Goal: Information Seeking & Learning: Learn about a topic

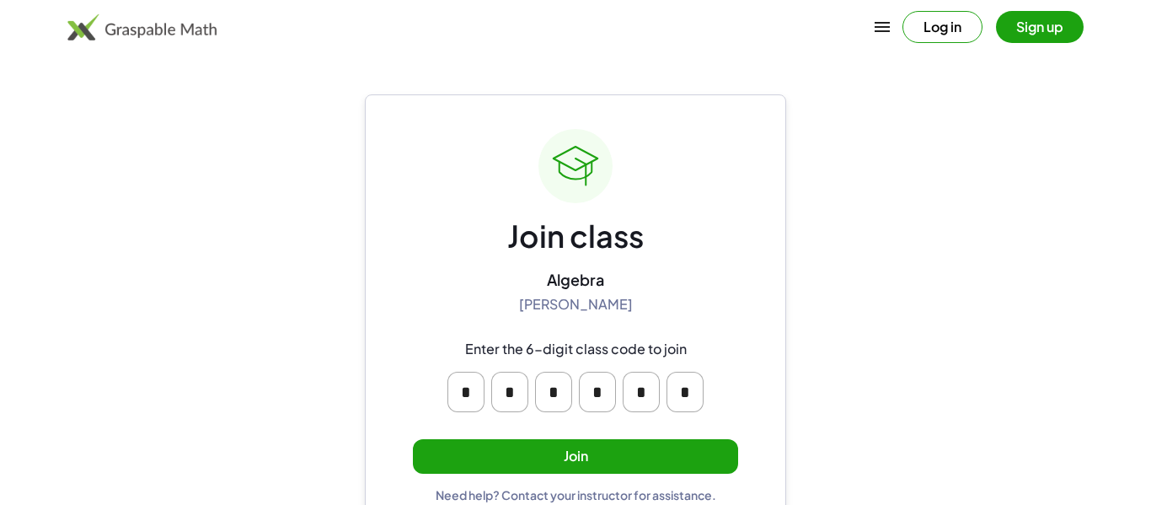
click at [603, 450] on button "Join" at bounding box center [575, 456] width 325 height 35
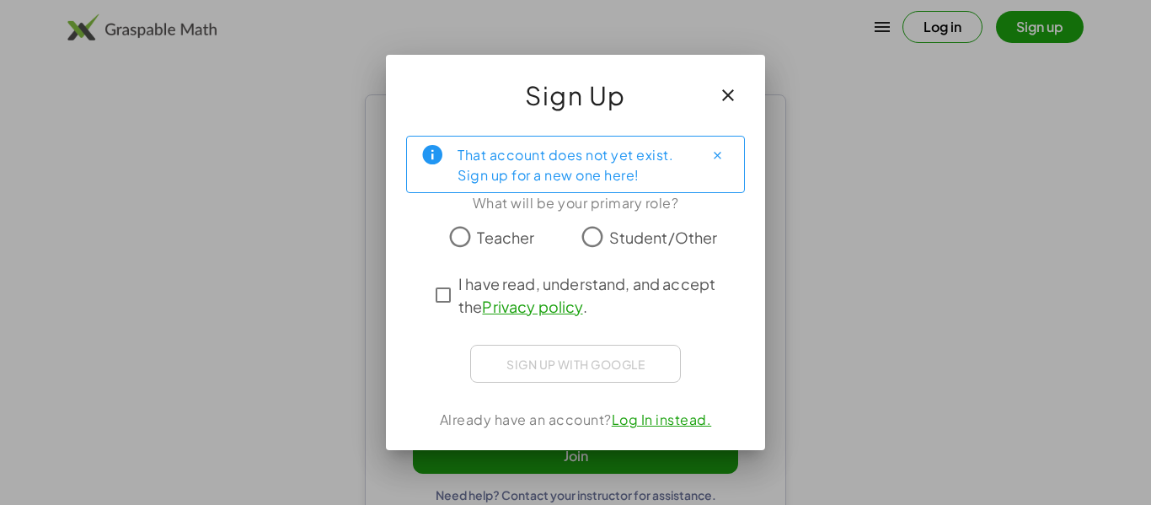
click at [739, 93] on button "button" at bounding box center [728, 95] width 40 height 40
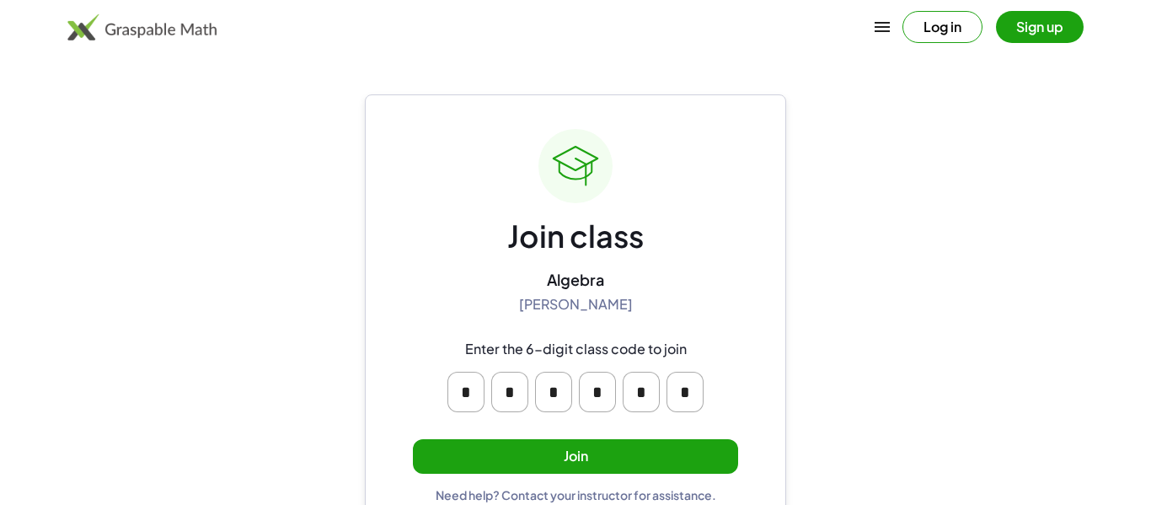
drag, startPoint x: 940, startPoint y: 22, endPoint x: 842, endPoint y: 191, distance: 195.6
click at [842, 191] on div "Log in Sign up Learning Resources Teachers Schools and Districts Request PD Abo…" at bounding box center [575, 268] width 1151 height 537
click at [678, 447] on button "Join" at bounding box center [575, 456] width 325 height 35
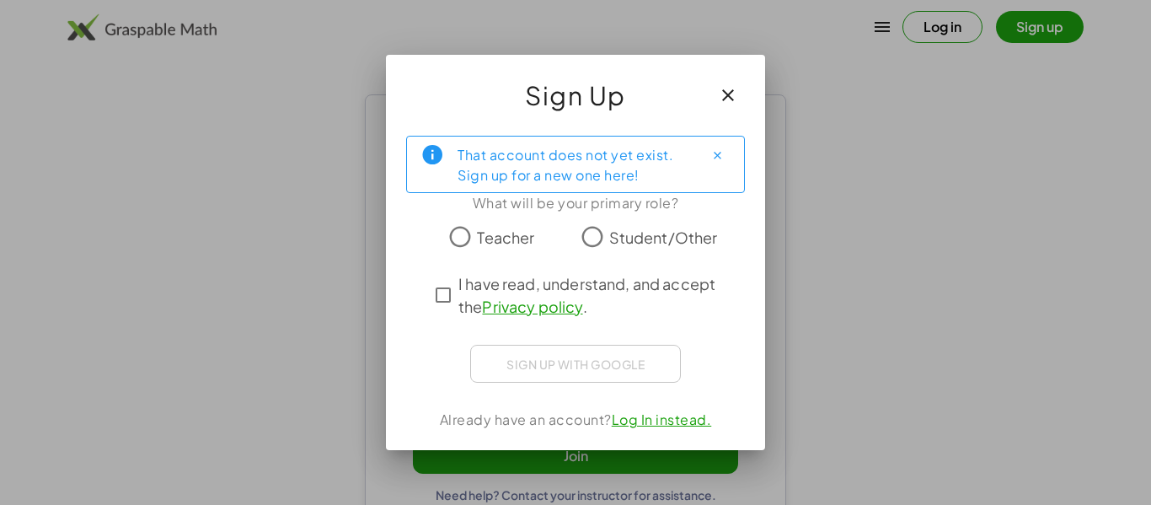
click at [673, 239] on span "Student/Other" at bounding box center [663, 237] width 109 height 23
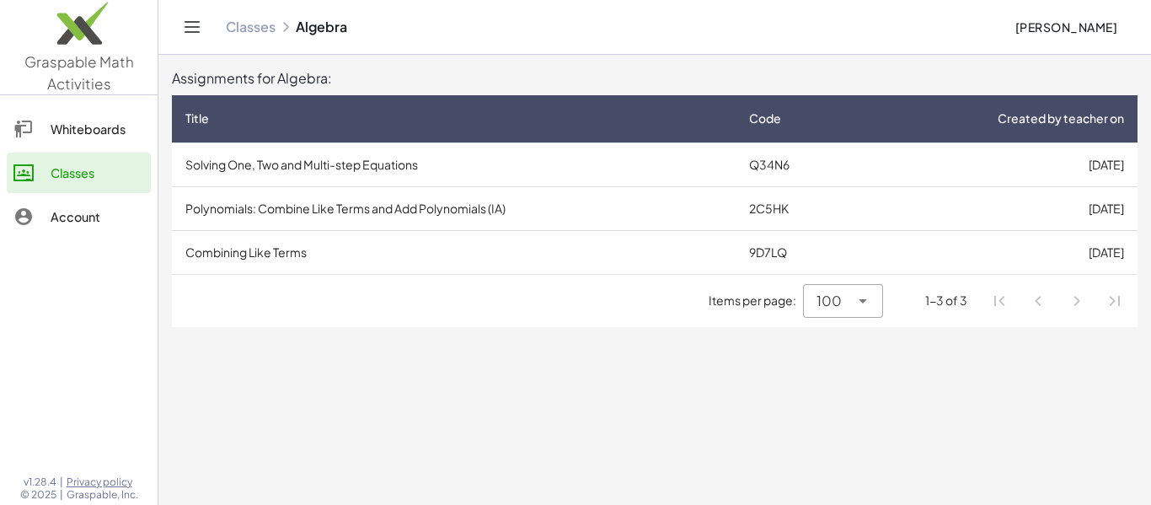
click at [400, 161] on td "Solving One, Two and Multi-step Equations" at bounding box center [454, 164] width 564 height 44
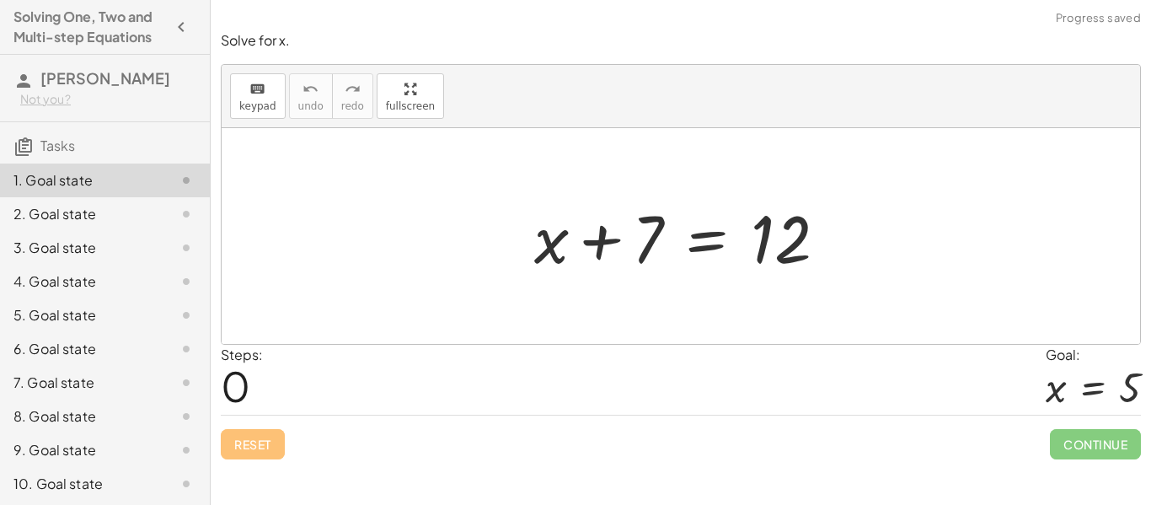
click at [400, 161] on div at bounding box center [681, 236] width 919 height 216
click at [598, 251] on div at bounding box center [687, 236] width 323 height 87
click at [613, 234] on div at bounding box center [687, 236] width 323 height 87
drag, startPoint x: 639, startPoint y: 246, endPoint x: 549, endPoint y: 309, distance: 110.1
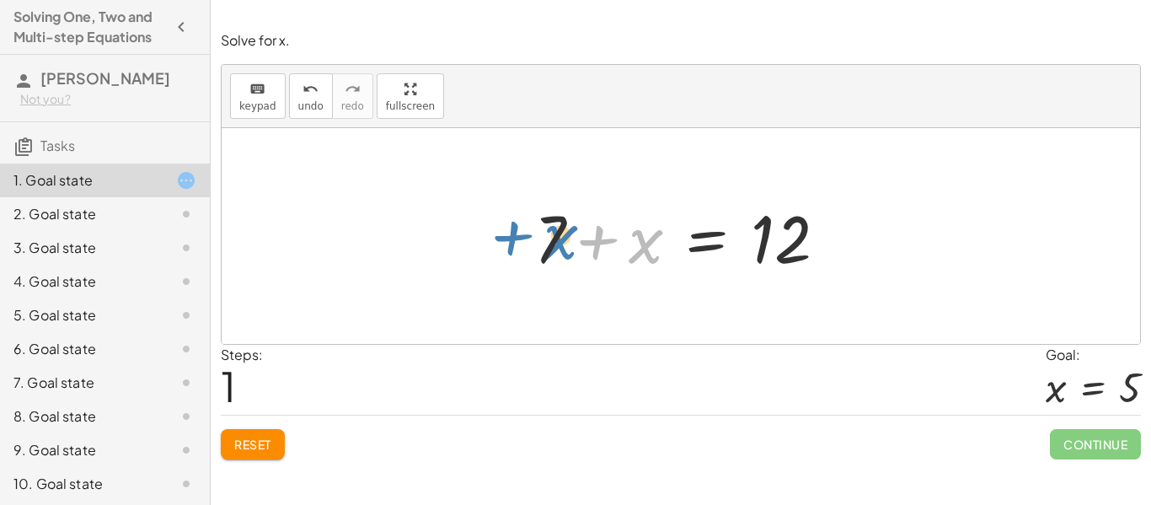
drag, startPoint x: 643, startPoint y: 249, endPoint x: 558, endPoint y: 244, distance: 85.3
click at [558, 244] on div at bounding box center [687, 236] width 323 height 87
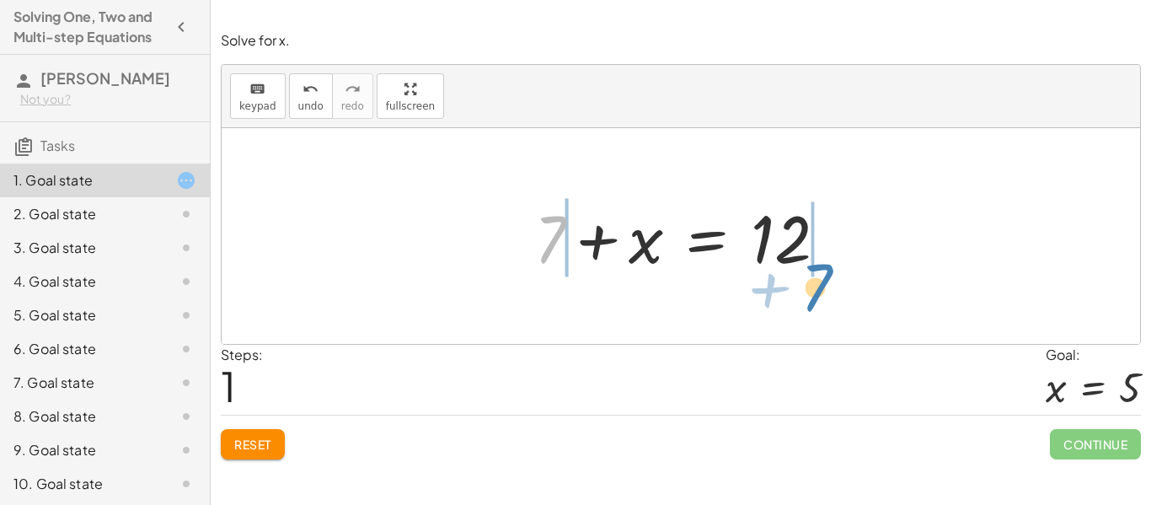
drag, startPoint x: 544, startPoint y: 247, endPoint x: 813, endPoint y: 293, distance: 273.6
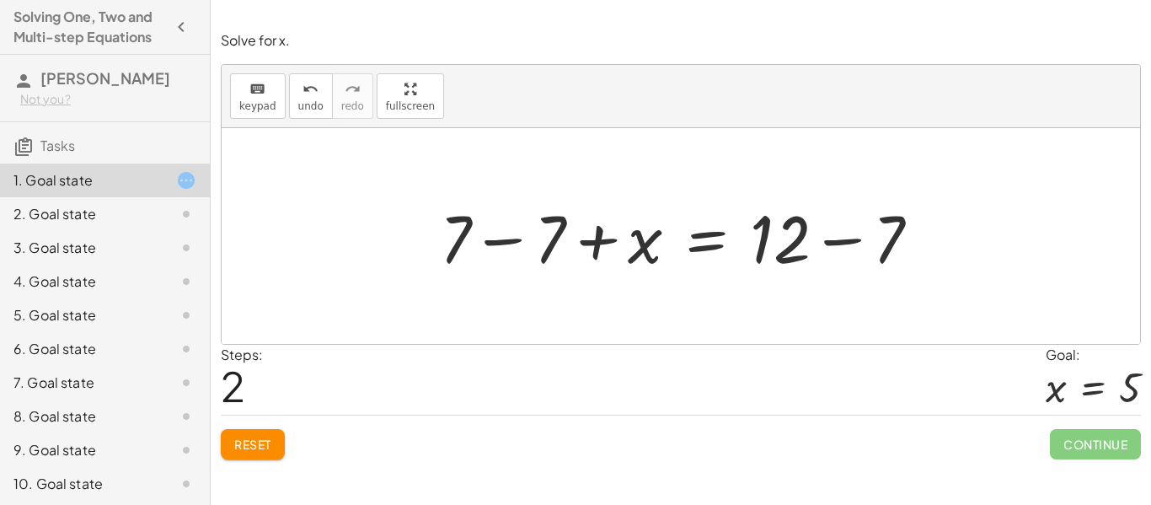
click at [252, 453] on button "Reset" at bounding box center [253, 444] width 64 height 30
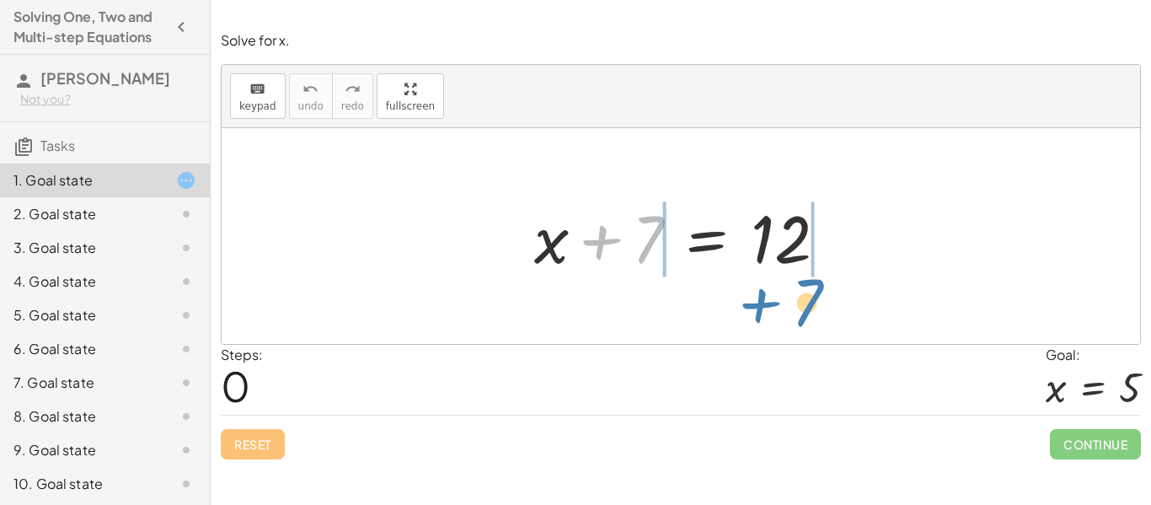
drag, startPoint x: 603, startPoint y: 254, endPoint x: 762, endPoint y: 317, distance: 171.4
click at [762, 317] on div "+ 7 + x + 7 = 12" at bounding box center [681, 236] width 919 height 216
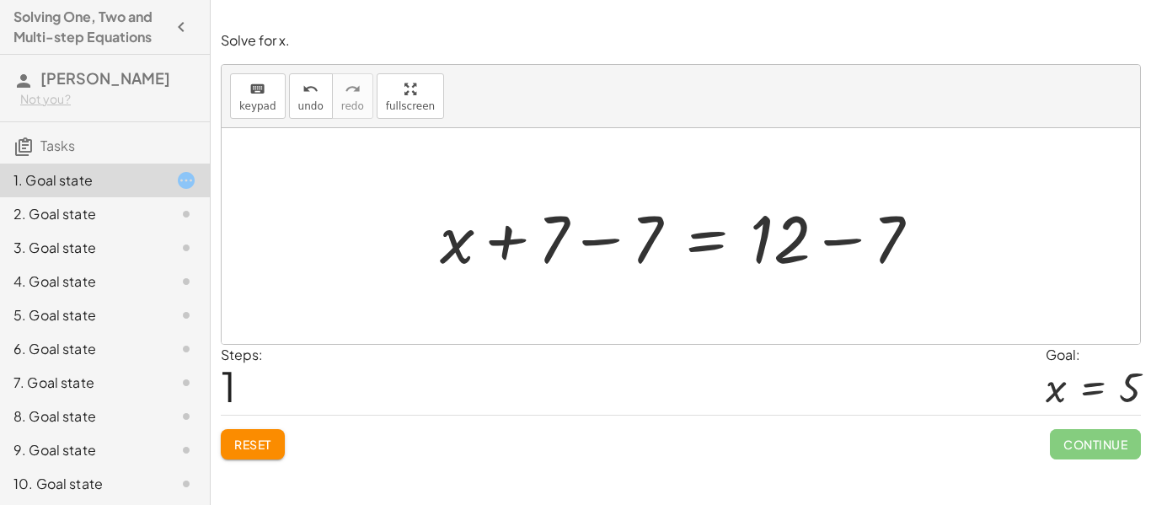
click at [252, 448] on span "Reset" at bounding box center [252, 444] width 37 height 15
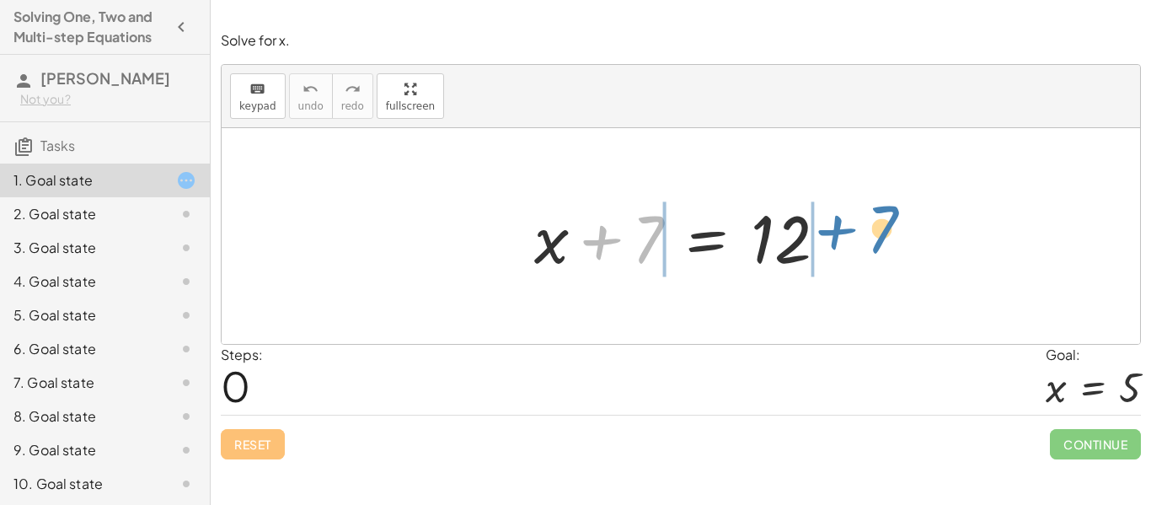
drag, startPoint x: 609, startPoint y: 238, endPoint x: 827, endPoint y: 236, distance: 217.4
click at [827, 236] on div at bounding box center [687, 236] width 323 height 87
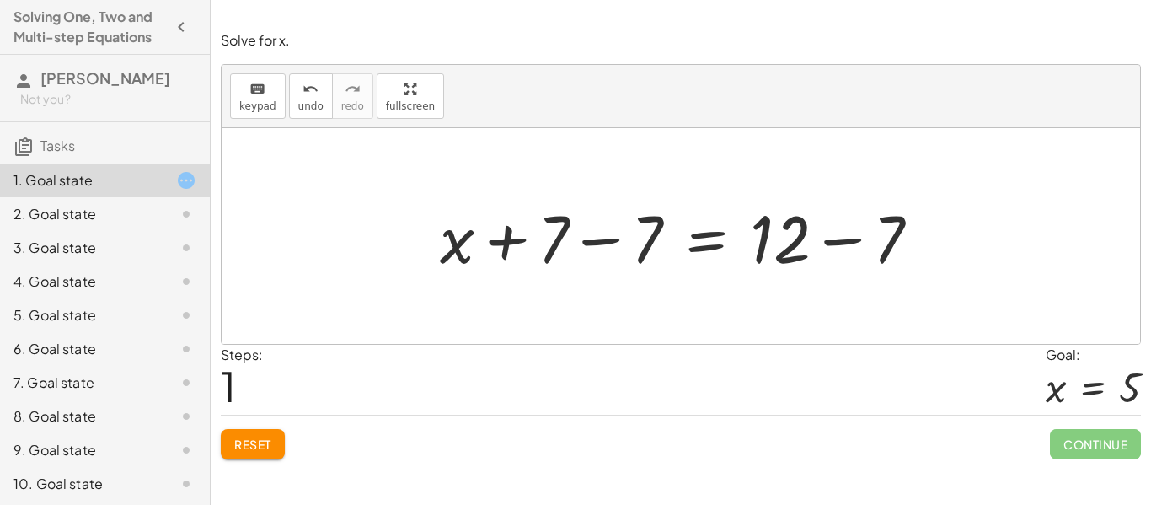
click at [259, 442] on span "Reset" at bounding box center [252, 444] width 37 height 15
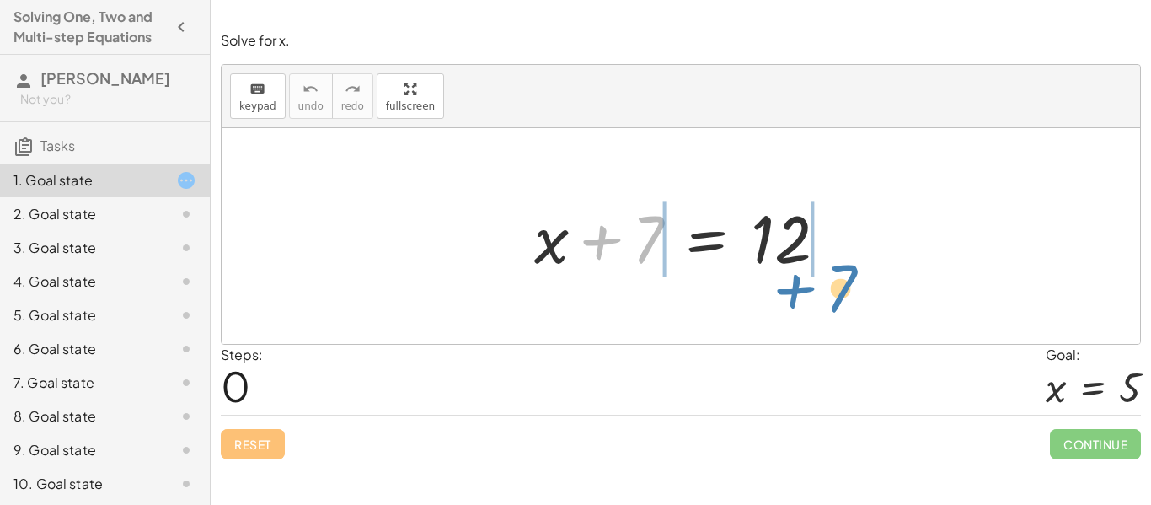
drag, startPoint x: 641, startPoint y: 256, endPoint x: 831, endPoint y: 305, distance: 196.6
click at [831, 305] on div "+ 7 + x + 7 = 12" at bounding box center [681, 236] width 919 height 216
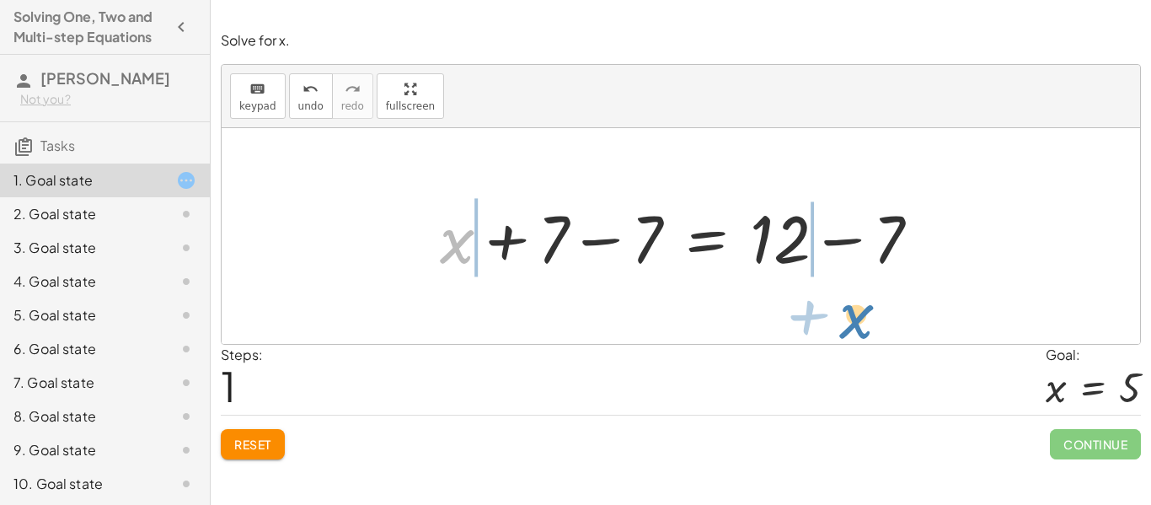
drag, startPoint x: 446, startPoint y: 237, endPoint x: 845, endPoint y: 311, distance: 406.3
click at [845, 311] on div "+ x + 7 = 12 + x + x = 12 + 7 − 7 + − 7" at bounding box center [681, 236] width 919 height 216
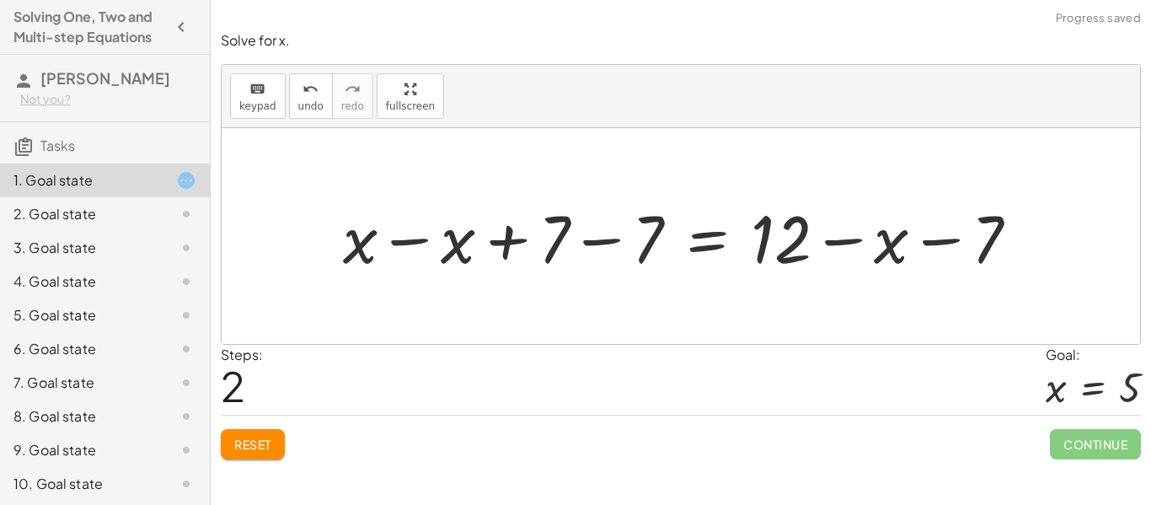
click at [255, 432] on button "Reset" at bounding box center [253, 444] width 64 height 30
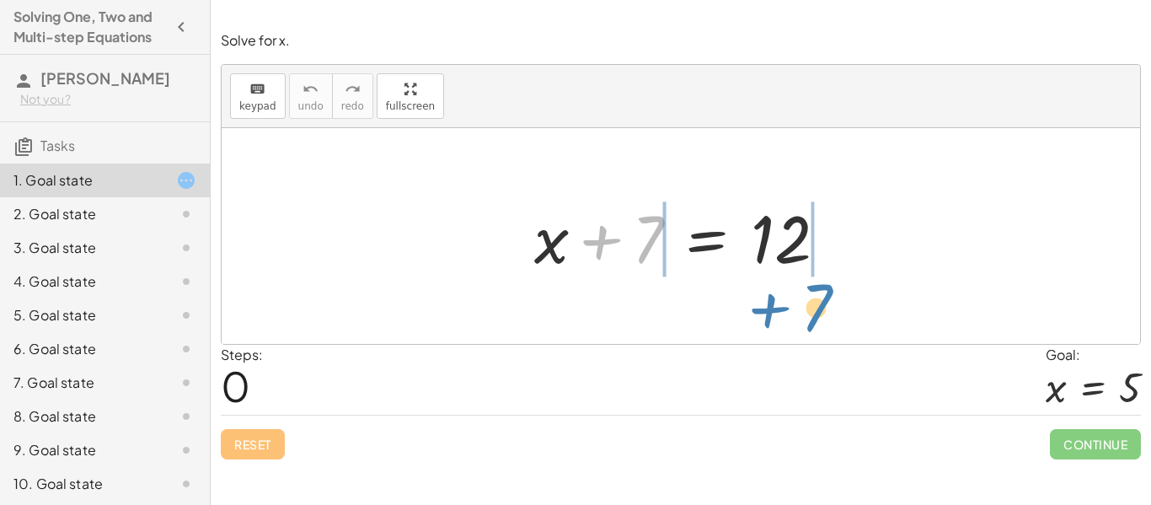
drag, startPoint x: 620, startPoint y: 258, endPoint x: 789, endPoint y: 324, distance: 181.2
click at [789, 324] on div "+ 7 + x + 7 = 12" at bounding box center [681, 236] width 919 height 216
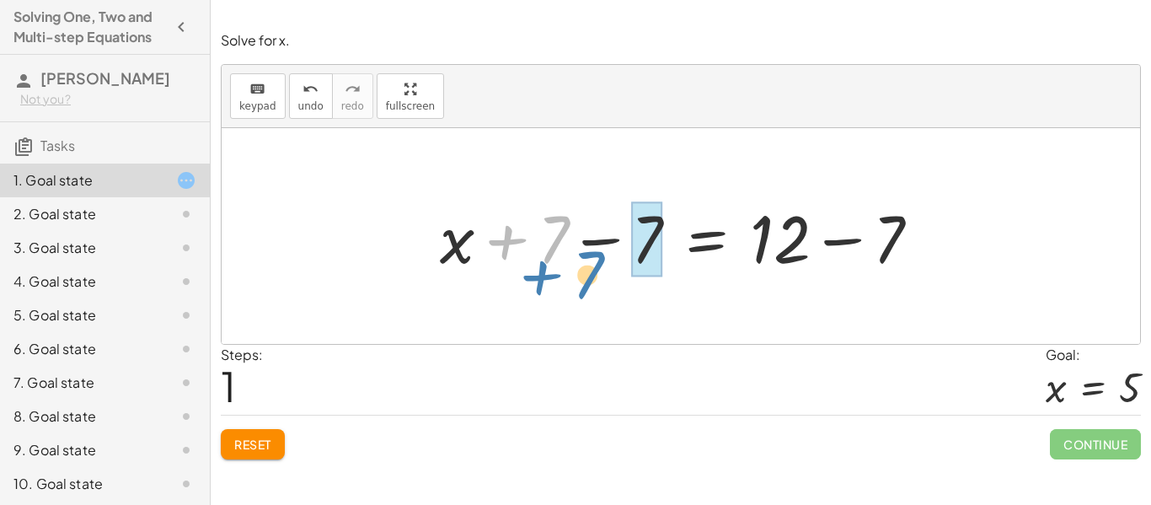
drag, startPoint x: 558, startPoint y: 239, endPoint x: 592, endPoint y: 275, distance: 50.1
click at [592, 275] on div at bounding box center [686, 236] width 511 height 87
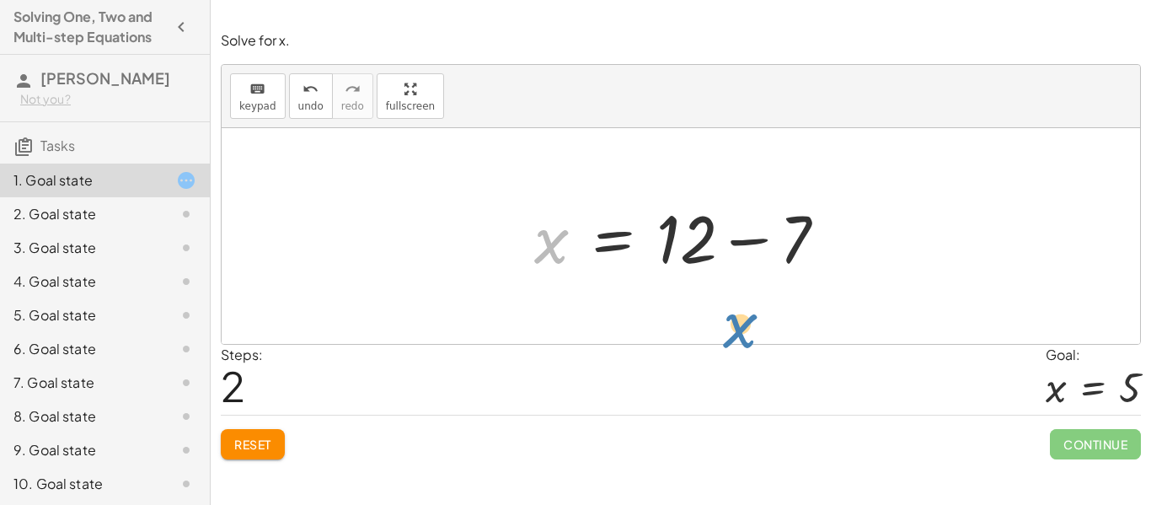
drag, startPoint x: 550, startPoint y: 233, endPoint x: 740, endPoint y: 314, distance: 205.8
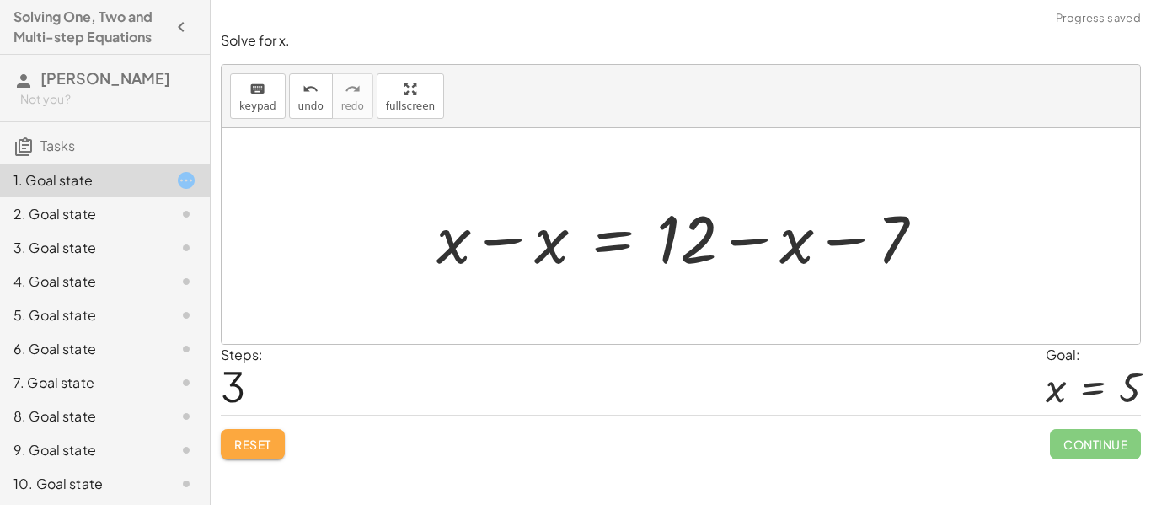
click at [242, 433] on button "Reset" at bounding box center [253, 444] width 64 height 30
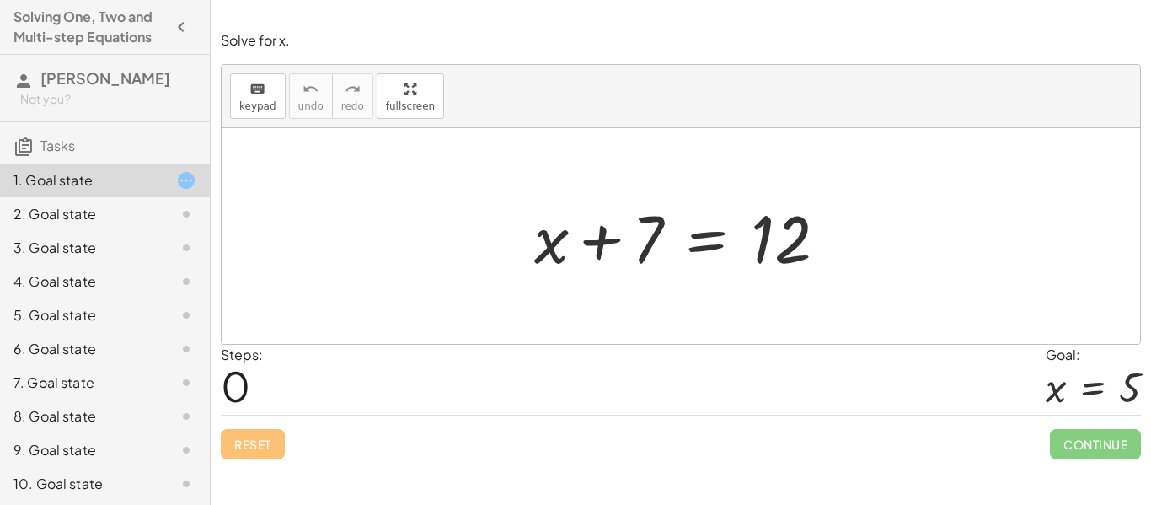
click at [242, 433] on div "Reset Continue" at bounding box center [681, 437] width 920 height 45
drag, startPoint x: 652, startPoint y: 251, endPoint x: 907, endPoint y: 272, distance: 255.4
click at [907, 272] on div "+ 7 + x + 7 = 12" at bounding box center [681, 236] width 919 height 216
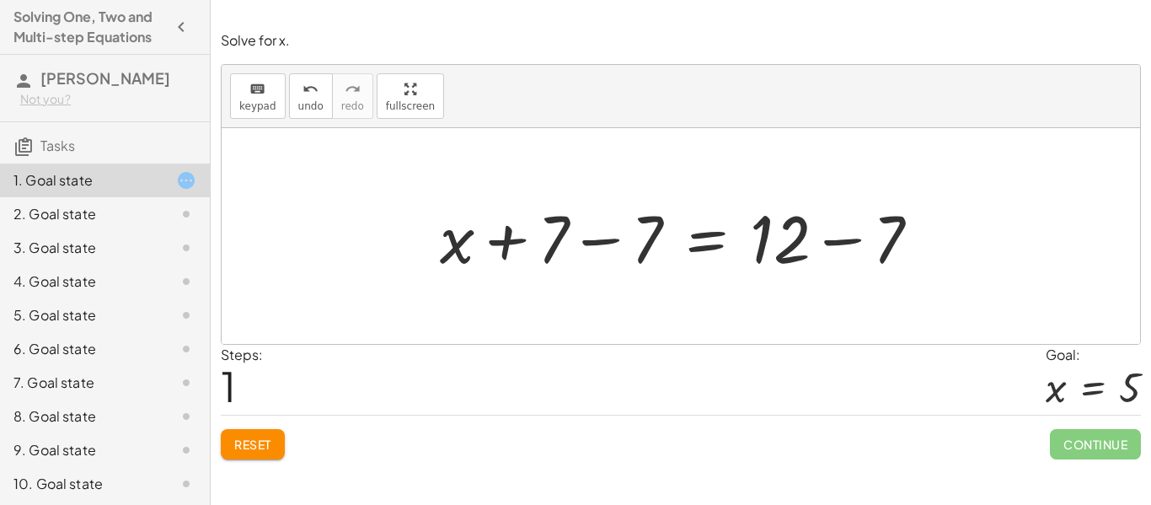
click at [274, 439] on button "Reset" at bounding box center [253, 444] width 64 height 30
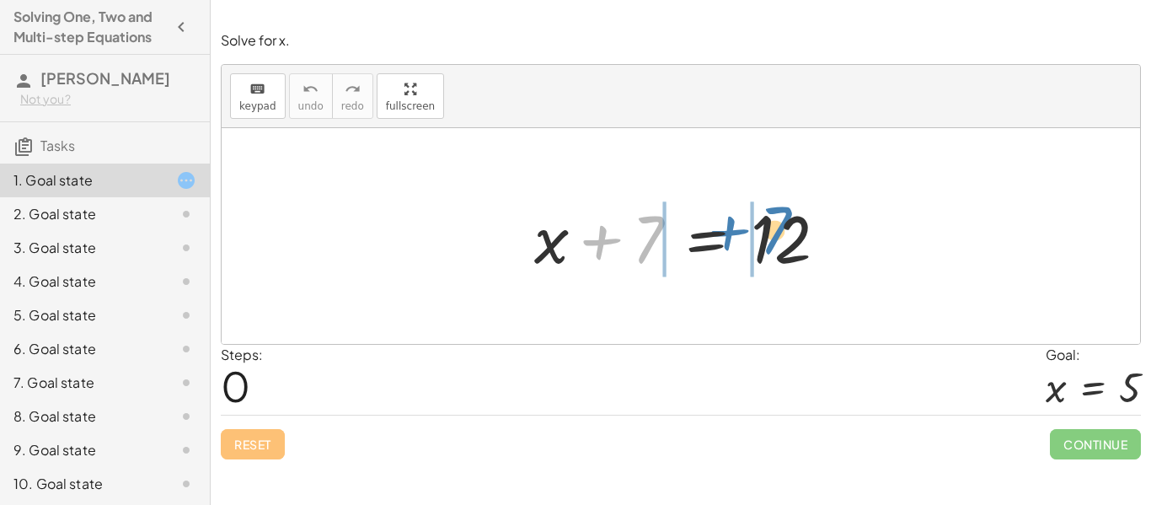
drag, startPoint x: 601, startPoint y: 237, endPoint x: 725, endPoint y: 228, distance: 124.2
click at [725, 228] on div at bounding box center [687, 236] width 323 height 87
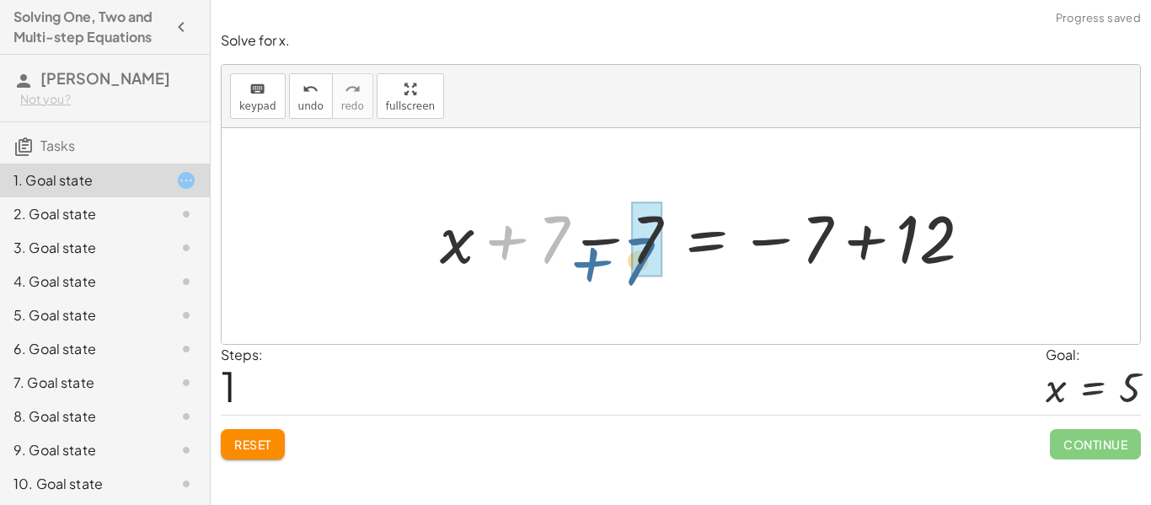
drag, startPoint x: 509, startPoint y: 244, endPoint x: 598, endPoint y: 265, distance: 91.6
click at [598, 265] on div at bounding box center [712, 236] width 563 height 87
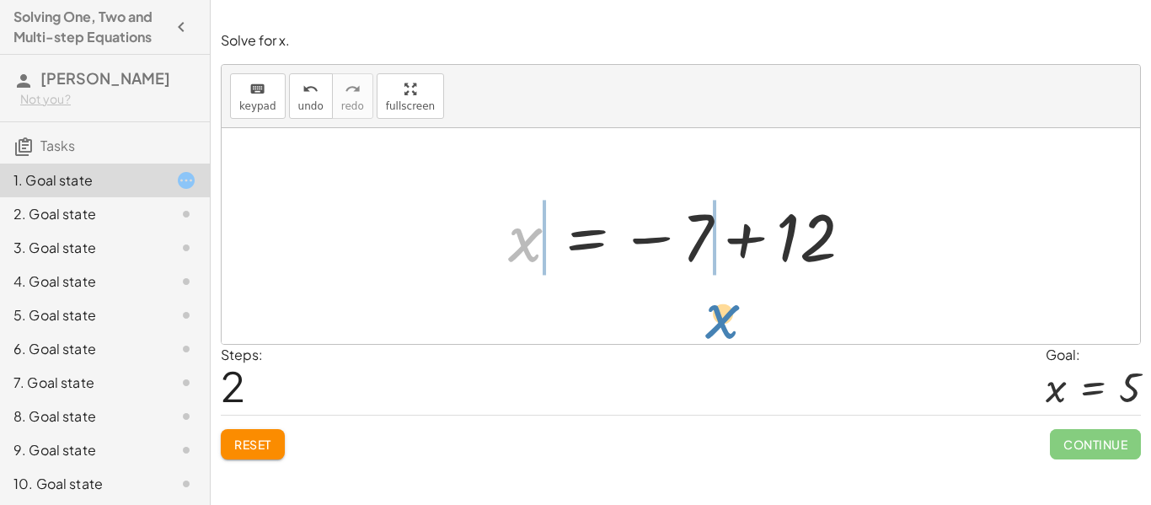
drag, startPoint x: 525, startPoint y: 249, endPoint x: 648, endPoint y: 284, distance: 127.8
click at [648, 284] on div "+ x + 7 = 12 + x + 7 − 7 = − 7 + 12 + x + 0 = − 7 + 12 x x = 12 − 7 +" at bounding box center [681, 236] width 919 height 216
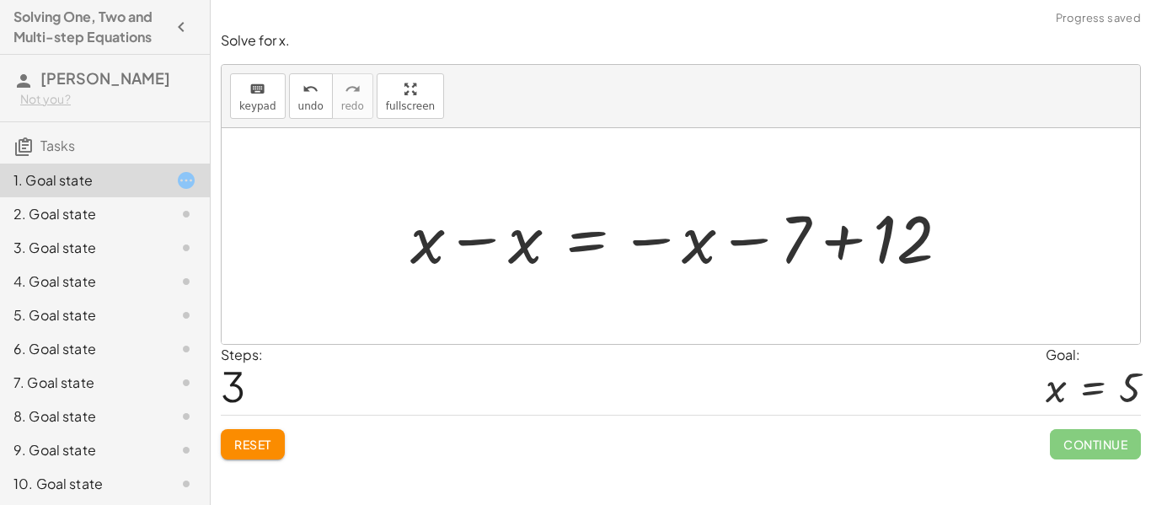
click at [271, 442] on span "Reset" at bounding box center [252, 444] width 37 height 15
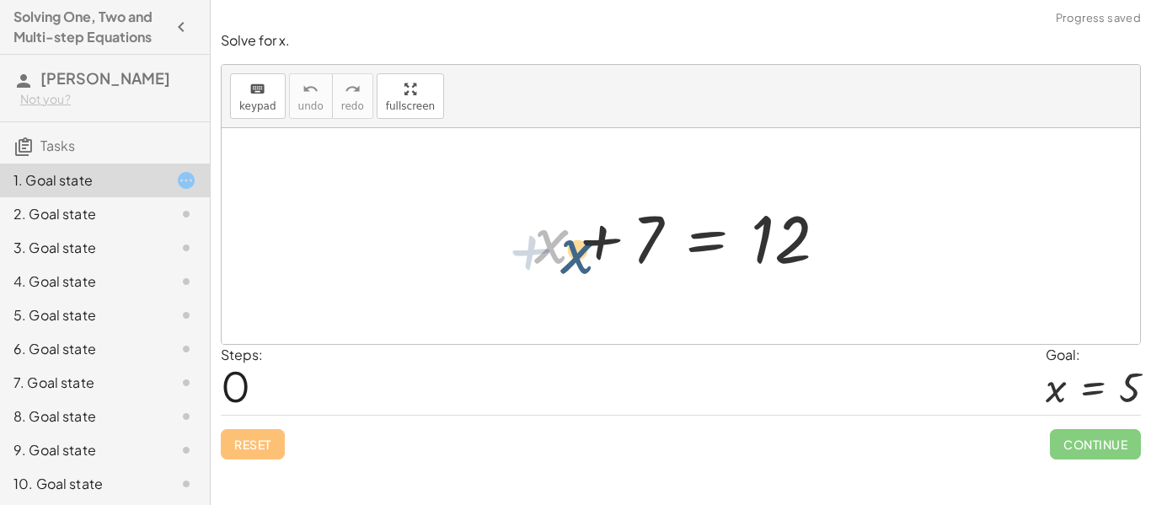
drag, startPoint x: 534, startPoint y: 250, endPoint x: 536, endPoint y: 230, distance: 20.3
click at [536, 230] on div at bounding box center [687, 236] width 323 height 87
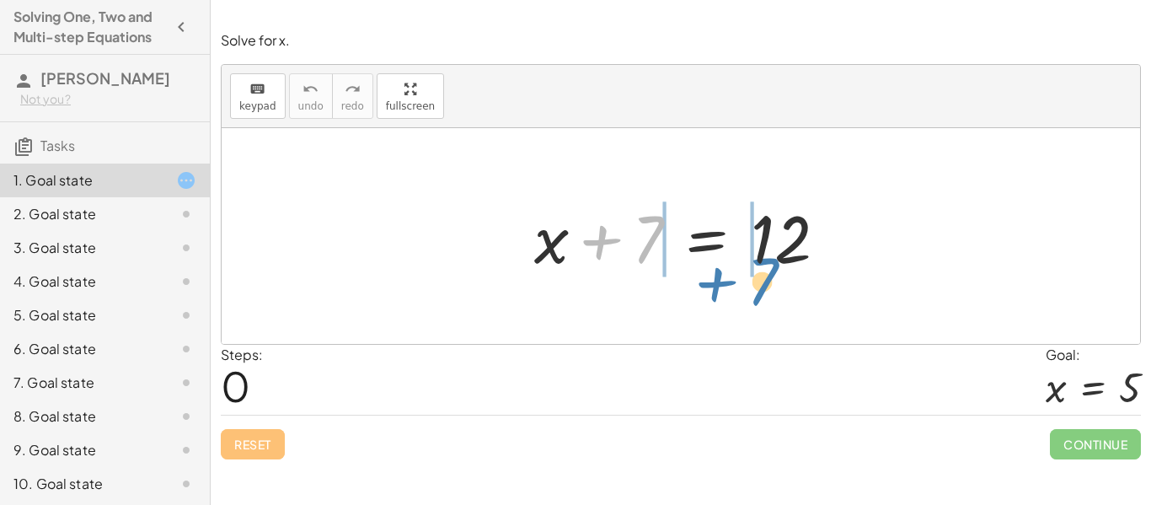
drag, startPoint x: 591, startPoint y: 248, endPoint x: 686, endPoint y: 273, distance: 98.5
click at [686, 273] on div at bounding box center [687, 236] width 323 height 87
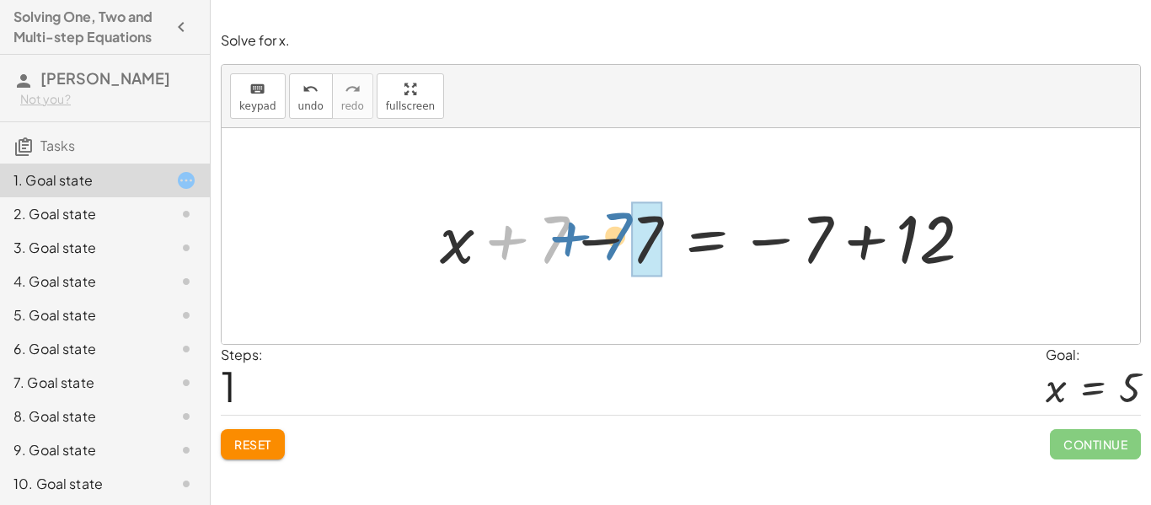
drag, startPoint x: 515, startPoint y: 248, endPoint x: 579, endPoint y: 246, distance: 64.1
click at [579, 246] on div at bounding box center [712, 236] width 563 height 87
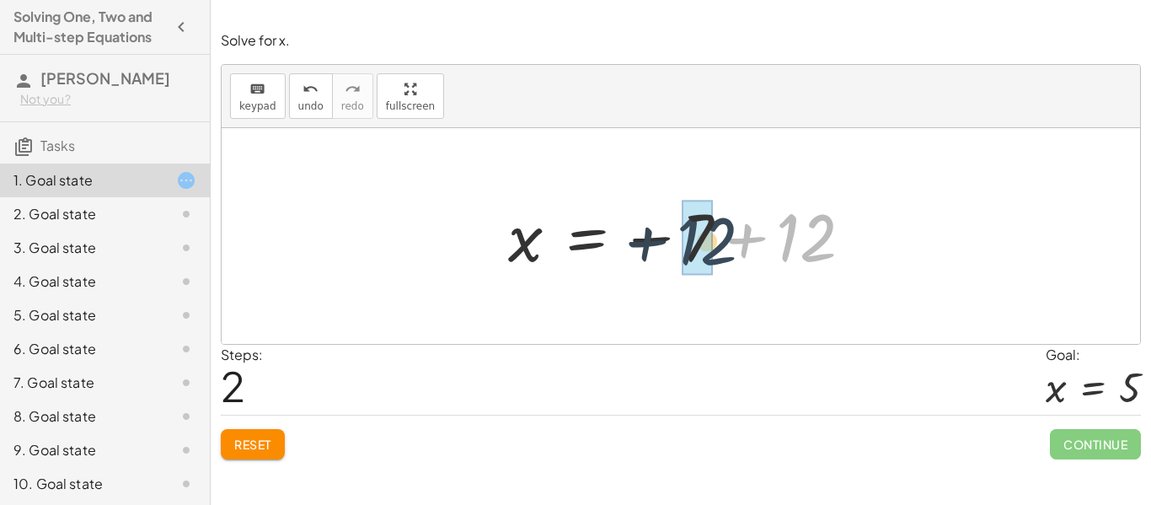
drag, startPoint x: 826, startPoint y: 233, endPoint x: 707, endPoint y: 235, distance: 118.9
click at [707, 235] on div at bounding box center [687, 236] width 374 height 83
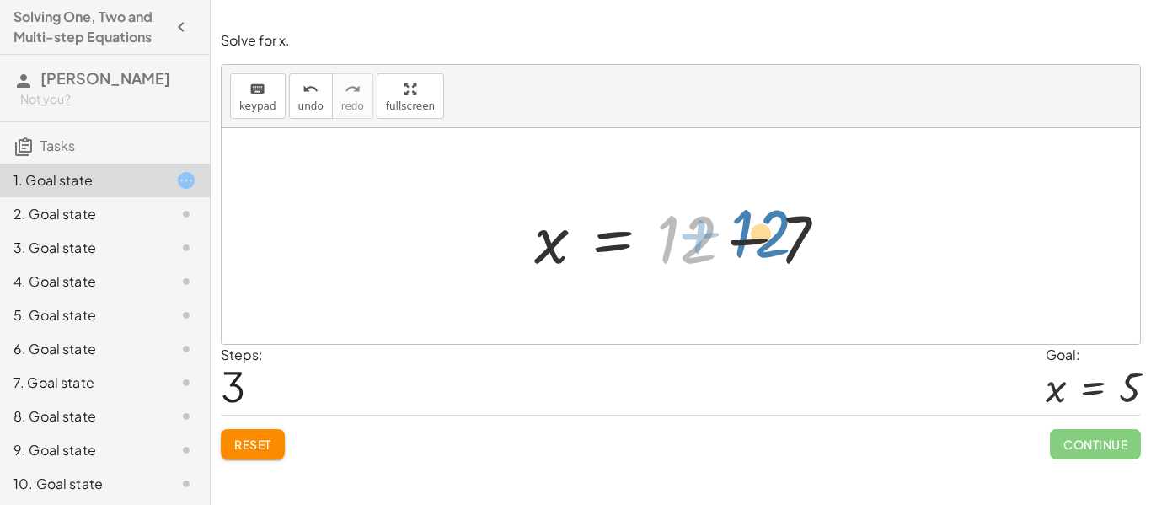
drag, startPoint x: 678, startPoint y: 244, endPoint x: 753, endPoint y: 239, distance: 75.2
click at [753, 239] on div at bounding box center [687, 236] width 323 height 87
click at [255, 453] on button "Reset" at bounding box center [253, 444] width 64 height 30
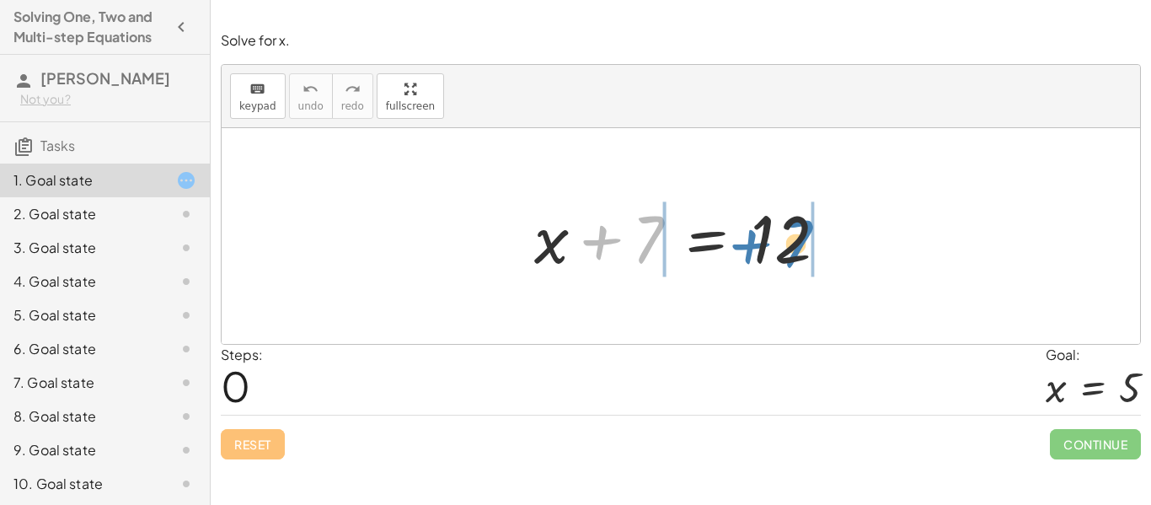
drag, startPoint x: 643, startPoint y: 244, endPoint x: 791, endPoint y: 248, distance: 148.4
click at [791, 248] on div at bounding box center [687, 236] width 323 height 87
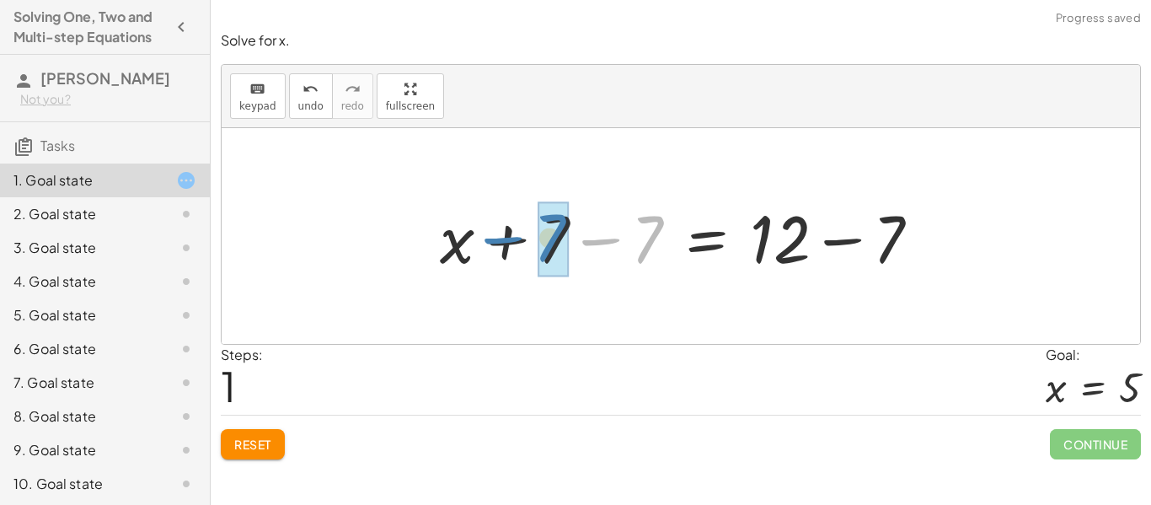
drag, startPoint x: 656, startPoint y: 236, endPoint x: 565, endPoint y: 234, distance: 90.2
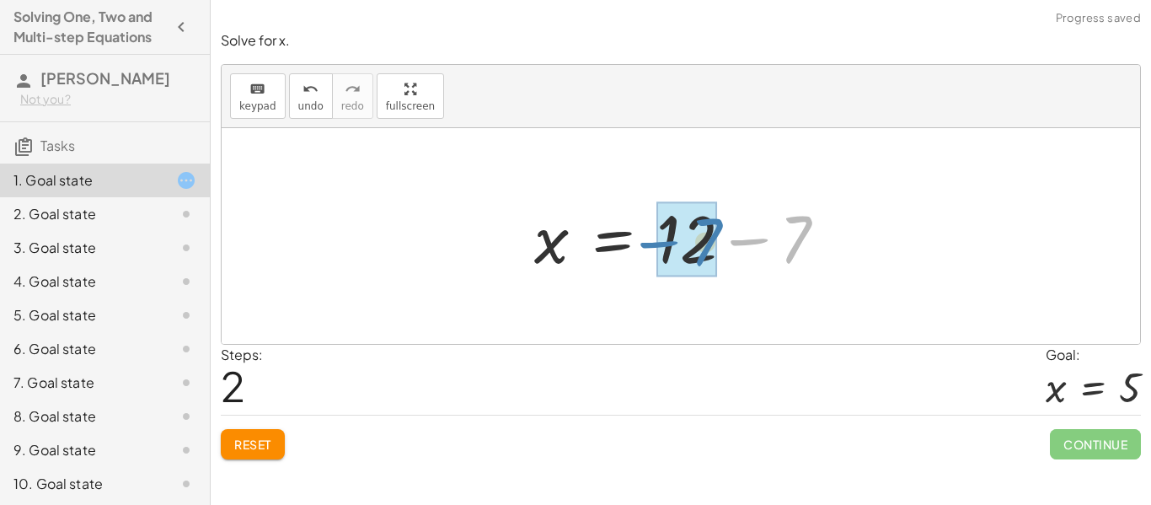
drag, startPoint x: 807, startPoint y: 226, endPoint x: 714, endPoint y: 228, distance: 93.6
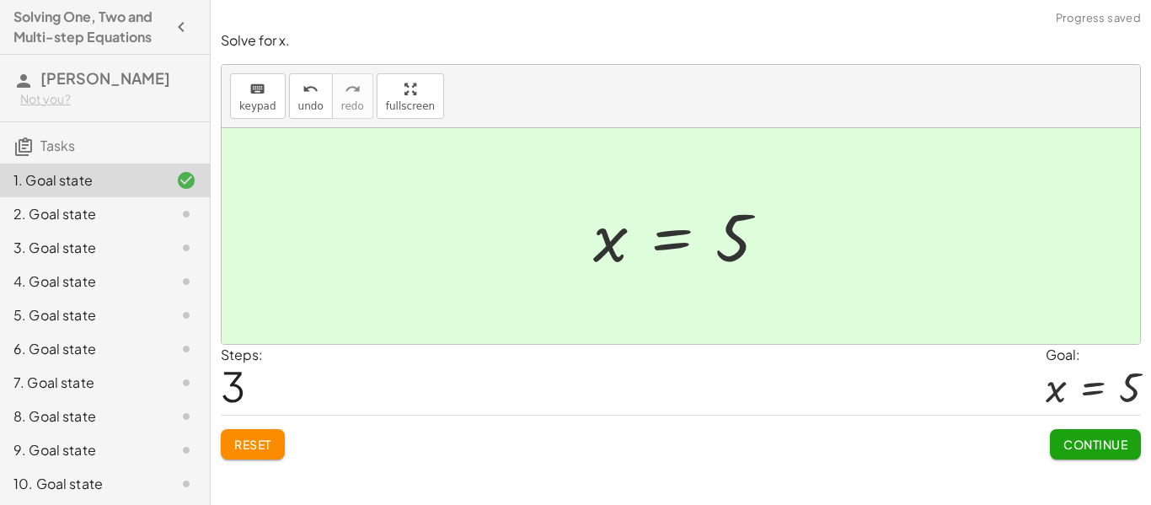
click at [1101, 456] on button "Continue" at bounding box center [1095, 444] width 91 height 30
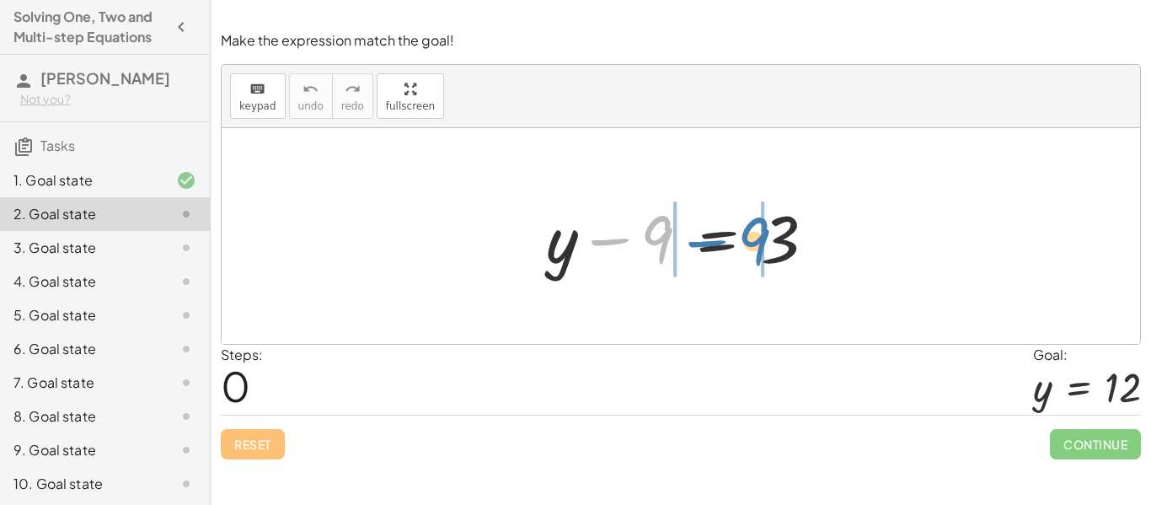
drag, startPoint x: 661, startPoint y: 232, endPoint x: 758, endPoint y: 234, distance: 97.0
click at [758, 234] on div at bounding box center [688, 236] width 300 height 87
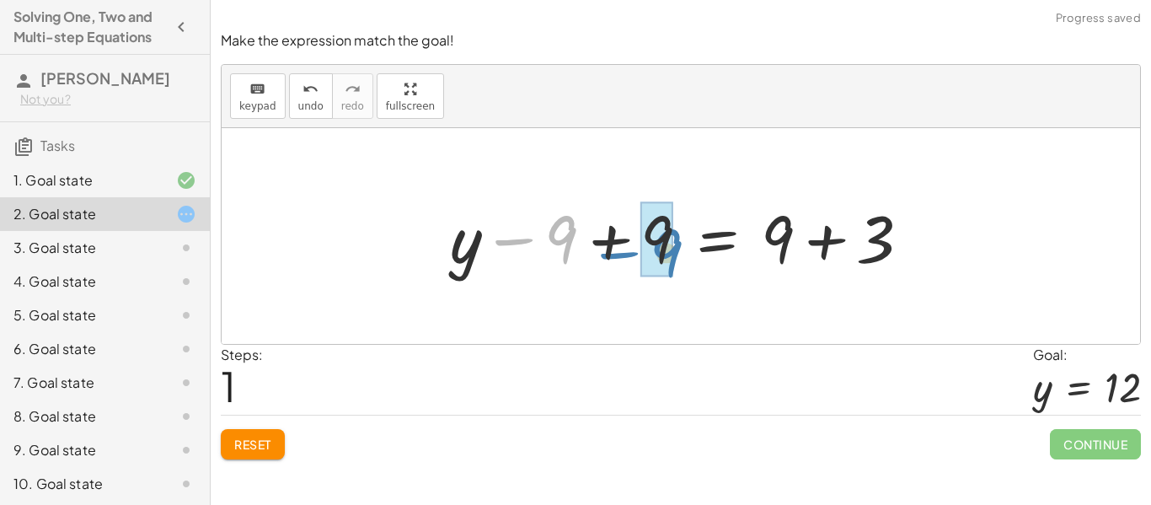
drag, startPoint x: 547, startPoint y: 239, endPoint x: 644, endPoint y: 249, distance: 97.4
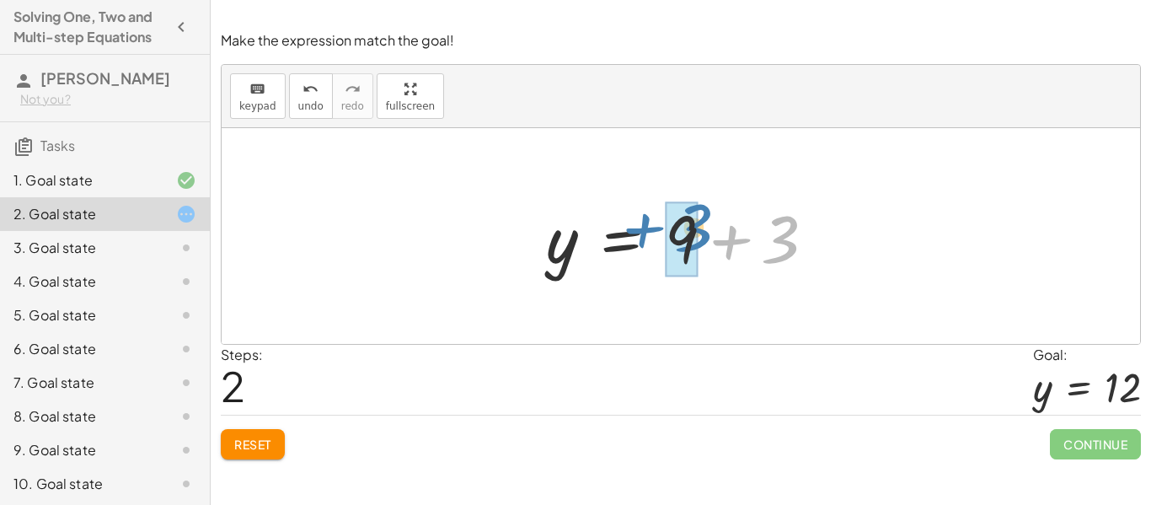
drag, startPoint x: 776, startPoint y: 244, endPoint x: 689, endPoint y: 233, distance: 88.4
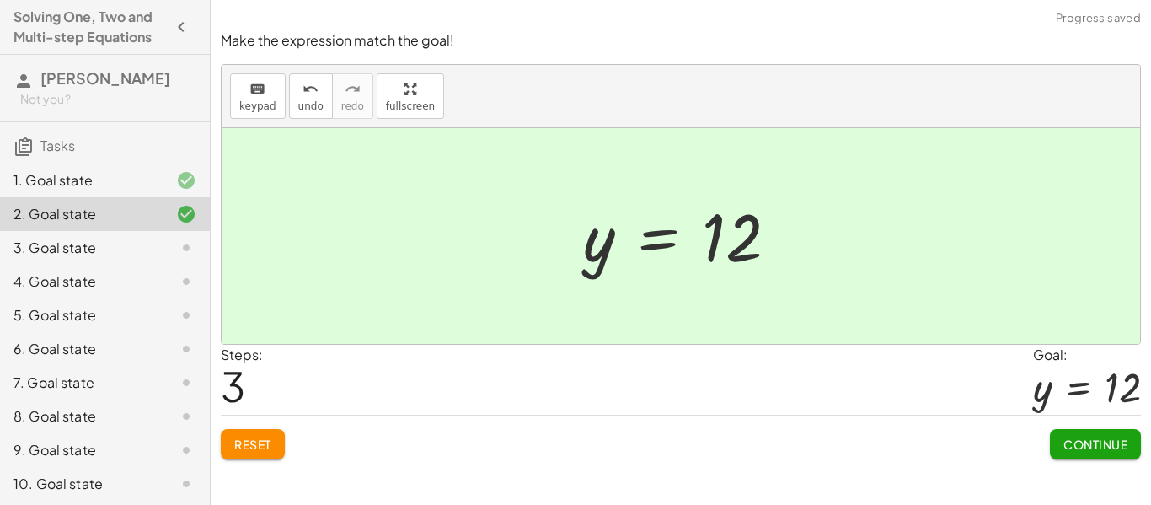
click at [1080, 442] on span "Continue" at bounding box center [1096, 444] width 64 height 15
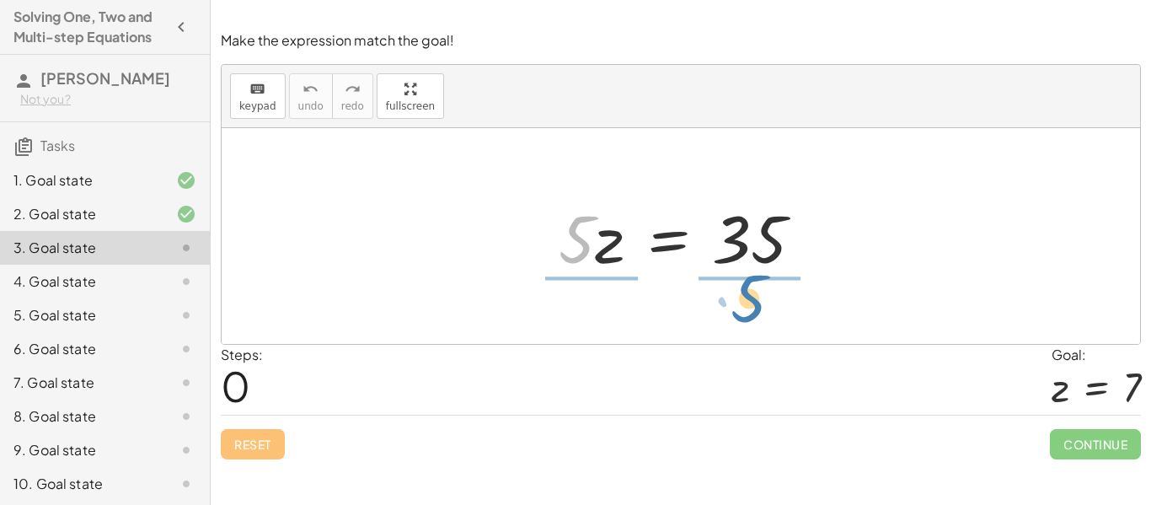
drag, startPoint x: 570, startPoint y: 238, endPoint x: 742, endPoint y: 297, distance: 182.0
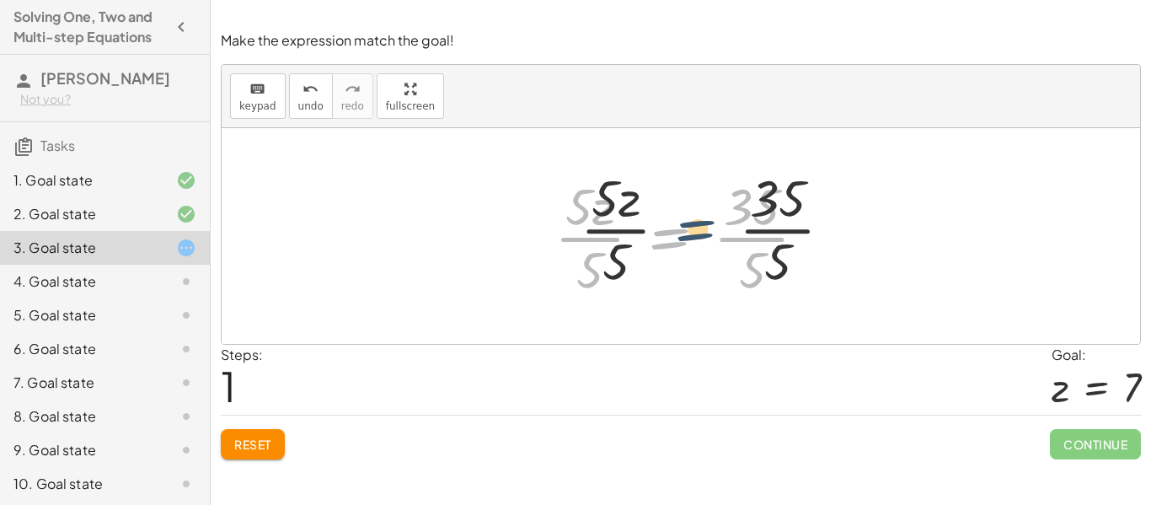
drag, startPoint x: 626, startPoint y: 237, endPoint x: 659, endPoint y: 231, distance: 33.4
click at [659, 231] on div at bounding box center [687, 236] width 283 height 130
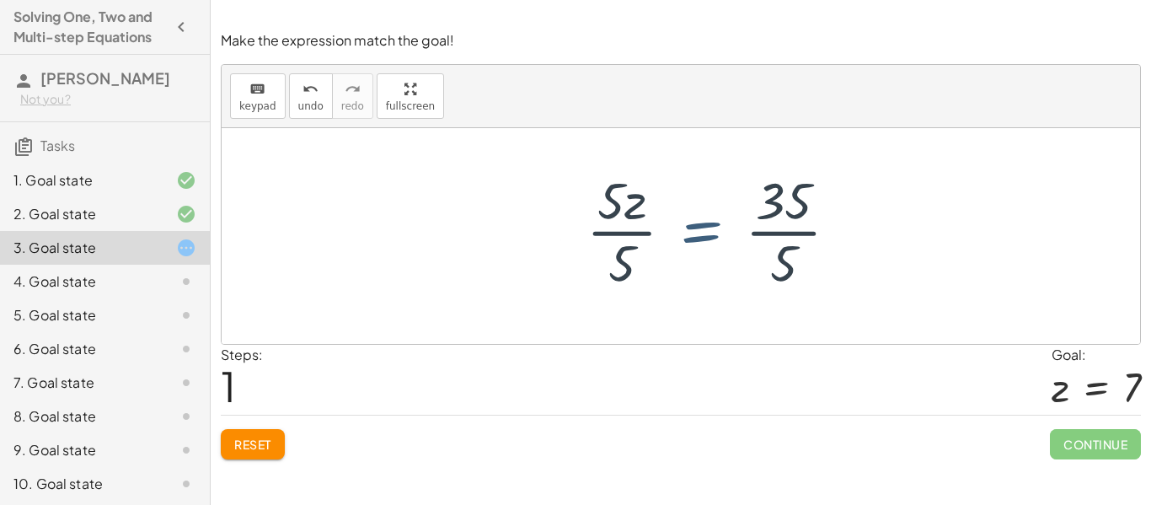
click at [659, 231] on div at bounding box center [687, 236] width 283 height 130
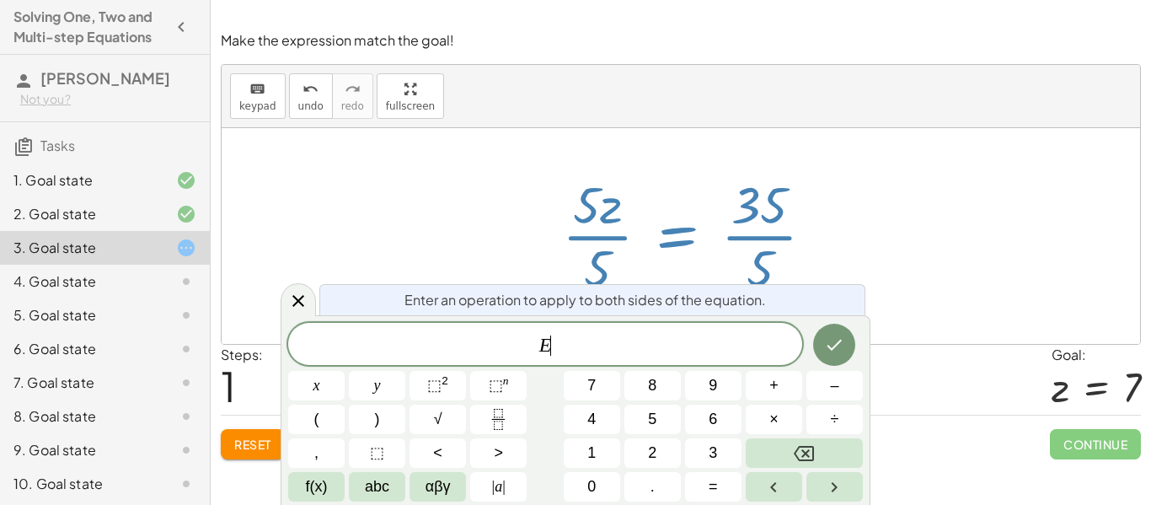
scroll to position [1, 0]
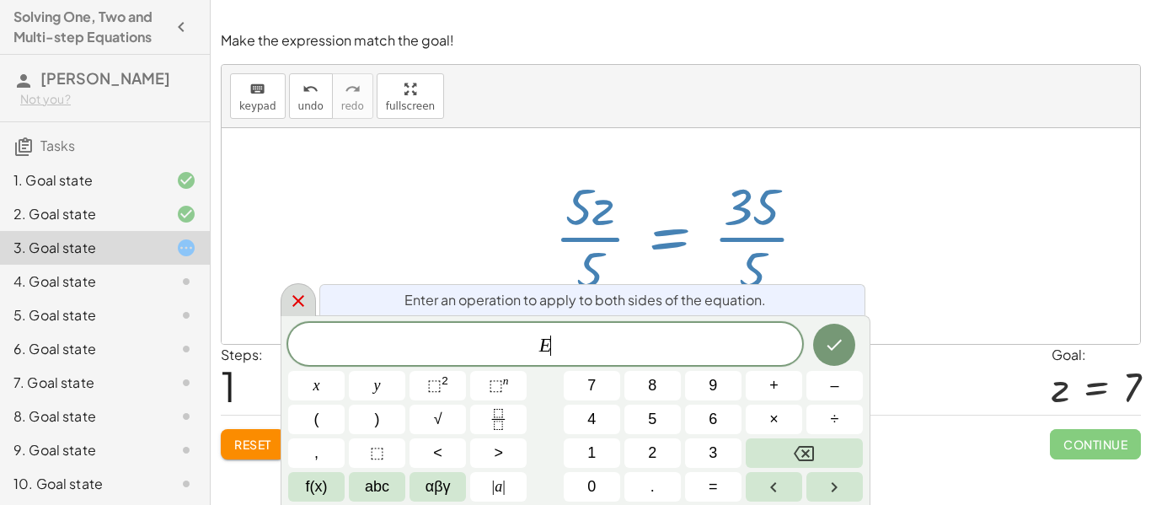
click at [291, 313] on div at bounding box center [298, 299] width 35 height 33
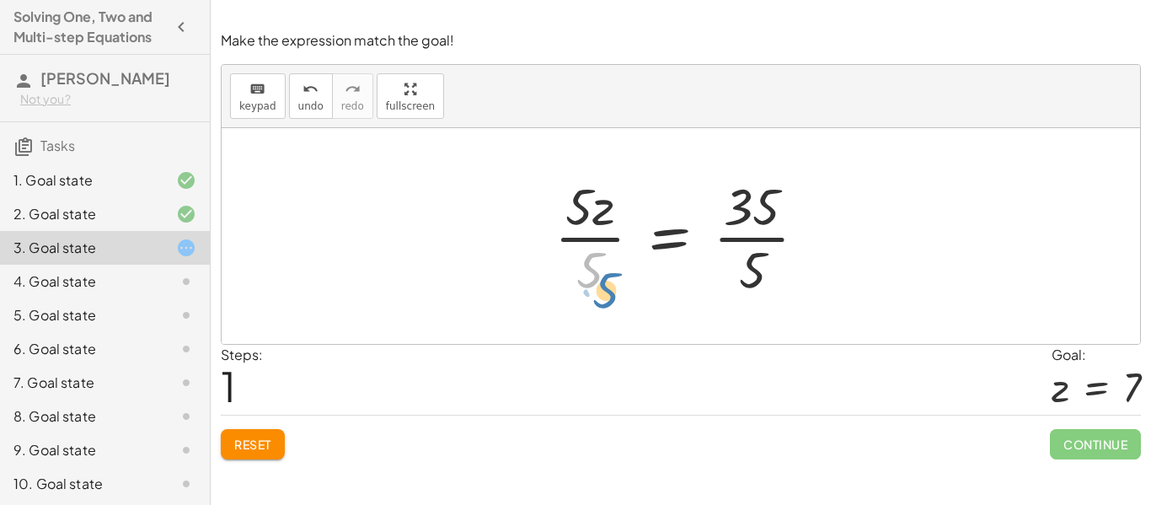
drag, startPoint x: 595, startPoint y: 265, endPoint x: 611, endPoint y: 284, distance: 24.5
click at [611, 284] on div at bounding box center [687, 236] width 283 height 130
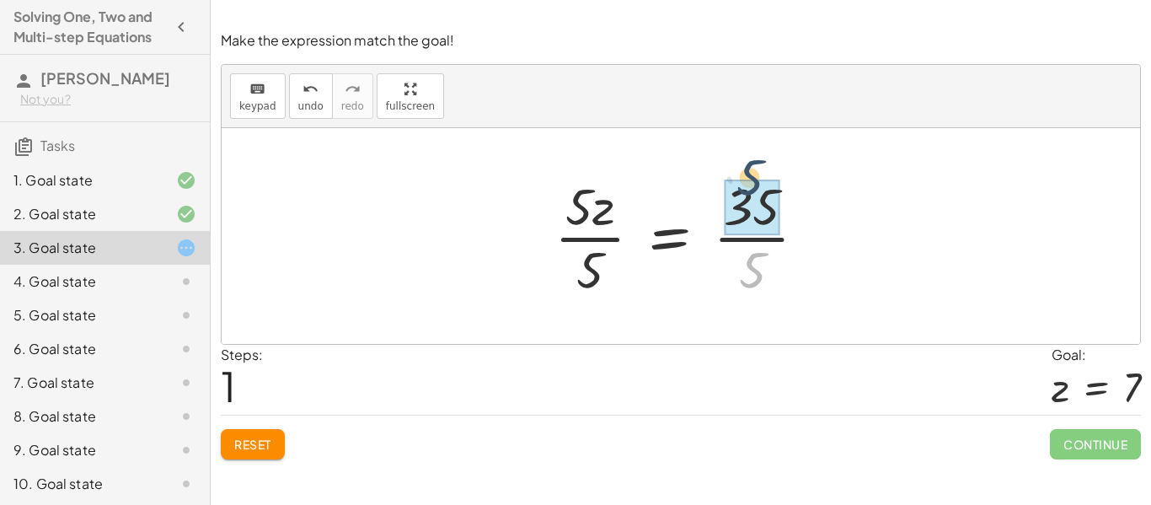
drag, startPoint x: 759, startPoint y: 270, endPoint x: 756, endPoint y: 179, distance: 91.1
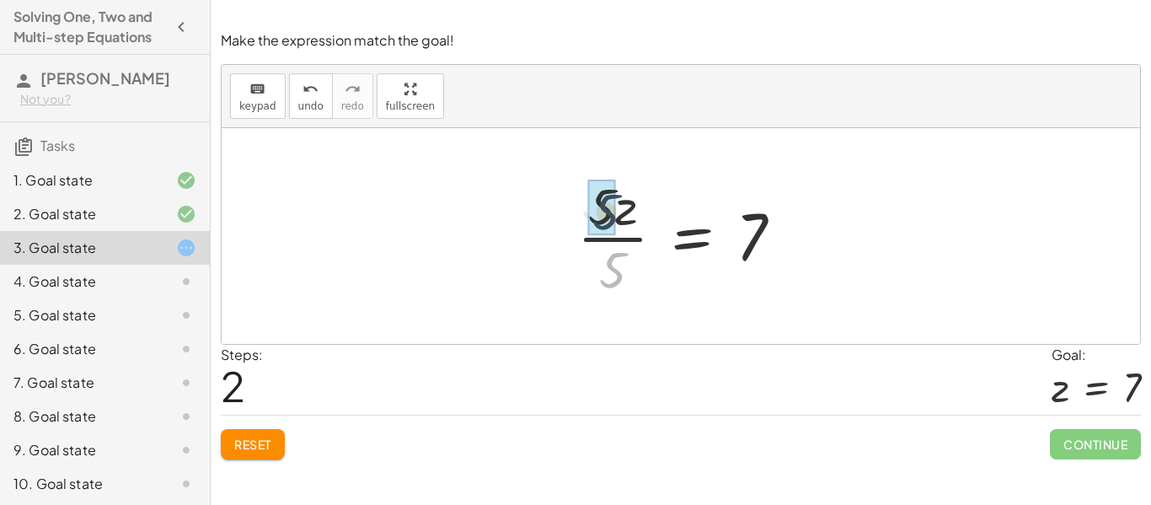
drag, startPoint x: 612, startPoint y: 259, endPoint x: 605, endPoint y: 199, distance: 60.2
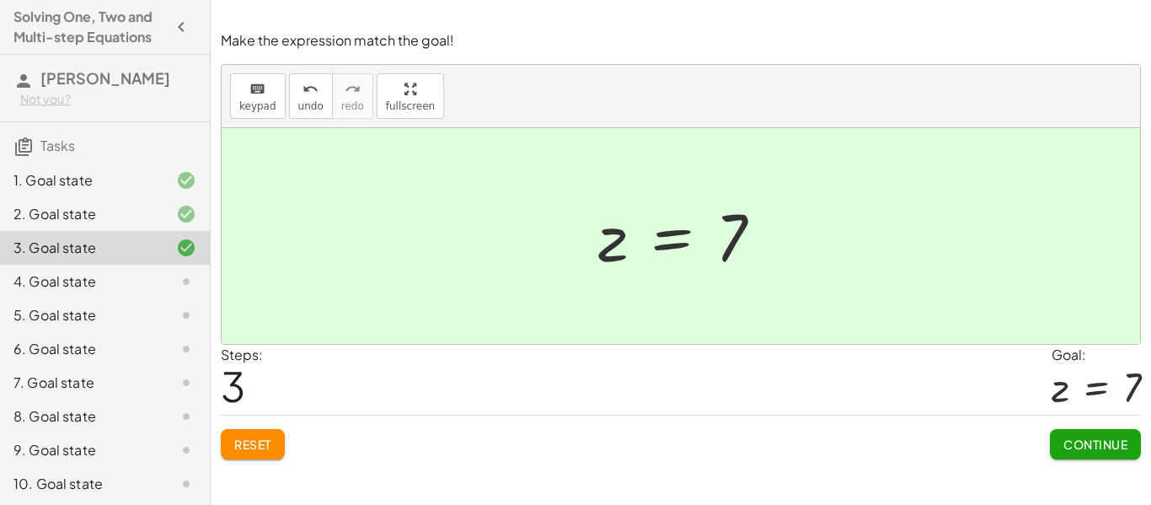
click at [1076, 442] on span "Continue" at bounding box center [1096, 444] width 64 height 15
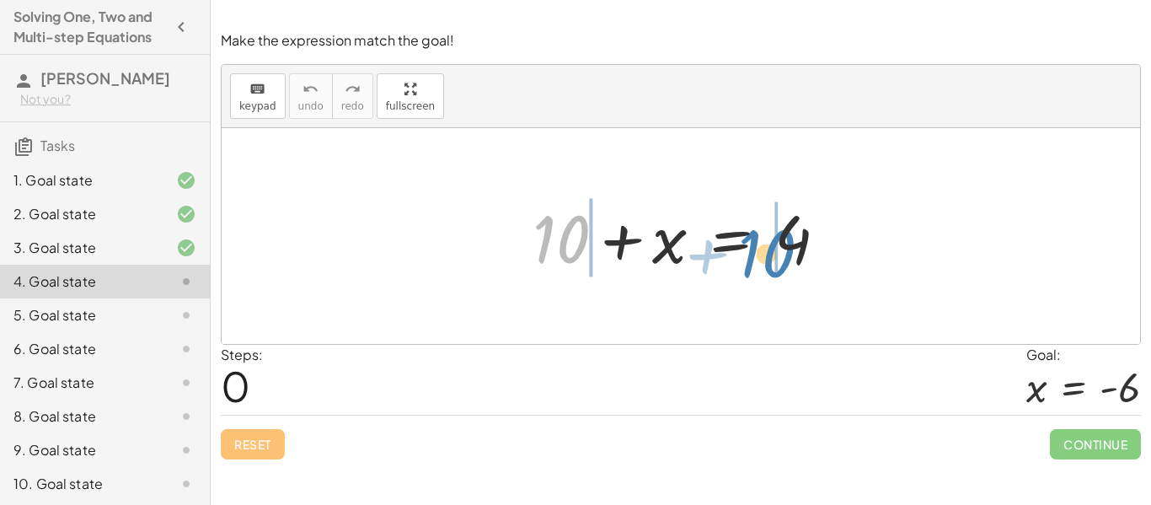
drag, startPoint x: 584, startPoint y: 235, endPoint x: 790, endPoint y: 249, distance: 206.1
click at [790, 249] on div at bounding box center [686, 236] width 325 height 87
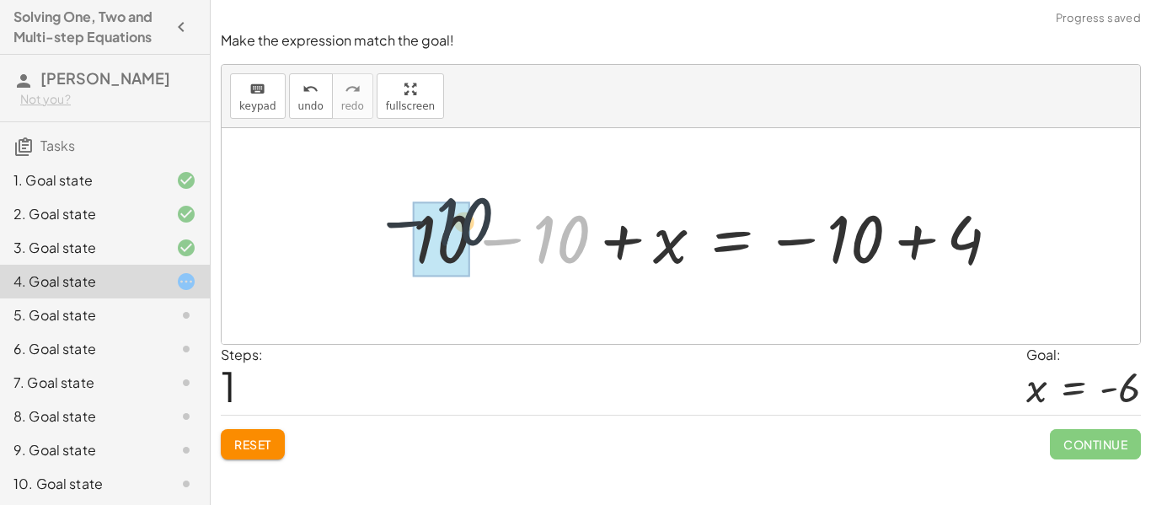
drag, startPoint x: 554, startPoint y: 243, endPoint x: 450, endPoint y: 228, distance: 104.8
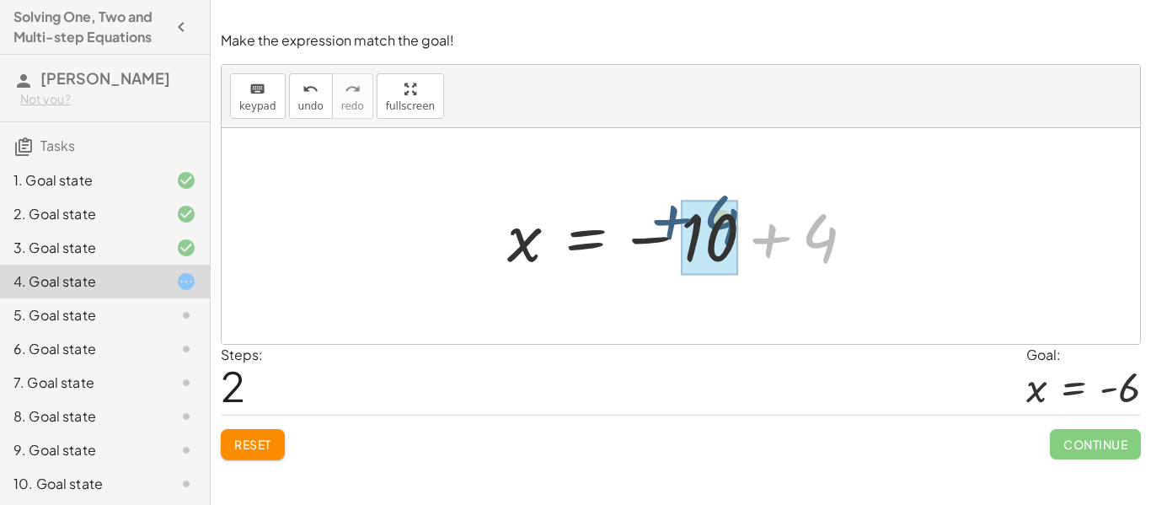
drag, startPoint x: 819, startPoint y: 249, endPoint x: 716, endPoint y: 234, distance: 103.8
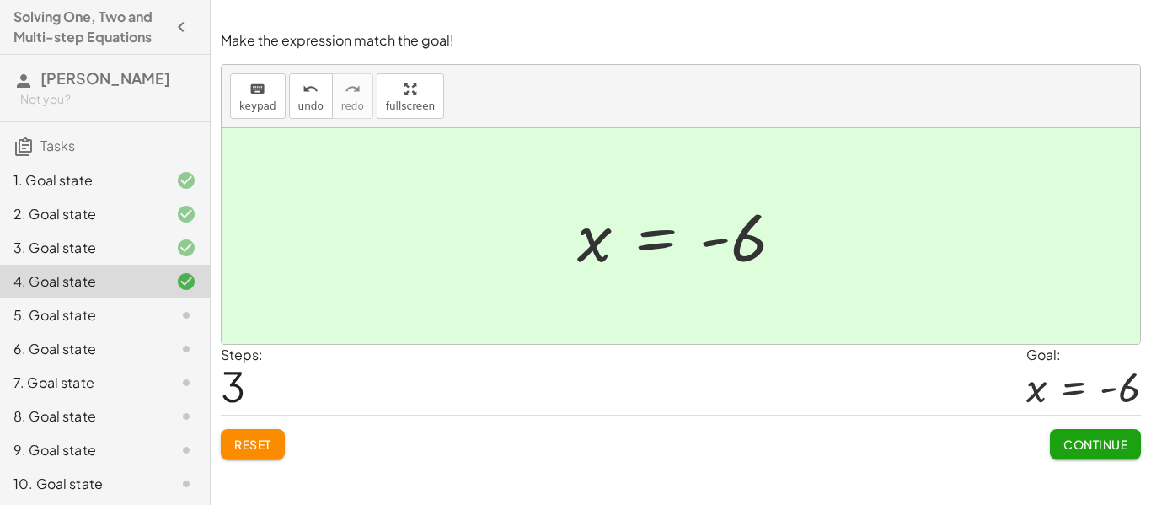
click at [1101, 444] on span "Continue" at bounding box center [1096, 444] width 64 height 15
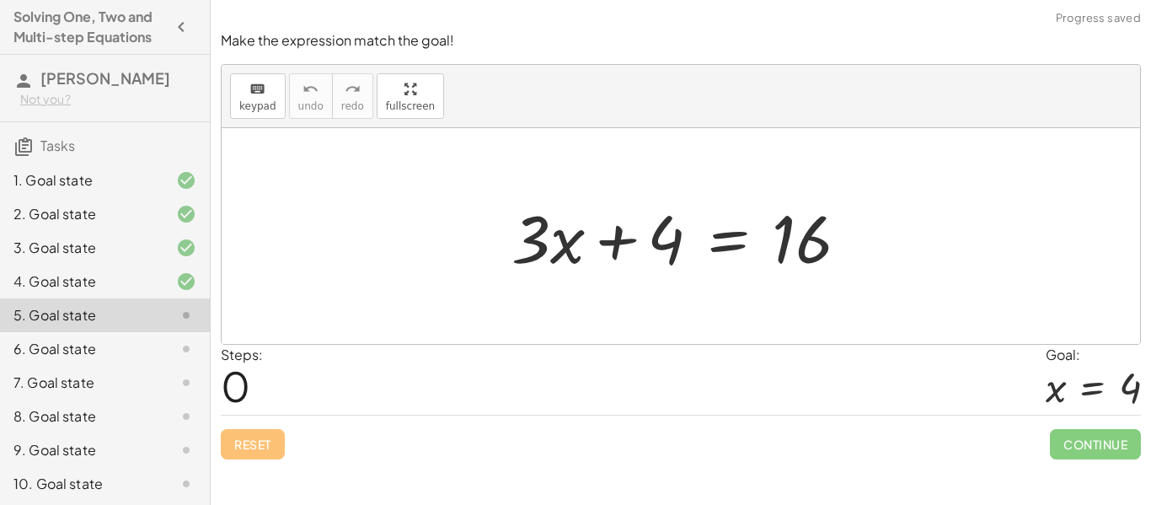
scroll to position [104, 0]
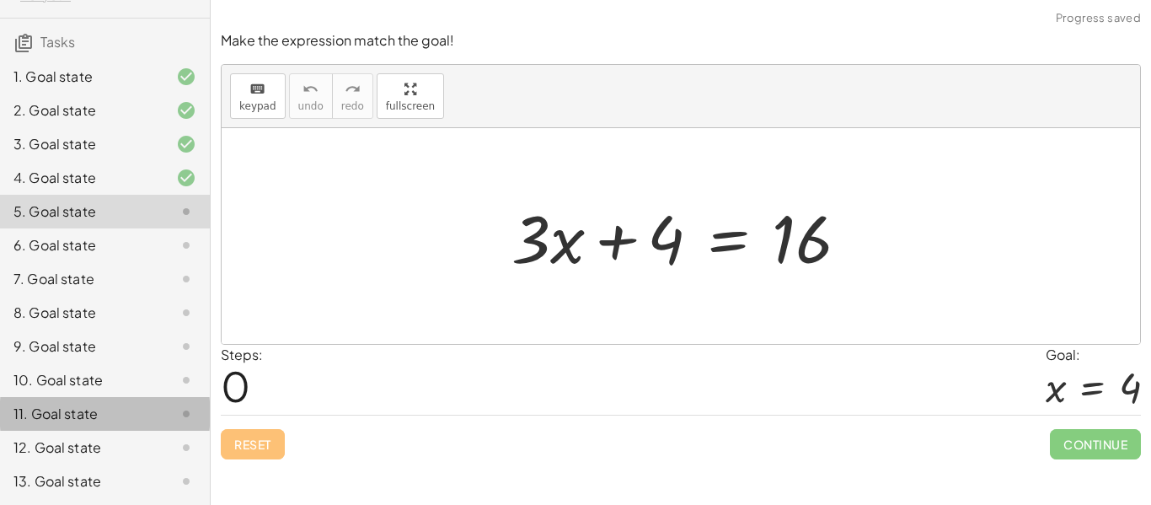
click at [106, 404] on div "11. Goal state" at bounding box center [81, 414] width 136 height 20
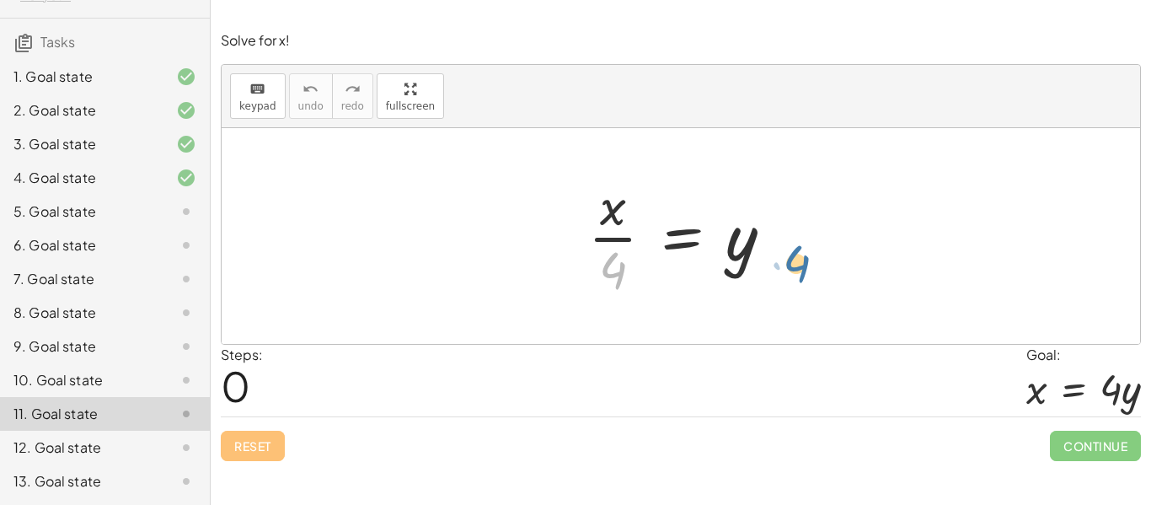
drag, startPoint x: 613, startPoint y: 268, endPoint x: 797, endPoint y: 261, distance: 184.7
drag, startPoint x: 614, startPoint y: 265, endPoint x: 764, endPoint y: 241, distance: 152.0
click at [764, 241] on div at bounding box center [687, 236] width 215 height 130
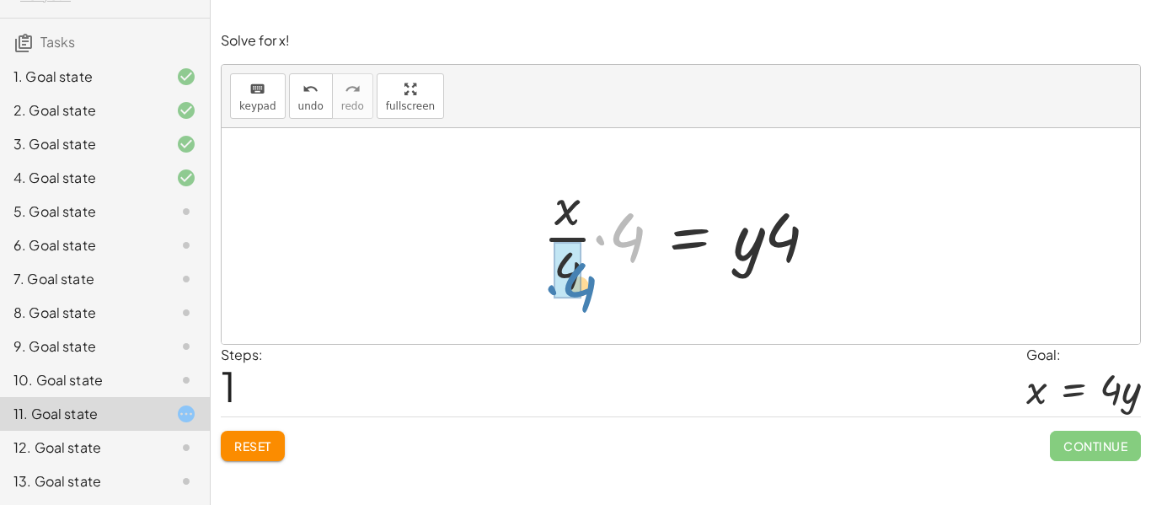
drag, startPoint x: 612, startPoint y: 232, endPoint x: 557, endPoint y: 279, distance: 72.3
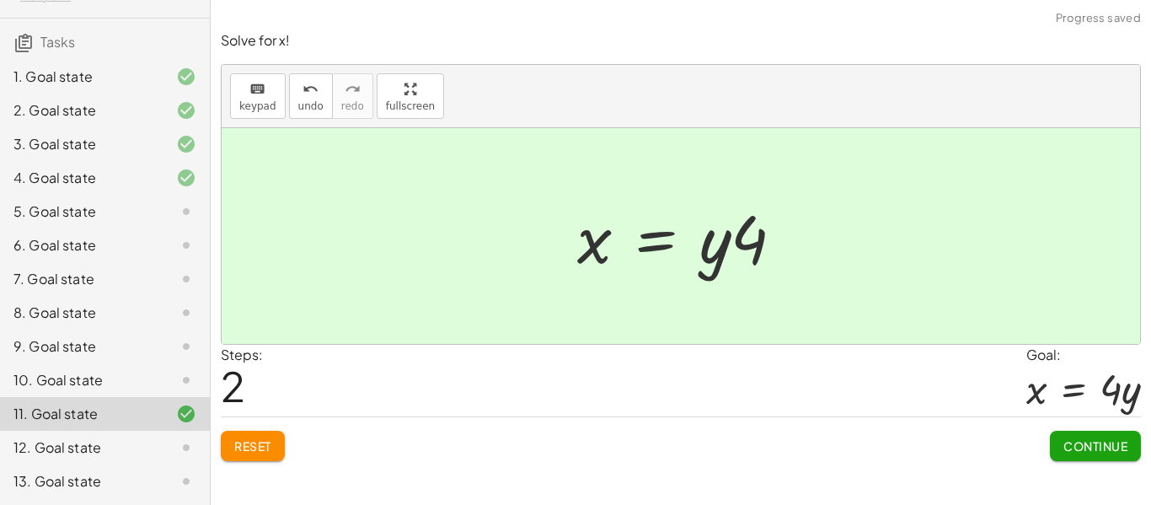
click at [1099, 442] on span "Continue" at bounding box center [1096, 445] width 64 height 15
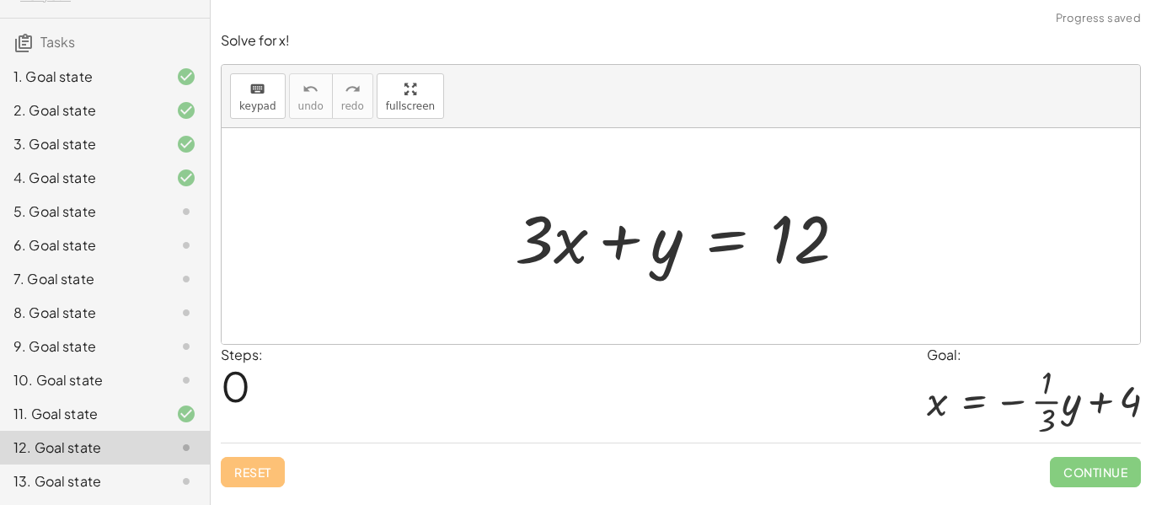
click at [57, 214] on div "5. Goal state" at bounding box center [81, 211] width 136 height 20
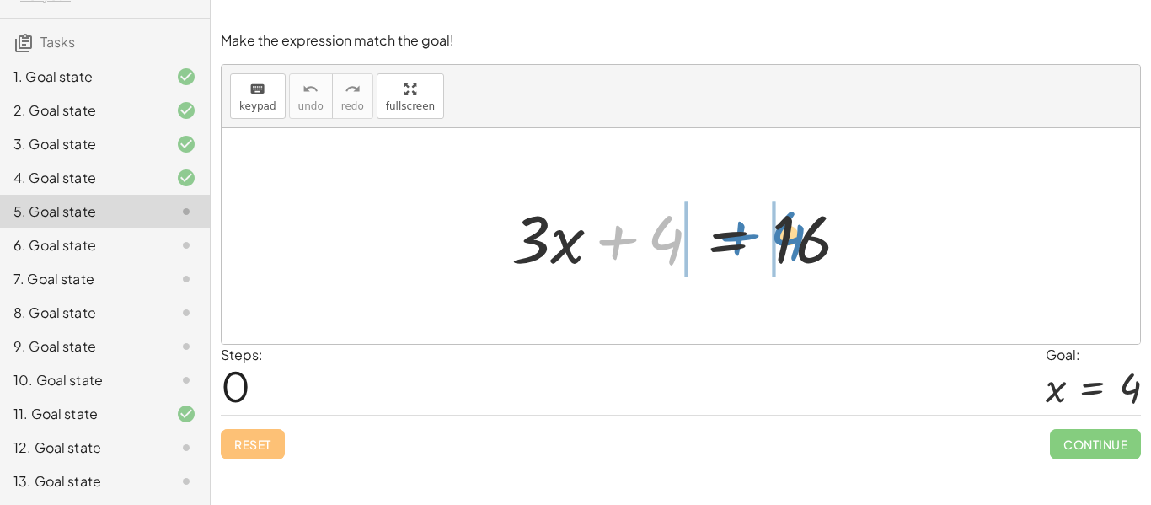
drag, startPoint x: 664, startPoint y: 229, endPoint x: 785, endPoint y: 225, distance: 121.4
click at [785, 225] on div at bounding box center [687, 236] width 368 height 87
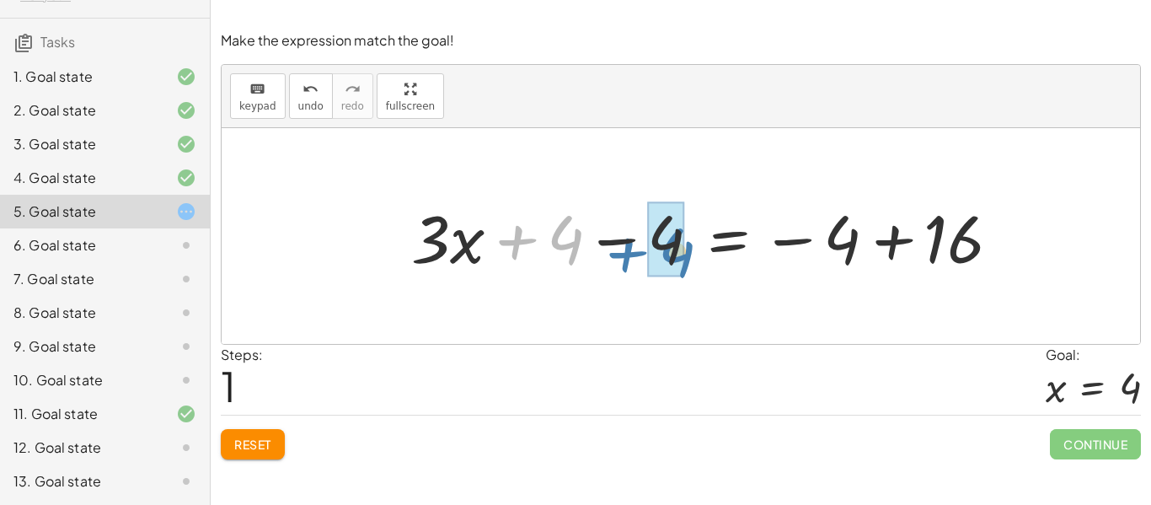
drag, startPoint x: 533, startPoint y: 233, endPoint x: 641, endPoint y: 244, distance: 108.4
click at [641, 244] on div at bounding box center [712, 236] width 619 height 87
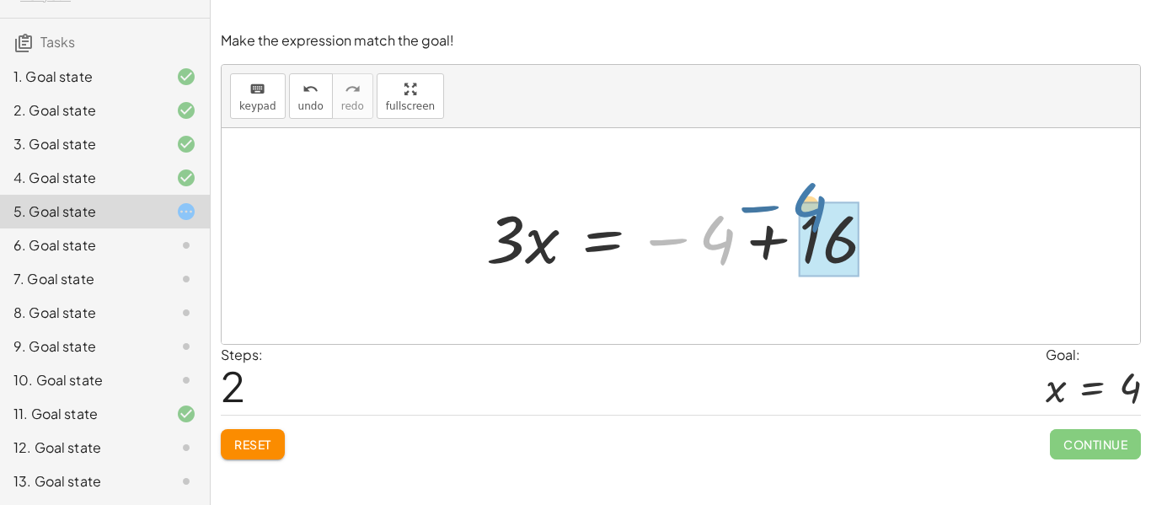
drag, startPoint x: 727, startPoint y: 258, endPoint x: 819, endPoint y: 225, distance: 97.6
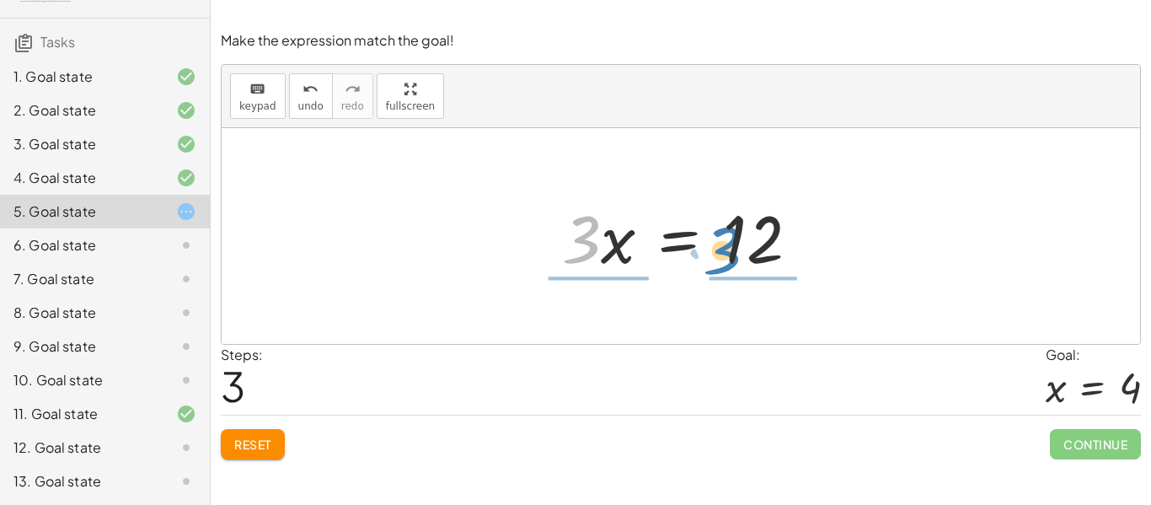
drag, startPoint x: 591, startPoint y: 236, endPoint x: 734, endPoint y: 249, distance: 143.9
click at [734, 249] on div at bounding box center [687, 236] width 267 height 87
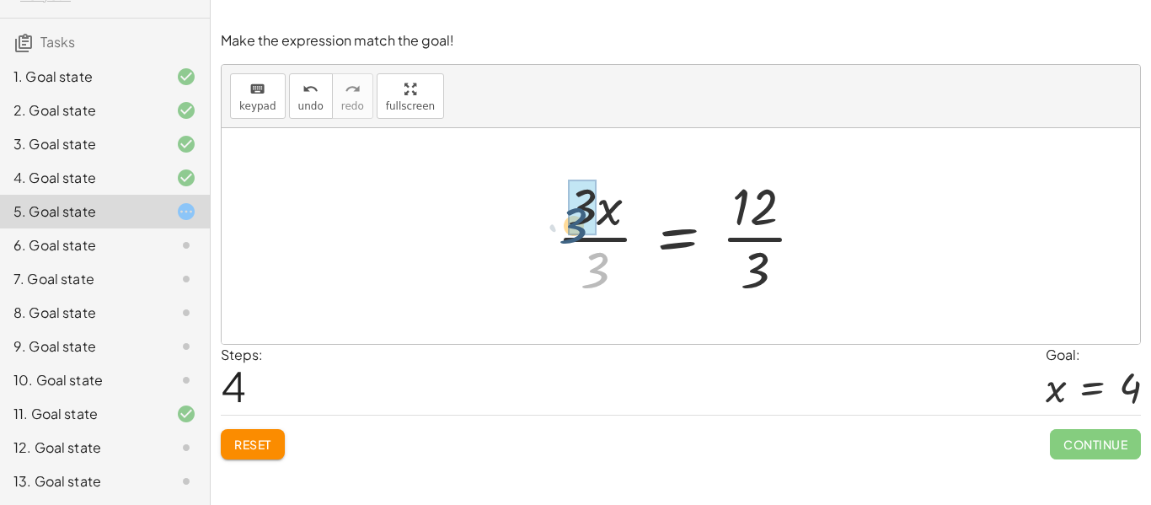
drag, startPoint x: 597, startPoint y: 281, endPoint x: 575, endPoint y: 235, distance: 50.5
click at [575, 235] on div at bounding box center [688, 236] width 278 height 130
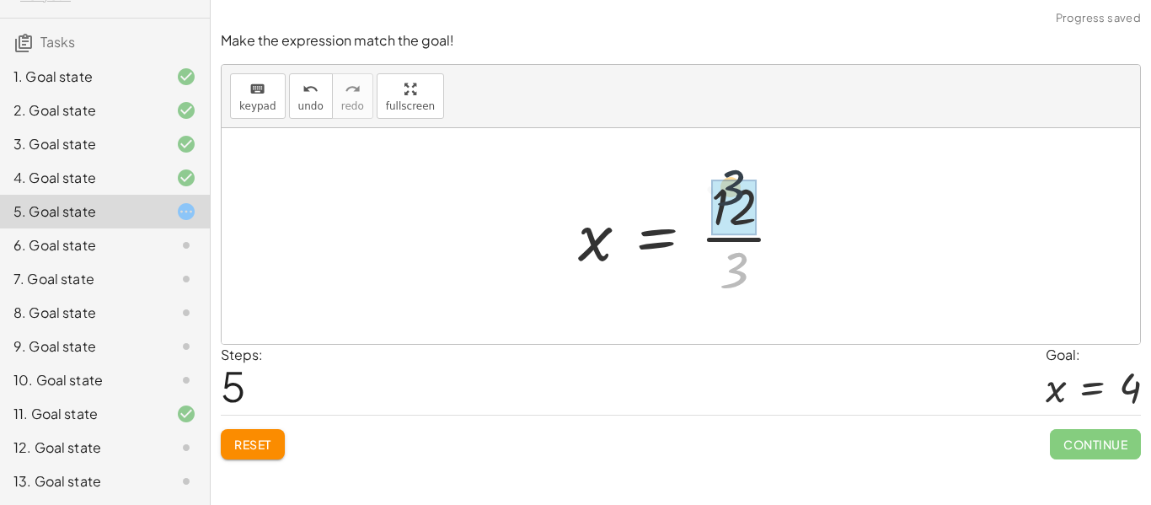
drag, startPoint x: 747, startPoint y: 265, endPoint x: 744, endPoint y: 203, distance: 61.6
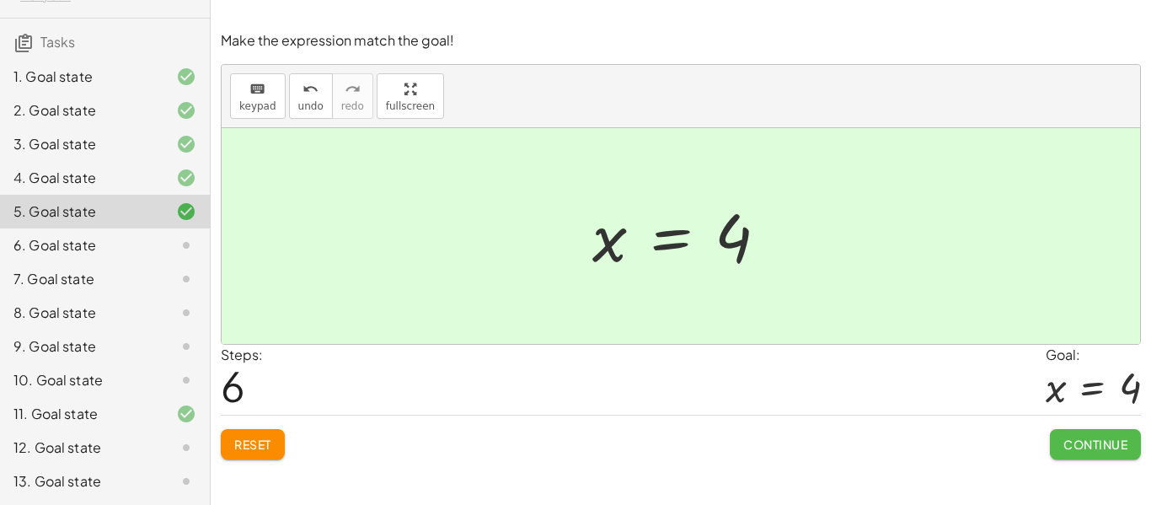
click at [1079, 448] on span "Continue" at bounding box center [1096, 444] width 64 height 15
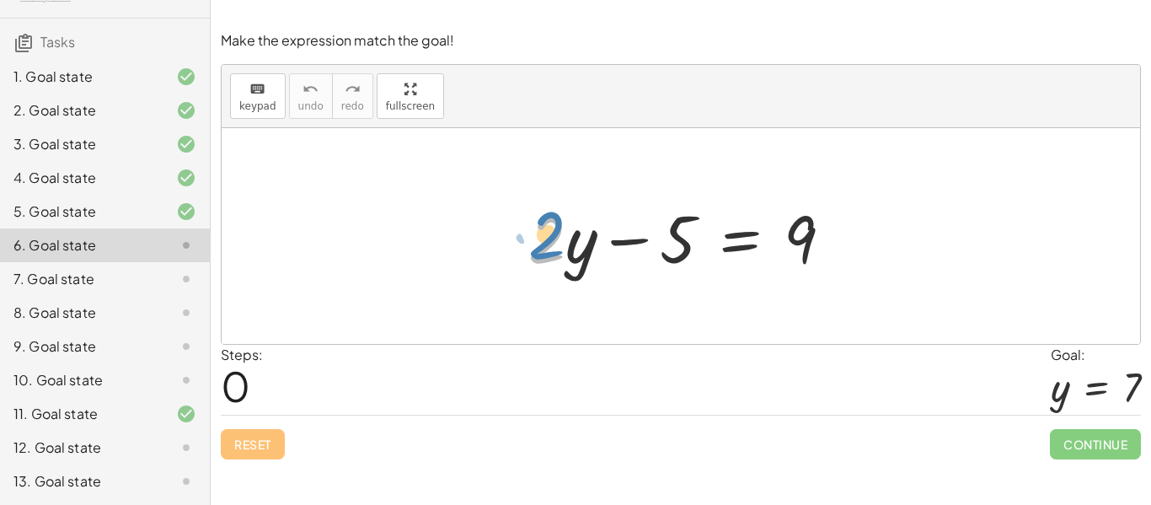
click at [543, 235] on div at bounding box center [687, 236] width 335 height 87
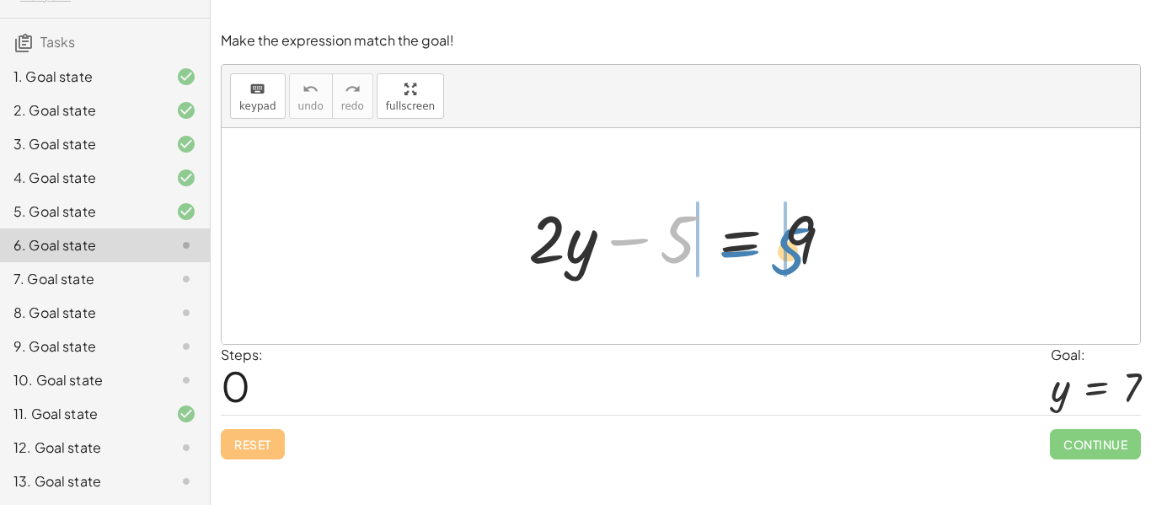
drag, startPoint x: 685, startPoint y: 247, endPoint x: 793, endPoint y: 259, distance: 108.5
click at [793, 259] on div at bounding box center [687, 236] width 335 height 87
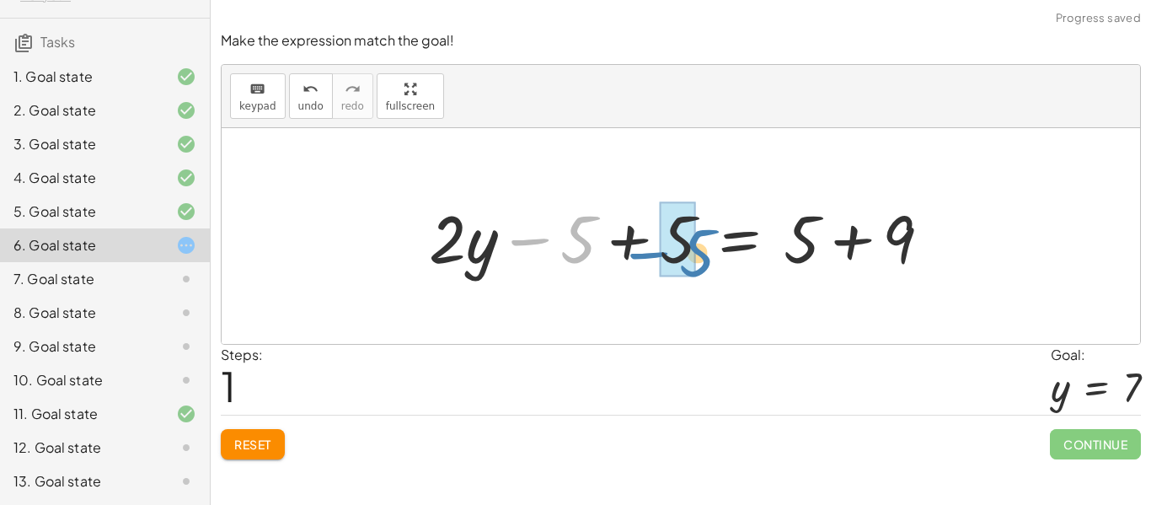
drag, startPoint x: 582, startPoint y: 239, endPoint x: 699, endPoint y: 251, distance: 117.7
click at [699, 251] on div at bounding box center [687, 236] width 533 height 87
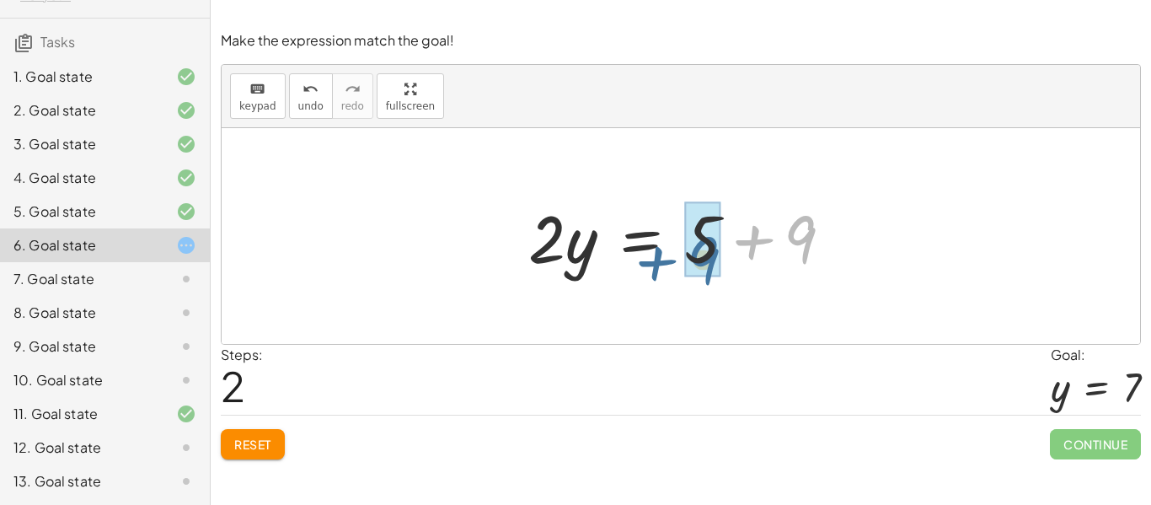
drag, startPoint x: 802, startPoint y: 258, endPoint x: 708, endPoint y: 278, distance: 96.5
click at [708, 278] on div at bounding box center [687, 236] width 335 height 87
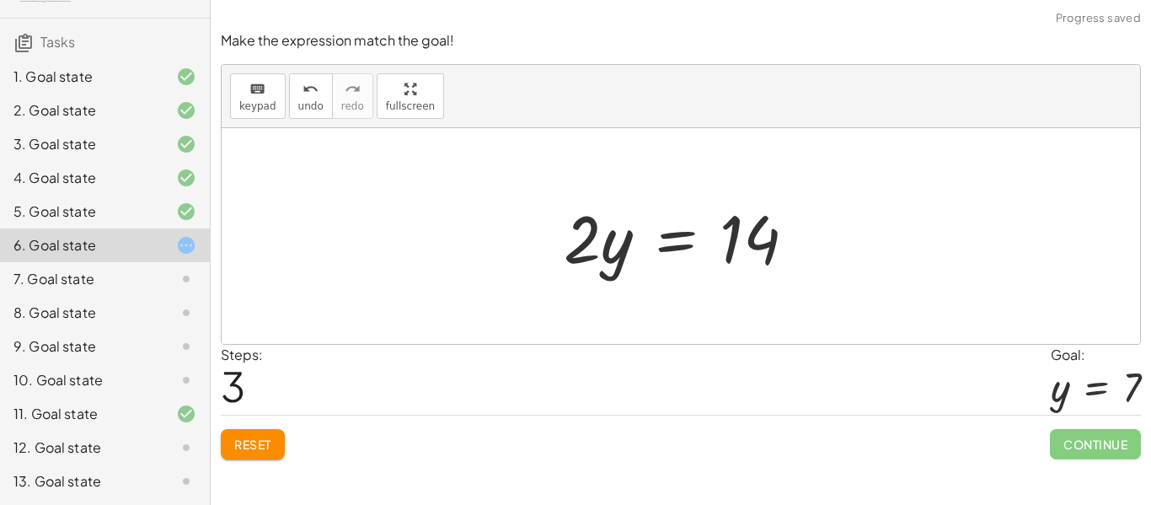
drag, startPoint x: 550, startPoint y: 256, endPoint x: 623, endPoint y: 272, distance: 74.2
click at [623, 272] on div "+ · 2 · y − 5 = 9 + · 2 · y − 5 + 5 = + 5 + 9 + · 2 · y + 0 = + 5 + 9 · 2 · y =…" at bounding box center [681, 236] width 284 height 95
click at [614, 257] on div at bounding box center [686, 236] width 263 height 87
drag, startPoint x: 583, startPoint y: 252, endPoint x: 785, endPoint y: 307, distance: 208.7
click at [785, 307] on div "+ · 2 · y − 5 = 9 + · 2 · y − 5 + 5 = + 5 + 9 + · 2 · y + 0 = + 5 + 9 · 2 · y =…" at bounding box center [681, 236] width 919 height 216
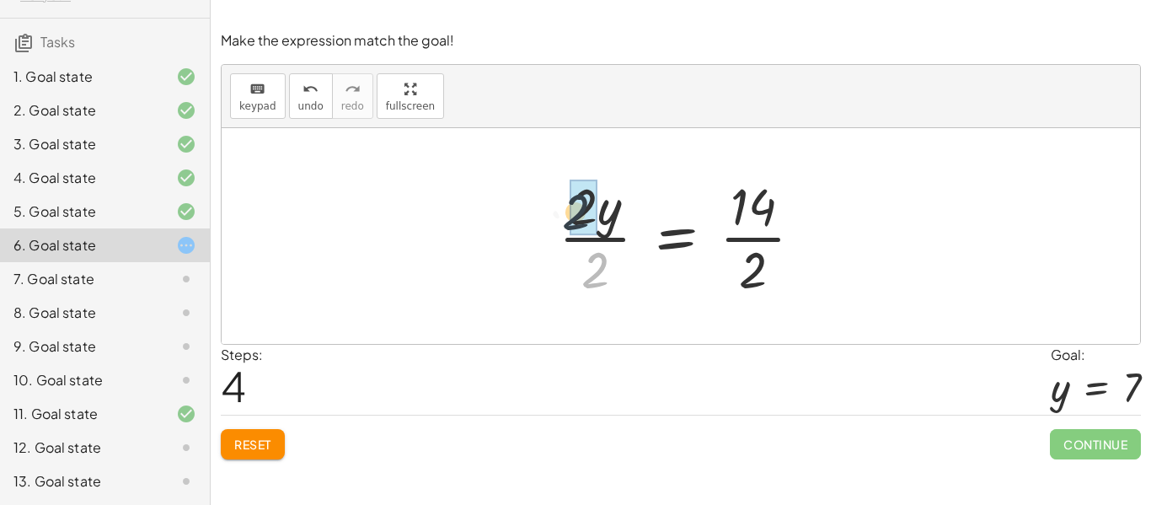
drag, startPoint x: 598, startPoint y: 276, endPoint x: 580, endPoint y: 212, distance: 65.6
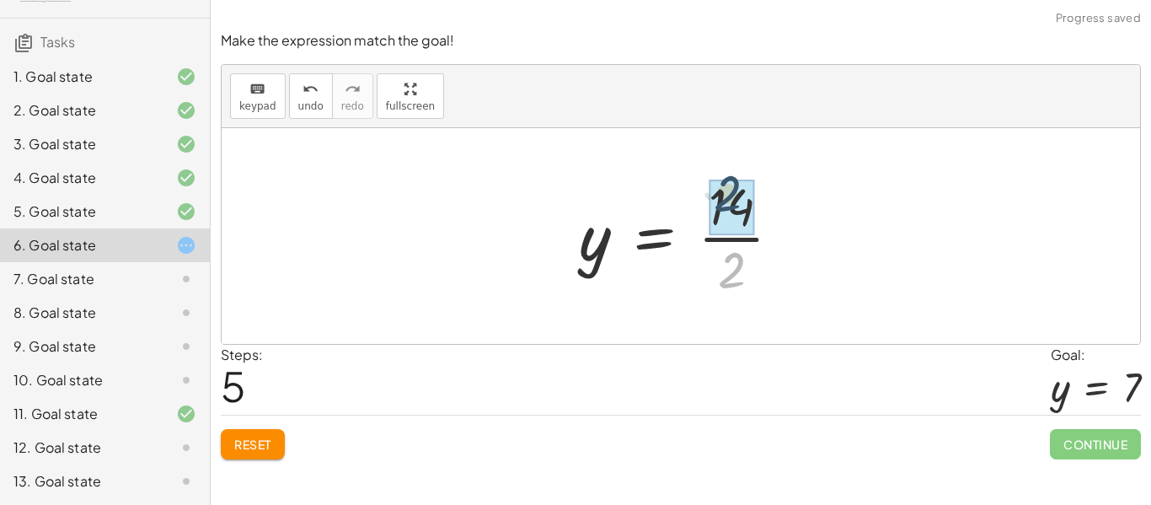
drag, startPoint x: 736, startPoint y: 276, endPoint x: 730, endPoint y: 202, distance: 73.6
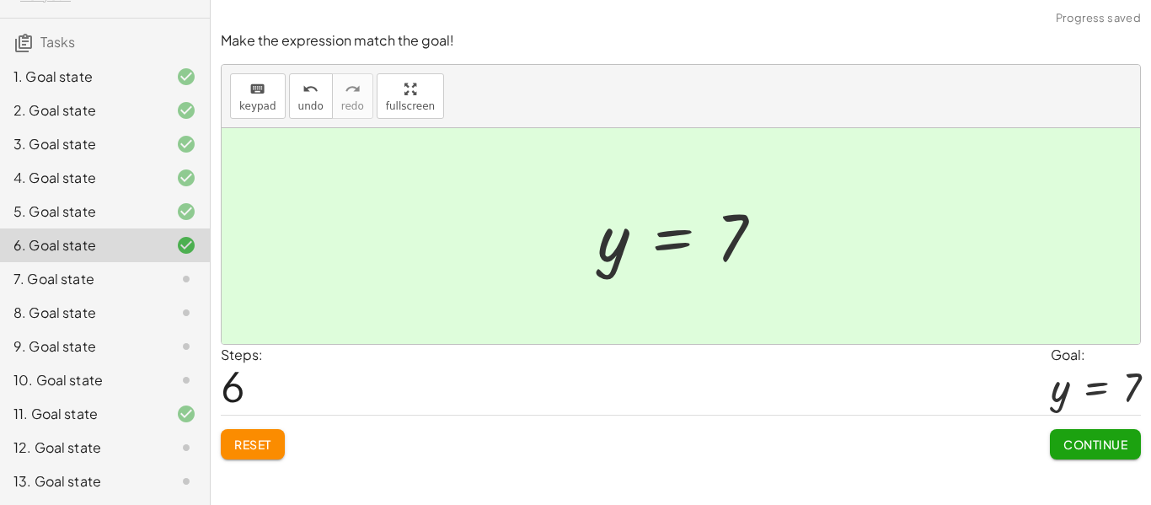
click at [1103, 437] on span "Continue" at bounding box center [1096, 444] width 64 height 15
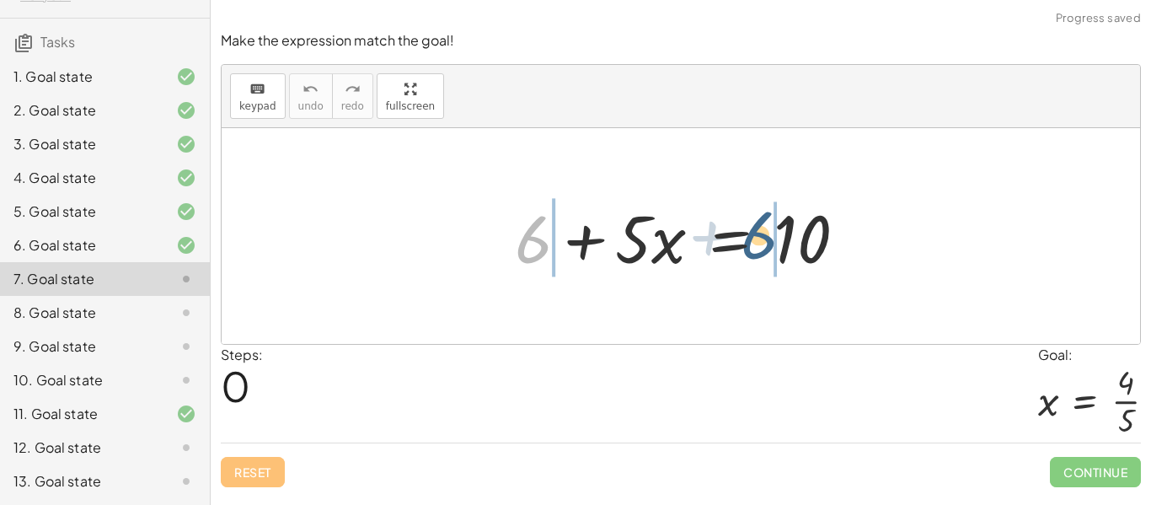
drag, startPoint x: 536, startPoint y: 231, endPoint x: 767, endPoint y: 223, distance: 231.0
click at [767, 223] on div at bounding box center [688, 236] width 362 height 87
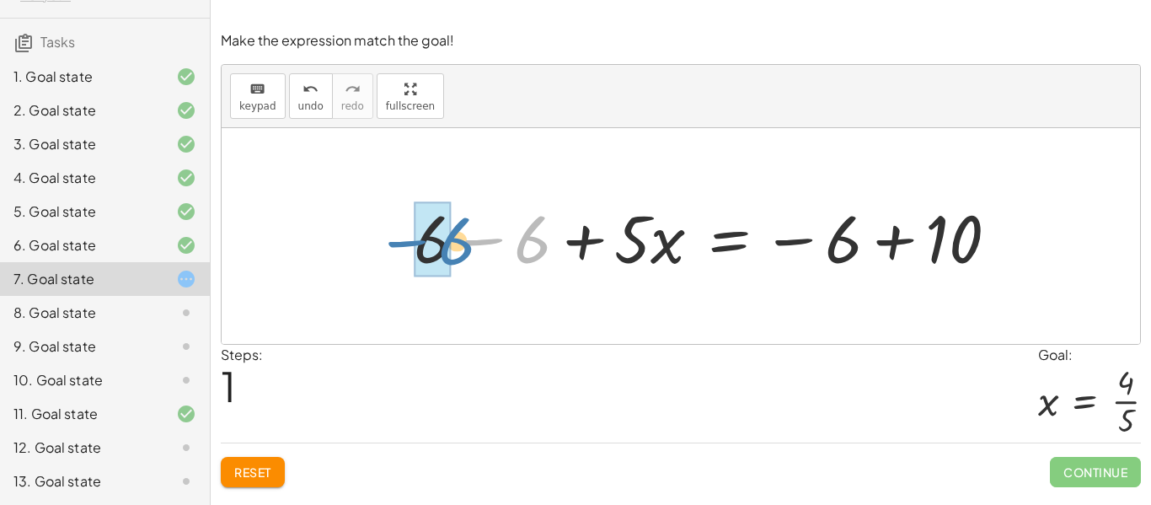
drag, startPoint x: 496, startPoint y: 241, endPoint x: 401, endPoint y: 240, distance: 95.2
click at [401, 240] on div "+ 6 + · 5 · x = 10 − 6 + · 5 · x = 10 + 6 − 6 − 6 +" at bounding box center [706, 236] width 635 height 95
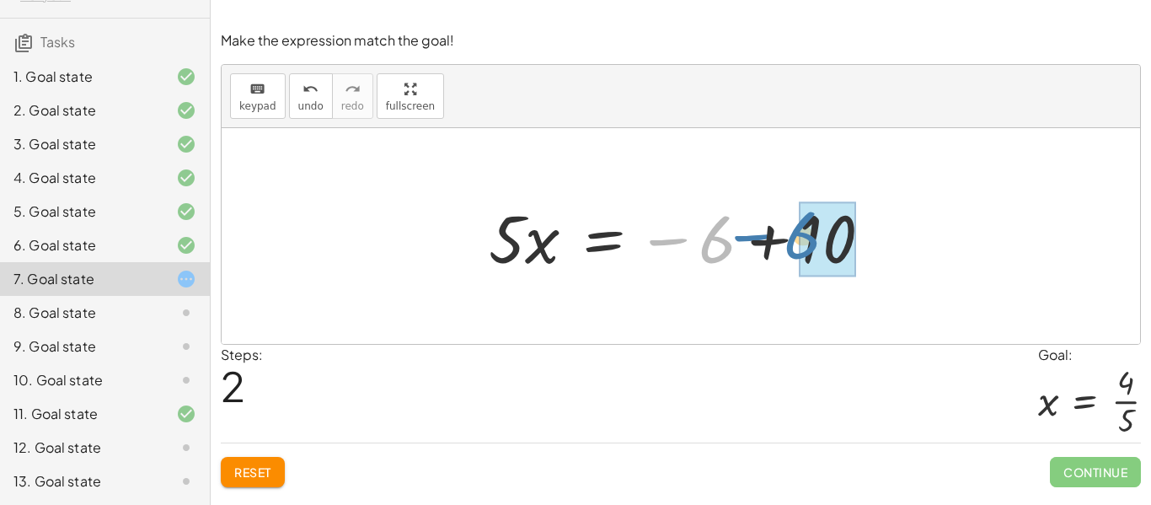
drag, startPoint x: 725, startPoint y: 249, endPoint x: 812, endPoint y: 245, distance: 87.7
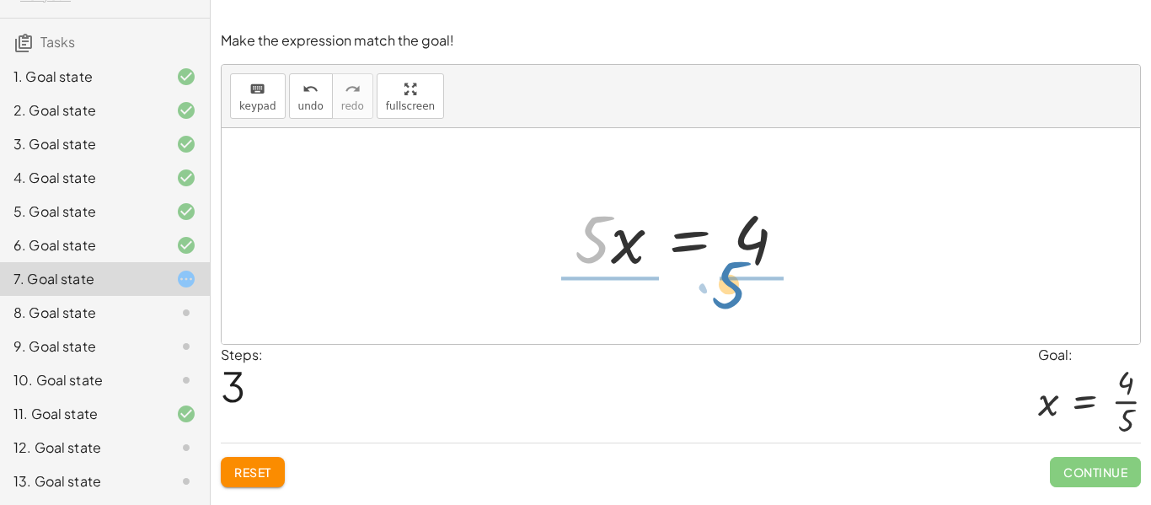
drag, startPoint x: 603, startPoint y: 243, endPoint x: 744, endPoint y: 289, distance: 148.2
click at [744, 289] on div "+ 6 + · 5 · x = 10 + 6 − 6 + · 5 · x = − 6 + 10 + 0 + · 5 · x = − 6 + 10 · 5 · …" at bounding box center [681, 236] width 919 height 216
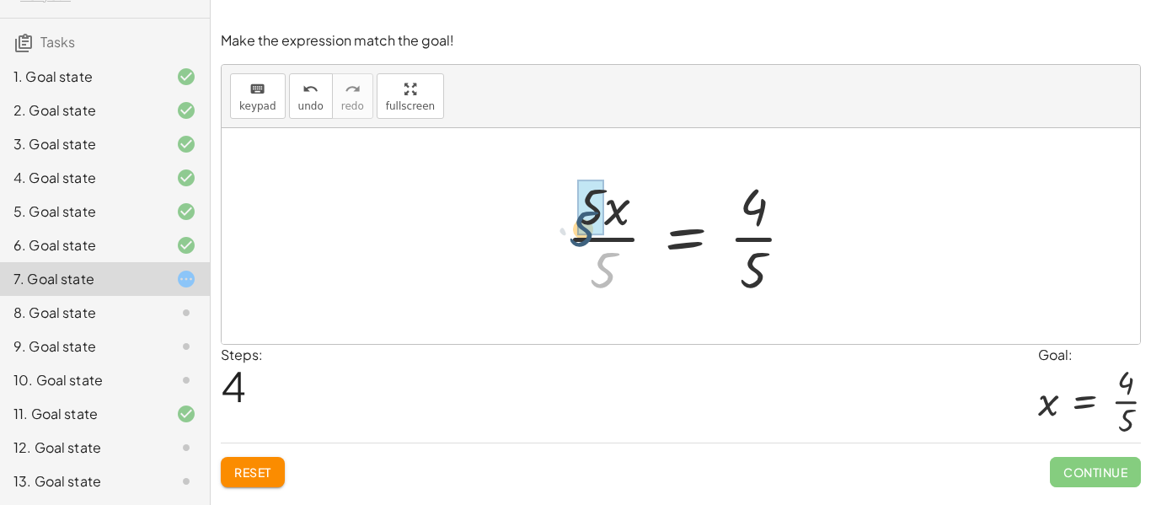
drag, startPoint x: 604, startPoint y: 256, endPoint x: 581, endPoint y: 206, distance: 55.0
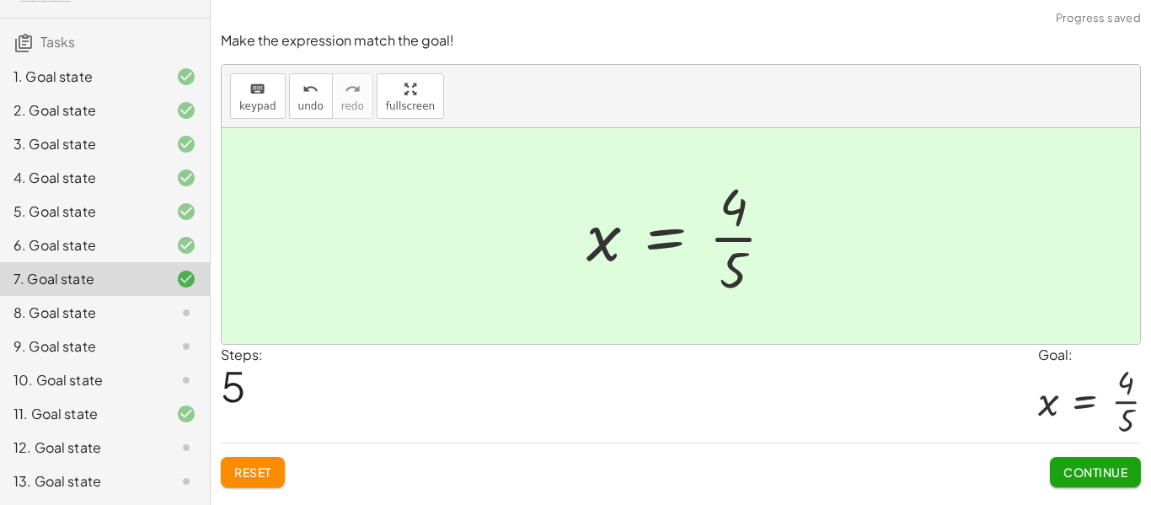
click at [1075, 474] on span "Continue" at bounding box center [1096, 471] width 64 height 15
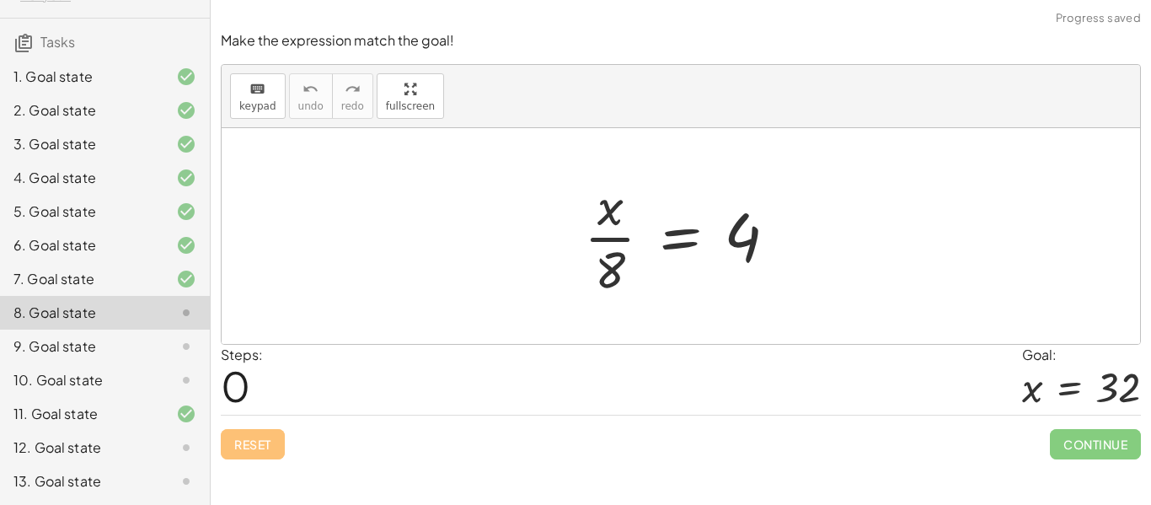
click at [113, 446] on div "12. Goal state" at bounding box center [81, 447] width 136 height 20
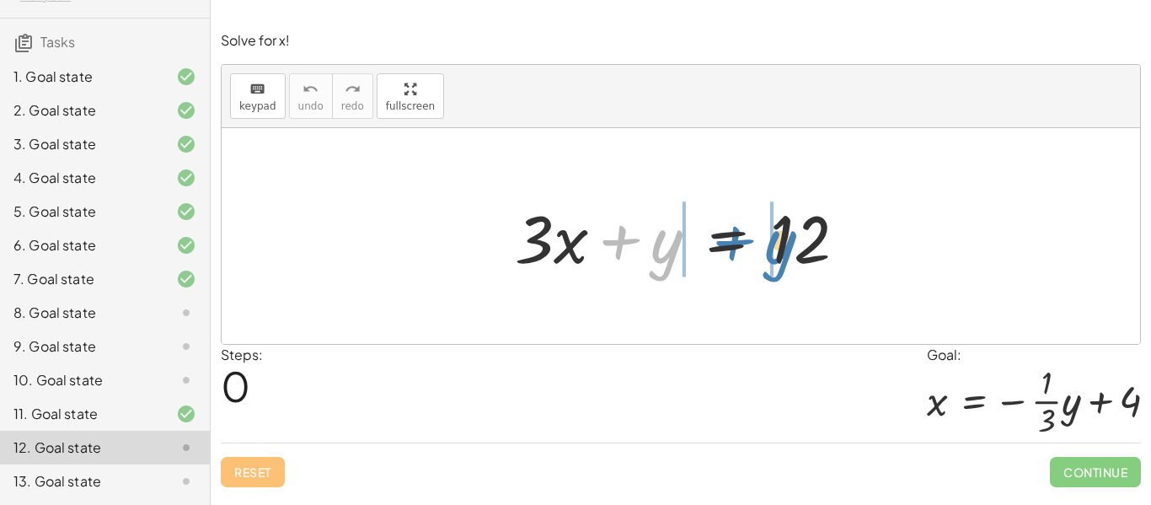
drag, startPoint x: 667, startPoint y: 255, endPoint x: 781, endPoint y: 255, distance: 113.8
click at [781, 255] on div at bounding box center [688, 236] width 362 height 87
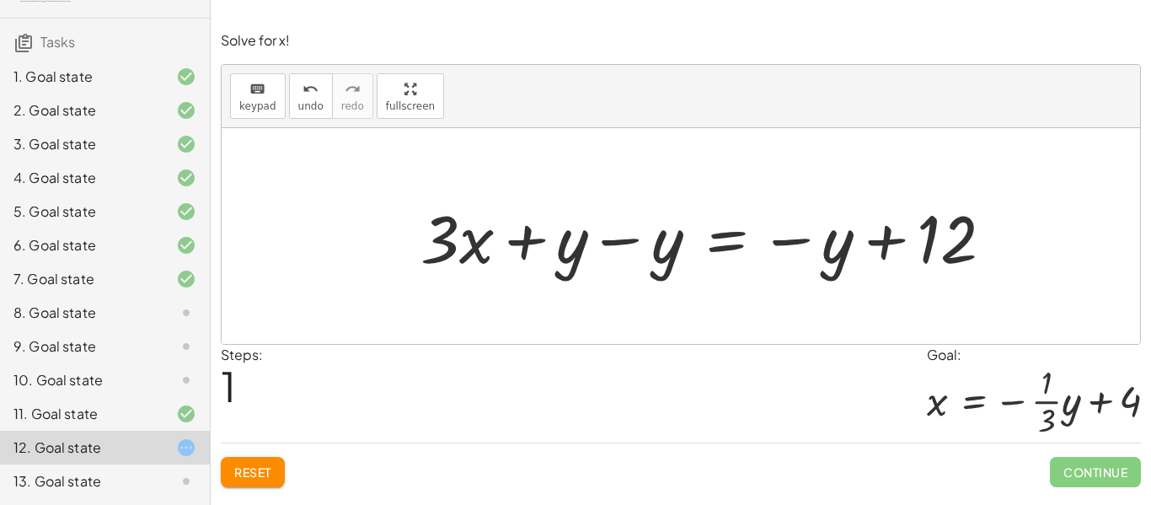
click at [274, 478] on button "Reset" at bounding box center [253, 472] width 64 height 30
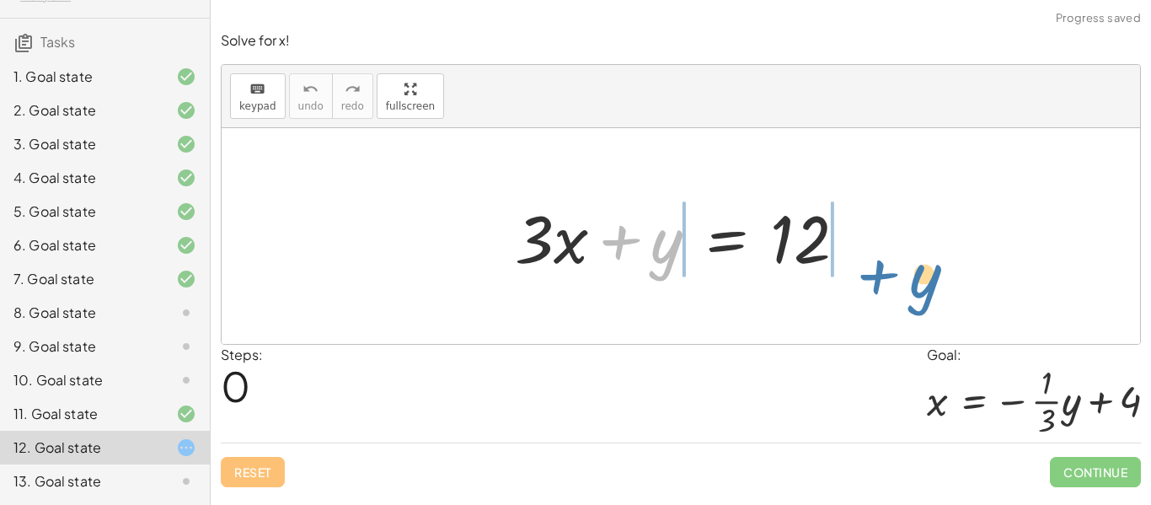
drag, startPoint x: 668, startPoint y: 255, endPoint x: 926, endPoint y: 277, distance: 258.9
click at [926, 277] on div "+ y + · 3 · x + y = 12" at bounding box center [681, 236] width 919 height 216
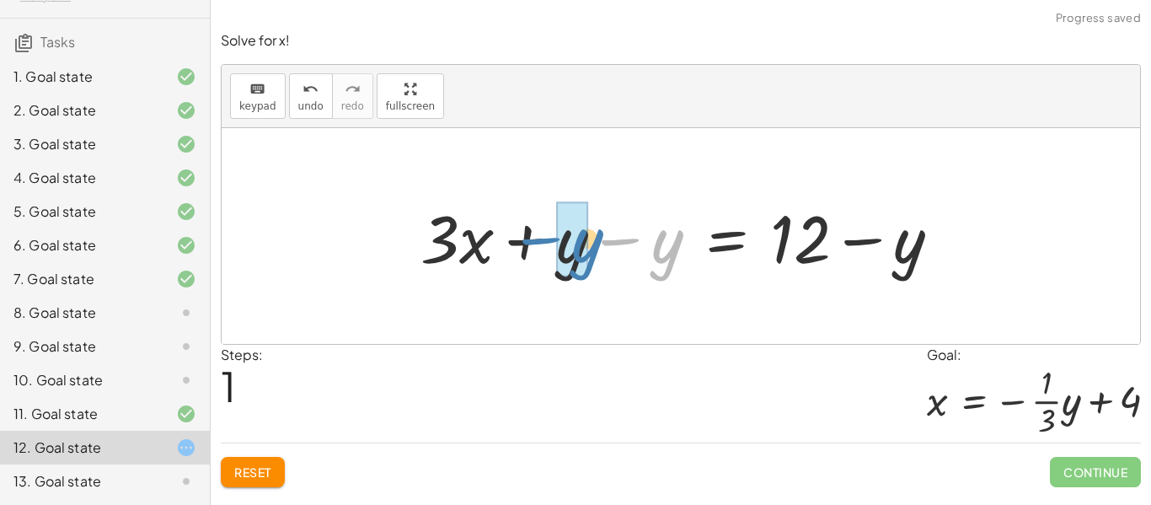
drag, startPoint x: 652, startPoint y: 265, endPoint x: 567, endPoint y: 265, distance: 85.1
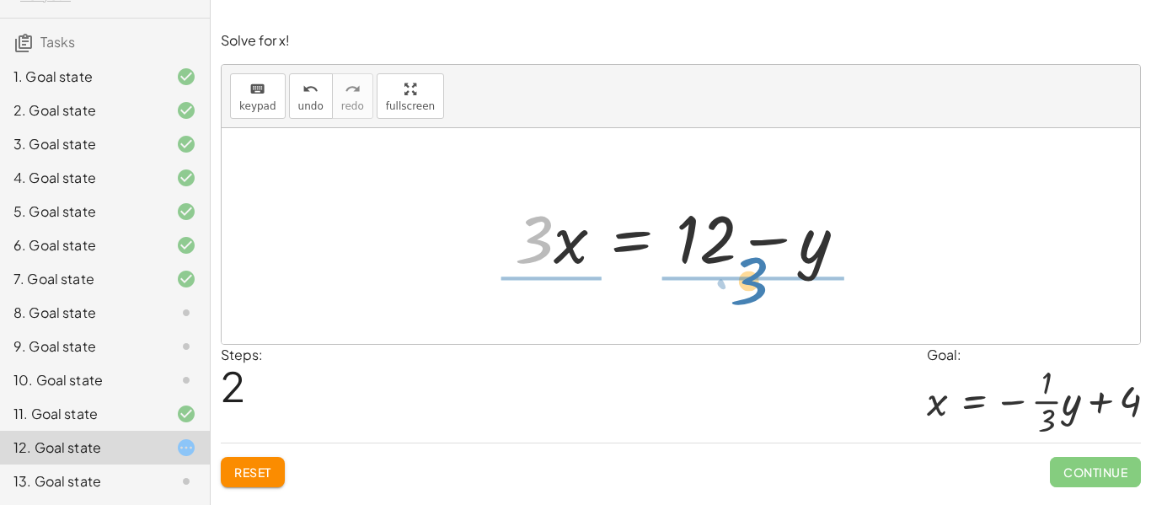
drag, startPoint x: 538, startPoint y: 227, endPoint x: 753, endPoint y: 270, distance: 219.2
click at [753, 270] on div at bounding box center [688, 236] width 362 height 87
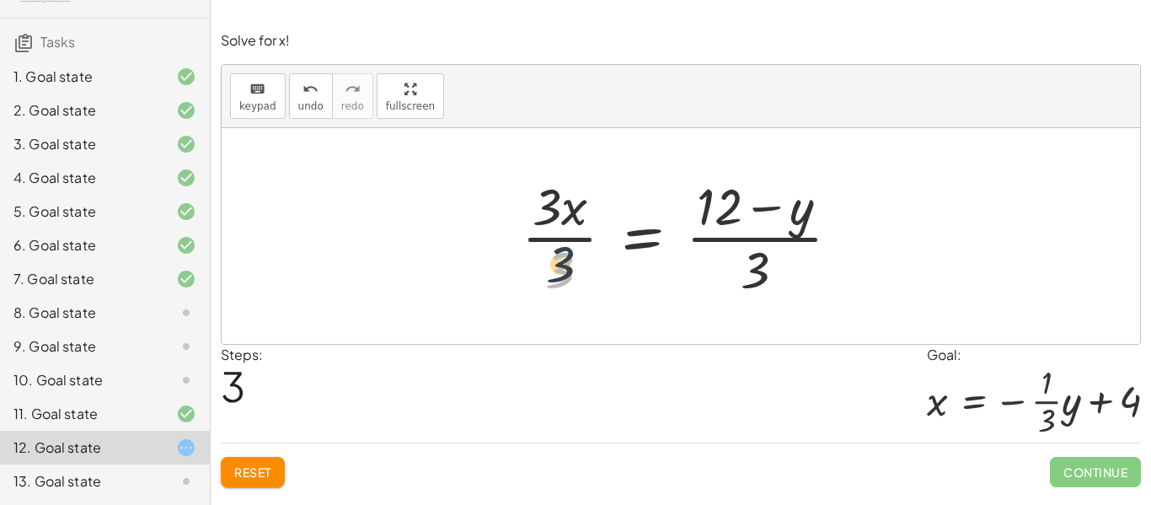
drag, startPoint x: 557, startPoint y: 276, endPoint x: 561, endPoint y: 242, distance: 34.8
click at [561, 242] on div at bounding box center [687, 236] width 349 height 130
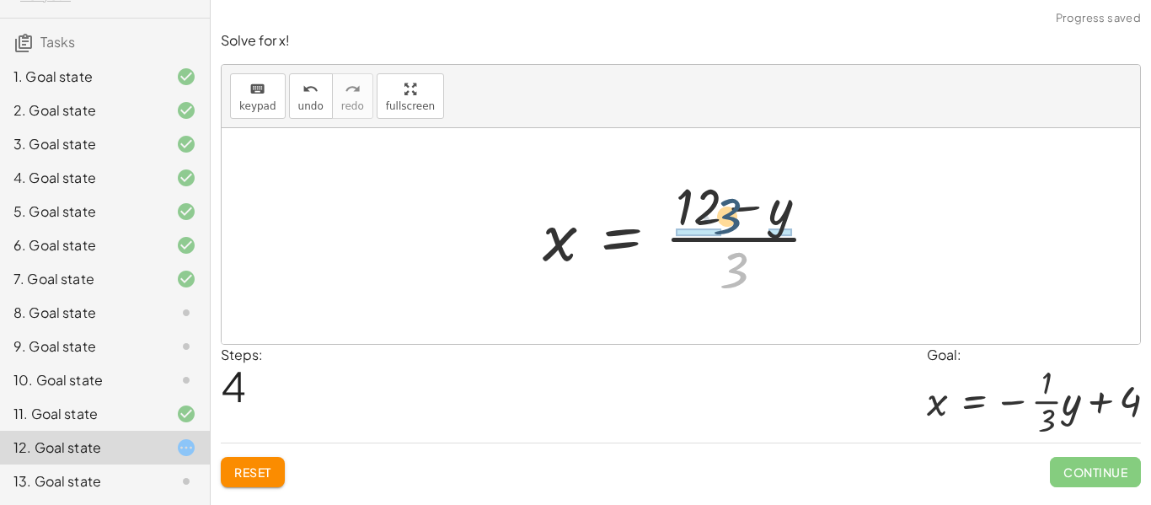
drag, startPoint x: 732, startPoint y: 267, endPoint x: 726, endPoint y: 213, distance: 54.4
click at [726, 213] on div at bounding box center [687, 236] width 307 height 130
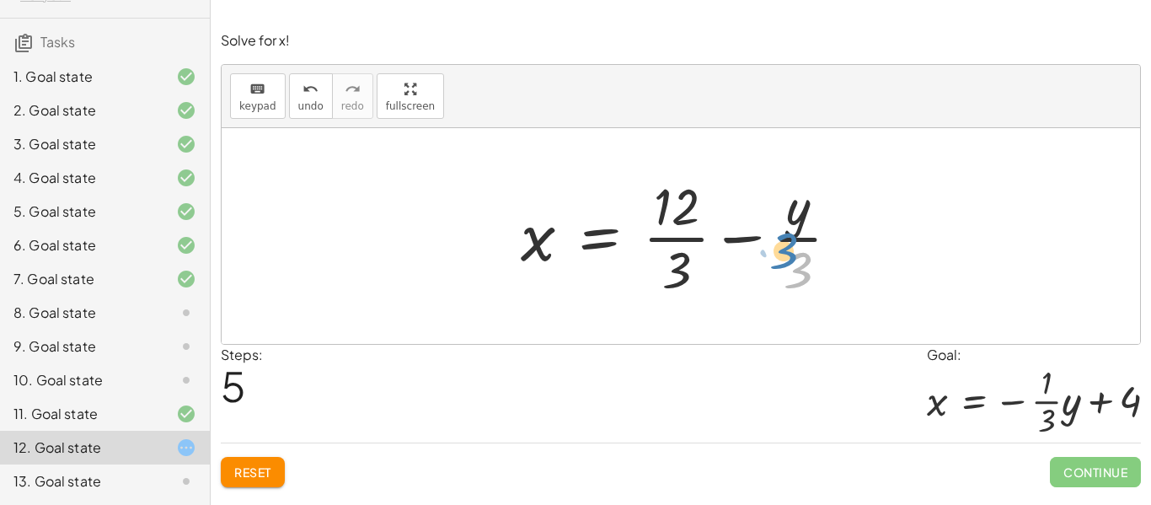
drag, startPoint x: 791, startPoint y: 275, endPoint x: 779, endPoint y: 259, distance: 20.4
click at [779, 259] on div at bounding box center [687, 236] width 350 height 130
drag, startPoint x: 678, startPoint y: 281, endPoint x: 678, endPoint y: 209, distance: 71.6
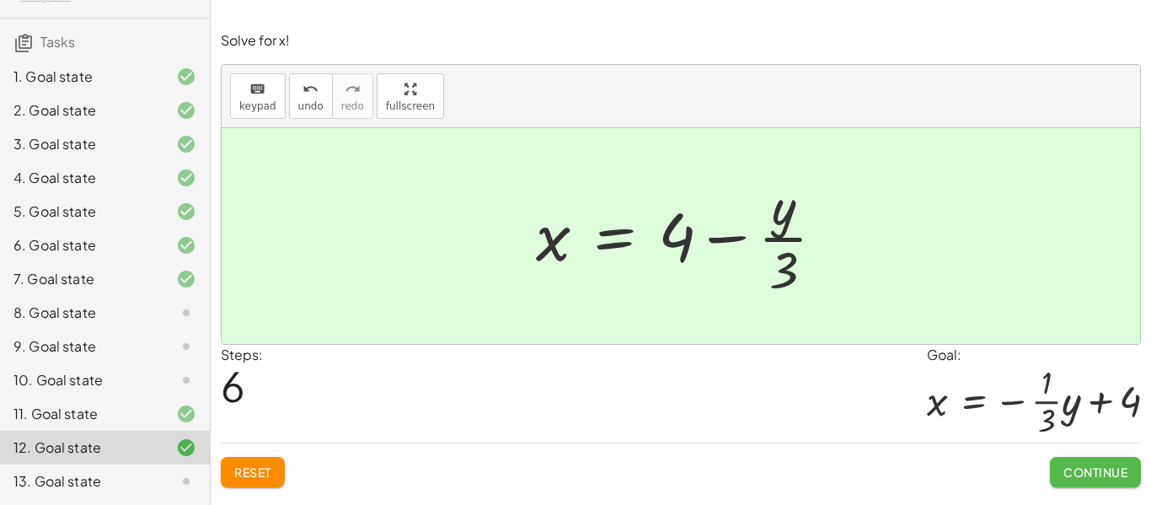
click at [1078, 471] on span "Continue" at bounding box center [1096, 471] width 64 height 15
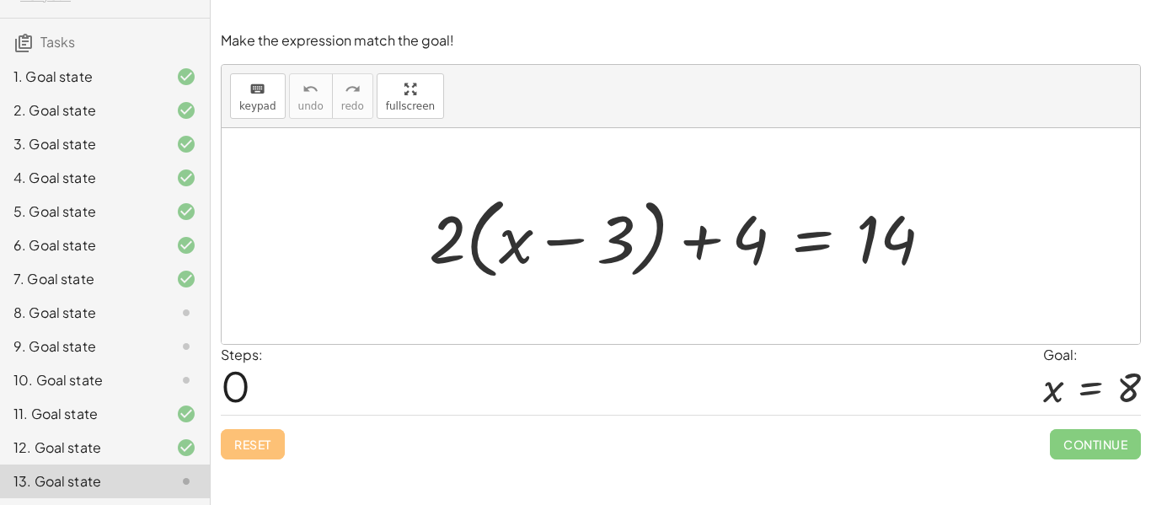
click at [147, 363] on div "8. Goal state" at bounding box center [105, 380] width 210 height 34
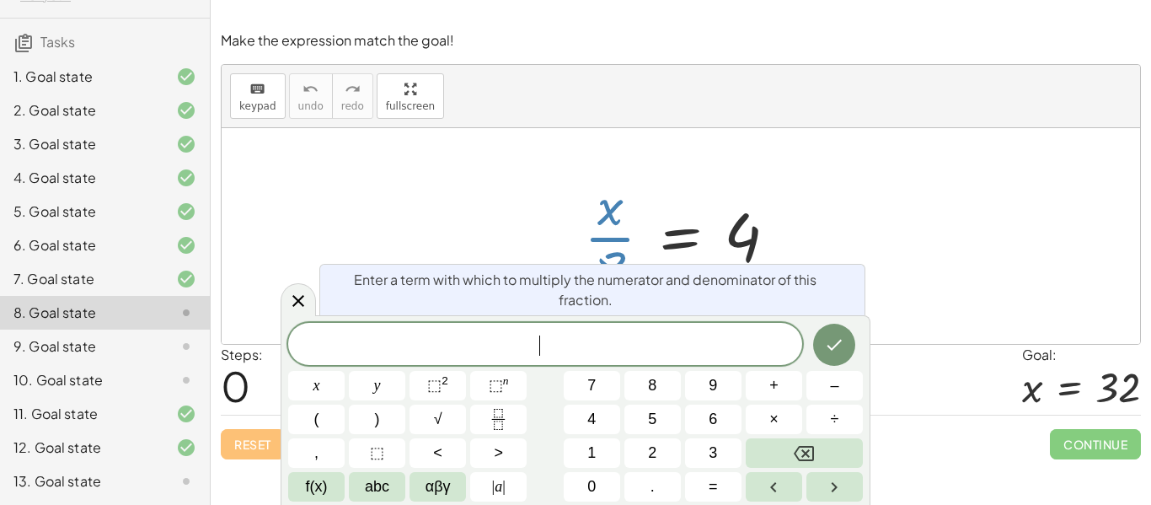
drag, startPoint x: 615, startPoint y: 261, endPoint x: 681, endPoint y: 246, distance: 67.5
click at [681, 246] on div at bounding box center [687, 236] width 223 height 130
click at [287, 296] on div at bounding box center [298, 299] width 35 height 33
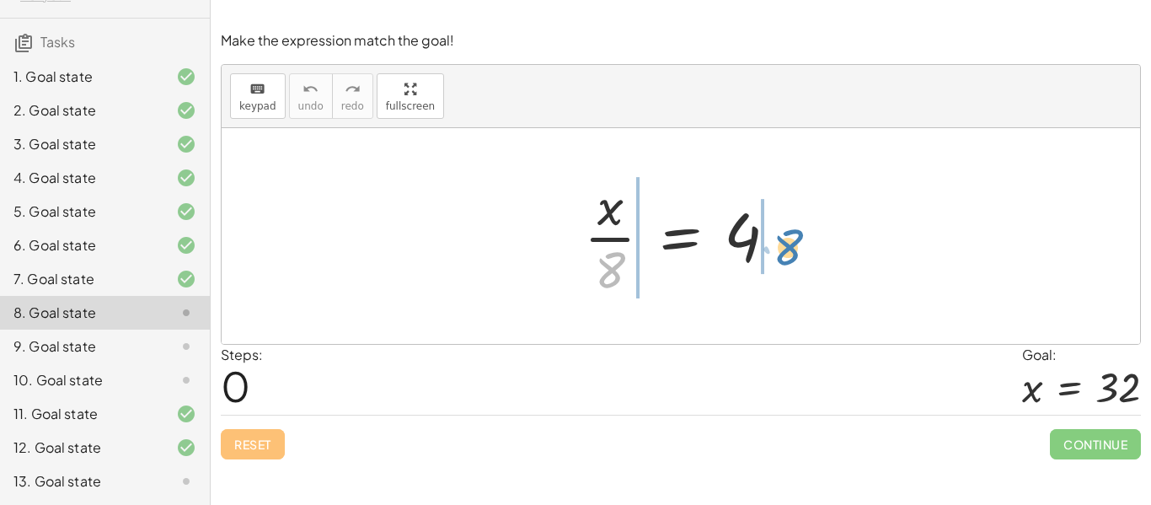
drag, startPoint x: 602, startPoint y: 262, endPoint x: 780, endPoint y: 240, distance: 179.2
click at [780, 240] on div at bounding box center [687, 236] width 223 height 130
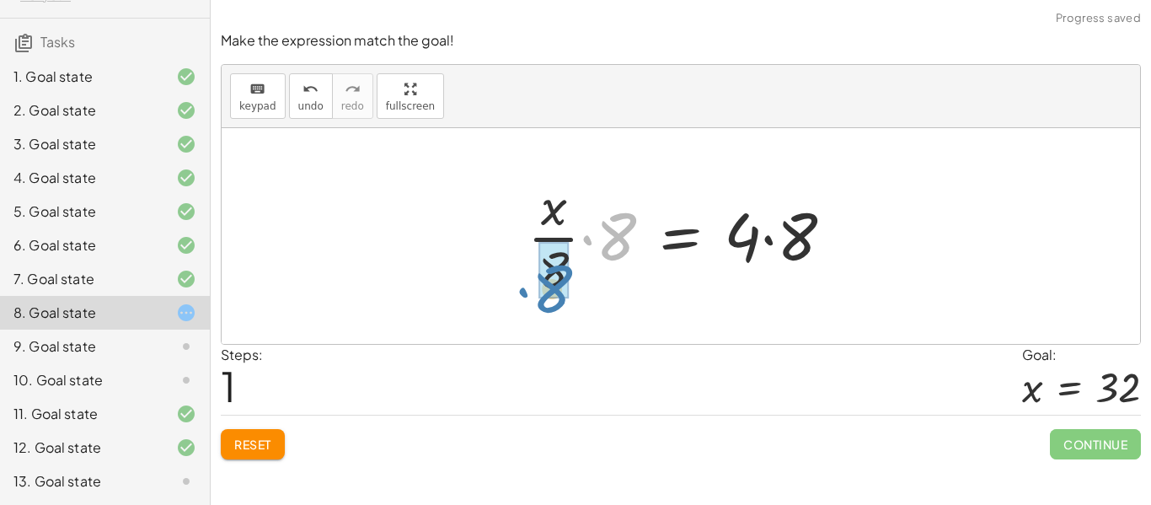
drag, startPoint x: 604, startPoint y: 237, endPoint x: 540, endPoint y: 290, distance: 83.2
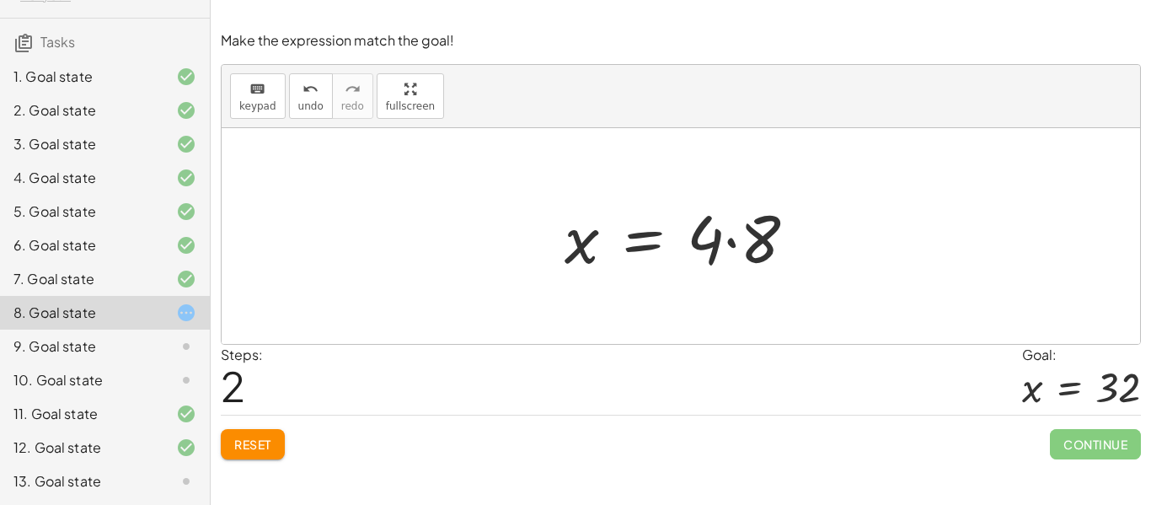
click at [747, 255] on div at bounding box center [687, 236] width 262 height 87
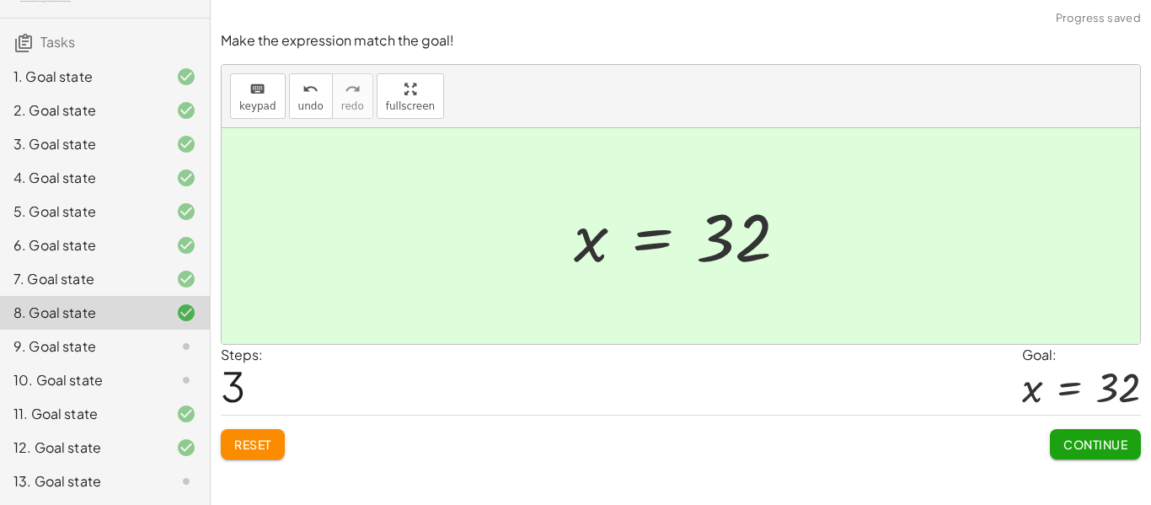
click at [1097, 445] on span "Continue" at bounding box center [1096, 444] width 64 height 15
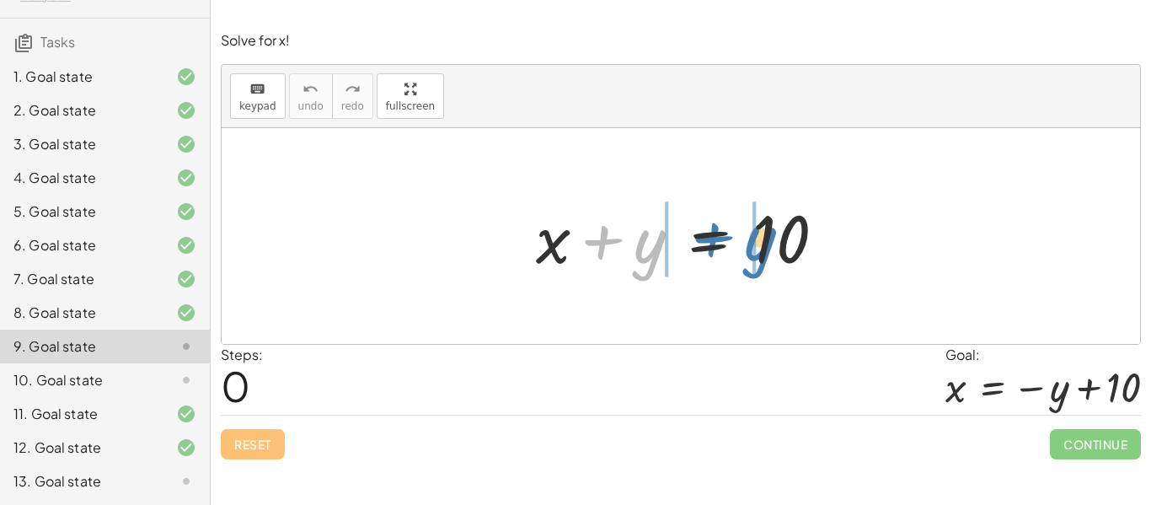
drag, startPoint x: 661, startPoint y: 244, endPoint x: 772, endPoint y: 241, distance: 111.3
click at [772, 241] on div at bounding box center [688, 236] width 320 height 87
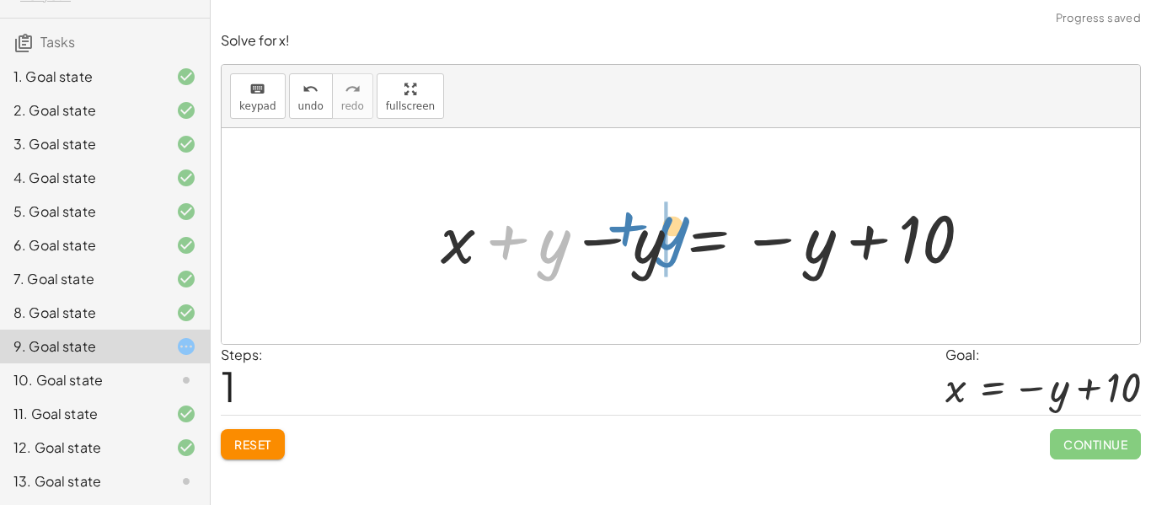
drag, startPoint x: 549, startPoint y: 230, endPoint x: 666, endPoint y: 219, distance: 116.8
click at [666, 219] on div at bounding box center [712, 236] width 561 height 87
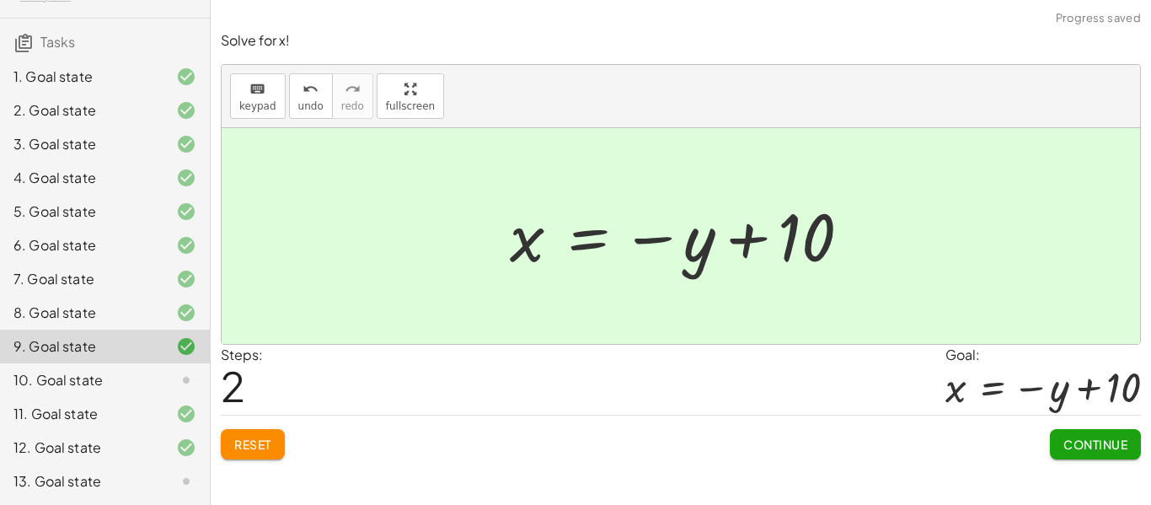
click at [702, 253] on div at bounding box center [687, 236] width 372 height 83
click at [1099, 448] on span "Continue" at bounding box center [1096, 444] width 64 height 15
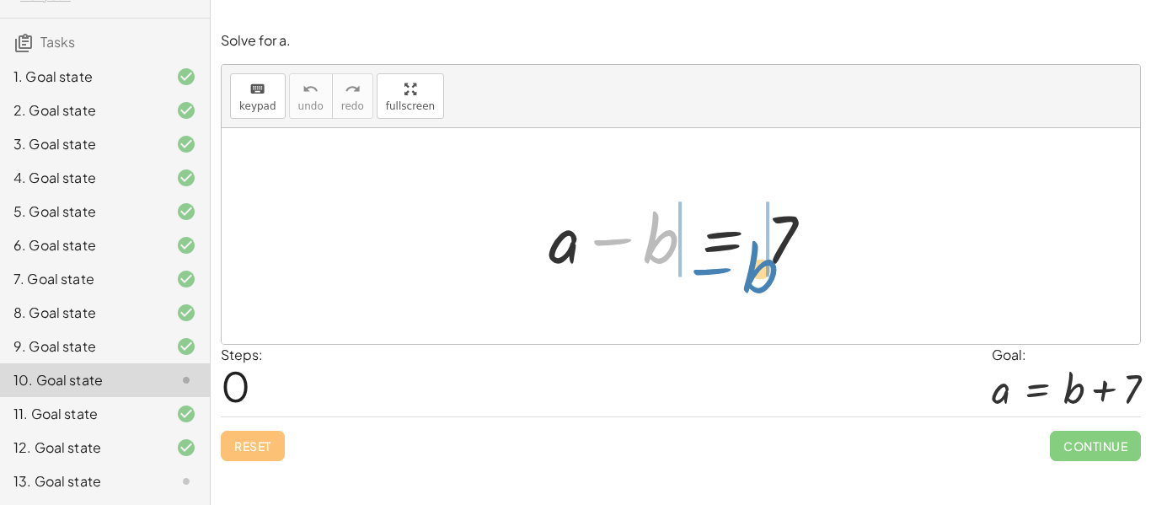
drag, startPoint x: 647, startPoint y: 241, endPoint x: 747, endPoint y: 270, distance: 103.5
click at [747, 270] on div at bounding box center [687, 236] width 295 height 87
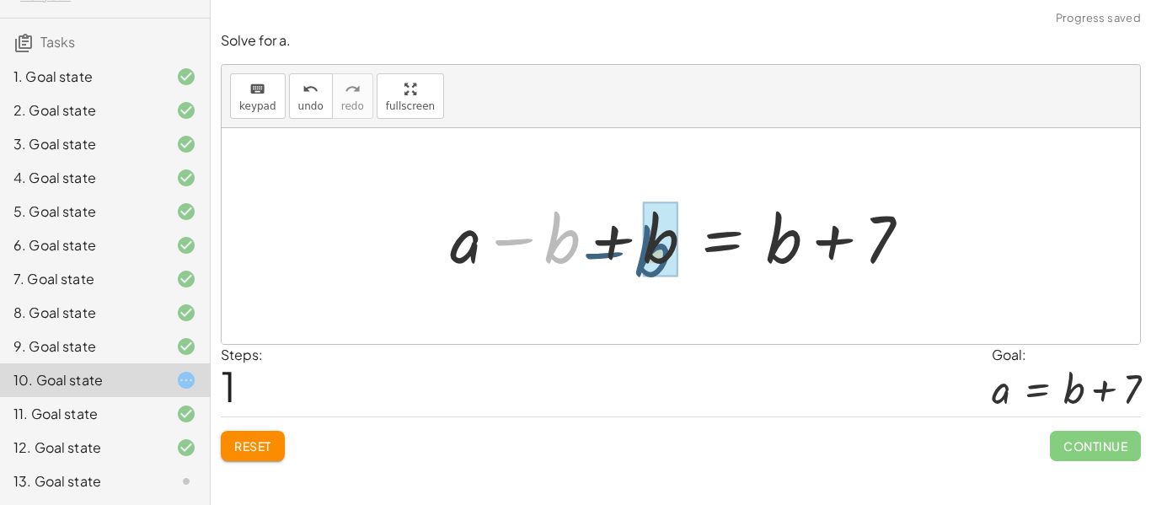
drag, startPoint x: 557, startPoint y: 250, endPoint x: 639, endPoint y: 263, distance: 82.7
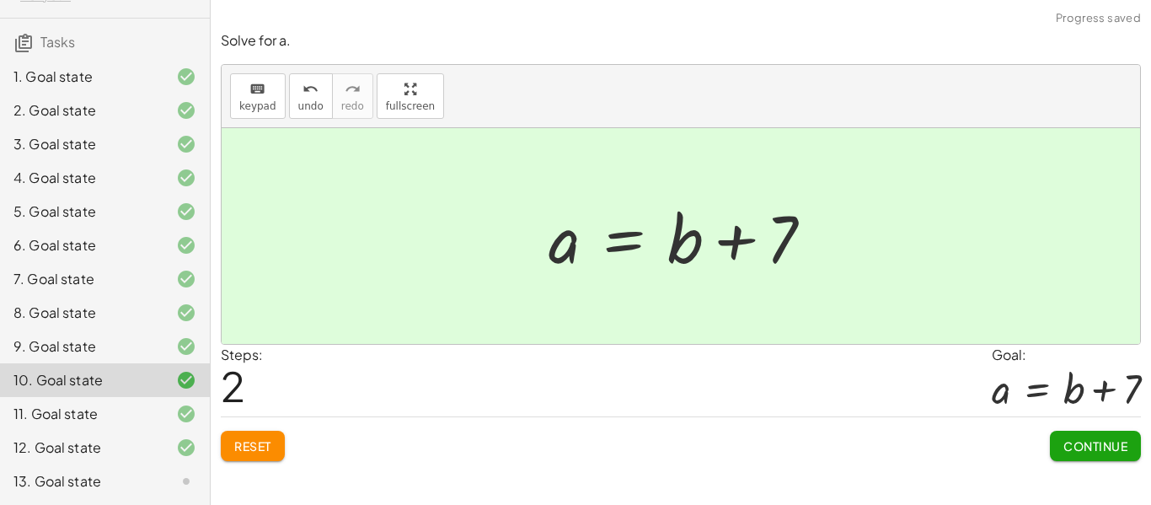
click at [1068, 443] on span "Continue" at bounding box center [1096, 445] width 64 height 15
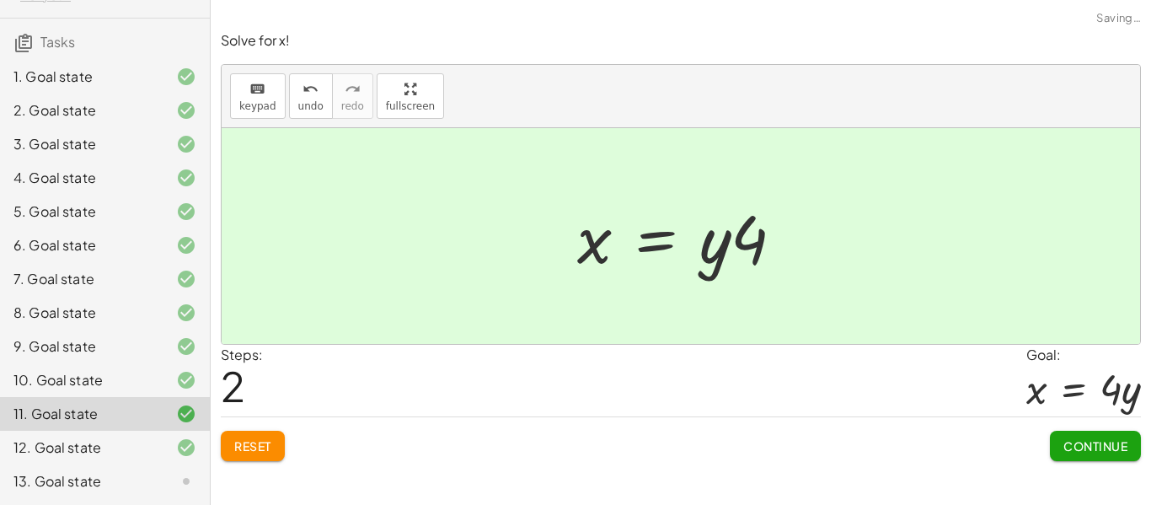
click at [122, 470] on div "13. Goal state" at bounding box center [105, 481] width 210 height 34
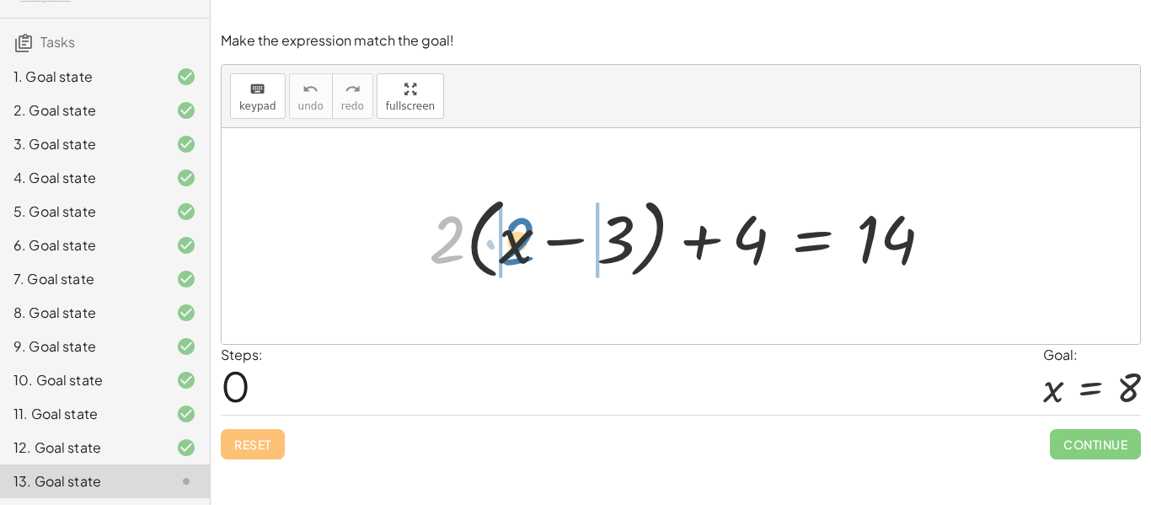
drag, startPoint x: 436, startPoint y: 249, endPoint x: 506, endPoint y: 250, distance: 70.0
click at [506, 250] on div at bounding box center [688, 236] width 534 height 97
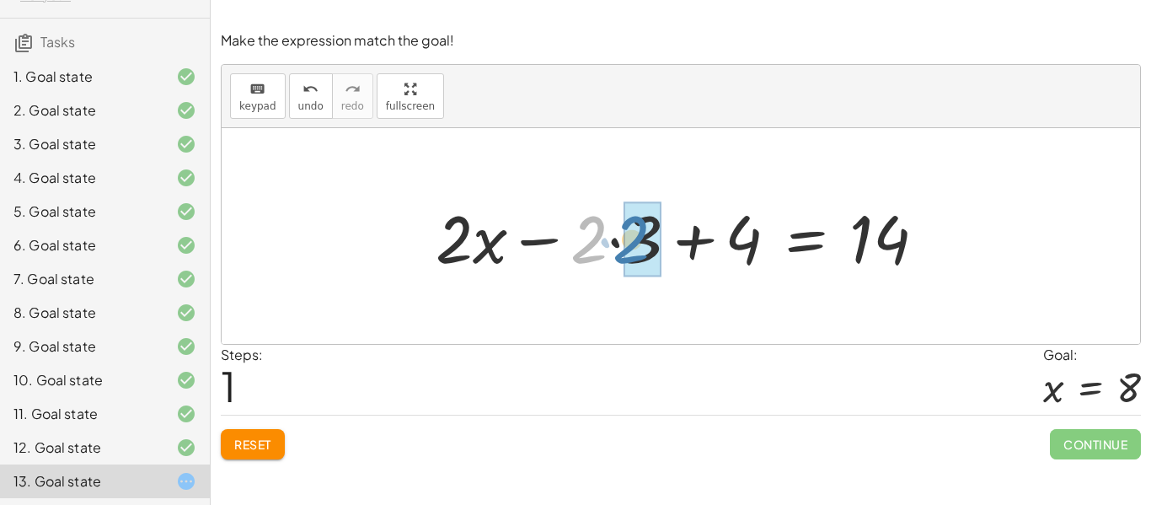
drag, startPoint x: 598, startPoint y: 241, endPoint x: 641, endPoint y: 241, distance: 43.8
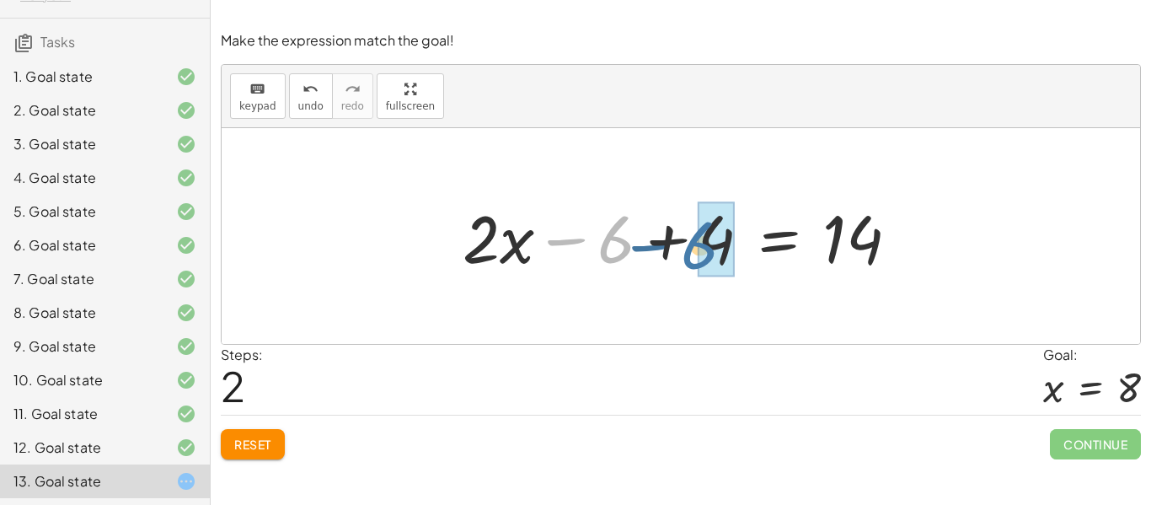
drag, startPoint x: 608, startPoint y: 240, endPoint x: 694, endPoint y: 246, distance: 86.2
click at [694, 246] on div at bounding box center [687, 236] width 467 height 87
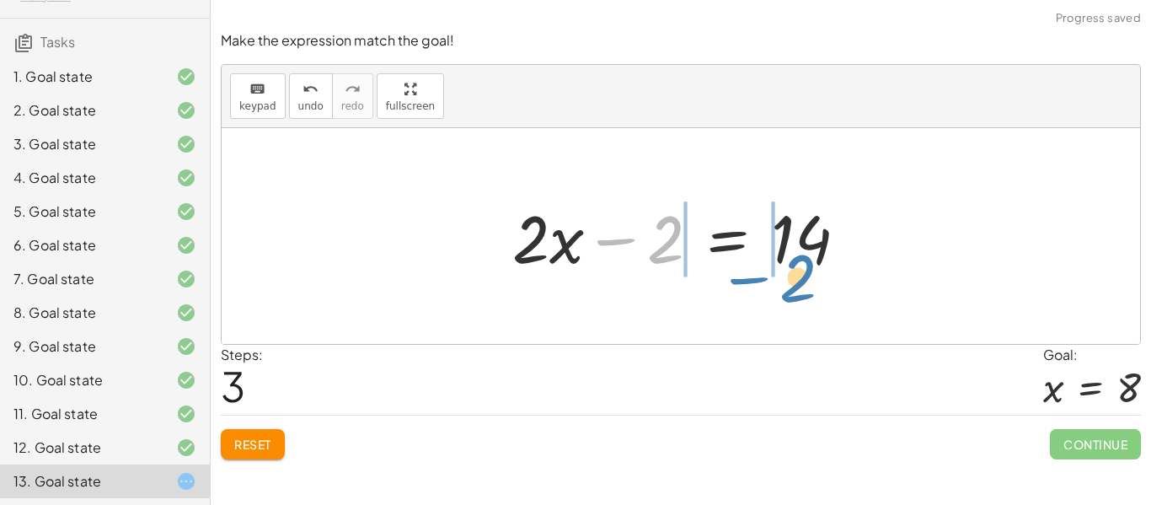
drag, startPoint x: 665, startPoint y: 222, endPoint x: 804, endPoint y: 252, distance: 142.2
click at [804, 252] on div at bounding box center [687, 236] width 366 height 87
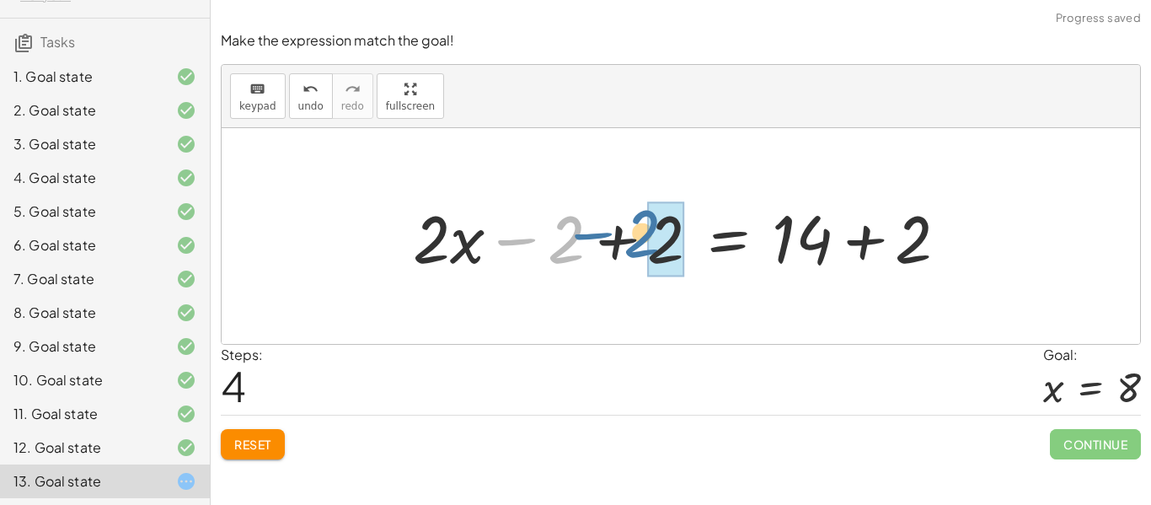
drag, startPoint x: 579, startPoint y: 258, endPoint x: 657, endPoint y: 252, distance: 77.8
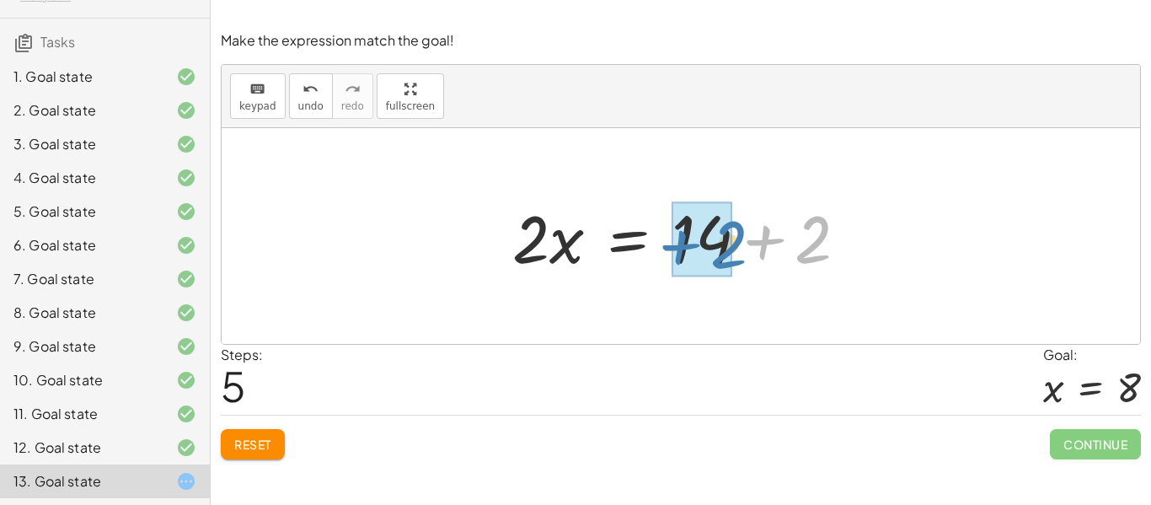
drag, startPoint x: 809, startPoint y: 240, endPoint x: 721, endPoint y: 245, distance: 87.8
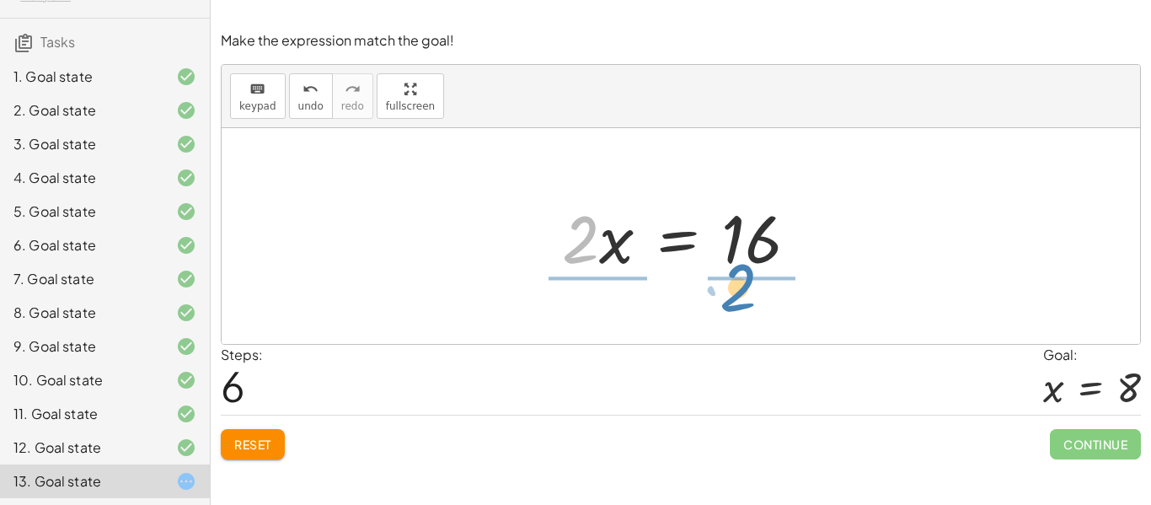
drag, startPoint x: 576, startPoint y: 241, endPoint x: 736, endPoint y: 289, distance: 167.2
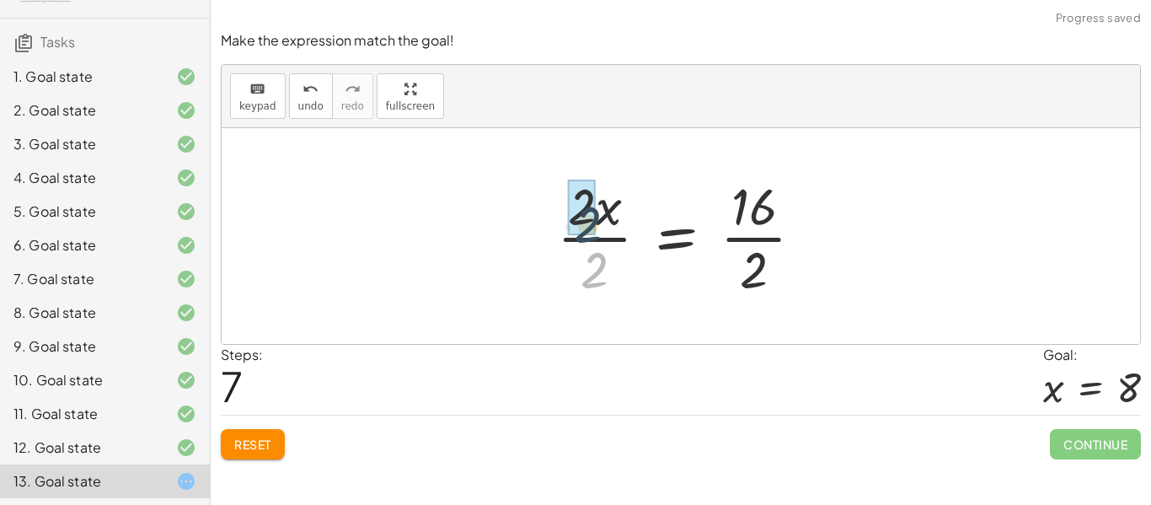
drag, startPoint x: 589, startPoint y: 286, endPoint x: 582, endPoint y: 235, distance: 51.1
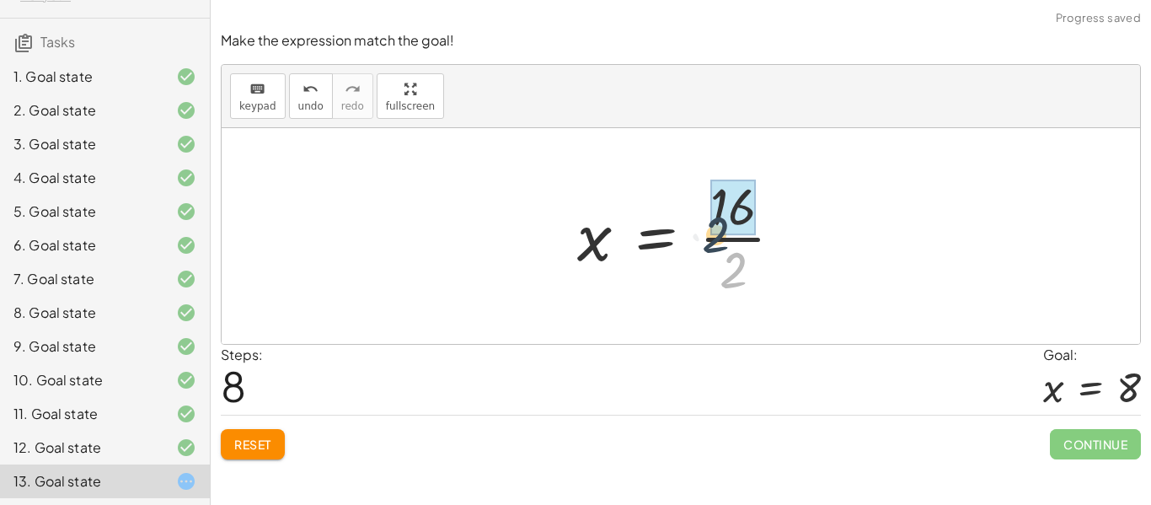
drag, startPoint x: 745, startPoint y: 281, endPoint x: 732, endPoint y: 230, distance: 52.3
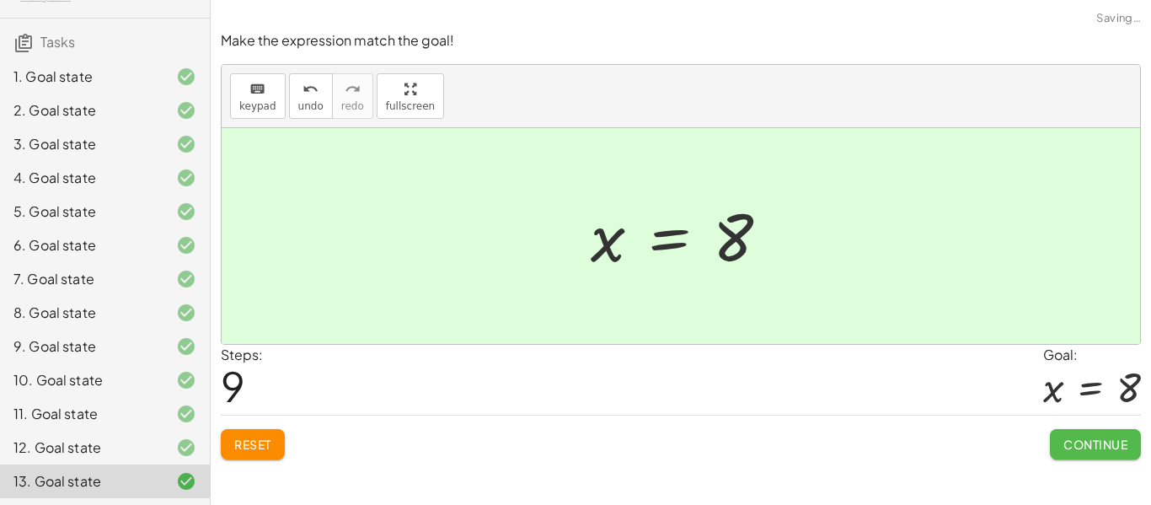
click at [1061, 441] on button "Continue" at bounding box center [1095, 444] width 91 height 30
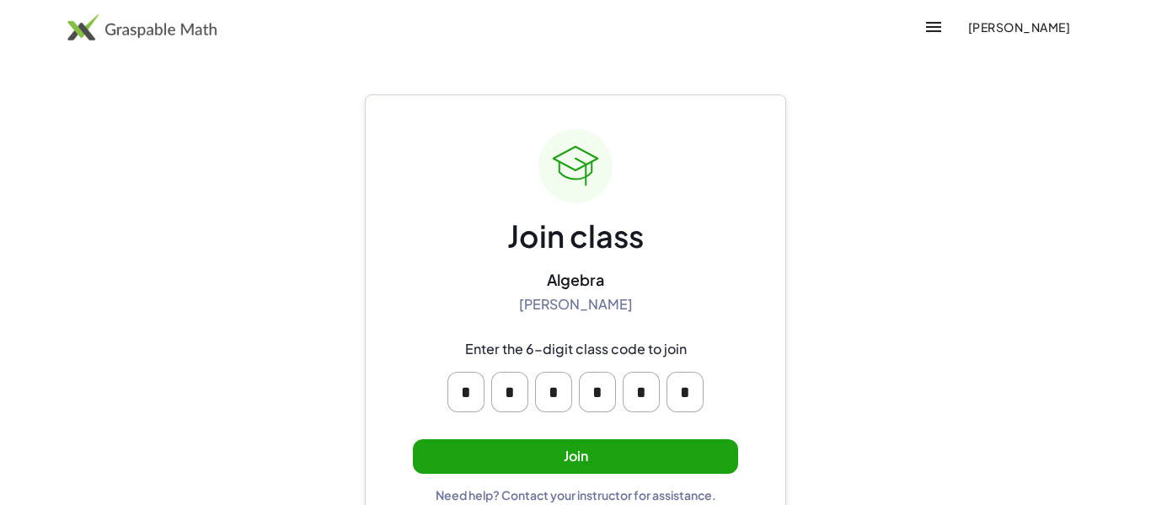
click at [689, 455] on button "Join" at bounding box center [575, 456] width 325 height 35
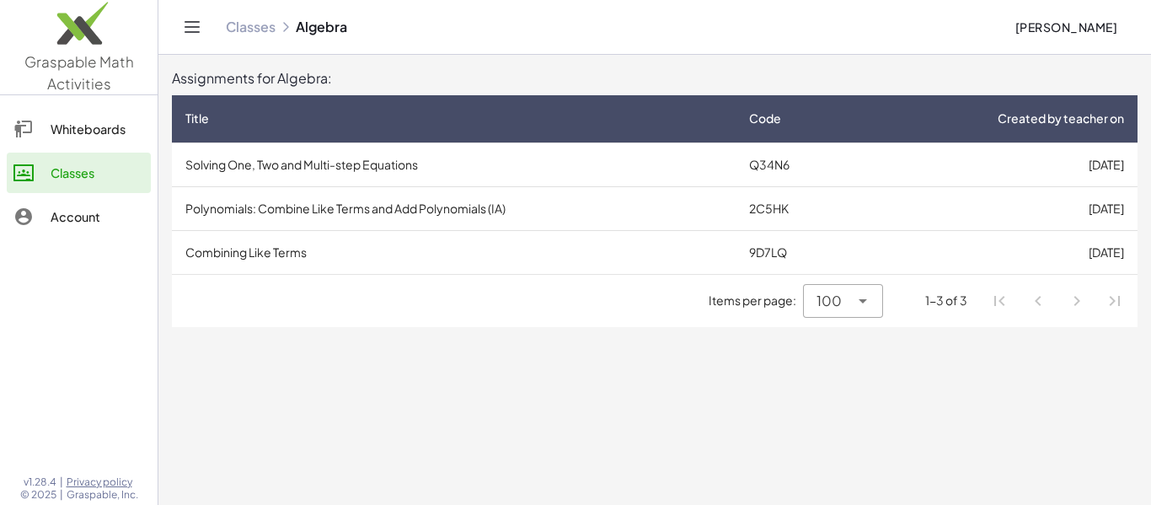
click at [572, 240] on td "Combining Like Terms" at bounding box center [454, 252] width 564 height 44
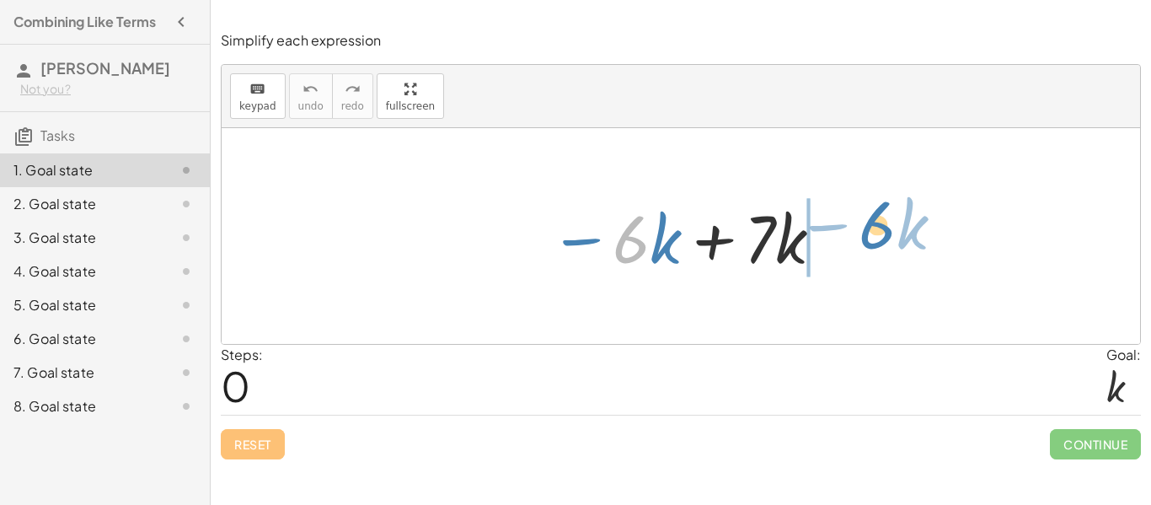
drag, startPoint x: 617, startPoint y: 250, endPoint x: 863, endPoint y: 239, distance: 246.3
click at [863, 239] on div "· 6 − · k − · 6 · k + · 7 · k" at bounding box center [681, 236] width 919 height 216
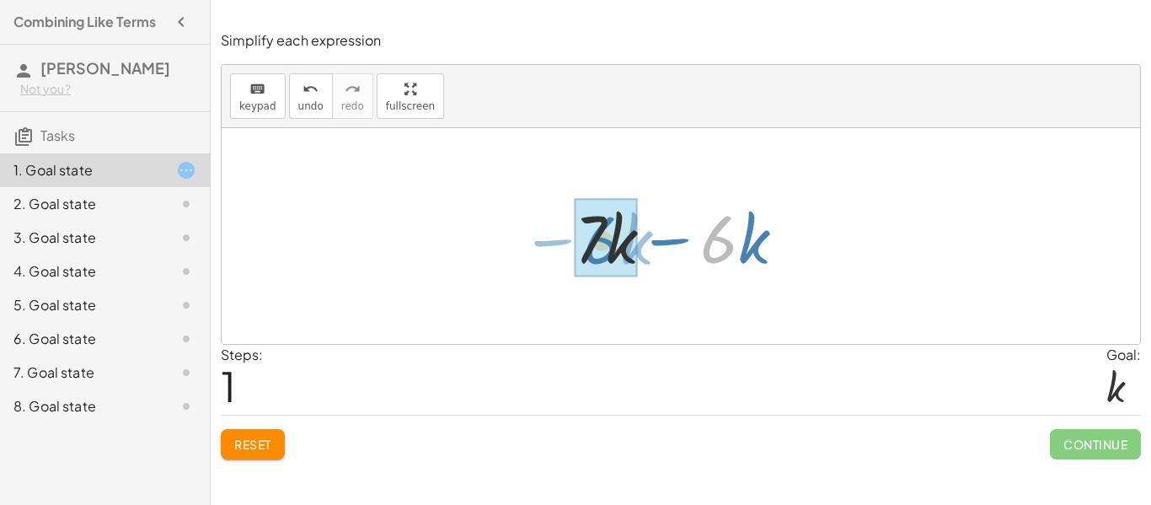
drag, startPoint x: 724, startPoint y: 250, endPoint x: 607, endPoint y: 251, distance: 117.1
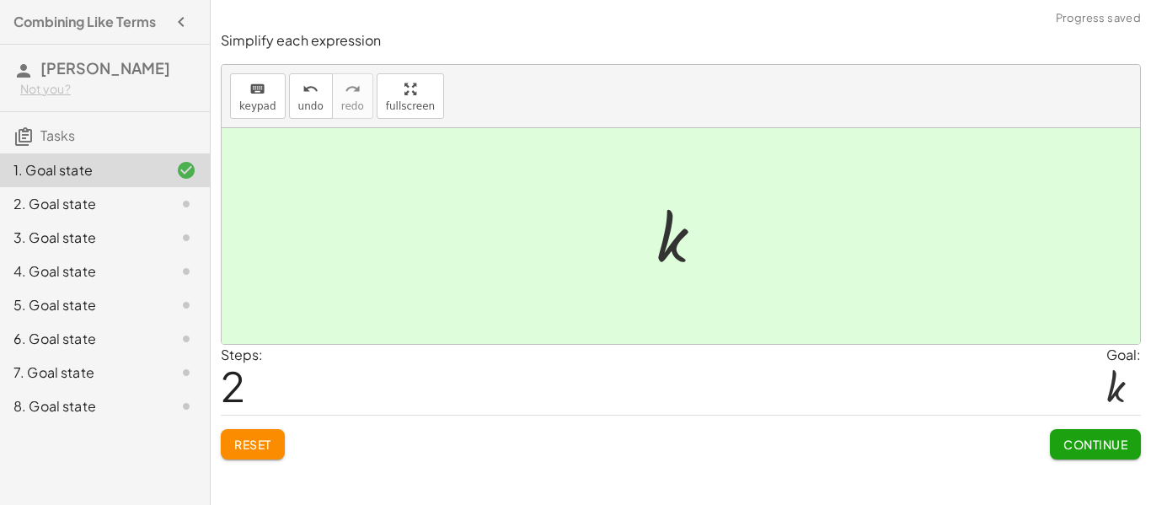
click at [1096, 450] on span "Continue" at bounding box center [1096, 444] width 64 height 15
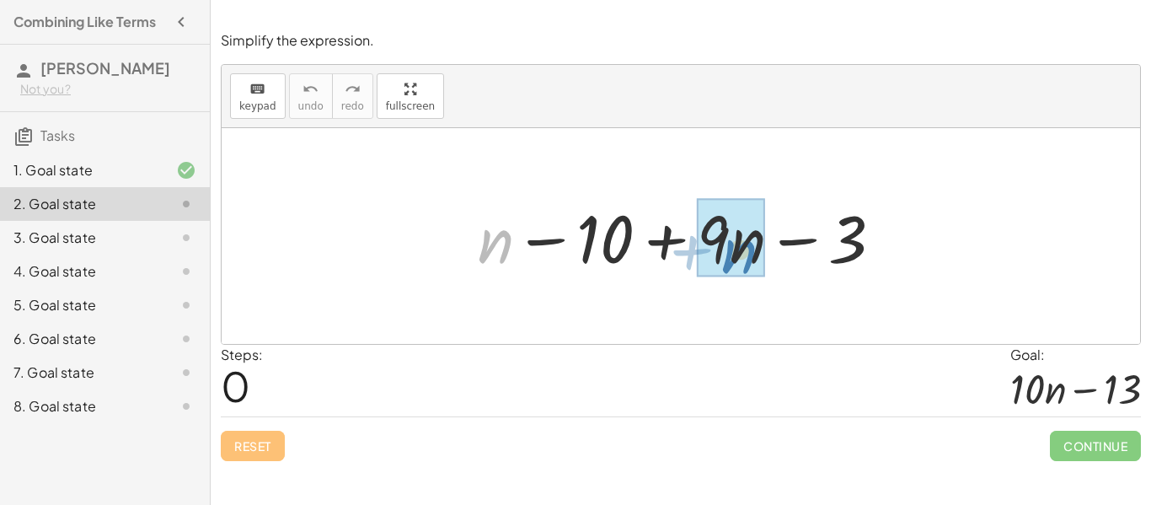
drag, startPoint x: 507, startPoint y: 243, endPoint x: 750, endPoint y: 253, distance: 243.8
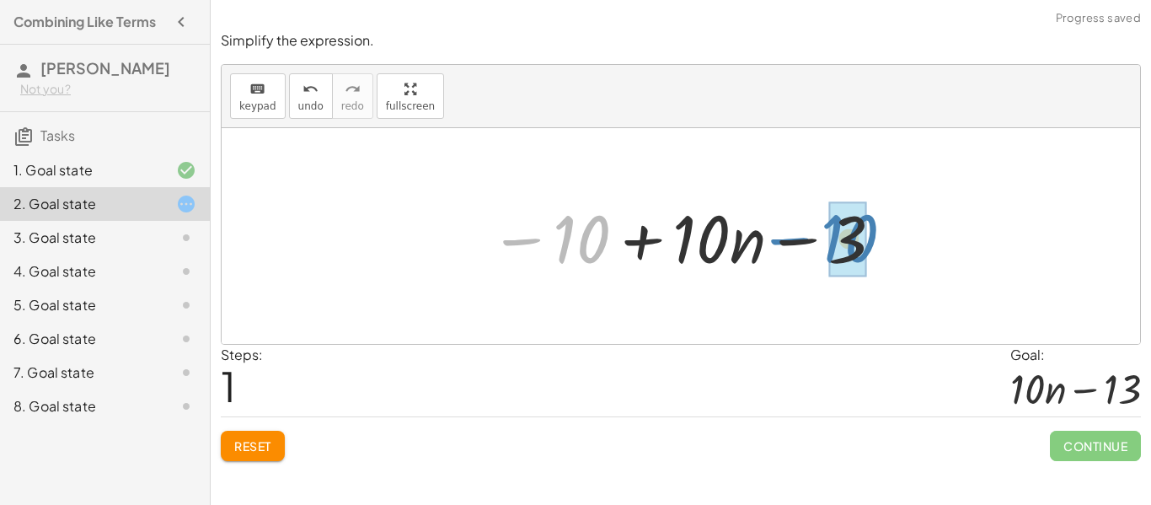
drag, startPoint x: 585, startPoint y: 248, endPoint x: 854, endPoint y: 247, distance: 268.8
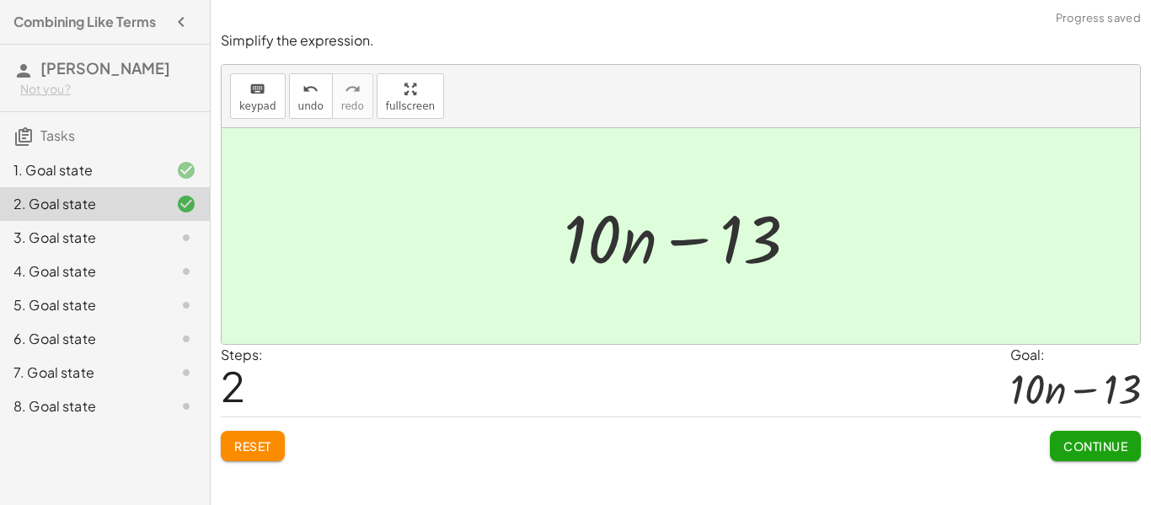
click at [1108, 449] on span "Continue" at bounding box center [1096, 445] width 64 height 15
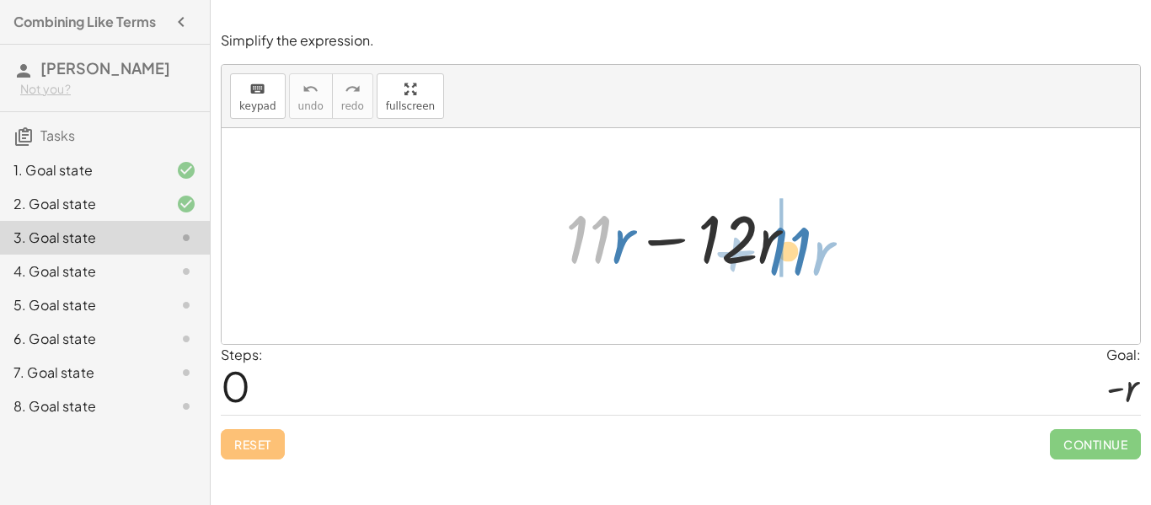
drag, startPoint x: 595, startPoint y: 243, endPoint x: 796, endPoint y: 255, distance: 200.9
click at [796, 255] on div at bounding box center [687, 236] width 261 height 87
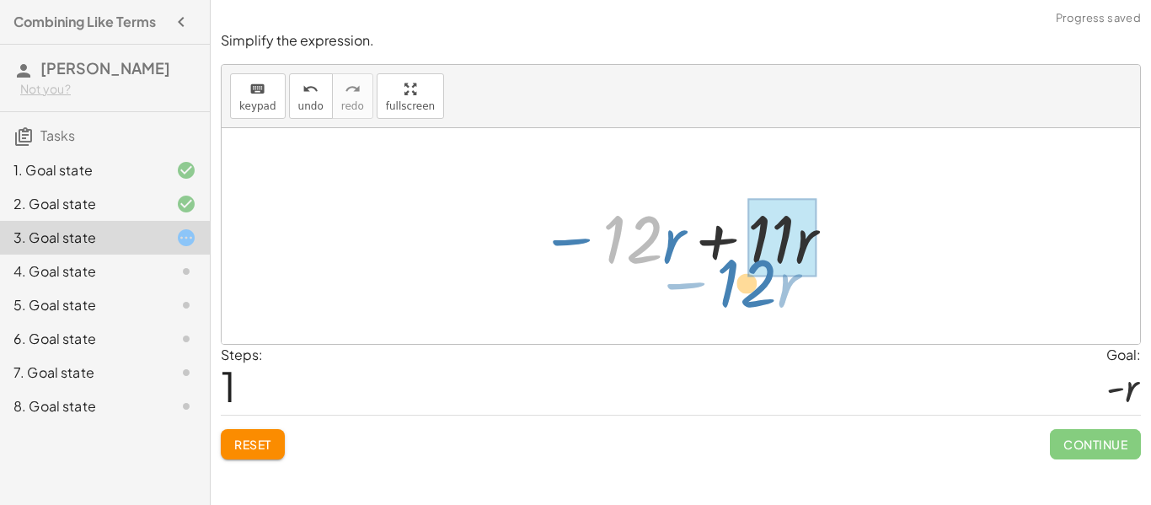
drag, startPoint x: 646, startPoint y: 243, endPoint x: 762, endPoint y: 287, distance: 124.3
click at [762, 287] on div "+ · 11 · r − · 12 · r · 12 − · r + · 11 · r − · 12 · r" at bounding box center [681, 236] width 919 height 216
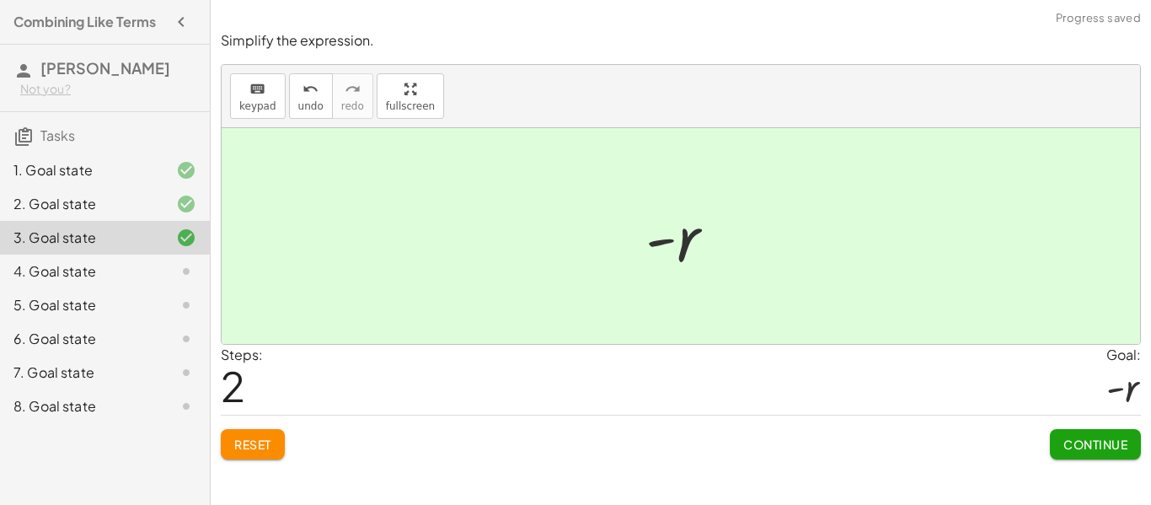
click at [1107, 453] on button "Continue" at bounding box center [1095, 444] width 91 height 30
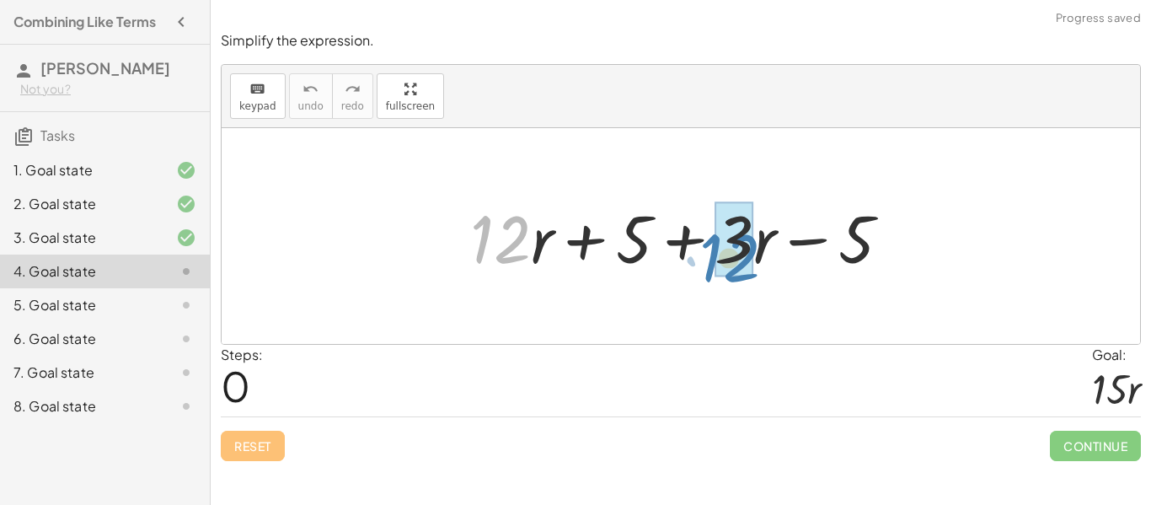
drag, startPoint x: 512, startPoint y: 251, endPoint x: 742, endPoint y: 265, distance: 229.7
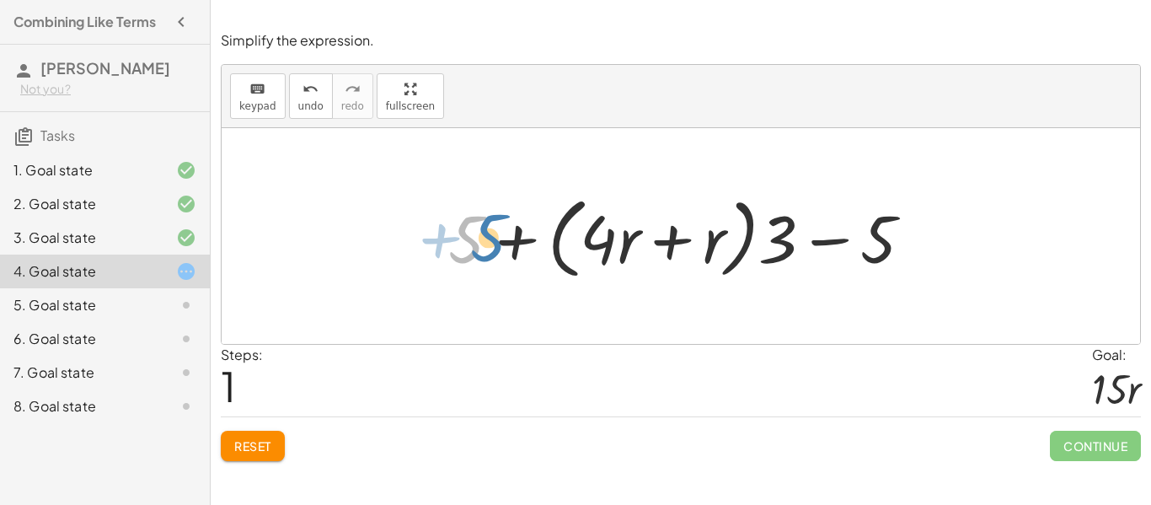
drag, startPoint x: 469, startPoint y: 246, endPoint x: 491, endPoint y: 244, distance: 22.0
click at [491, 244] on div at bounding box center [687, 236] width 495 height 97
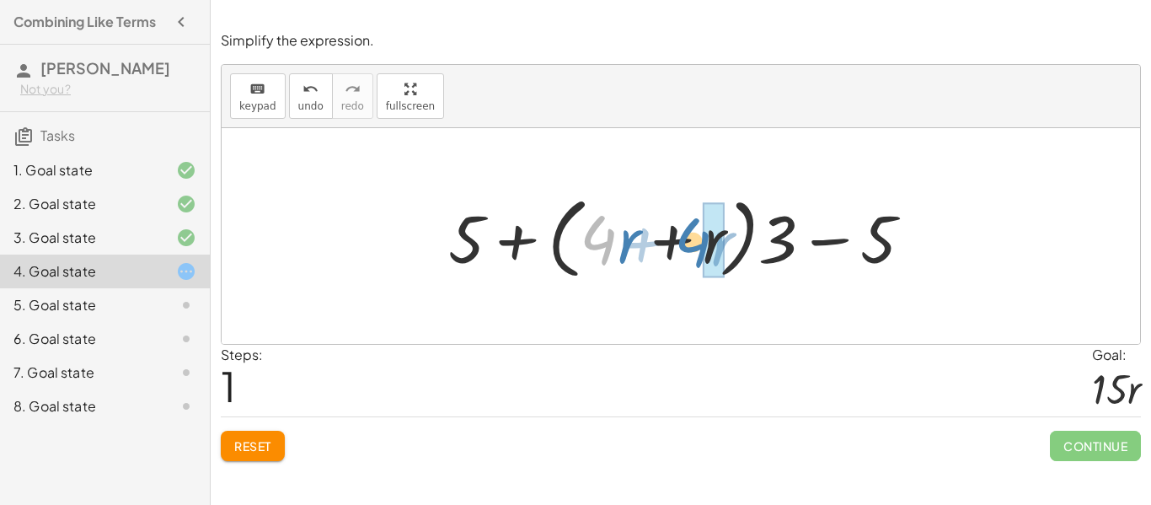
drag, startPoint x: 598, startPoint y: 247, endPoint x: 697, endPoint y: 251, distance: 99.5
click at [697, 251] on div at bounding box center [687, 236] width 495 height 97
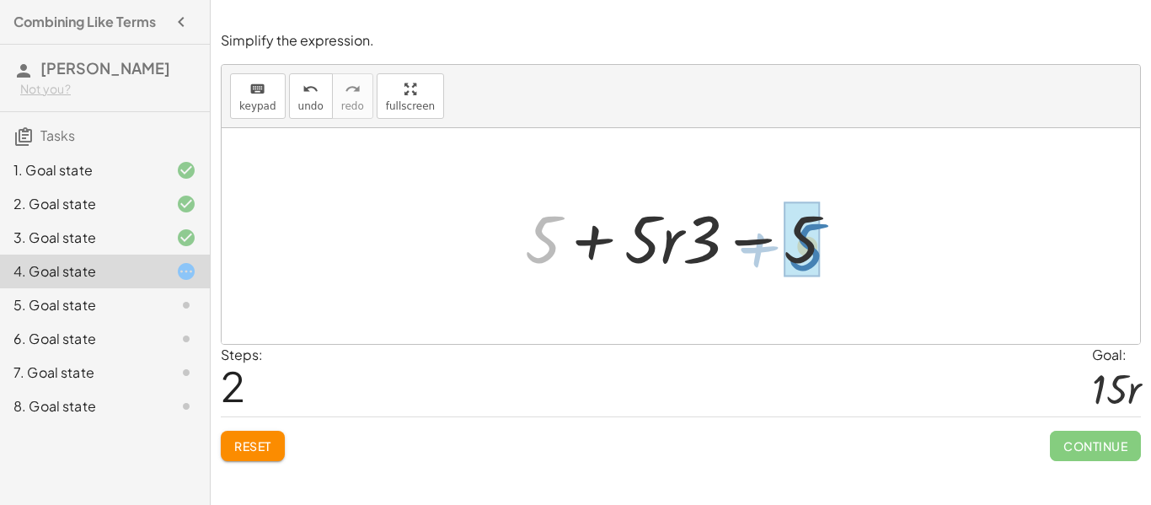
drag, startPoint x: 538, startPoint y: 255, endPoint x: 803, endPoint y: 263, distance: 265.6
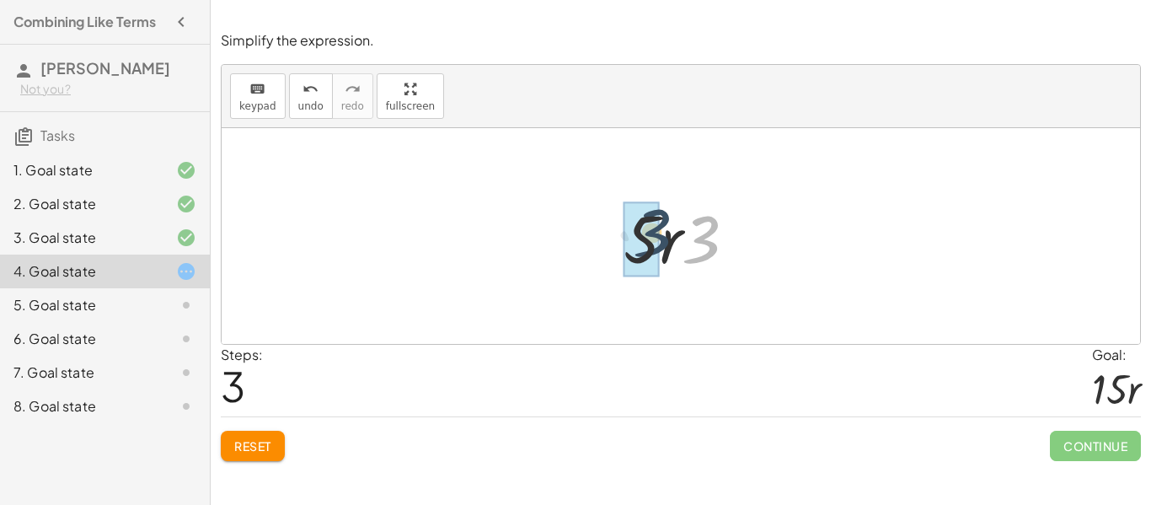
drag, startPoint x: 709, startPoint y: 254, endPoint x: 655, endPoint y: 247, distance: 54.4
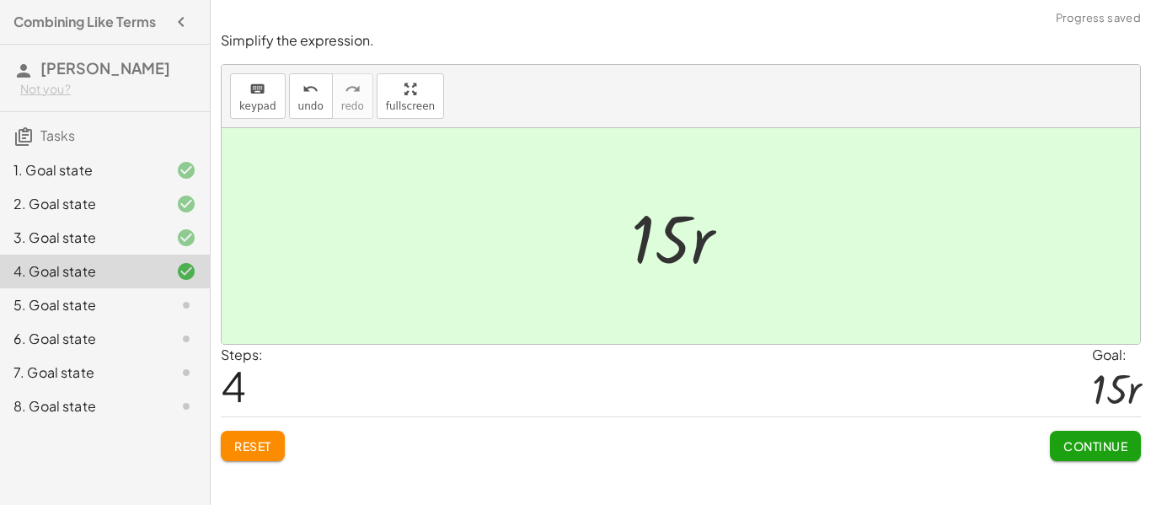
click at [1107, 445] on span "Continue" at bounding box center [1096, 445] width 64 height 15
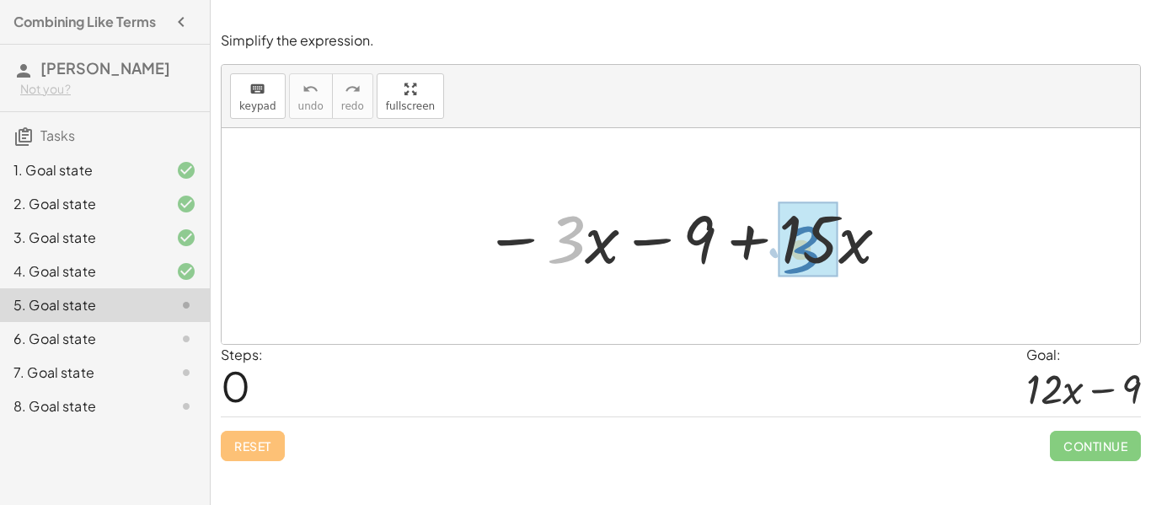
drag, startPoint x: 569, startPoint y: 233, endPoint x: 808, endPoint y: 244, distance: 239.6
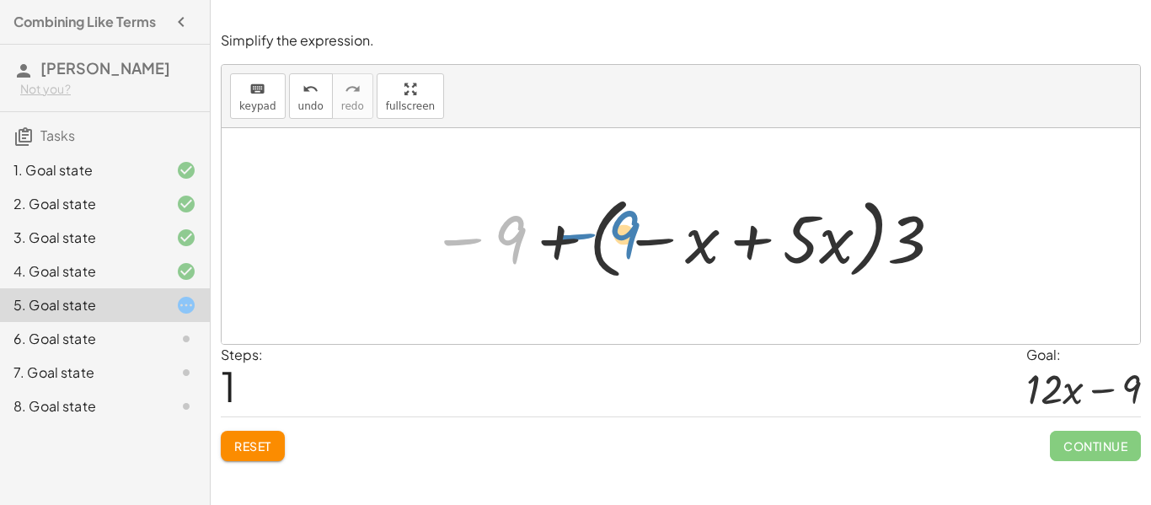
drag, startPoint x: 513, startPoint y: 242, endPoint x: 628, endPoint y: 237, distance: 114.7
click at [628, 237] on div at bounding box center [687, 236] width 530 height 97
drag, startPoint x: 517, startPoint y: 239, endPoint x: 962, endPoint y: 222, distance: 446.1
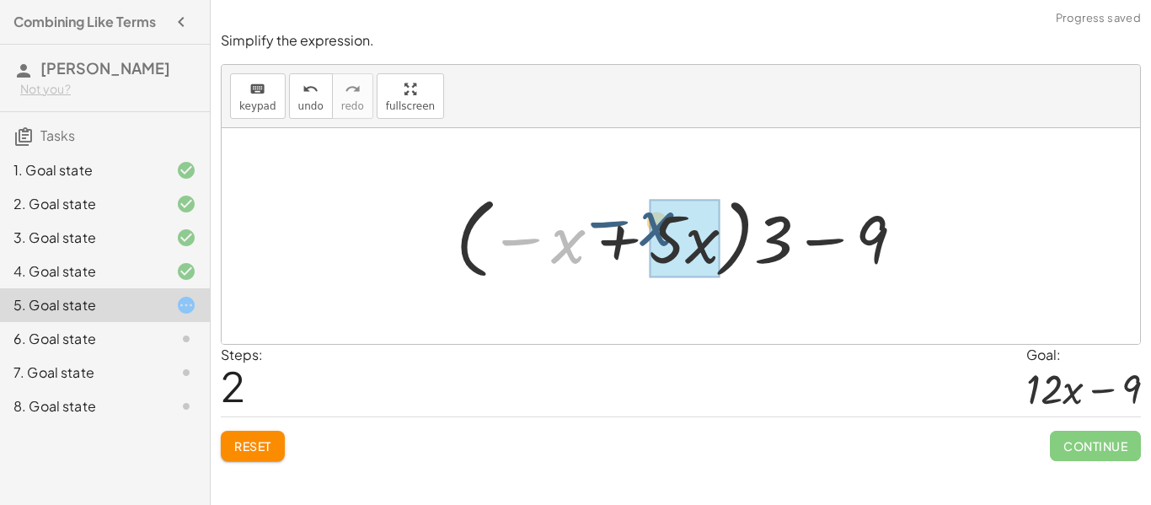
drag, startPoint x: 560, startPoint y: 250, endPoint x: 650, endPoint y: 237, distance: 90.3
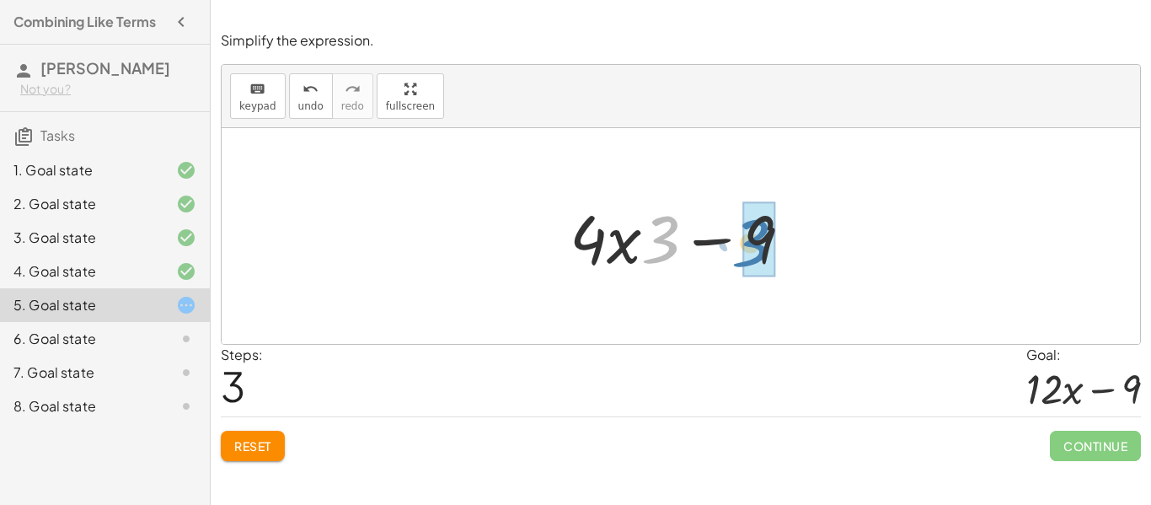
drag, startPoint x: 667, startPoint y: 244, endPoint x: 758, endPoint y: 249, distance: 91.1
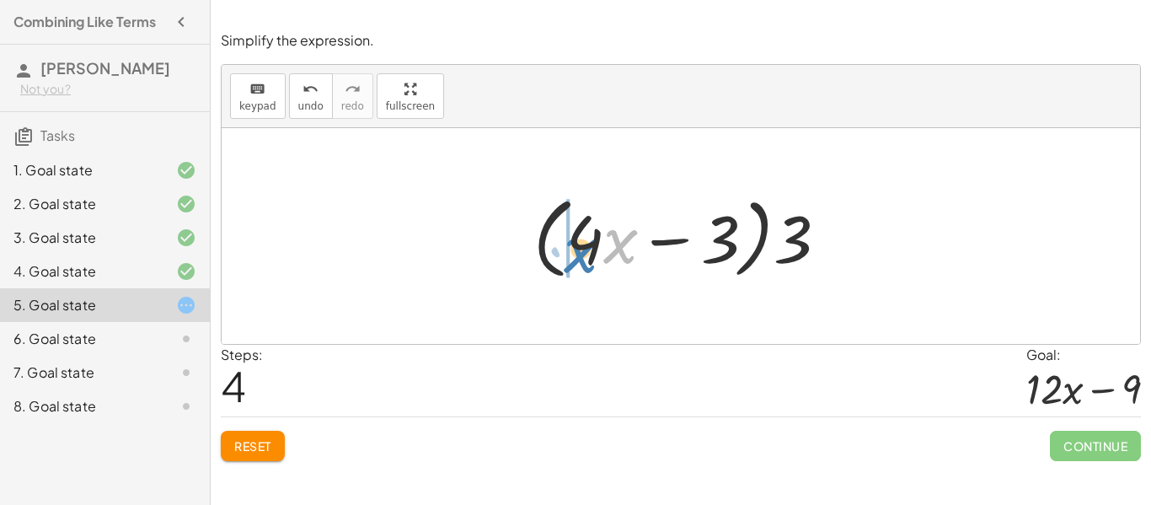
drag, startPoint x: 625, startPoint y: 233, endPoint x: 580, endPoint y: 241, distance: 46.1
click at [580, 241] on div at bounding box center [687, 236] width 324 height 97
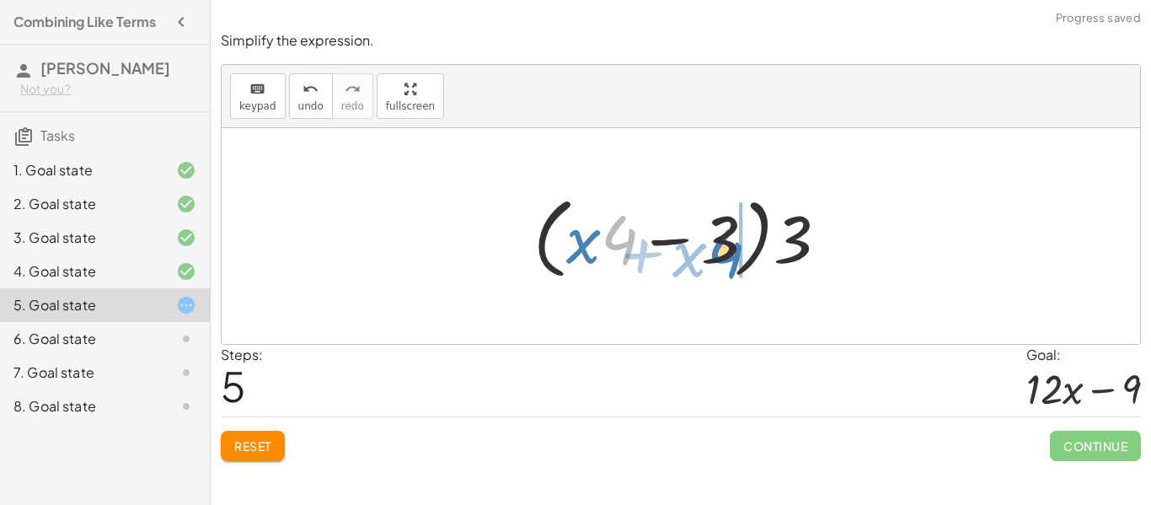
drag, startPoint x: 631, startPoint y: 235, endPoint x: 739, endPoint y: 249, distance: 108.7
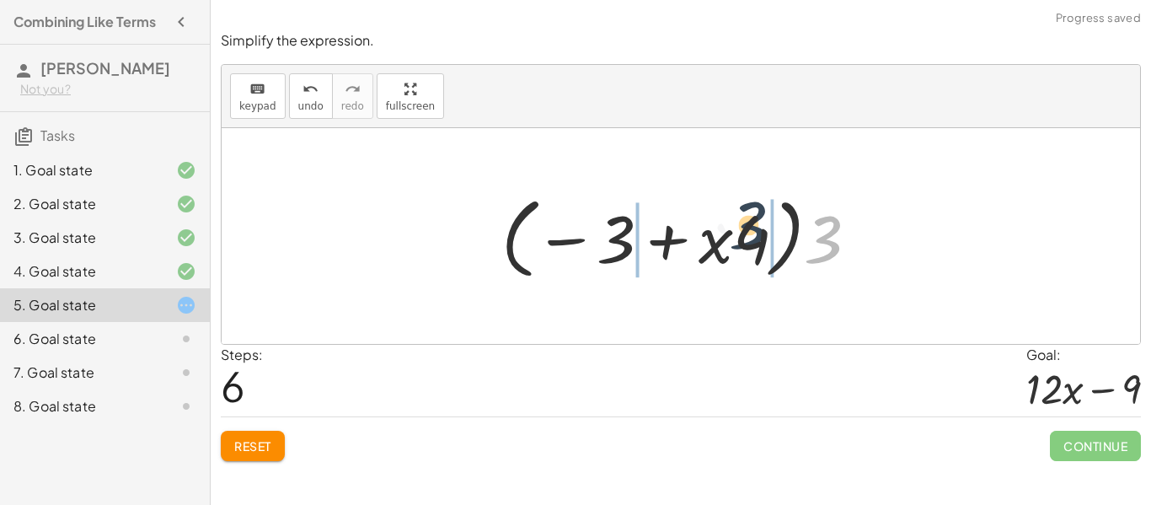
drag, startPoint x: 830, startPoint y: 260, endPoint x: 734, endPoint y: 243, distance: 97.7
click at [734, 243] on div at bounding box center [687, 236] width 388 height 97
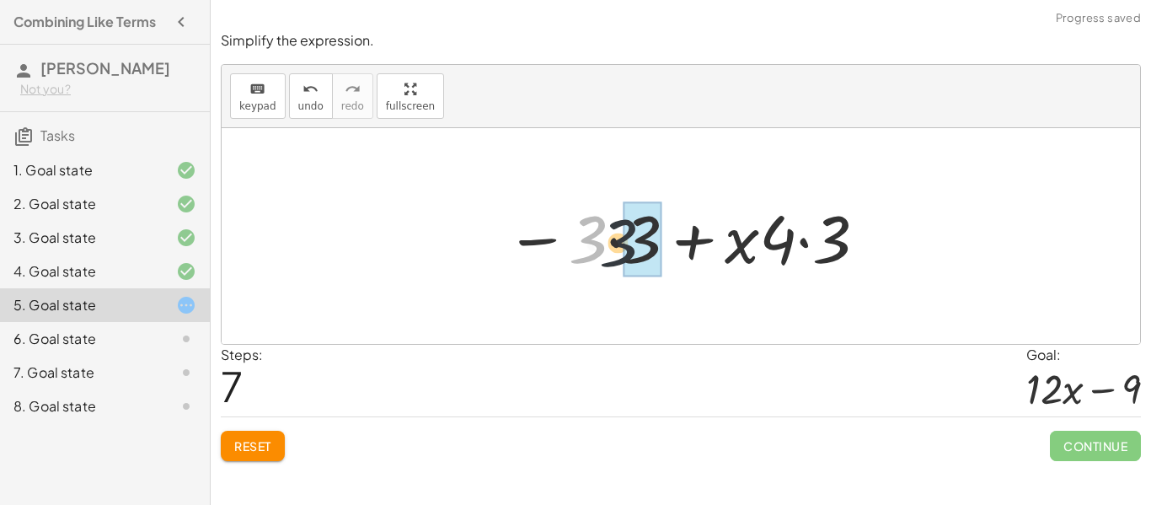
drag, startPoint x: 593, startPoint y: 254, endPoint x: 635, endPoint y: 261, distance: 42.8
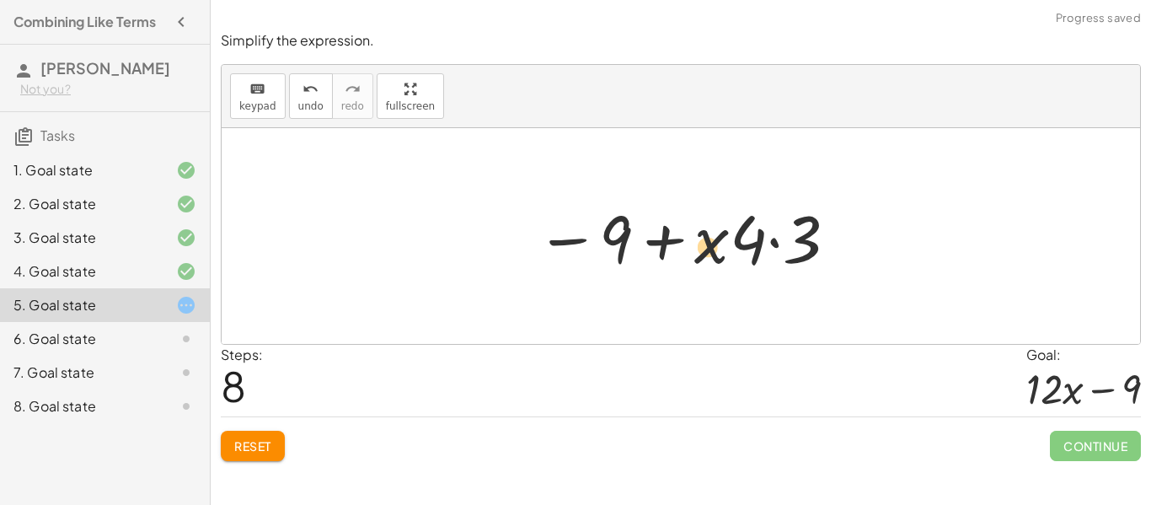
drag, startPoint x: 699, startPoint y: 257, endPoint x: 679, endPoint y: 264, distance: 21.3
click at [679, 264] on div at bounding box center [688, 236] width 320 height 87
drag, startPoint x: 749, startPoint y: 252, endPoint x: 791, endPoint y: 258, distance: 42.5
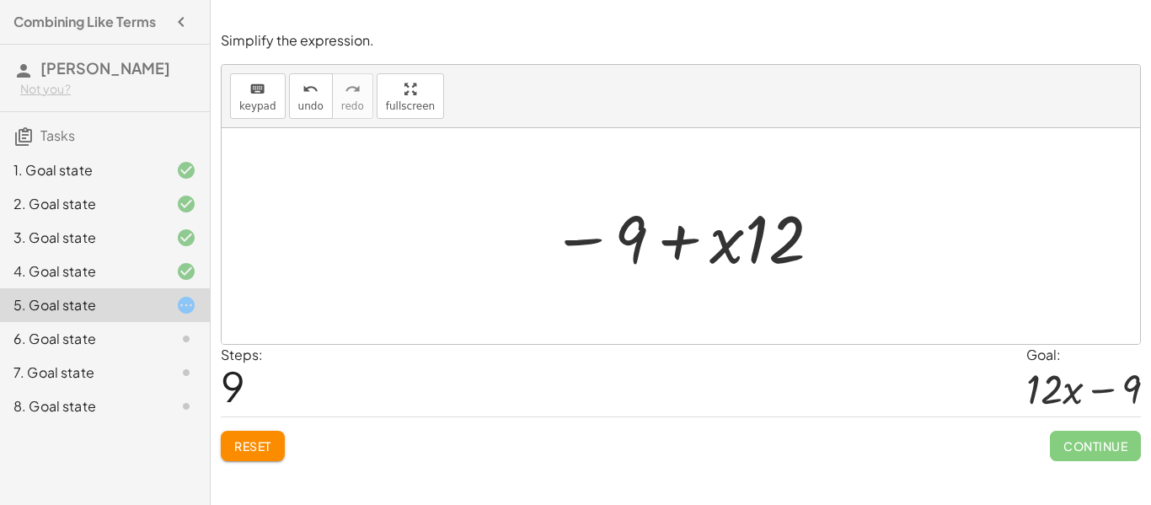
click at [249, 447] on span "Reset" at bounding box center [252, 445] width 37 height 15
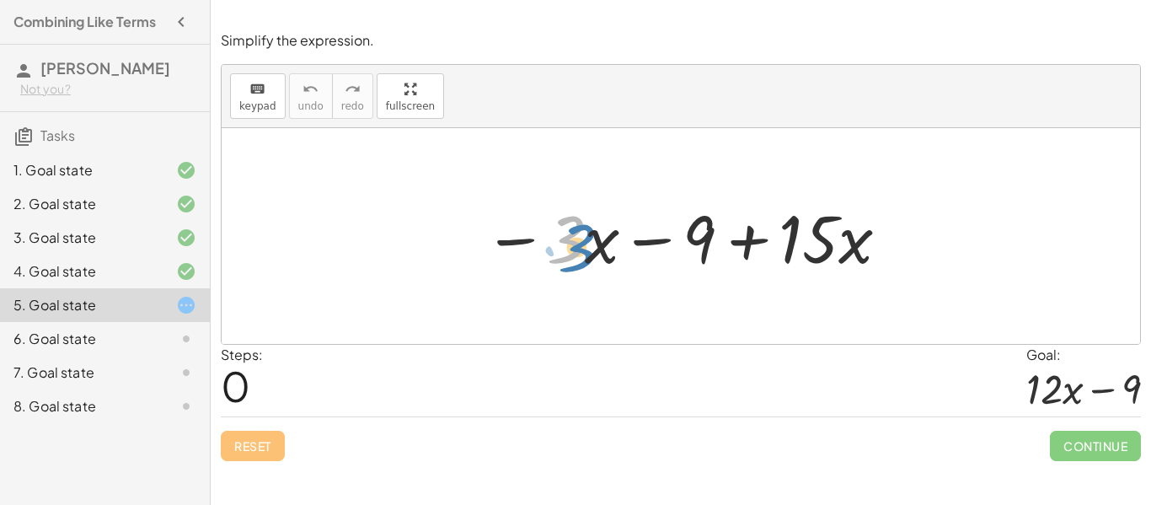
click at [574, 246] on div at bounding box center [687, 236] width 424 height 87
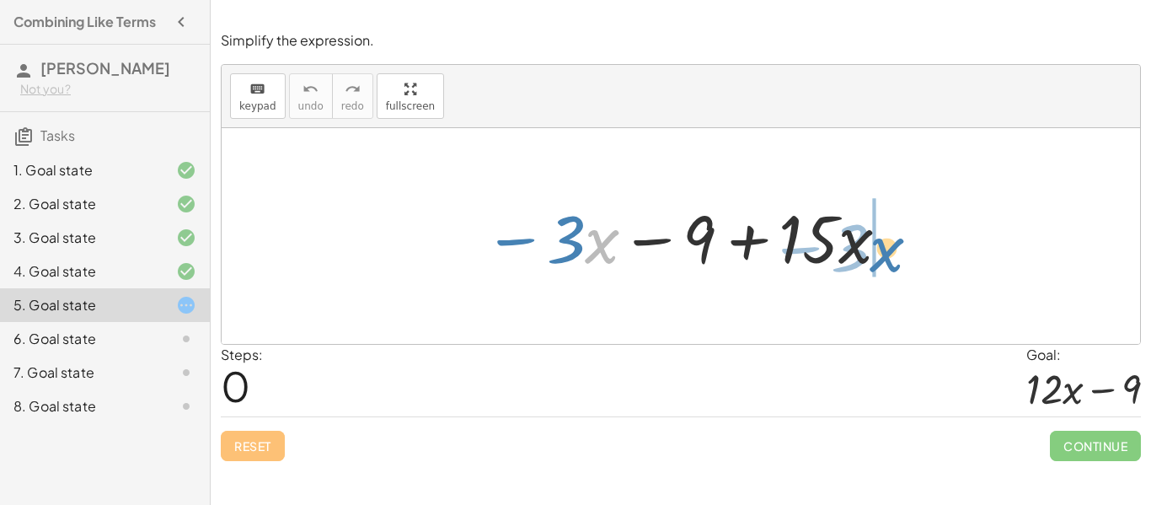
drag, startPoint x: 598, startPoint y: 243, endPoint x: 879, endPoint y: 250, distance: 281.6
click at [879, 250] on div at bounding box center [687, 236] width 424 height 87
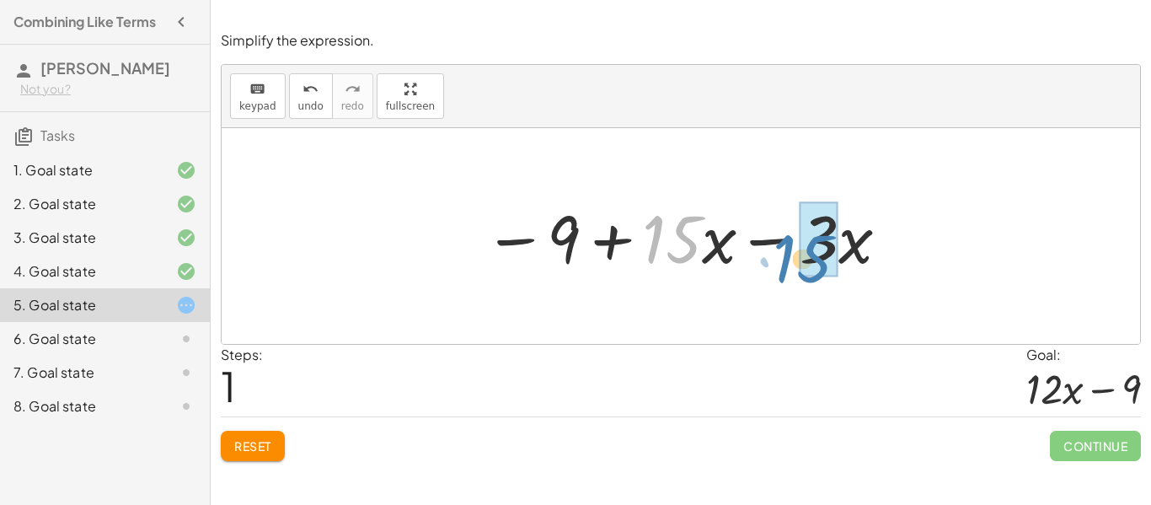
drag, startPoint x: 683, startPoint y: 244, endPoint x: 819, endPoint y: 263, distance: 137.1
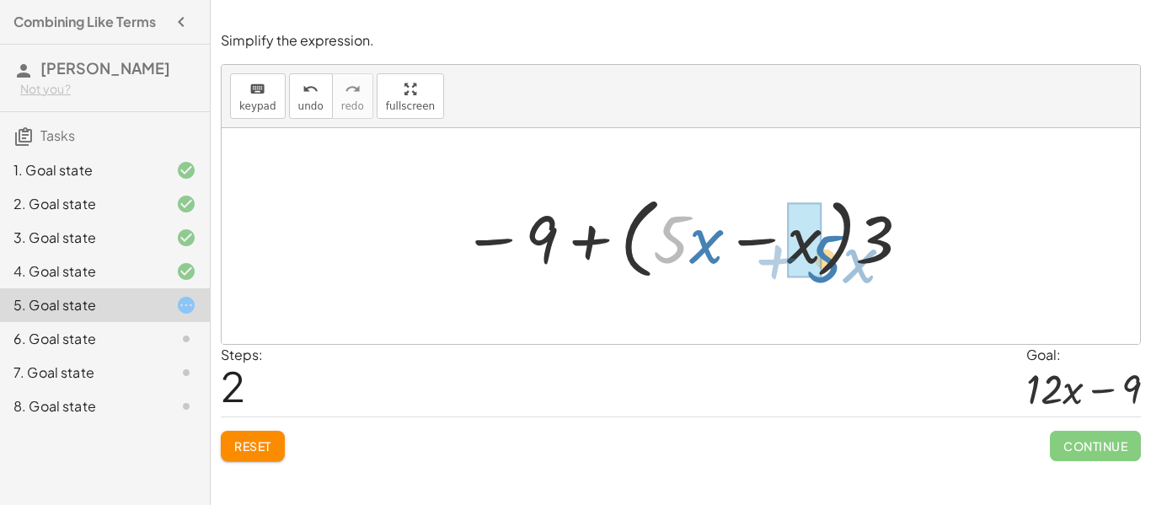
drag, startPoint x: 676, startPoint y: 249, endPoint x: 828, endPoint y: 268, distance: 153.8
click at [828, 268] on div at bounding box center [687, 236] width 468 height 97
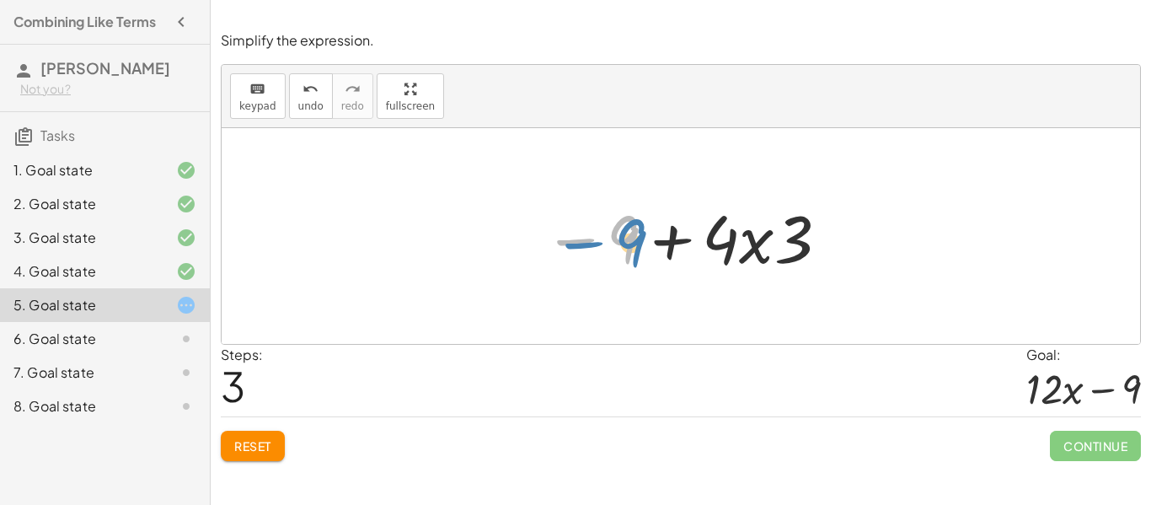
click at [632, 247] on div at bounding box center [687, 236] width 304 height 87
drag, startPoint x: 709, startPoint y: 248, endPoint x: 751, endPoint y: 255, distance: 42.8
click at [751, 255] on div at bounding box center [687, 236] width 304 height 87
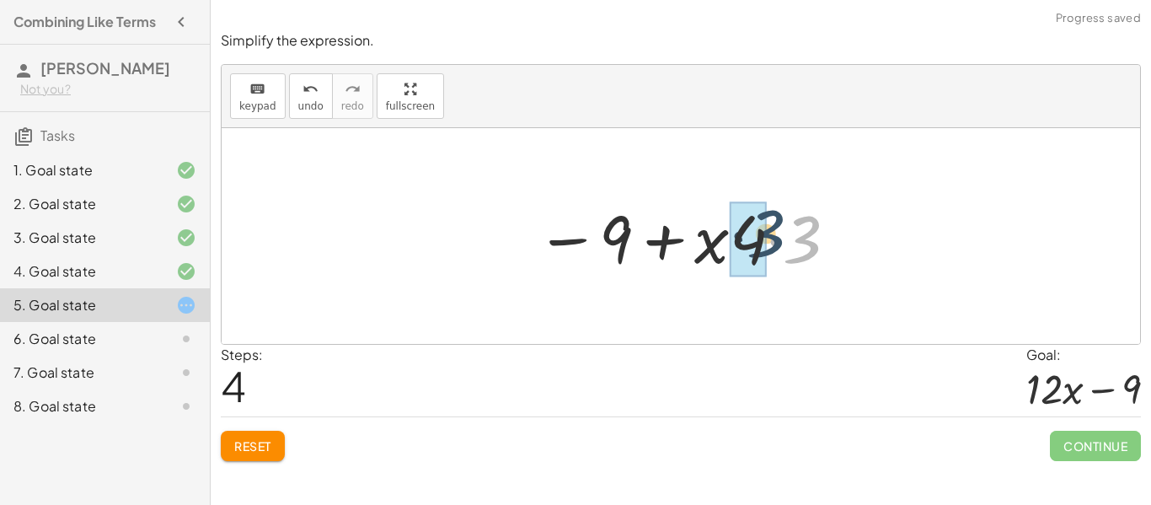
drag, startPoint x: 810, startPoint y: 250, endPoint x: 771, endPoint y: 244, distance: 39.2
click at [771, 244] on div at bounding box center [688, 236] width 320 height 87
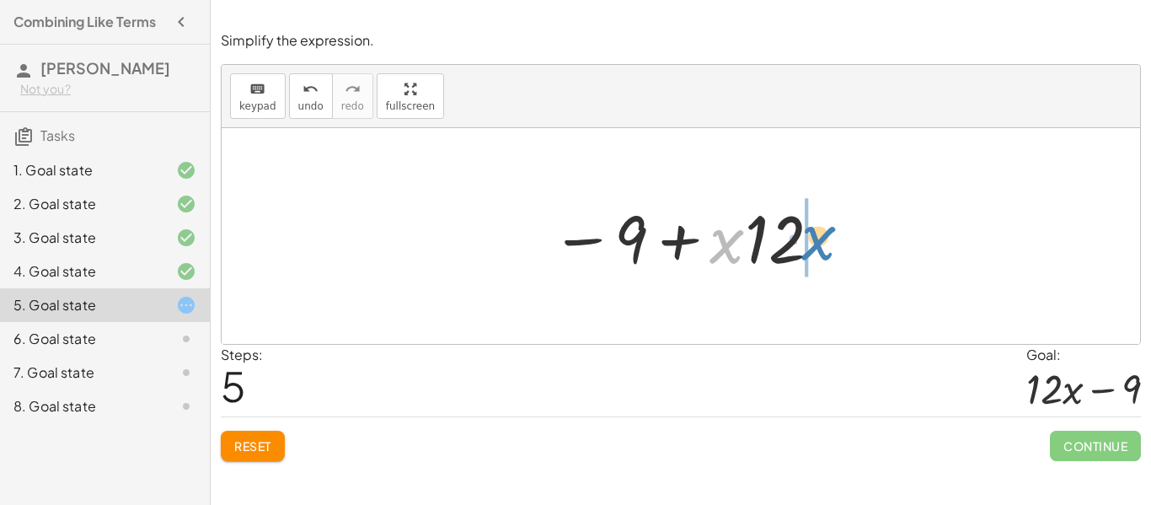
drag, startPoint x: 722, startPoint y: 249, endPoint x: 814, endPoint y: 246, distance: 91.9
click at [814, 246] on div at bounding box center [687, 236] width 289 height 87
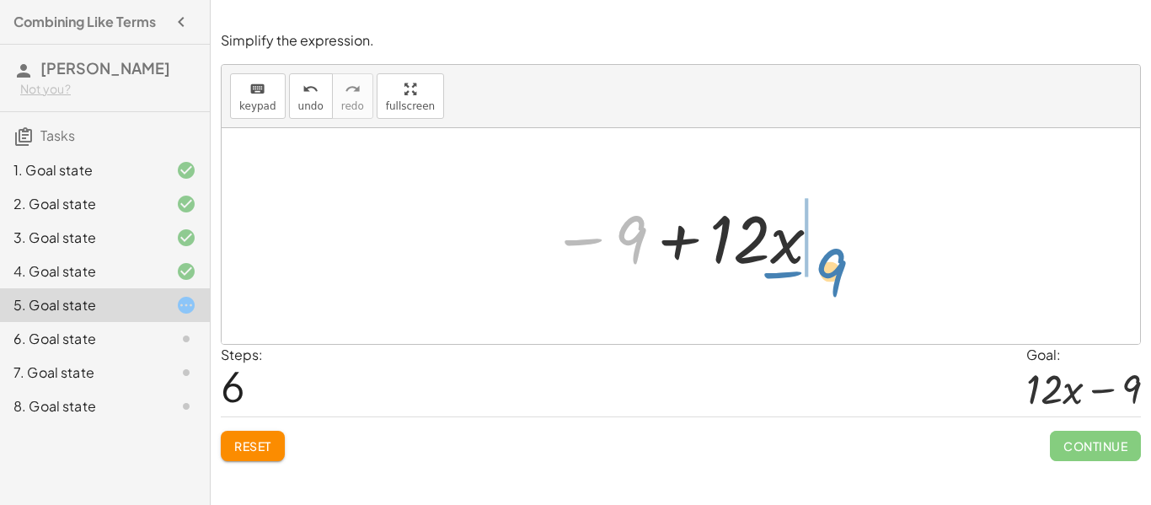
drag, startPoint x: 635, startPoint y: 239, endPoint x: 834, endPoint y: 271, distance: 202.3
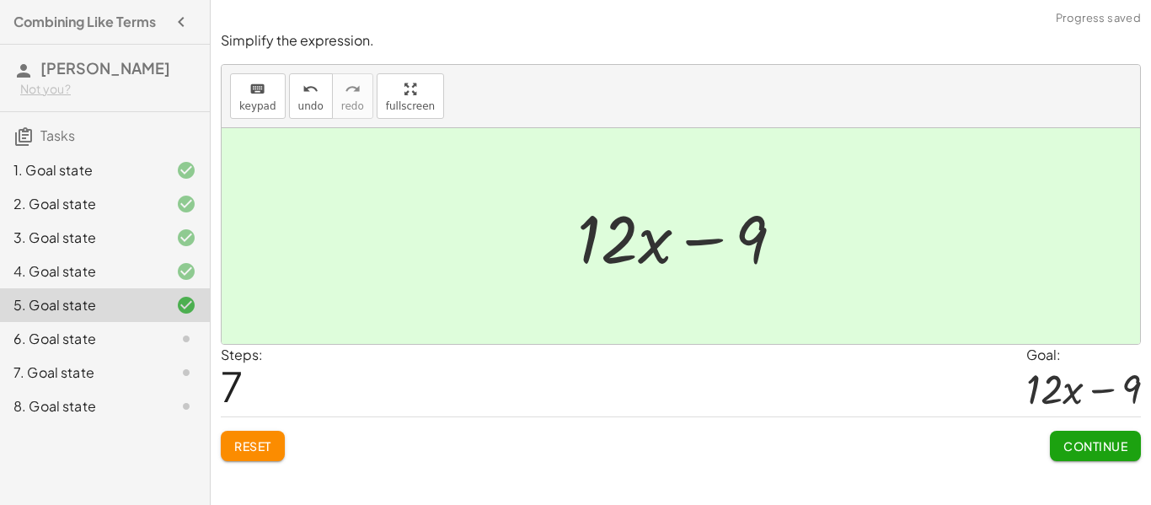
click at [1076, 446] on span "Continue" at bounding box center [1096, 445] width 64 height 15
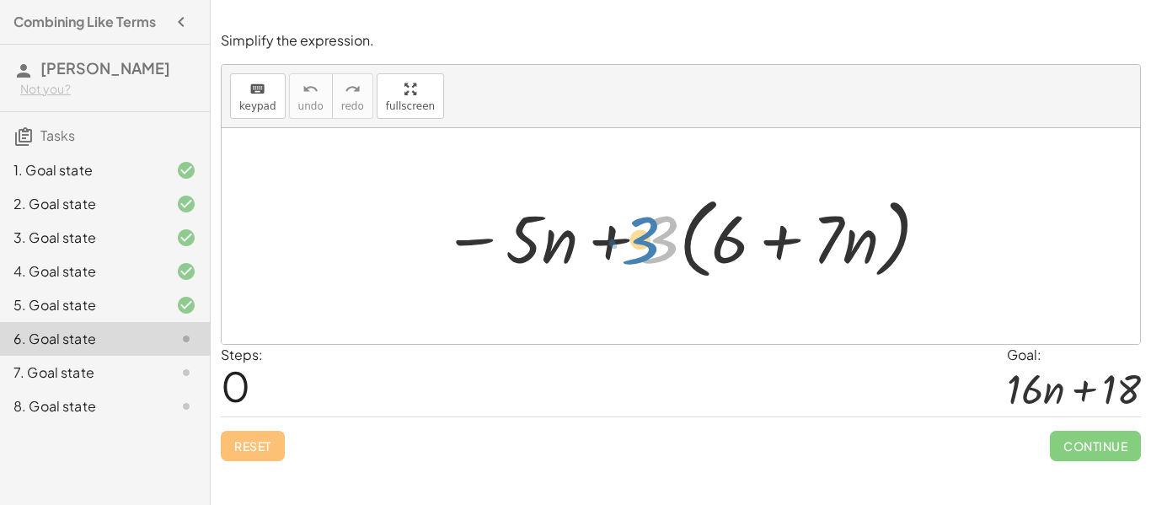
click at [661, 252] on div at bounding box center [687, 236] width 506 height 97
drag, startPoint x: 661, startPoint y: 252, endPoint x: 823, endPoint y: 247, distance: 161.9
click at [823, 247] on div at bounding box center [687, 236] width 506 height 97
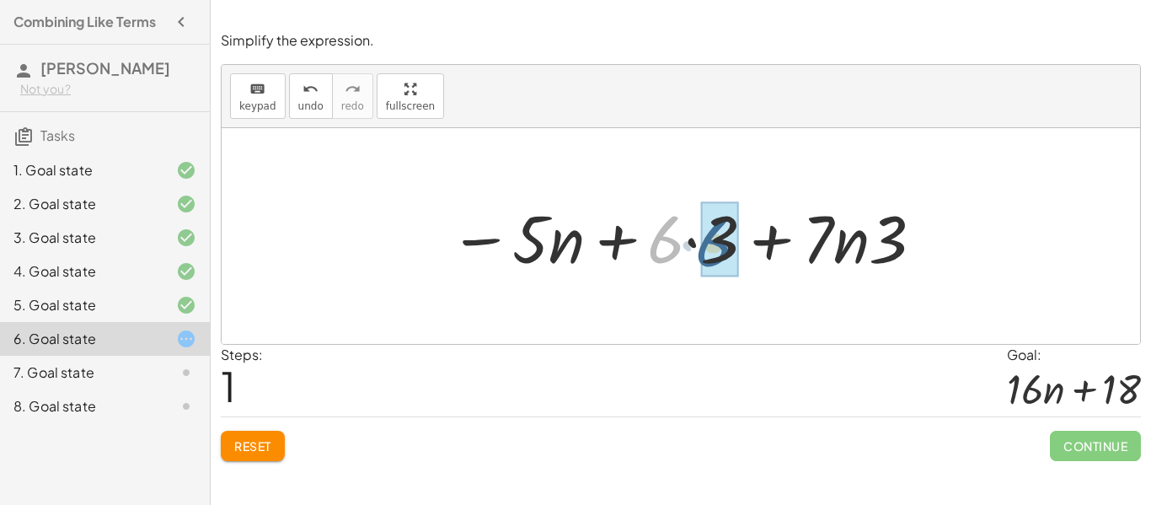
drag, startPoint x: 673, startPoint y: 239, endPoint x: 721, endPoint y: 243, distance: 48.2
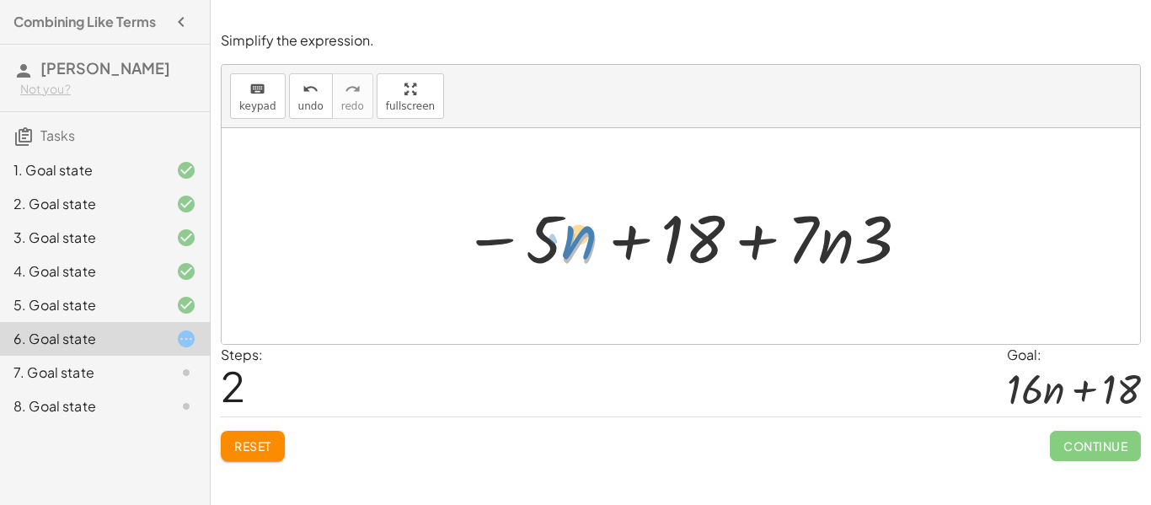
click at [579, 243] on div at bounding box center [686, 236] width 465 height 87
drag, startPoint x: 549, startPoint y: 244, endPoint x: 500, endPoint y: 231, distance: 51.3
click at [500, 231] on div at bounding box center [686, 236] width 465 height 87
drag, startPoint x: 550, startPoint y: 243, endPoint x: 567, endPoint y: 244, distance: 16.9
click at [567, 244] on div at bounding box center [686, 236] width 465 height 87
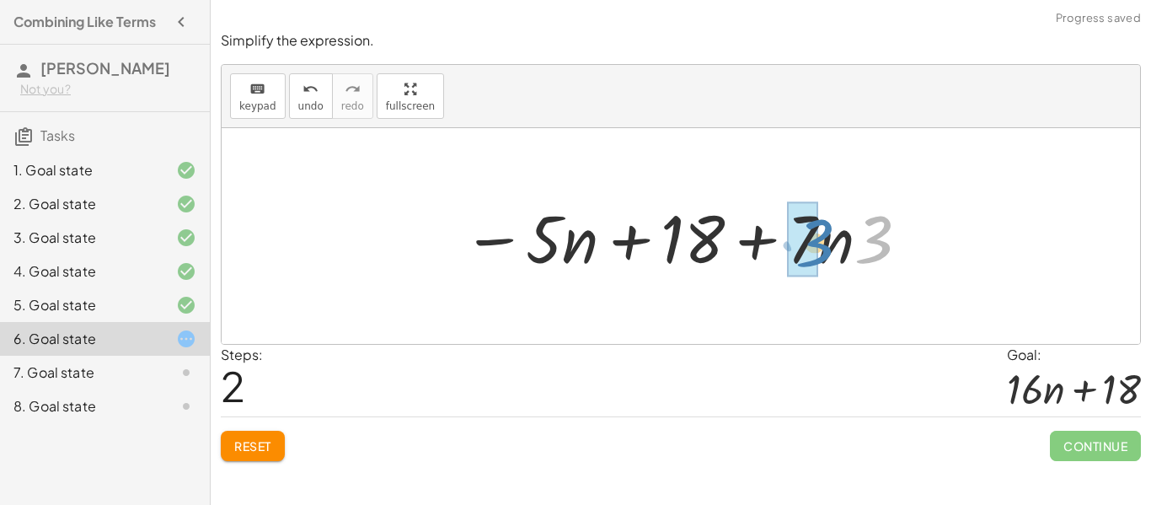
drag, startPoint x: 892, startPoint y: 255, endPoint x: 833, endPoint y: 260, distance: 59.1
click at [833, 260] on div at bounding box center [686, 236] width 465 height 87
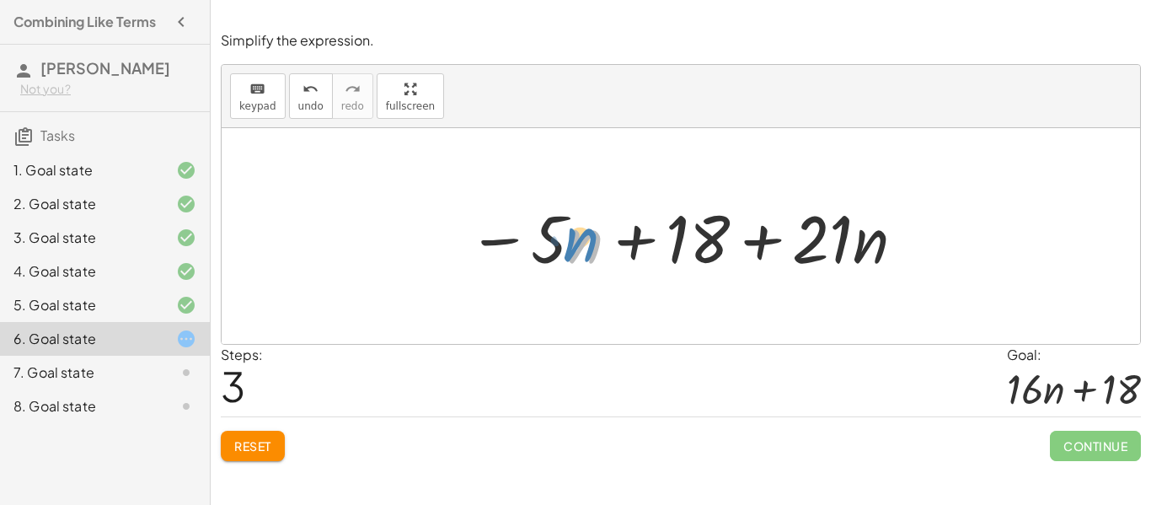
click at [576, 252] on div at bounding box center [687, 236] width 456 height 87
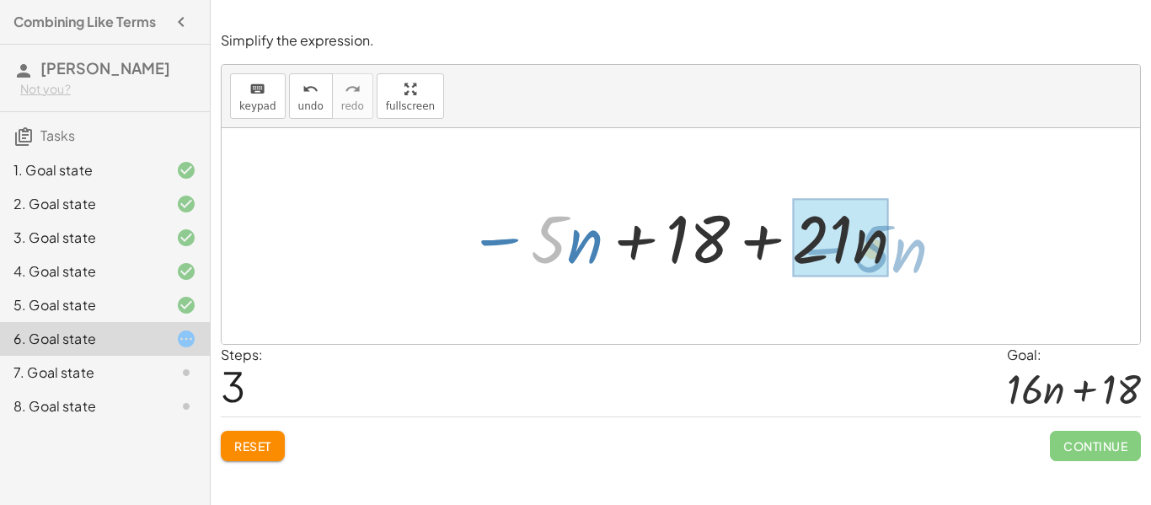
drag, startPoint x: 563, startPoint y: 251, endPoint x: 876, endPoint y: 259, distance: 312.8
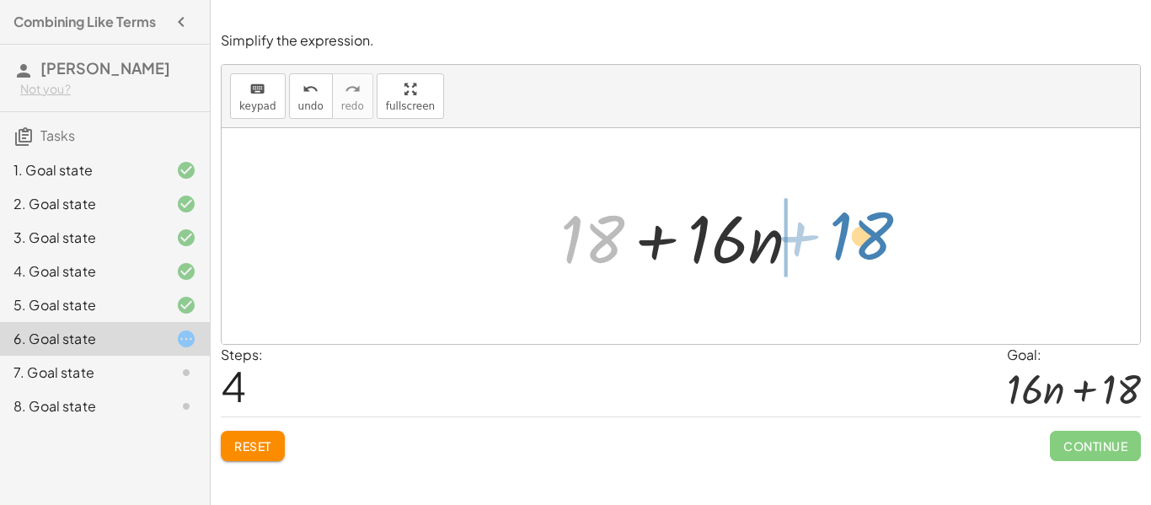
drag, startPoint x: 599, startPoint y: 228, endPoint x: 869, endPoint y: 224, distance: 269.7
click at [869, 224] on div "− · 5 · n + · 3 · ( + 6 + · 7 · n ) − · 5 · n + · 6 · 3 + · 7 · n · 3 − · 5 · n…" at bounding box center [681, 236] width 919 height 216
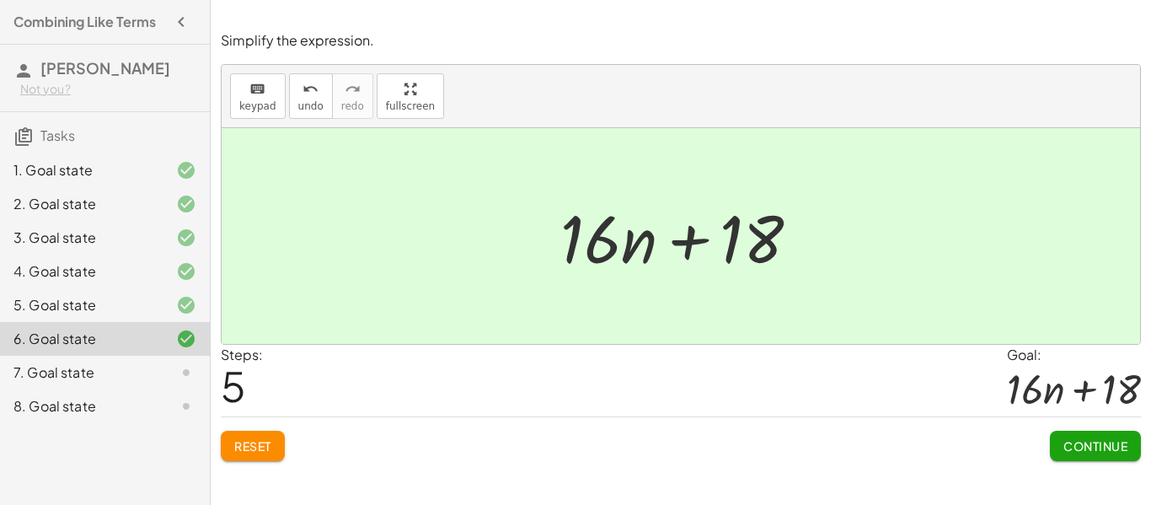
click at [1089, 443] on span "Continue" at bounding box center [1096, 445] width 64 height 15
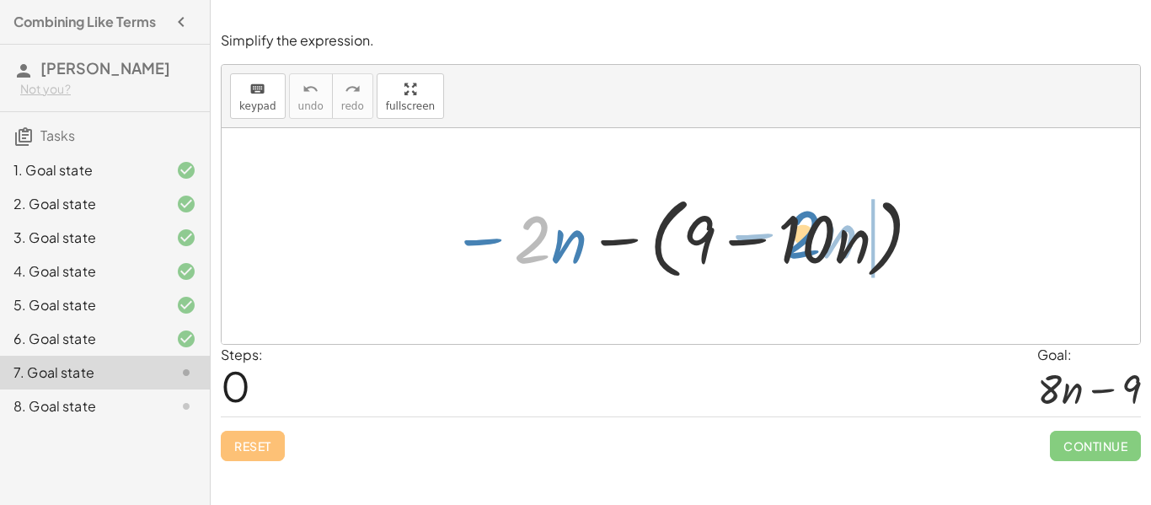
drag, startPoint x: 535, startPoint y: 254, endPoint x: 807, endPoint y: 248, distance: 272.3
click at [807, 248] on div at bounding box center [687, 236] width 490 height 97
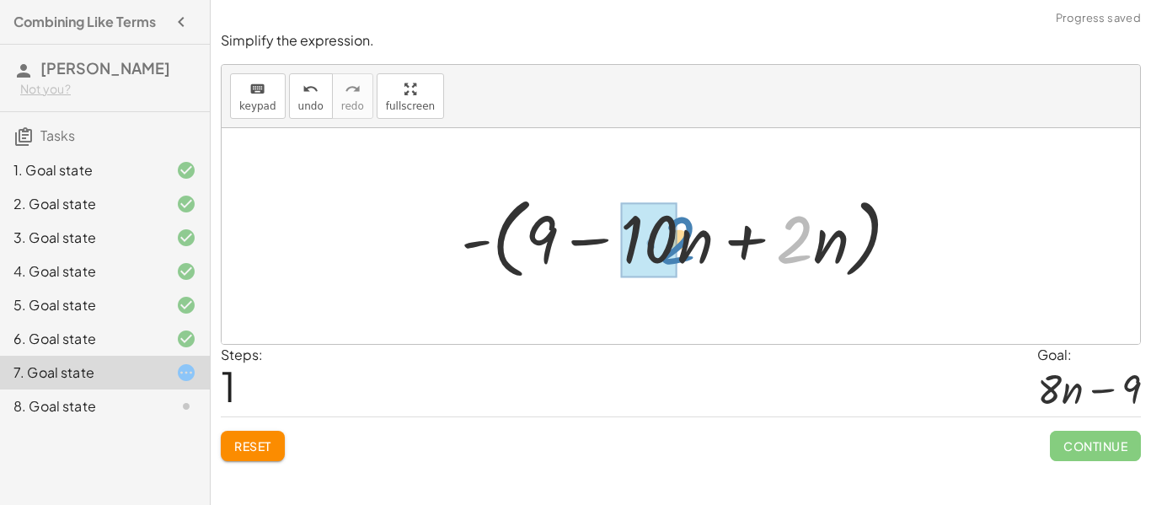
drag, startPoint x: 807, startPoint y: 248, endPoint x: 681, endPoint y: 245, distance: 126.4
click at [681, 245] on div at bounding box center [687, 236] width 469 height 97
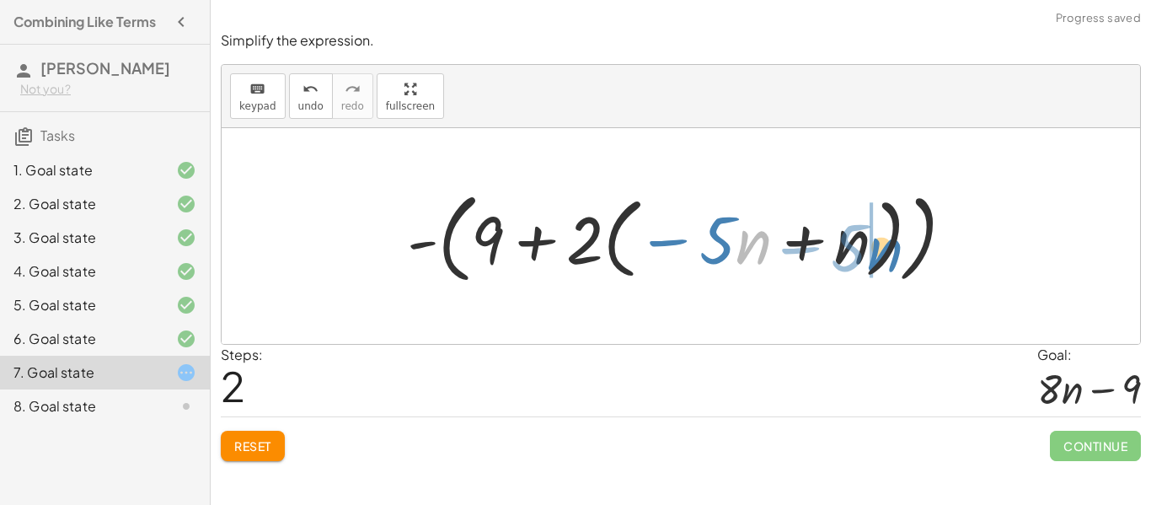
drag, startPoint x: 739, startPoint y: 252, endPoint x: 872, endPoint y: 260, distance: 133.4
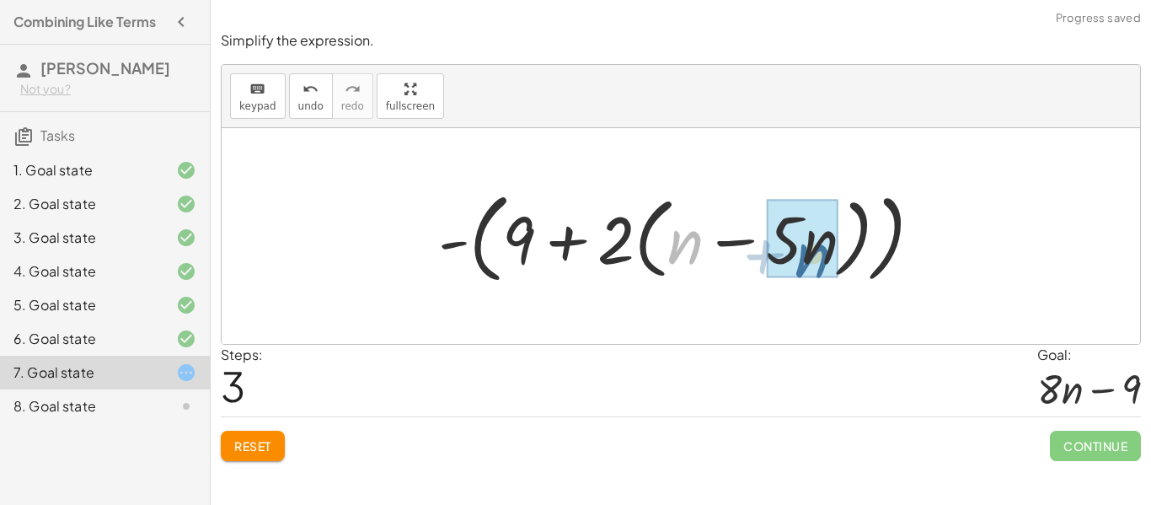
drag, startPoint x: 673, startPoint y: 249, endPoint x: 803, endPoint y: 262, distance: 130.5
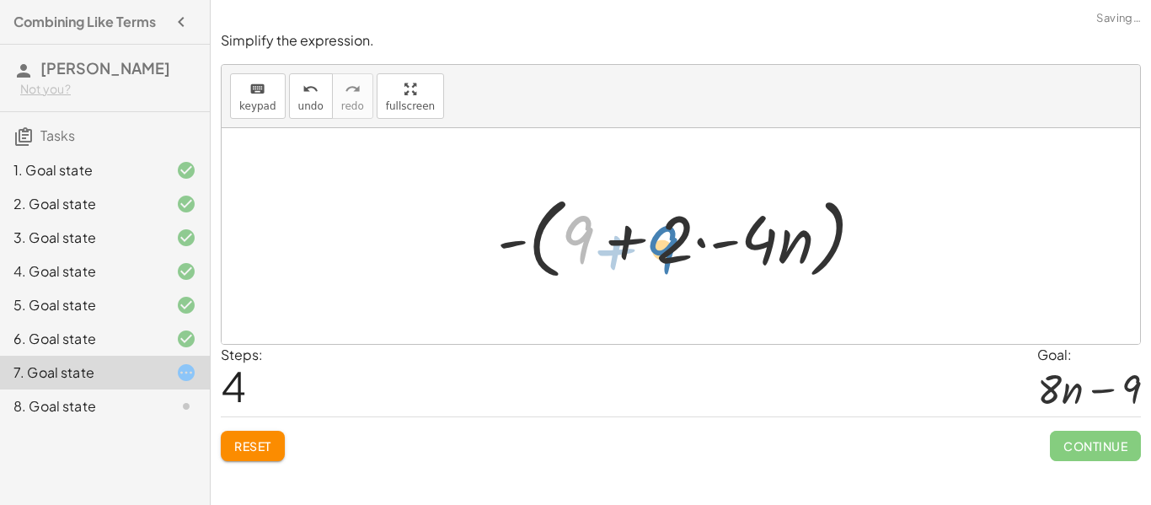
drag, startPoint x: 572, startPoint y: 244, endPoint x: 668, endPoint y: 255, distance: 96.8
click at [668, 255] on div at bounding box center [687, 236] width 397 height 97
drag, startPoint x: 678, startPoint y: 253, endPoint x: 579, endPoint y: 249, distance: 98.7
click at [579, 249] on div at bounding box center [687, 236] width 397 height 97
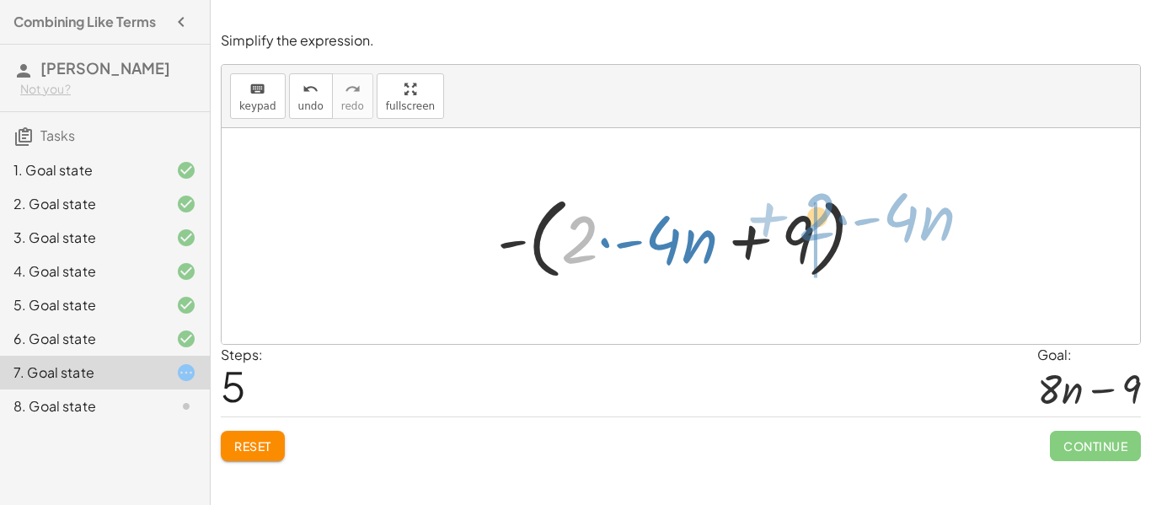
drag, startPoint x: 586, startPoint y: 258, endPoint x: 821, endPoint y: 239, distance: 235.9
click at [821, 239] on div at bounding box center [687, 236] width 397 height 97
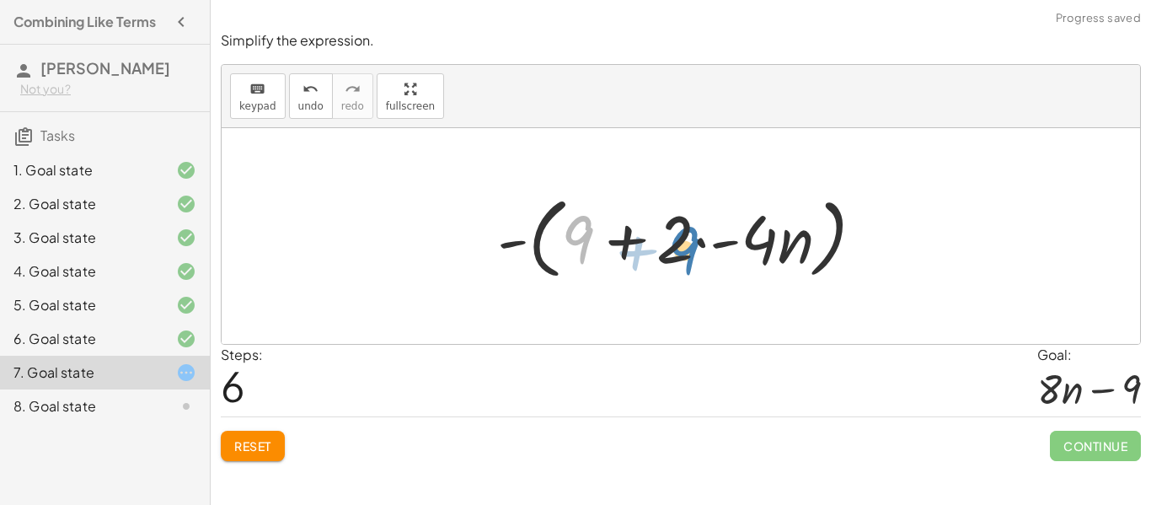
drag, startPoint x: 574, startPoint y: 242, endPoint x: 681, endPoint y: 253, distance: 107.6
click at [681, 253] on div at bounding box center [687, 236] width 397 height 97
drag, startPoint x: 781, startPoint y: 252, endPoint x: 672, endPoint y: 255, distance: 109.6
click at [672, 255] on div at bounding box center [687, 236] width 397 height 97
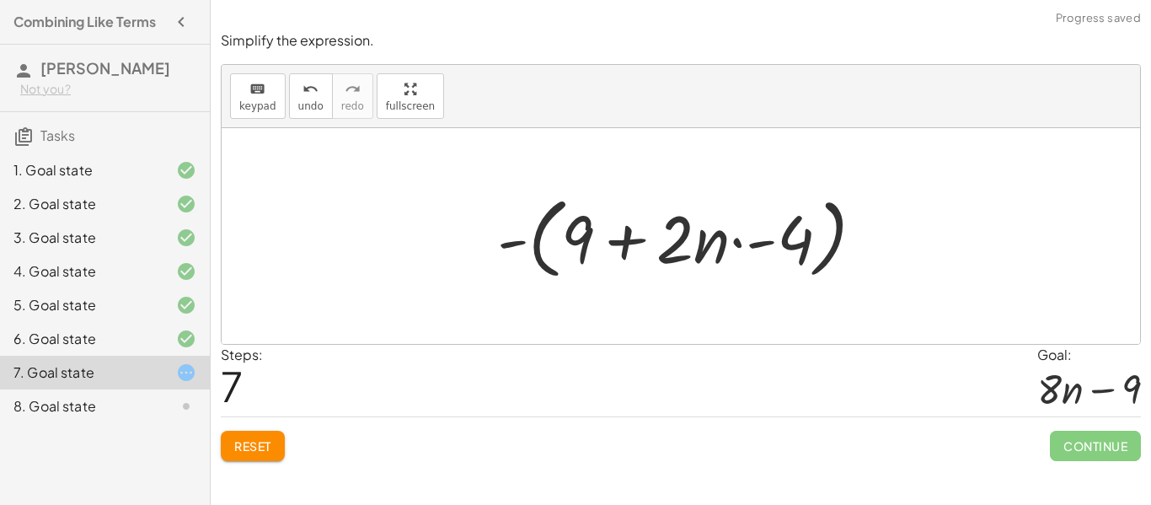
click at [260, 438] on span "Reset" at bounding box center [252, 445] width 37 height 15
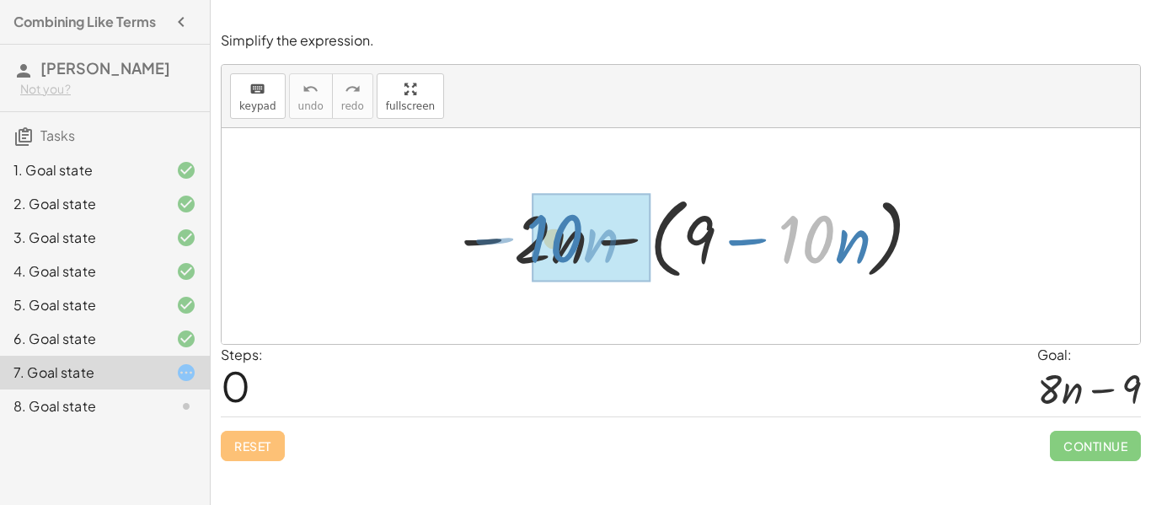
drag, startPoint x: 825, startPoint y: 242, endPoint x: 561, endPoint y: 243, distance: 263.8
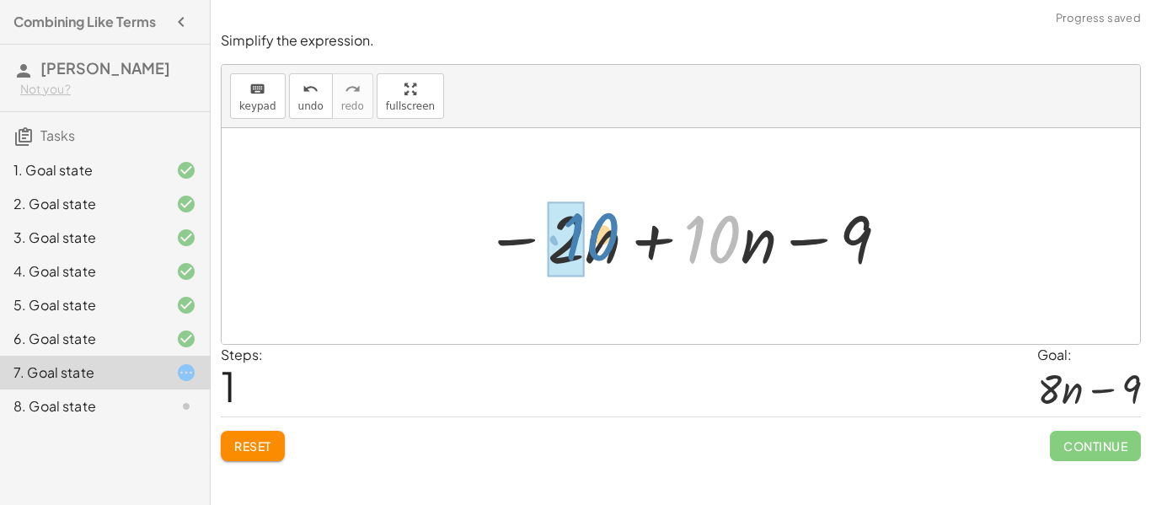
drag, startPoint x: 701, startPoint y: 241, endPoint x: 564, endPoint y: 241, distance: 137.4
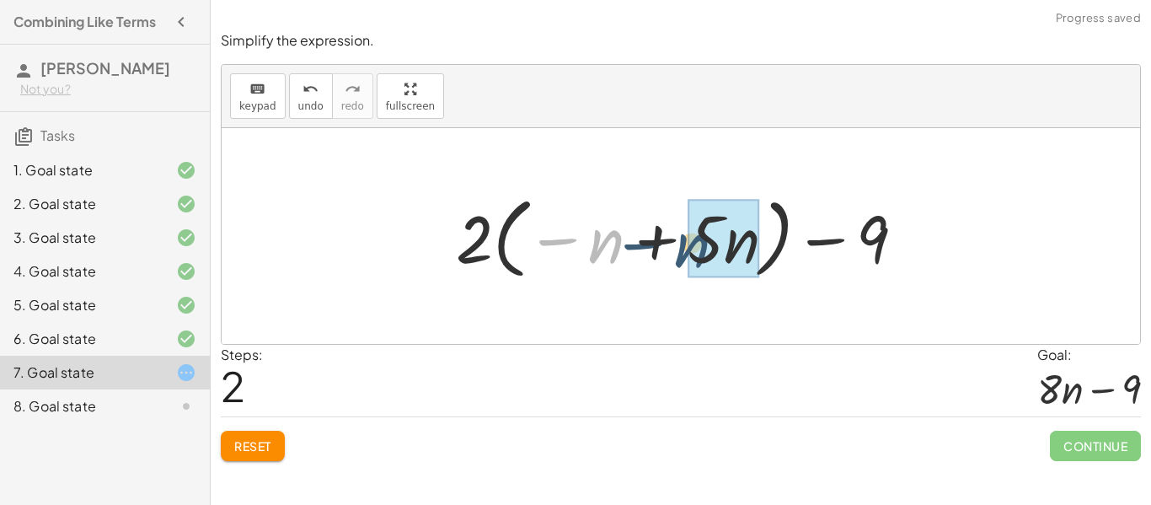
drag, startPoint x: 617, startPoint y: 244, endPoint x: 710, endPoint y: 249, distance: 92.9
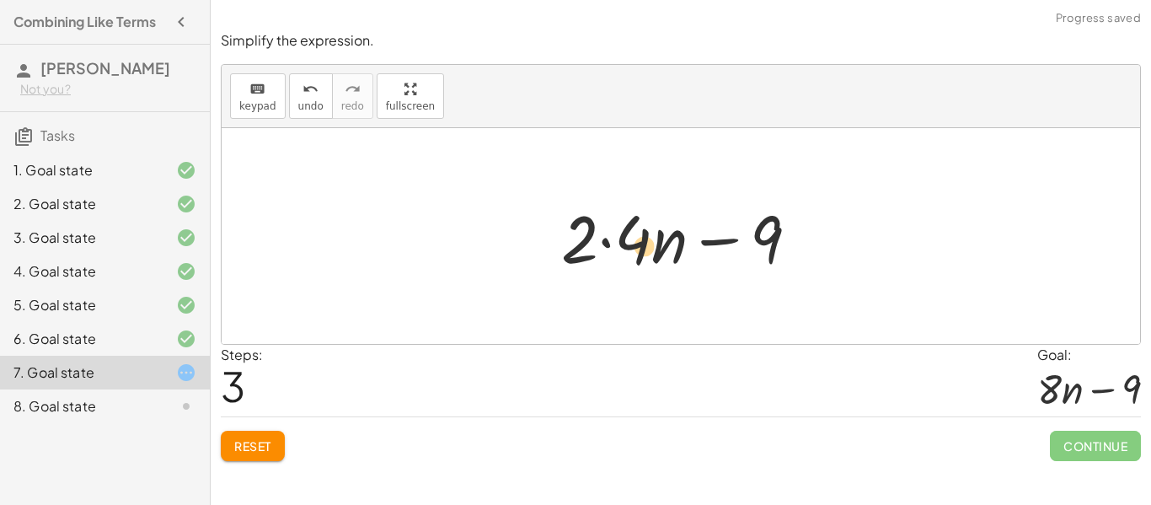
drag, startPoint x: 641, startPoint y: 243, endPoint x: 651, endPoint y: 249, distance: 12.9
click at [651, 249] on div at bounding box center [687, 236] width 268 height 87
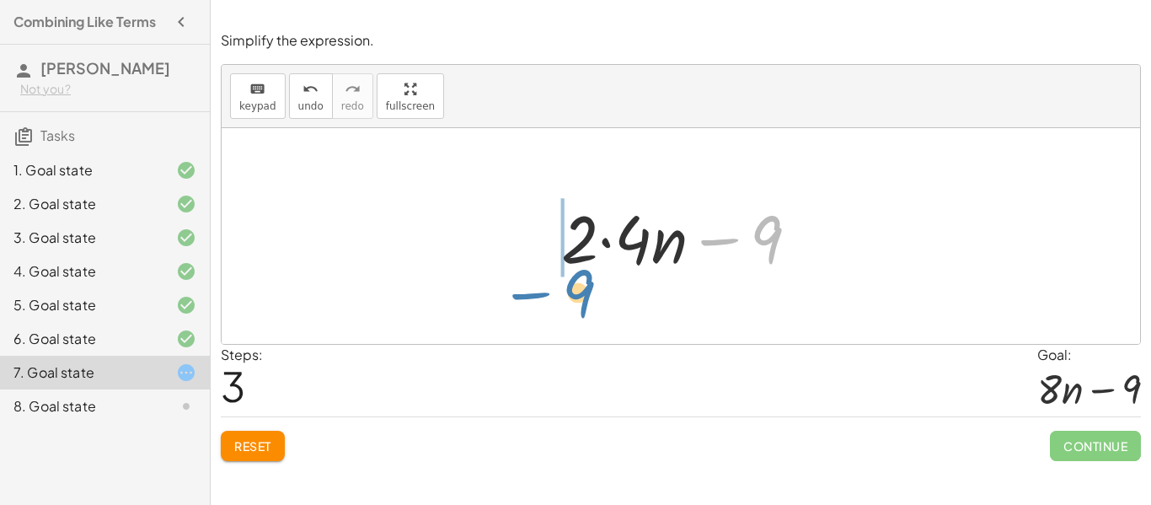
drag, startPoint x: 761, startPoint y: 233, endPoint x: 565, endPoint y: 265, distance: 199.1
click at [565, 265] on div at bounding box center [687, 236] width 268 height 87
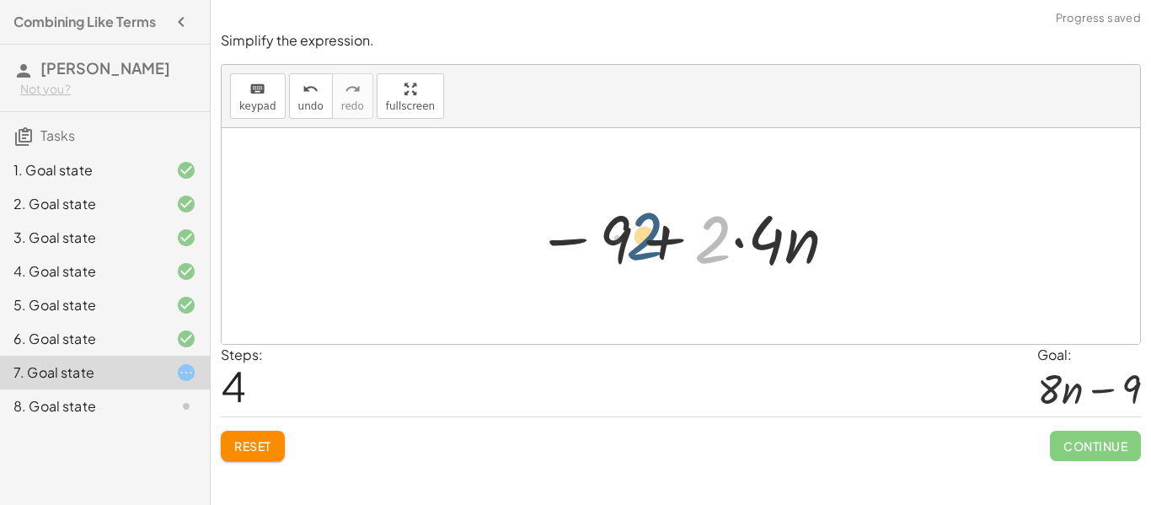
drag, startPoint x: 707, startPoint y: 255, endPoint x: 621, endPoint y: 251, distance: 86.1
click at [621, 251] on div at bounding box center [688, 236] width 320 height 87
drag, startPoint x: 796, startPoint y: 250, endPoint x: 716, endPoint y: 249, distance: 80.1
click at [716, 249] on div at bounding box center [688, 236] width 320 height 87
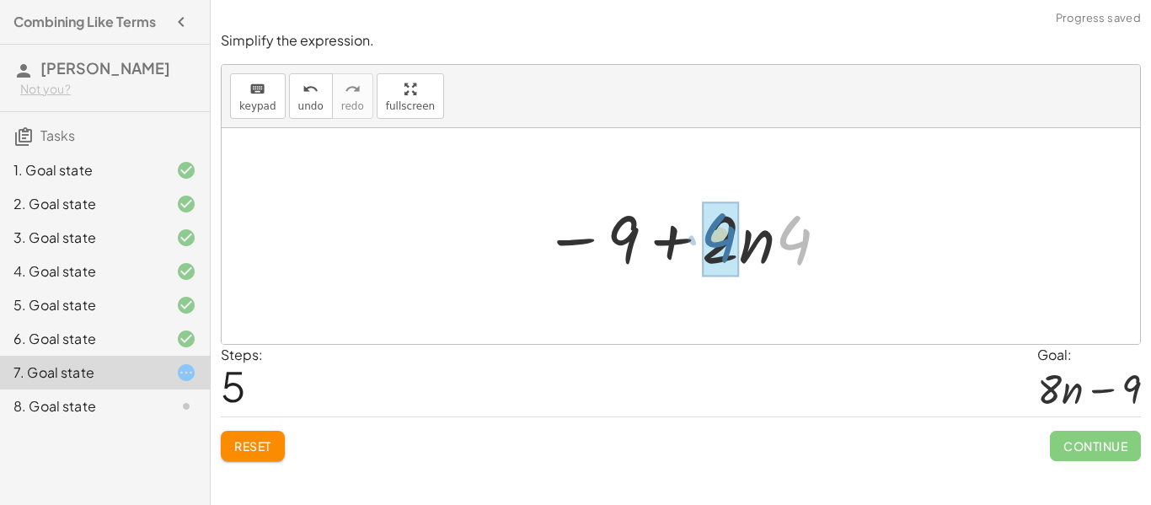
drag, startPoint x: 794, startPoint y: 249, endPoint x: 716, endPoint y: 246, distance: 77.6
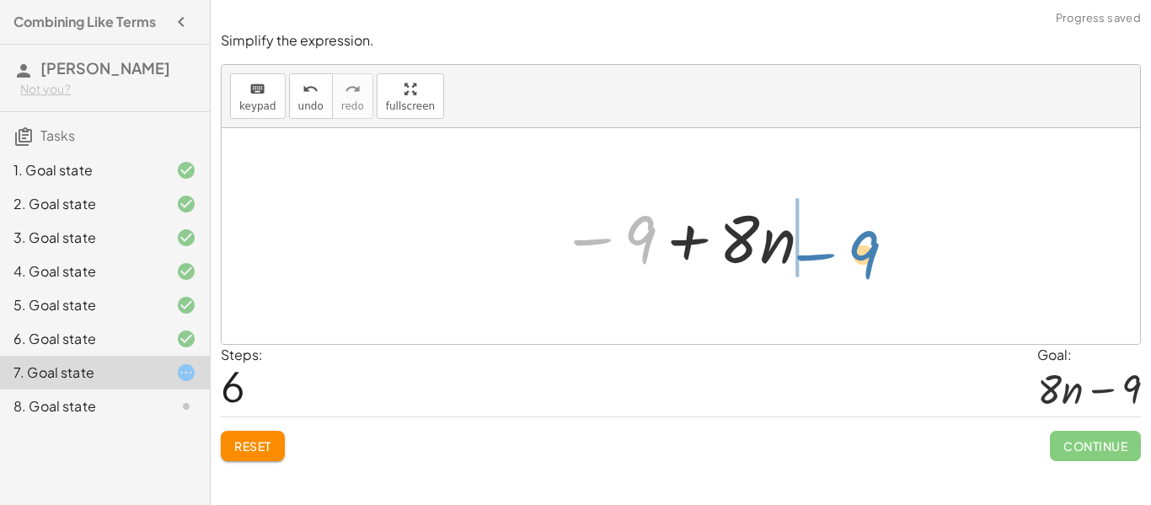
drag, startPoint x: 644, startPoint y: 239, endPoint x: 867, endPoint y: 254, distance: 223.8
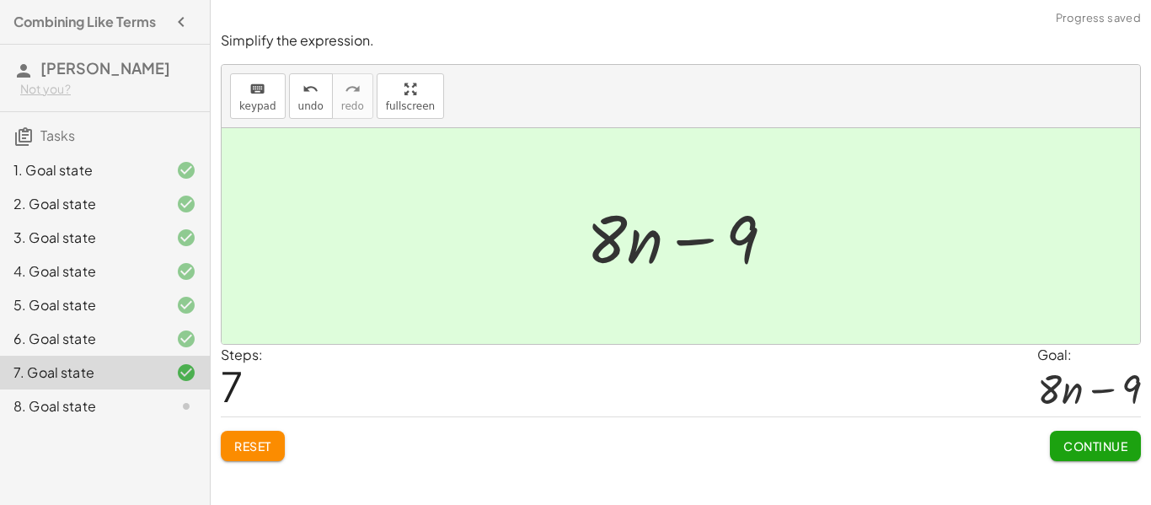
click at [1069, 445] on span "Continue" at bounding box center [1096, 445] width 64 height 15
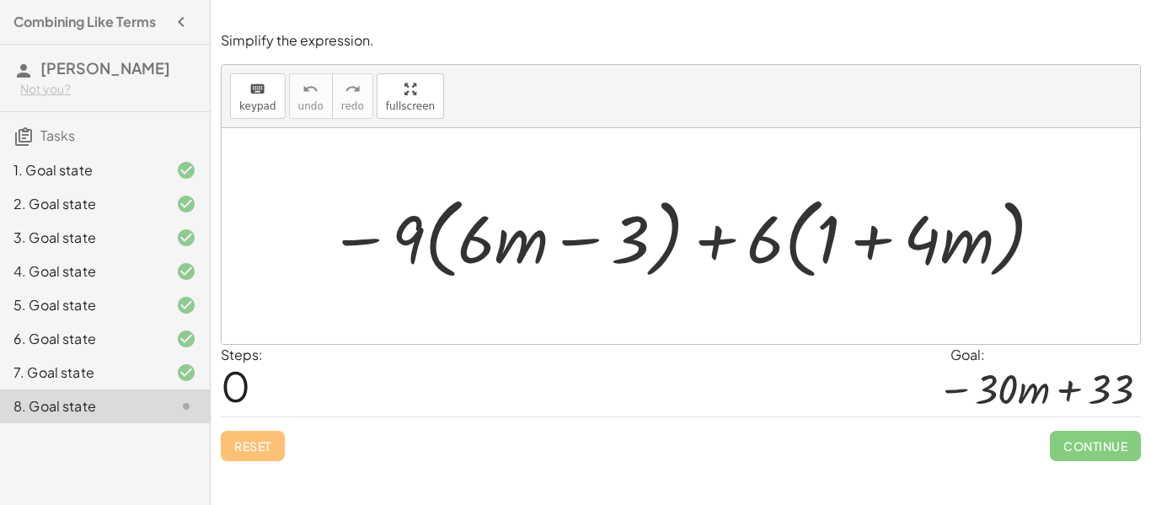
click at [885, 238] on div at bounding box center [687, 236] width 734 height 97
drag, startPoint x: 766, startPoint y: 246, endPoint x: 827, endPoint y: 240, distance: 61.0
click at [827, 240] on div at bounding box center [687, 236] width 734 height 97
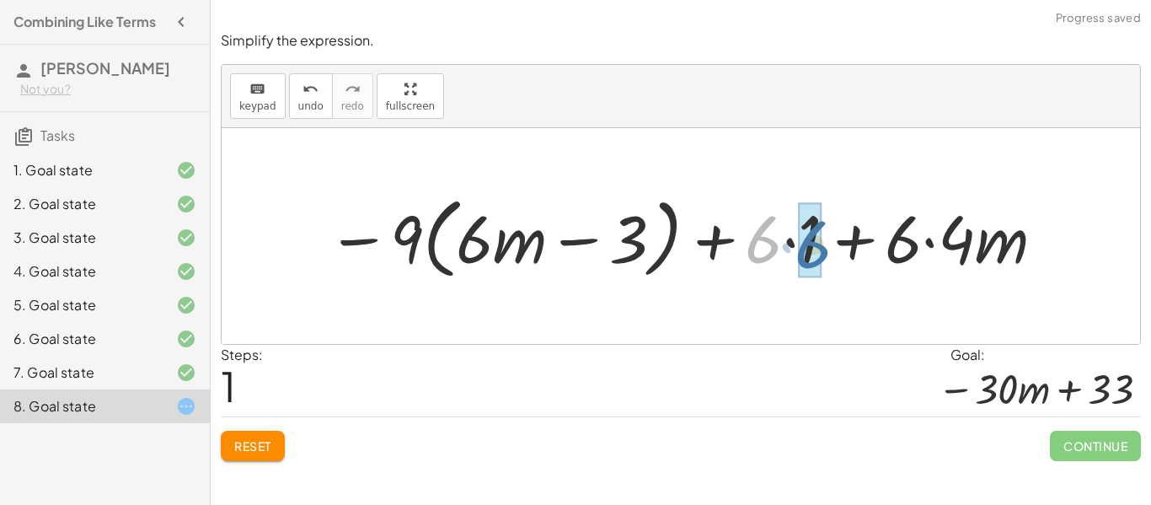
drag, startPoint x: 758, startPoint y: 246, endPoint x: 807, endPoint y: 251, distance: 50.0
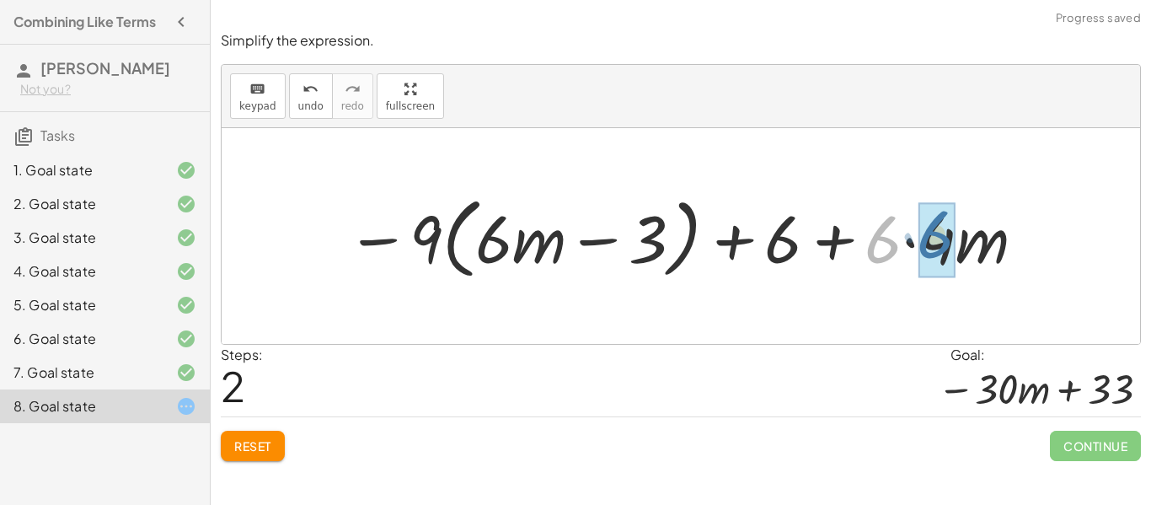
drag, startPoint x: 888, startPoint y: 229, endPoint x: 941, endPoint y: 224, distance: 53.3
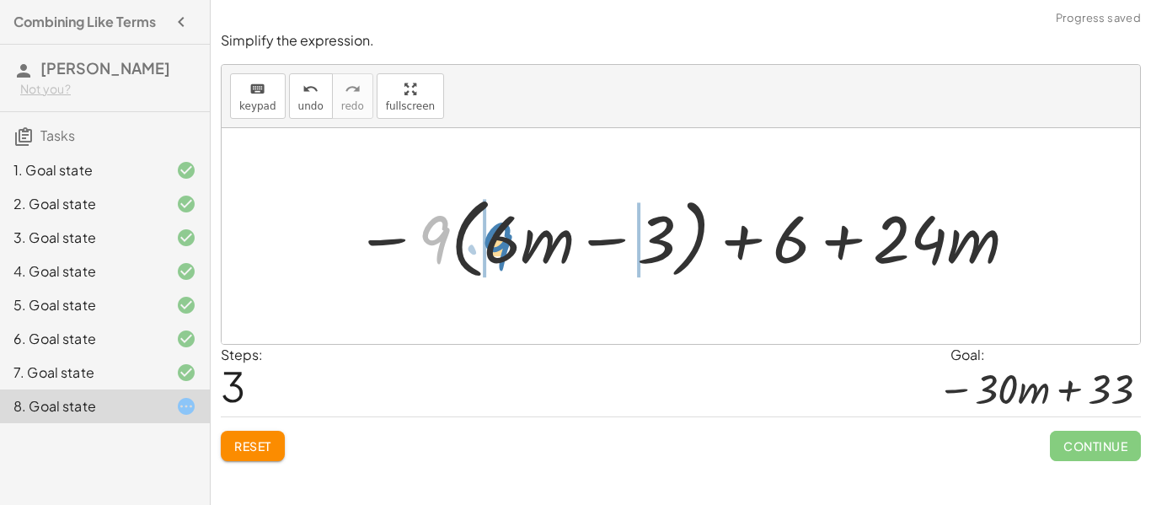
drag, startPoint x: 435, startPoint y: 257, endPoint x: 497, endPoint y: 264, distance: 62.7
click at [497, 264] on div at bounding box center [687, 236] width 682 height 97
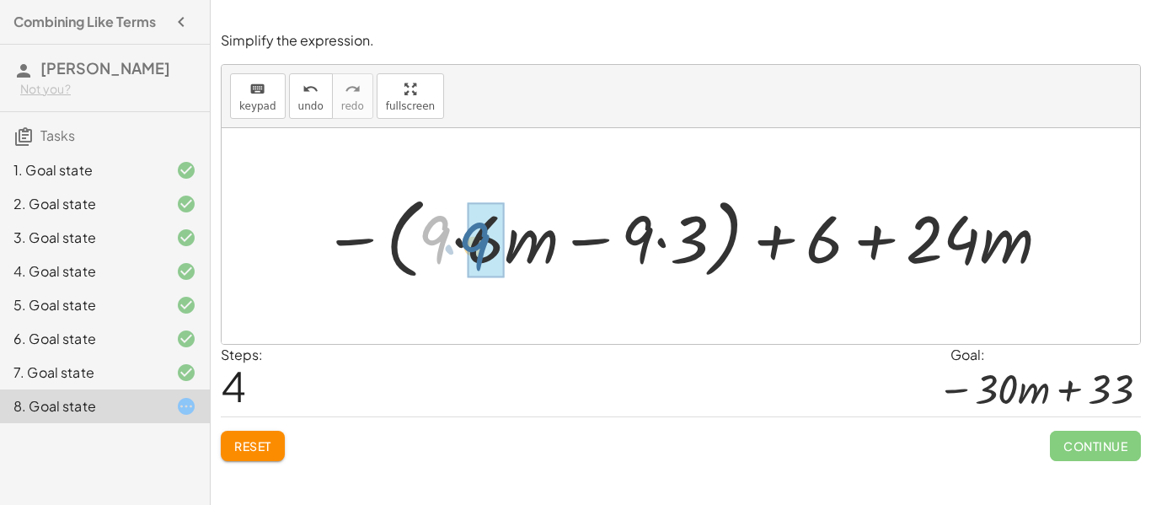
drag, startPoint x: 442, startPoint y: 239, endPoint x: 485, endPoint y: 246, distance: 43.6
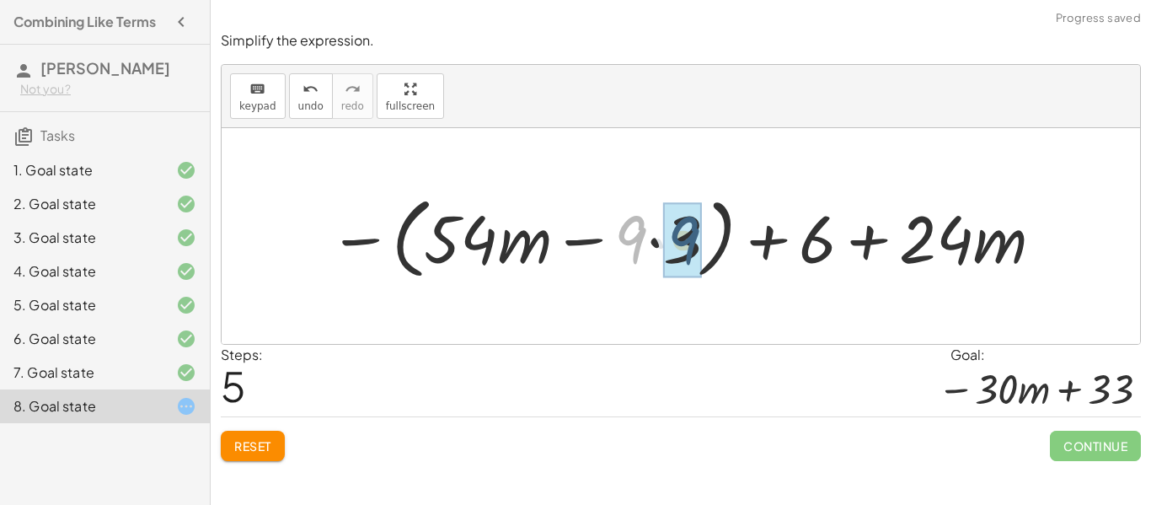
drag, startPoint x: 628, startPoint y: 229, endPoint x: 679, endPoint y: 230, distance: 51.4
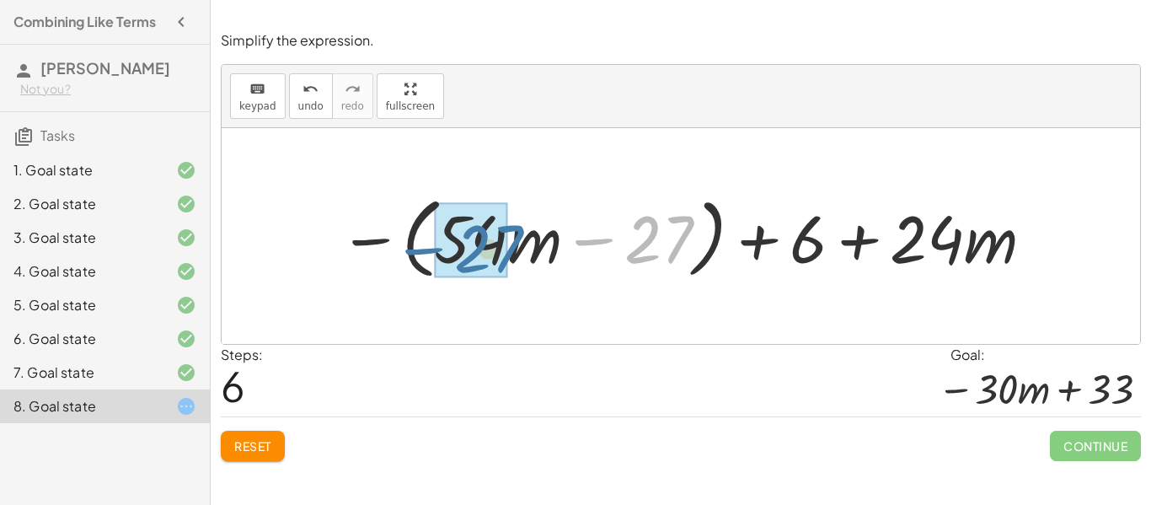
drag, startPoint x: 679, startPoint y: 230, endPoint x: 503, endPoint y: 239, distance: 176.3
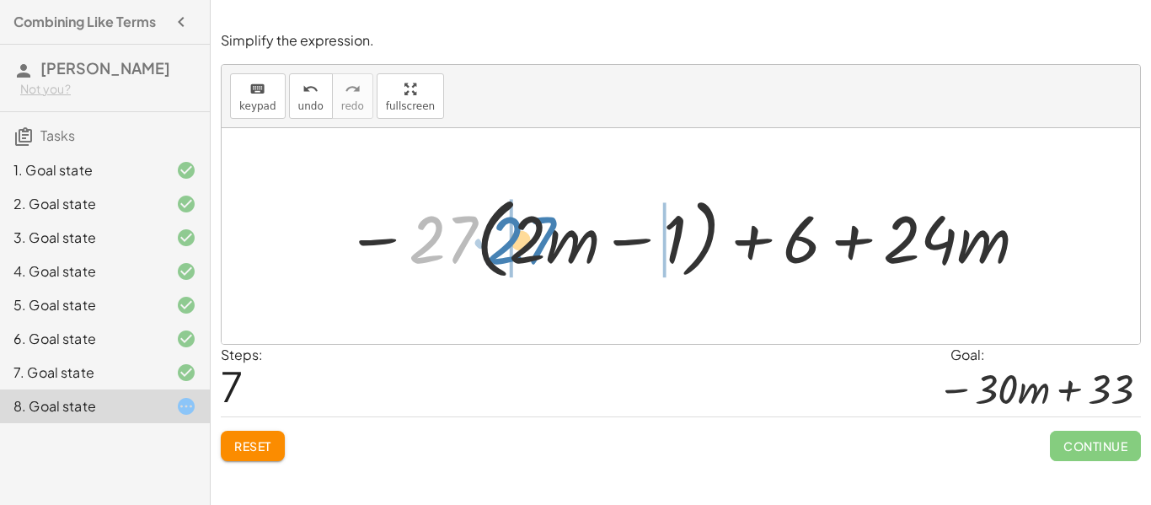
drag, startPoint x: 459, startPoint y: 239, endPoint x: 538, endPoint y: 239, distance: 78.4
click at [538, 239] on div at bounding box center [687, 236] width 701 height 97
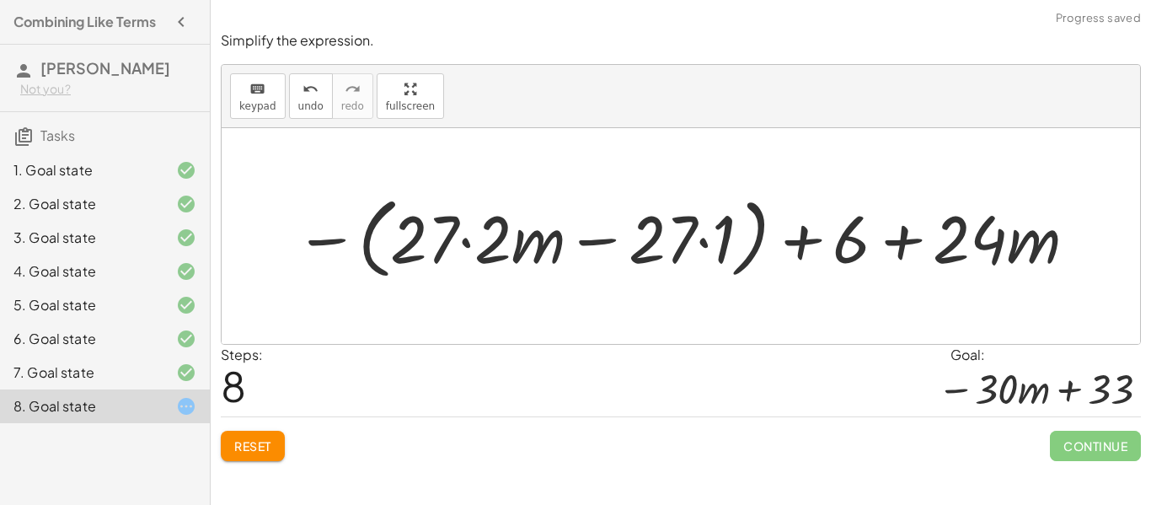
click at [538, 239] on div at bounding box center [687, 236] width 801 height 97
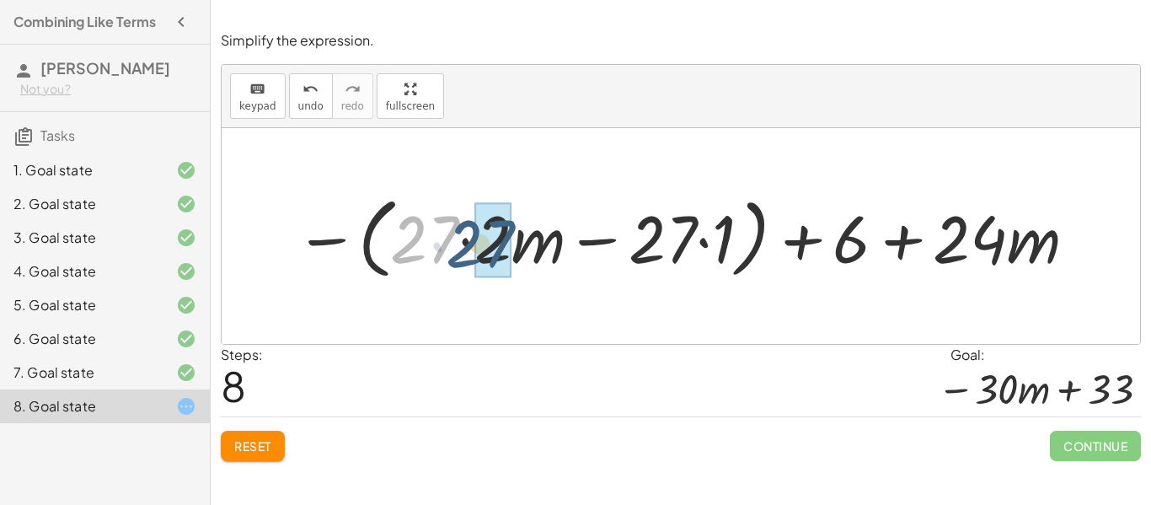
drag, startPoint x: 416, startPoint y: 228, endPoint x: 474, endPoint y: 233, distance: 57.5
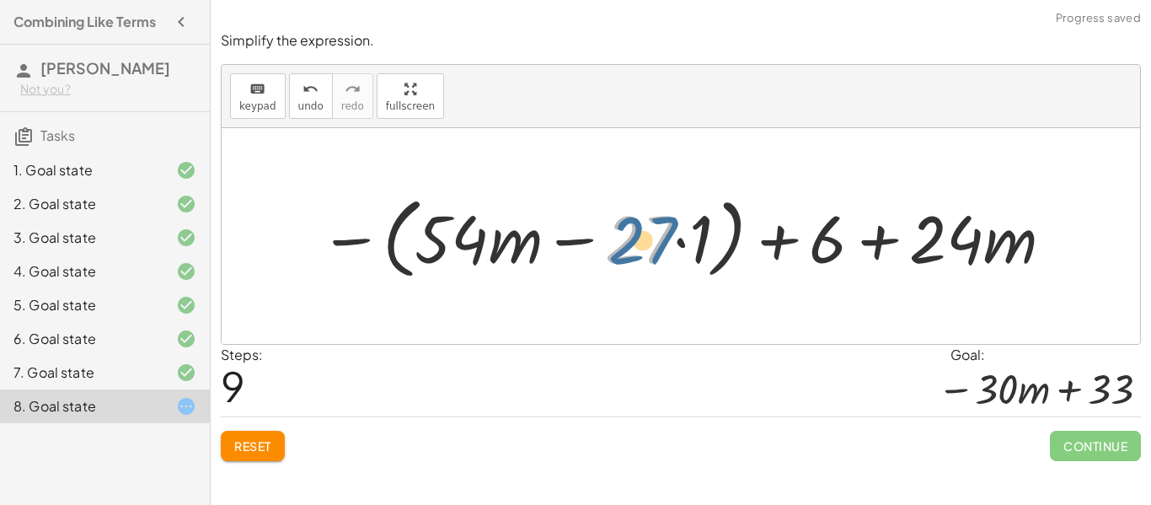
drag, startPoint x: 641, startPoint y: 227, endPoint x: 659, endPoint y: 227, distance: 18.5
click at [659, 227] on div at bounding box center [687, 236] width 753 height 97
click at [262, 446] on span "Reset" at bounding box center [252, 445] width 37 height 15
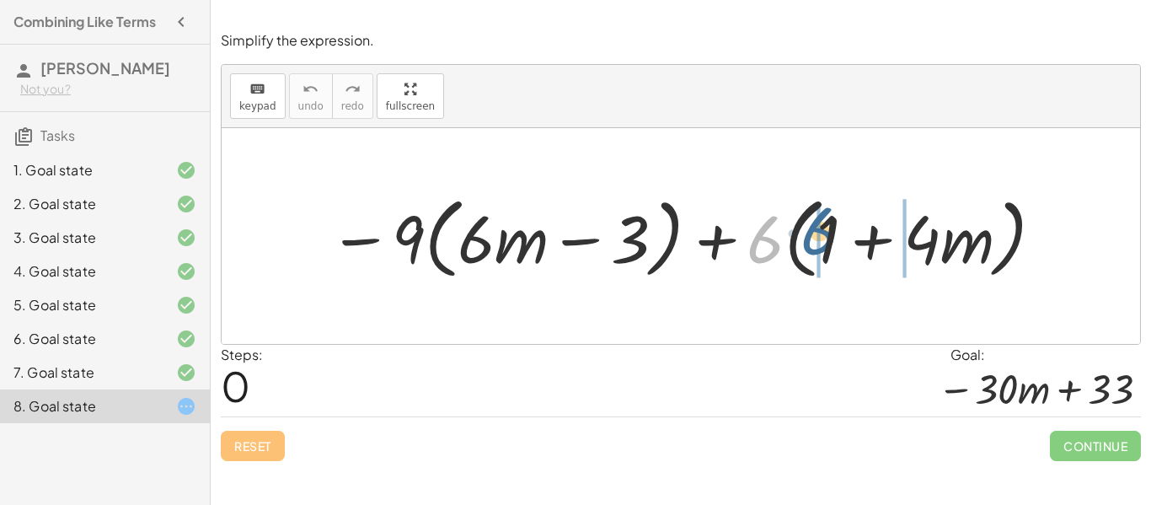
drag, startPoint x: 760, startPoint y: 253, endPoint x: 815, endPoint y: 244, distance: 55.4
click at [815, 244] on div at bounding box center [687, 236] width 734 height 97
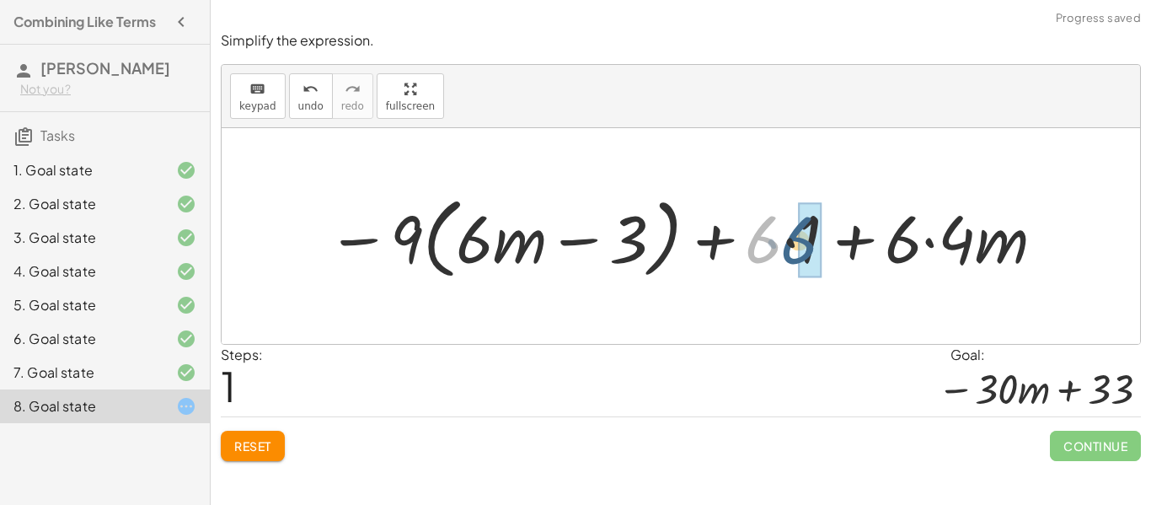
drag, startPoint x: 768, startPoint y: 244, endPoint x: 805, endPoint y: 245, distance: 37.1
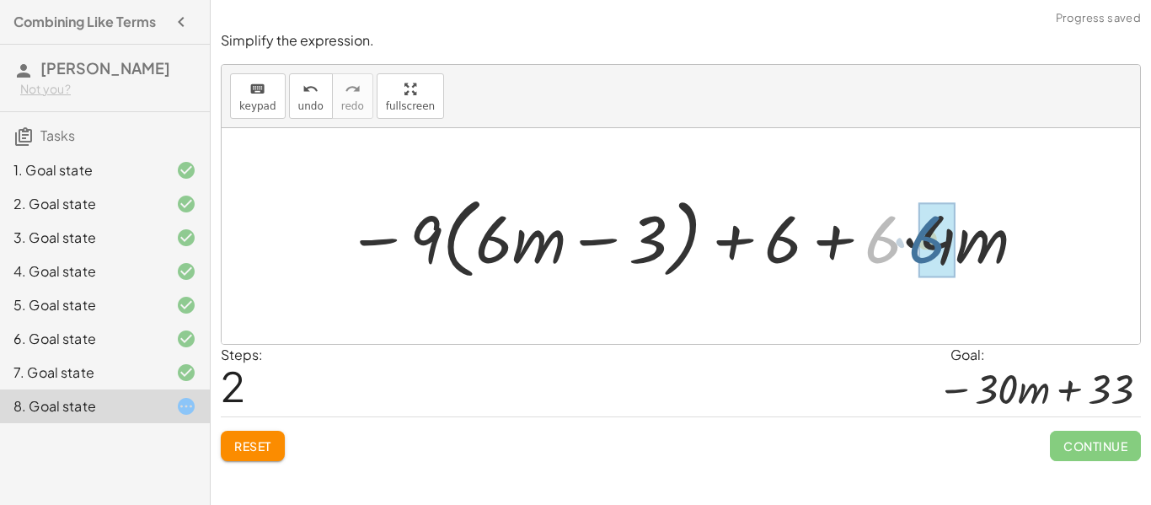
drag, startPoint x: 873, startPoint y: 239, endPoint x: 918, endPoint y: 239, distance: 44.7
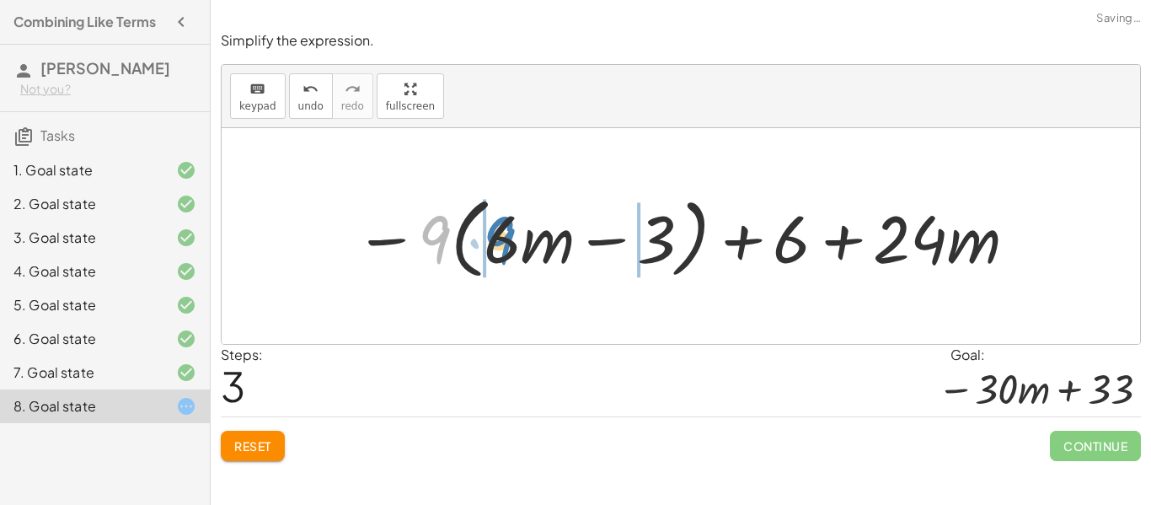
drag, startPoint x: 434, startPoint y: 249, endPoint x: 499, endPoint y: 249, distance: 64.9
click at [499, 249] on div at bounding box center [687, 236] width 682 height 97
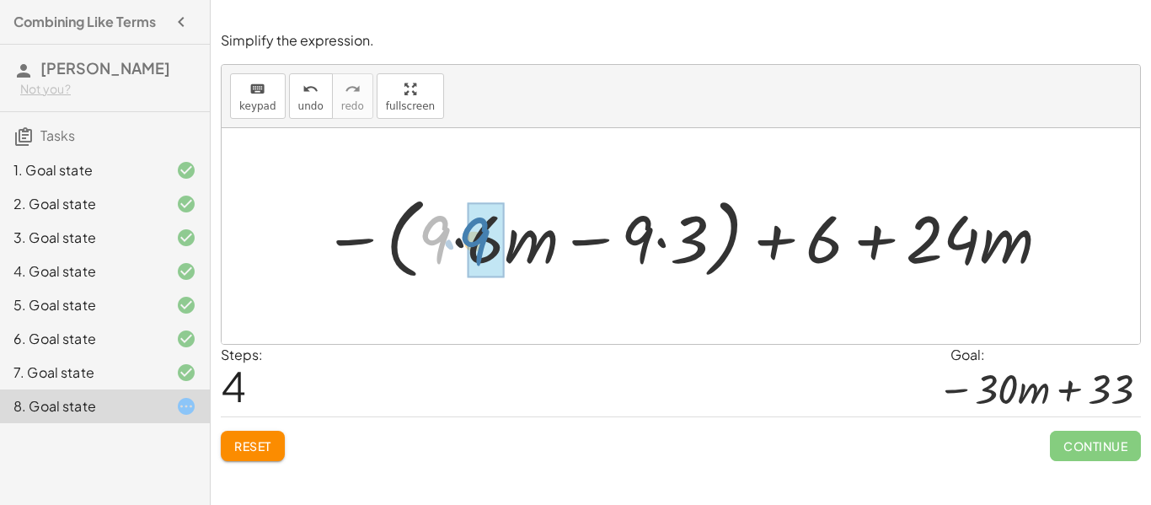
drag, startPoint x: 442, startPoint y: 240, endPoint x: 484, endPoint y: 242, distance: 41.3
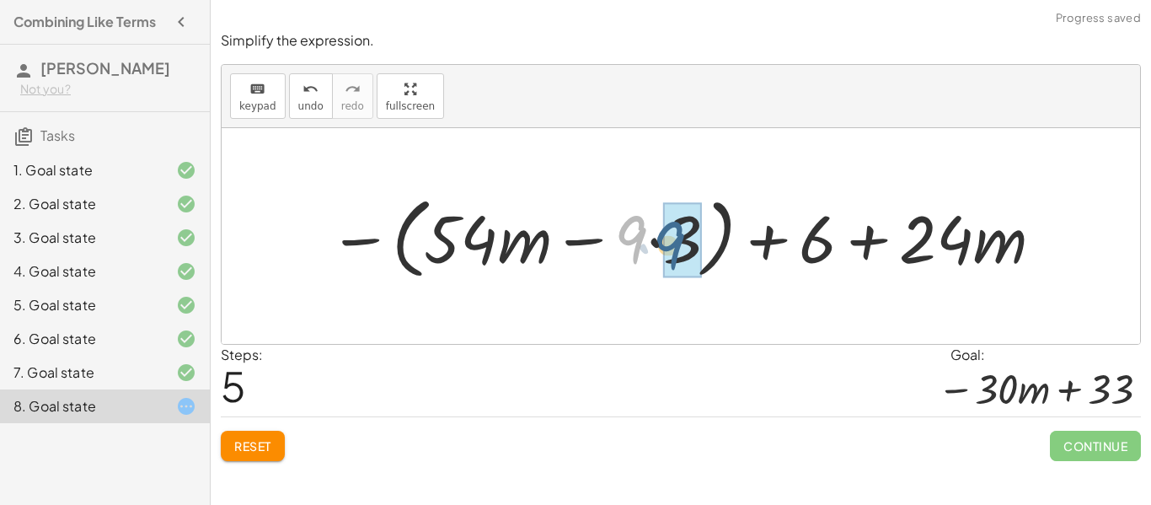
drag, startPoint x: 629, startPoint y: 231, endPoint x: 667, endPoint y: 237, distance: 39.2
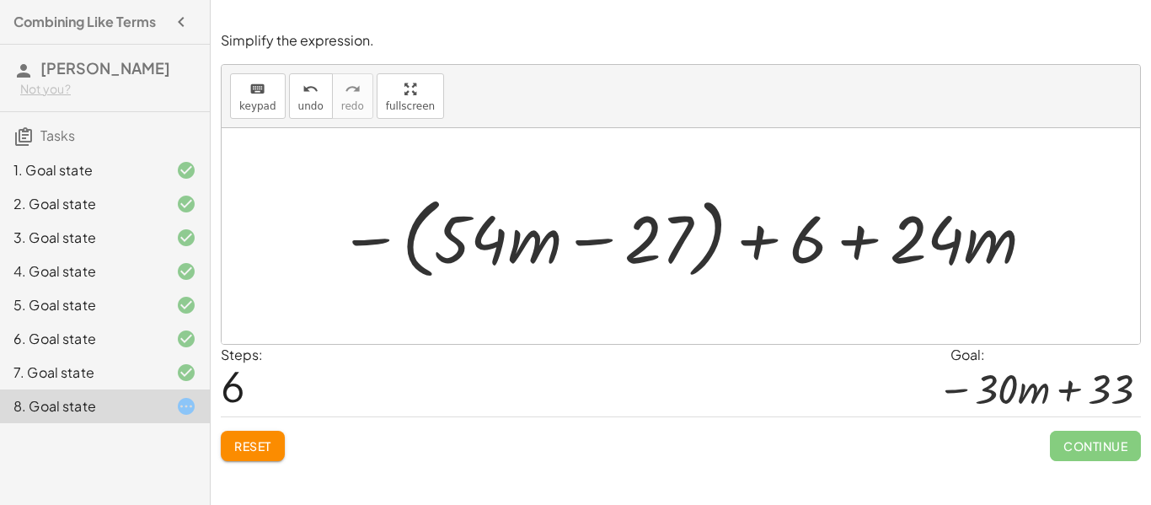
click at [276, 429] on div "Reset Continue" at bounding box center [681, 438] width 920 height 45
click at [265, 444] on span "Reset" at bounding box center [252, 445] width 37 height 15
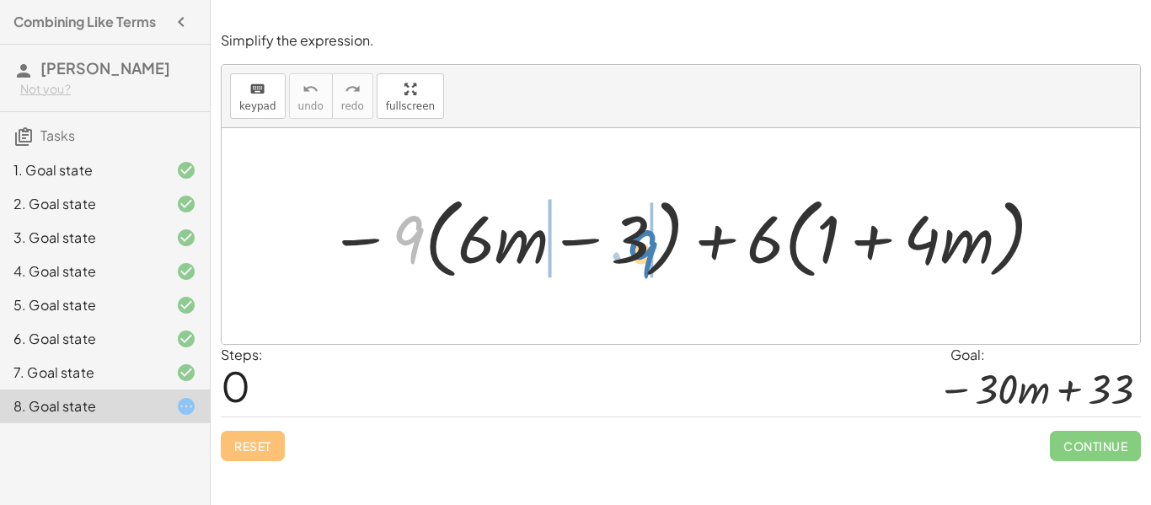
drag, startPoint x: 405, startPoint y: 238, endPoint x: 638, endPoint y: 250, distance: 232.9
click at [638, 250] on div at bounding box center [687, 236] width 734 height 97
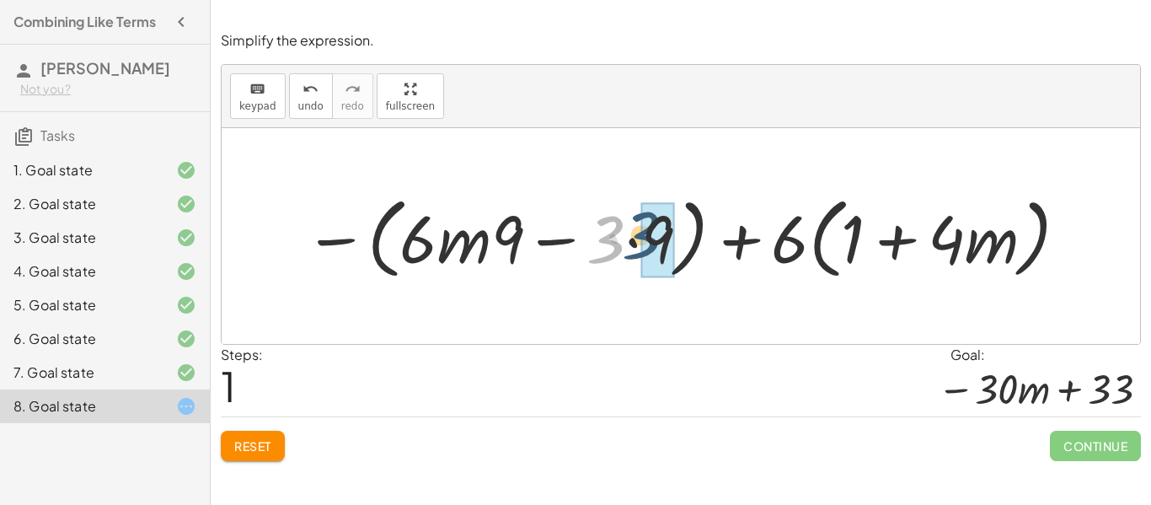
drag, startPoint x: 617, startPoint y: 249, endPoint x: 653, endPoint y: 245, distance: 36.5
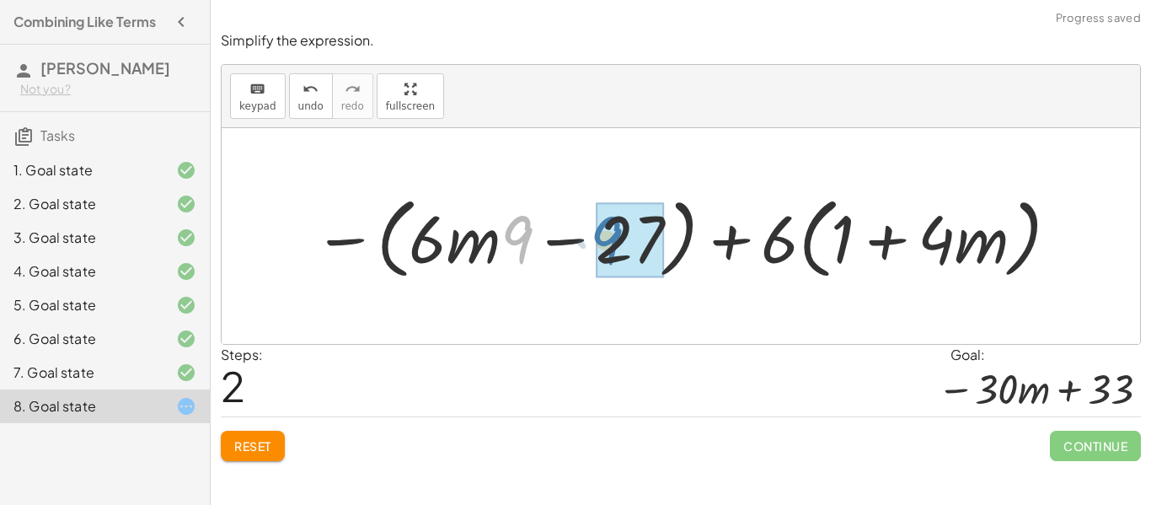
drag, startPoint x: 524, startPoint y: 228, endPoint x: 619, endPoint y: 229, distance: 95.2
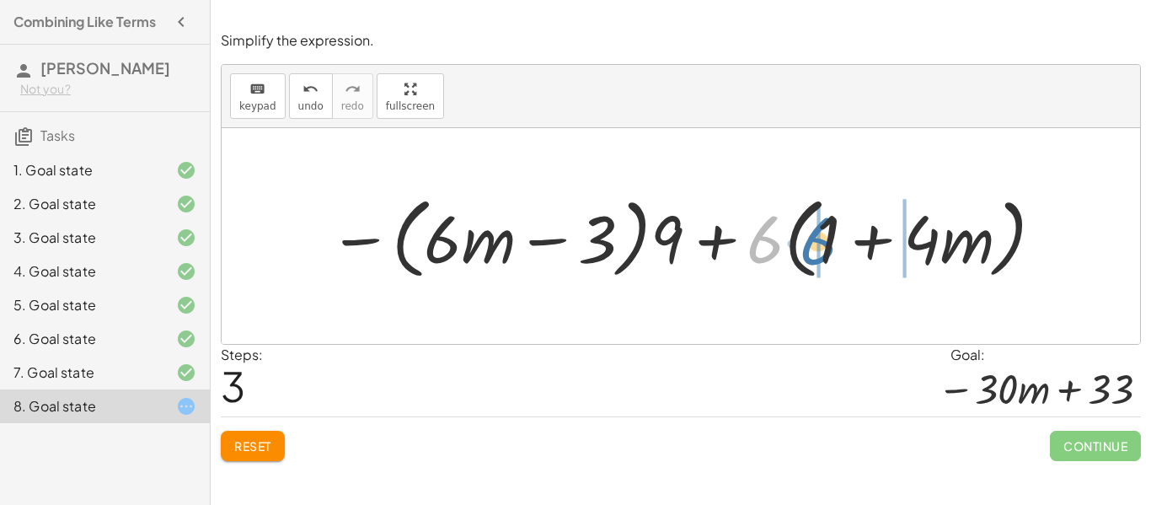
drag, startPoint x: 763, startPoint y: 242, endPoint x: 816, endPoint y: 243, distance: 53.1
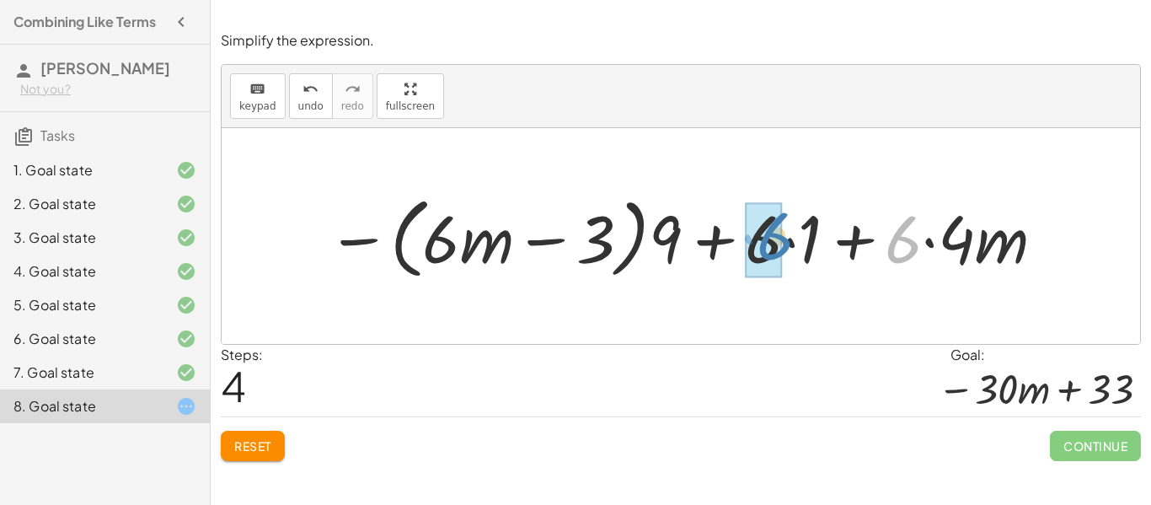
drag, startPoint x: 905, startPoint y: 249, endPoint x: 776, endPoint y: 246, distance: 129.0
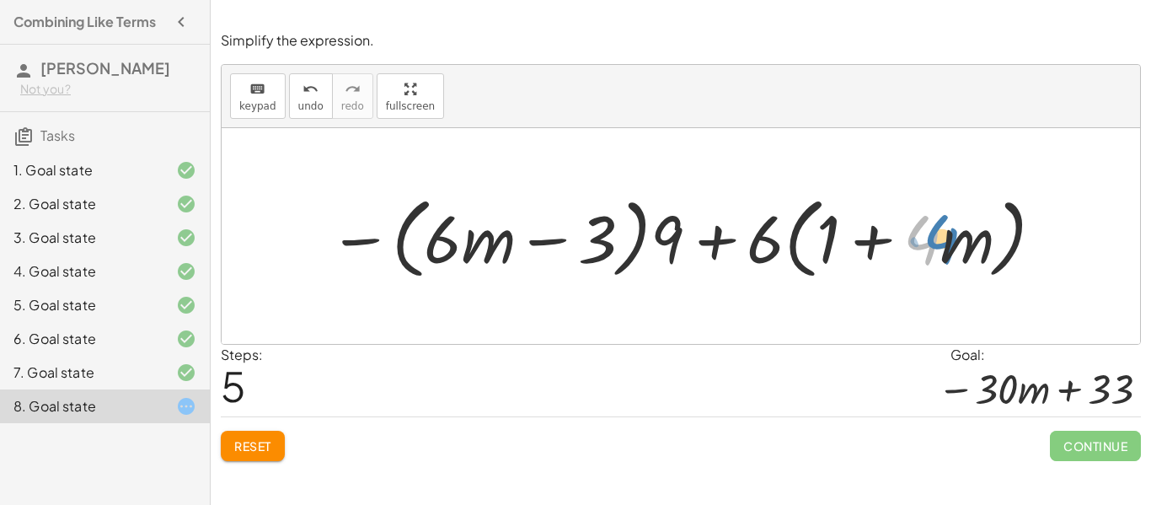
drag, startPoint x: 934, startPoint y: 244, endPoint x: 943, endPoint y: 240, distance: 10.2
click at [943, 240] on div at bounding box center [687, 236] width 734 height 97
drag, startPoint x: 760, startPoint y: 253, endPoint x: 812, endPoint y: 255, distance: 52.3
click at [812, 255] on div at bounding box center [687, 236] width 734 height 97
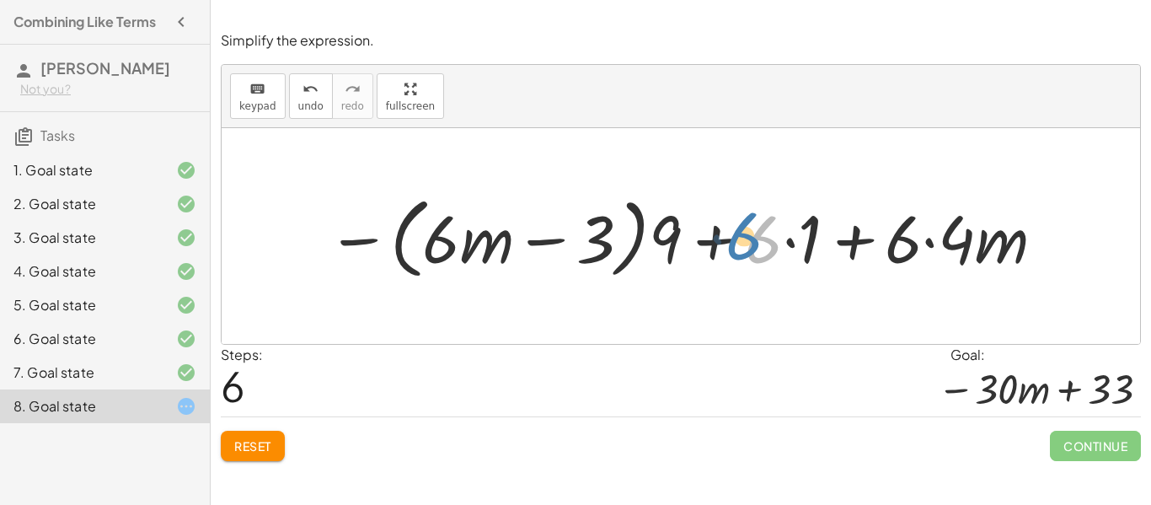
drag, startPoint x: 765, startPoint y: 254, endPoint x: 755, endPoint y: 250, distance: 10.7
click at [755, 250] on div at bounding box center [687, 236] width 737 height 97
drag, startPoint x: 807, startPoint y: 249, endPoint x: 904, endPoint y: 249, distance: 96.9
click at [904, 249] on div at bounding box center [687, 236] width 737 height 97
drag, startPoint x: 669, startPoint y: 240, endPoint x: 771, endPoint y: 261, distance: 104.1
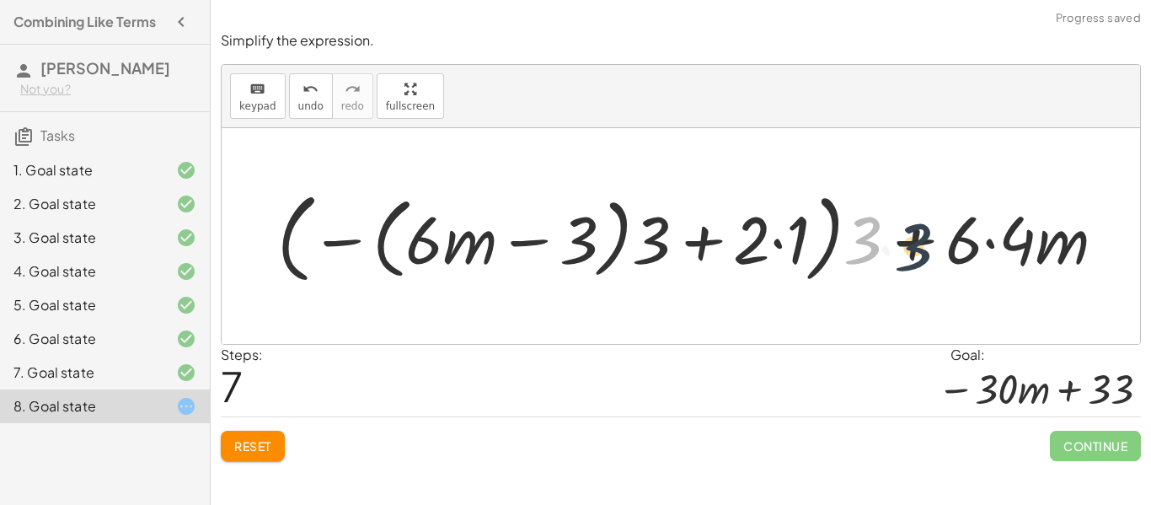
drag, startPoint x: 864, startPoint y: 243, endPoint x: 917, endPoint y: 249, distance: 53.5
click at [917, 249] on div at bounding box center [698, 236] width 859 height 107
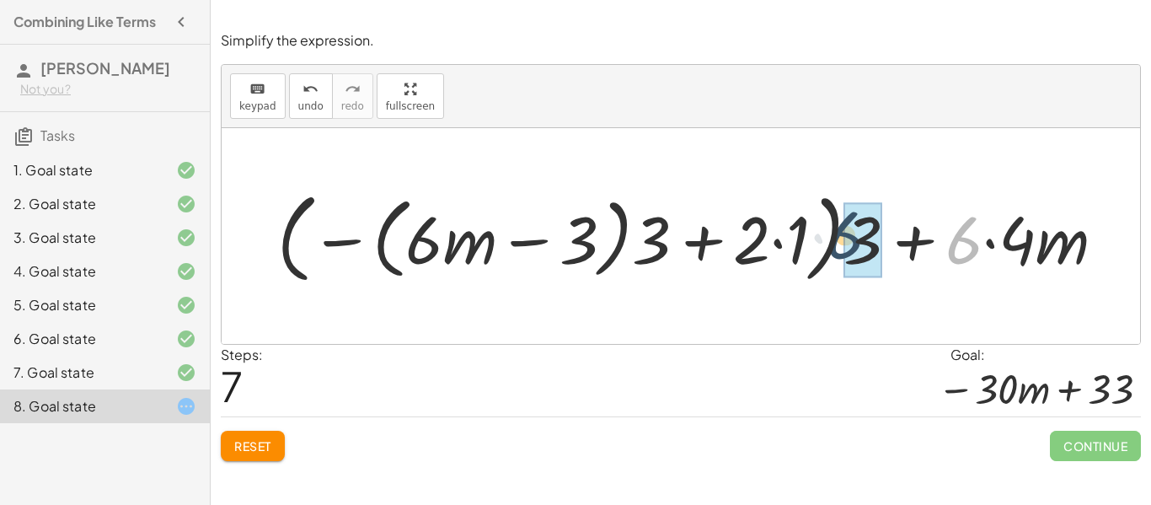
drag, startPoint x: 957, startPoint y: 253, endPoint x: 834, endPoint y: 248, distance: 122.3
click at [834, 248] on div at bounding box center [698, 236] width 859 height 107
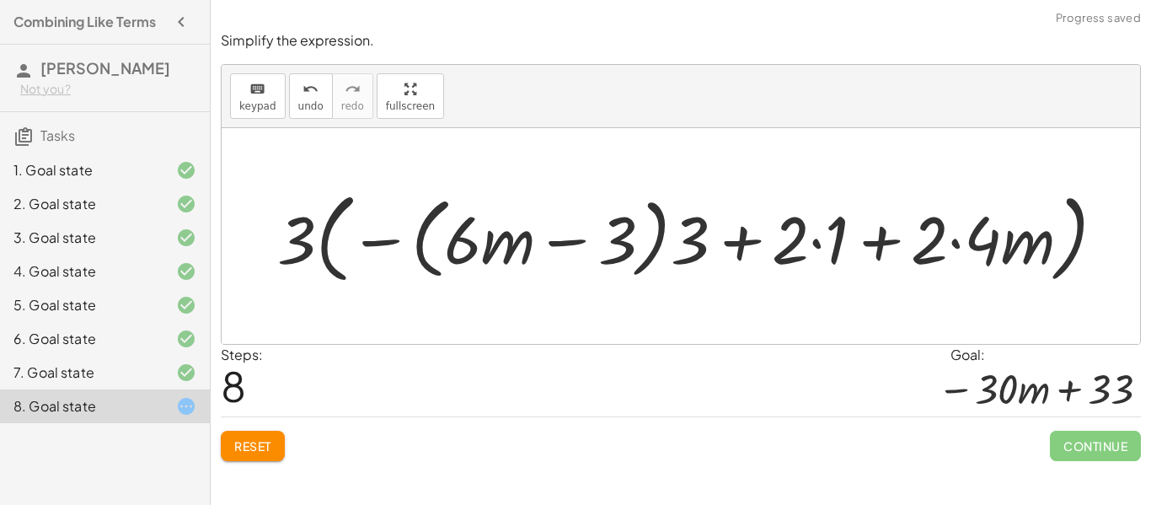
click at [303, 241] on div at bounding box center [698, 236] width 858 height 107
drag, startPoint x: 303, startPoint y: 241, endPoint x: 314, endPoint y: 244, distance: 11.2
click at [314, 244] on div at bounding box center [698, 236] width 858 height 107
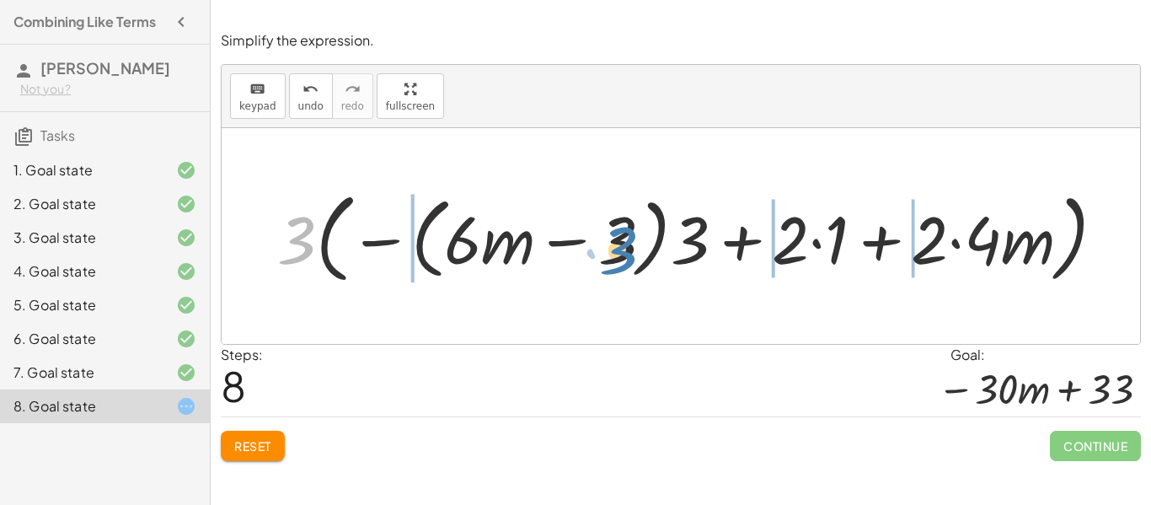
drag, startPoint x: 314, startPoint y: 244, endPoint x: 635, endPoint y: 253, distance: 321.2
click at [635, 253] on div at bounding box center [698, 236] width 858 height 107
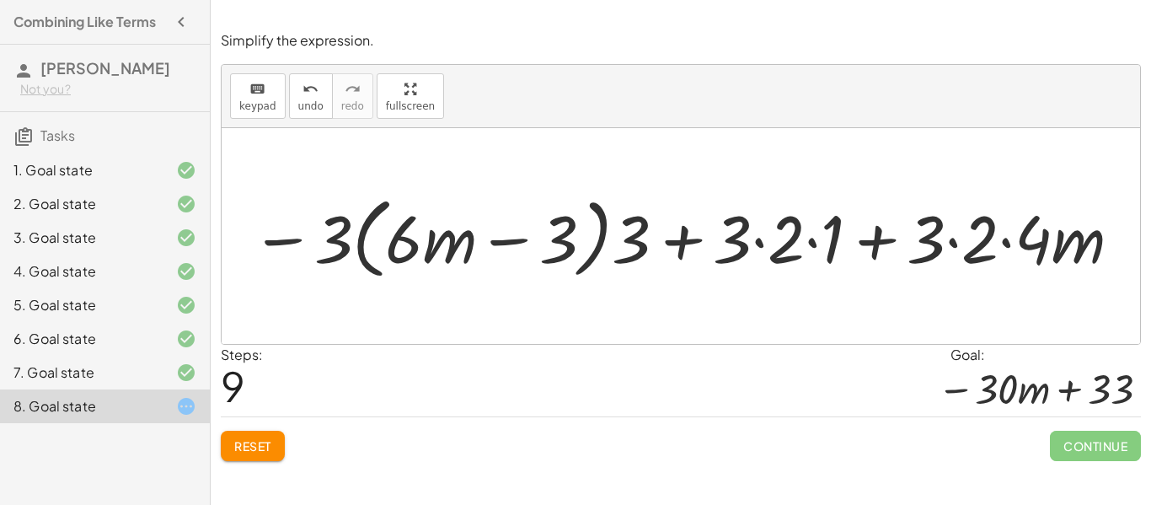
click at [263, 442] on span "Reset" at bounding box center [252, 445] width 37 height 15
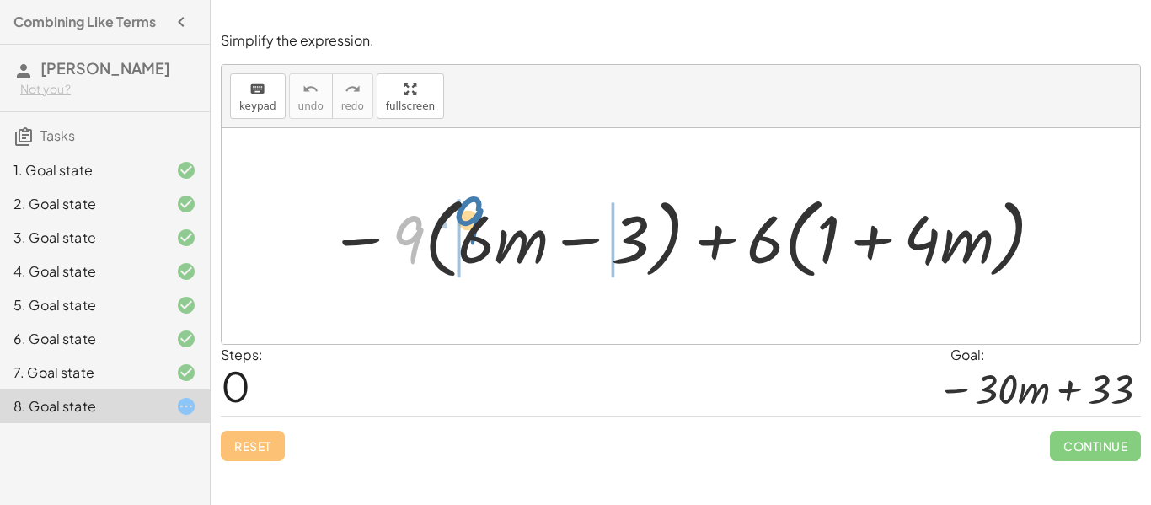
drag, startPoint x: 404, startPoint y: 229, endPoint x: 464, endPoint y: 210, distance: 62.9
click at [464, 210] on div at bounding box center [687, 236] width 734 height 97
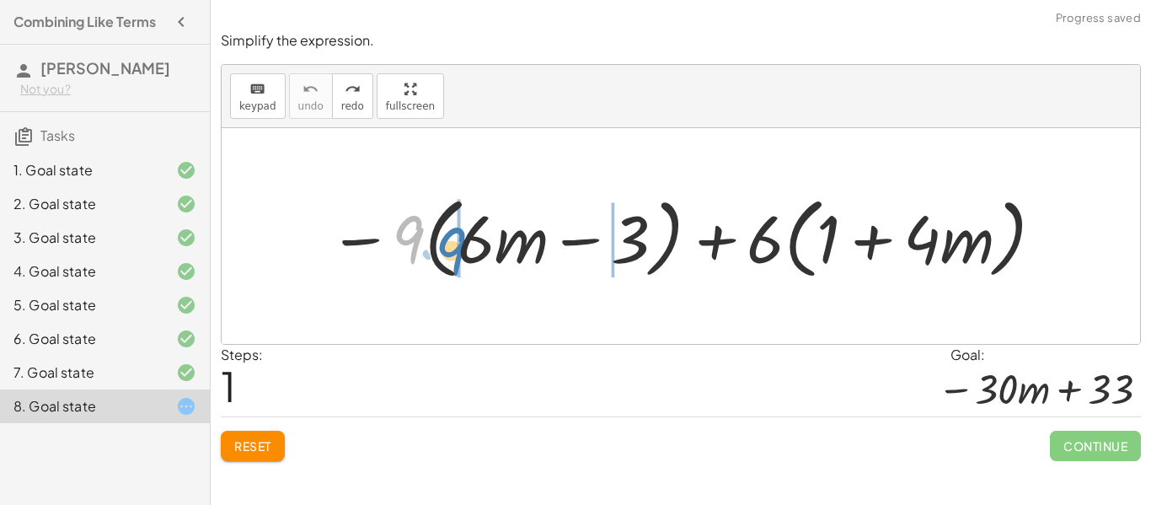
drag, startPoint x: 396, startPoint y: 233, endPoint x: 440, endPoint y: 239, distance: 44.3
click at [440, 239] on div at bounding box center [687, 236] width 734 height 97
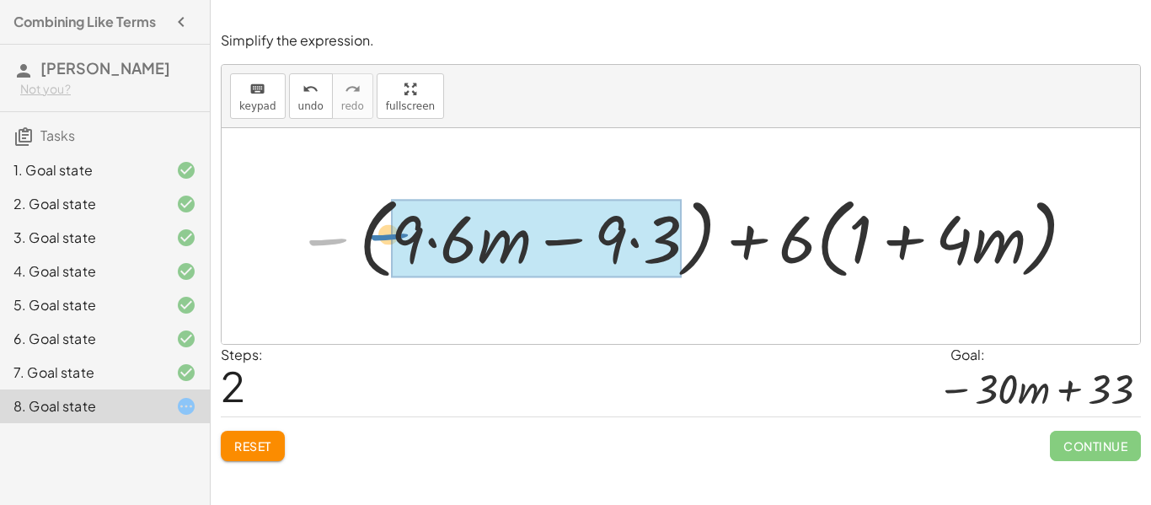
drag, startPoint x: 331, startPoint y: 240, endPoint x: 394, endPoint y: 235, distance: 62.6
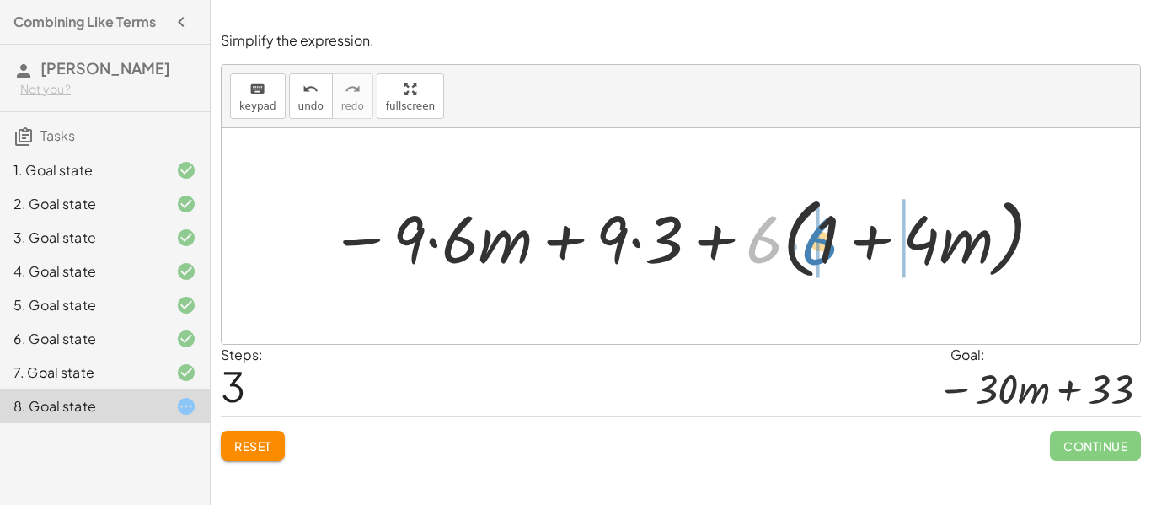
drag, startPoint x: 768, startPoint y: 244, endPoint x: 823, endPoint y: 246, distance: 55.6
click at [823, 246] on div at bounding box center [687, 236] width 732 height 97
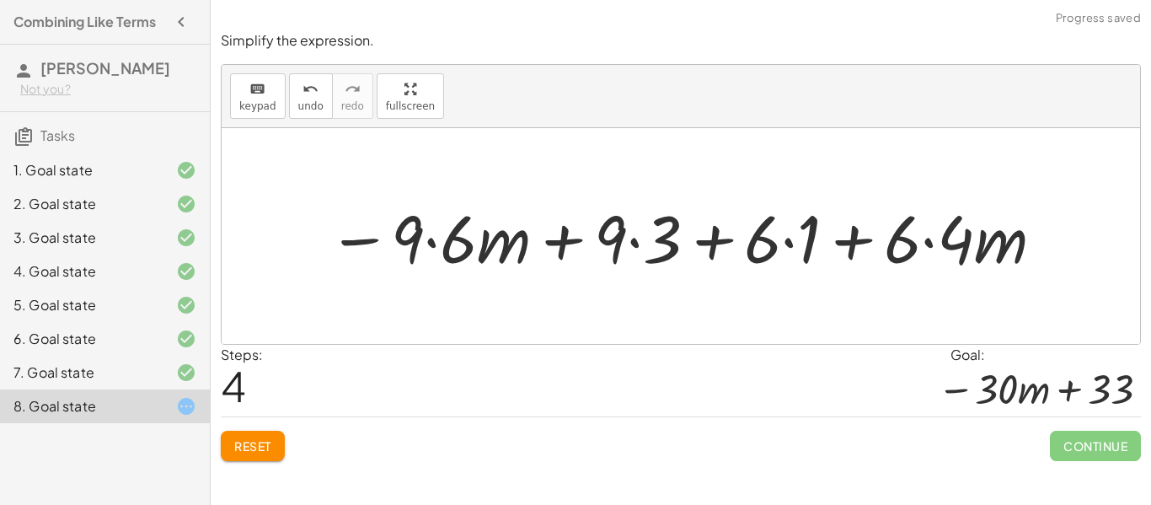
click at [788, 247] on div at bounding box center [687, 236] width 736 height 87
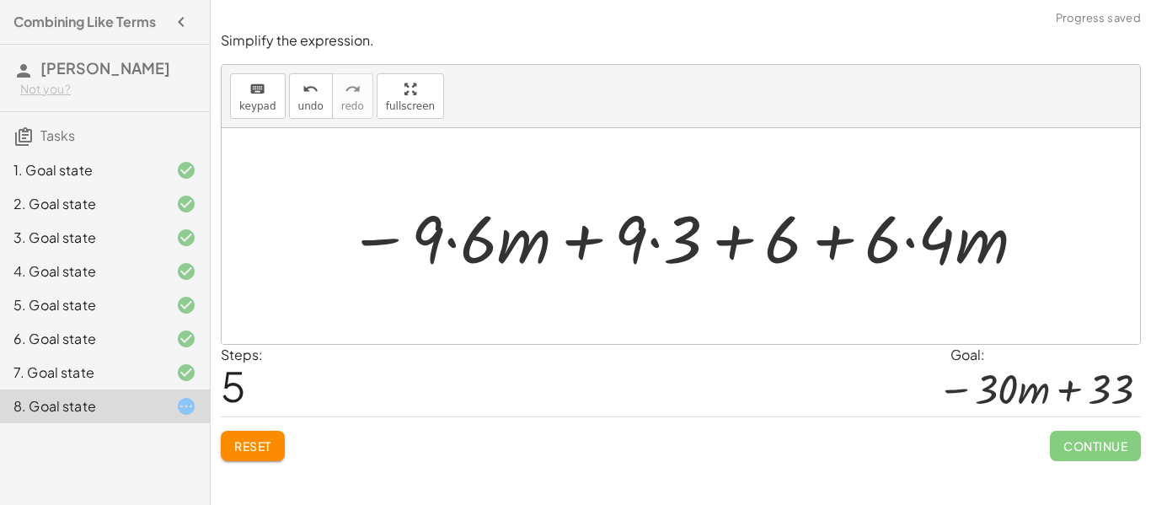
click at [666, 238] on div at bounding box center [688, 236] width 696 height 87
click at [666, 238] on div at bounding box center [687, 236] width 677 height 87
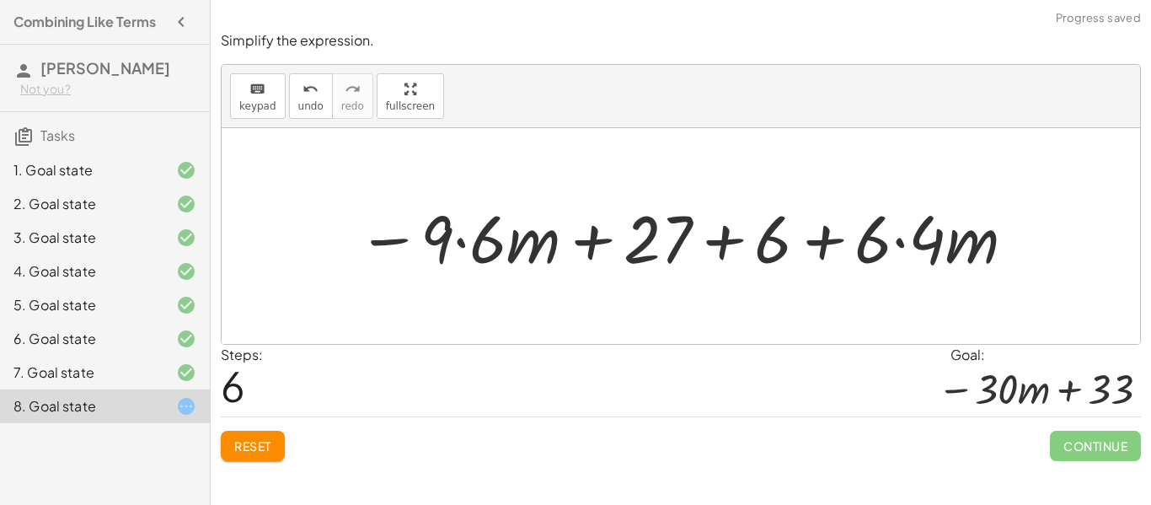
click at [470, 239] on div at bounding box center [687, 236] width 677 height 87
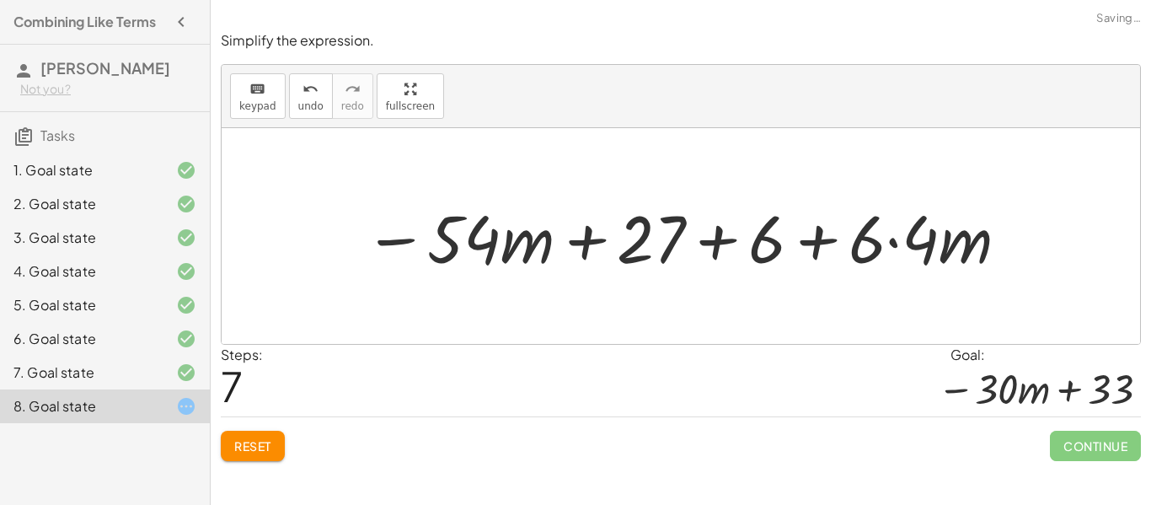
click at [893, 243] on div at bounding box center [688, 236] width 664 height 87
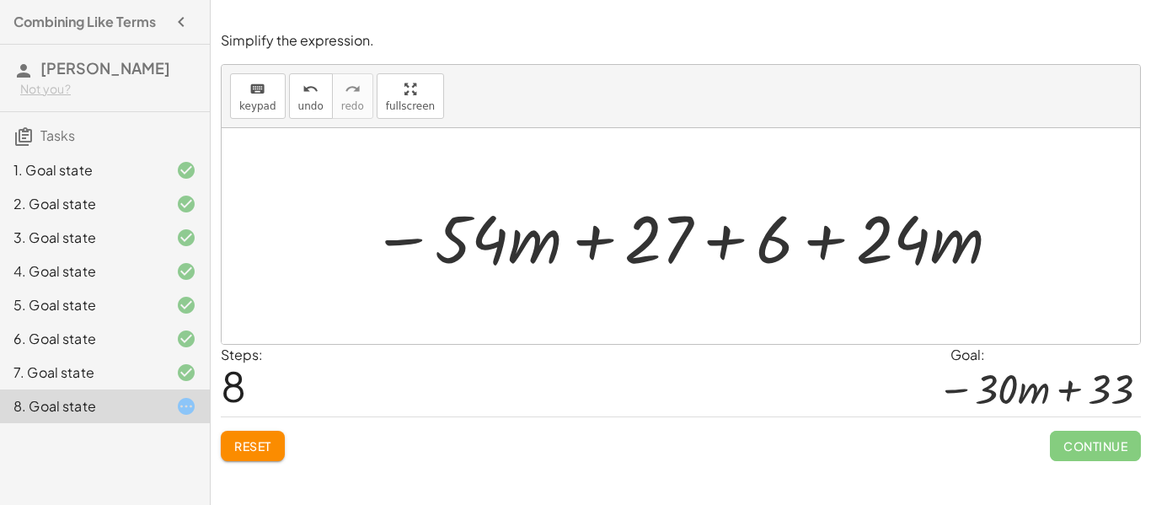
click at [709, 234] on div at bounding box center [686, 236] width 647 height 87
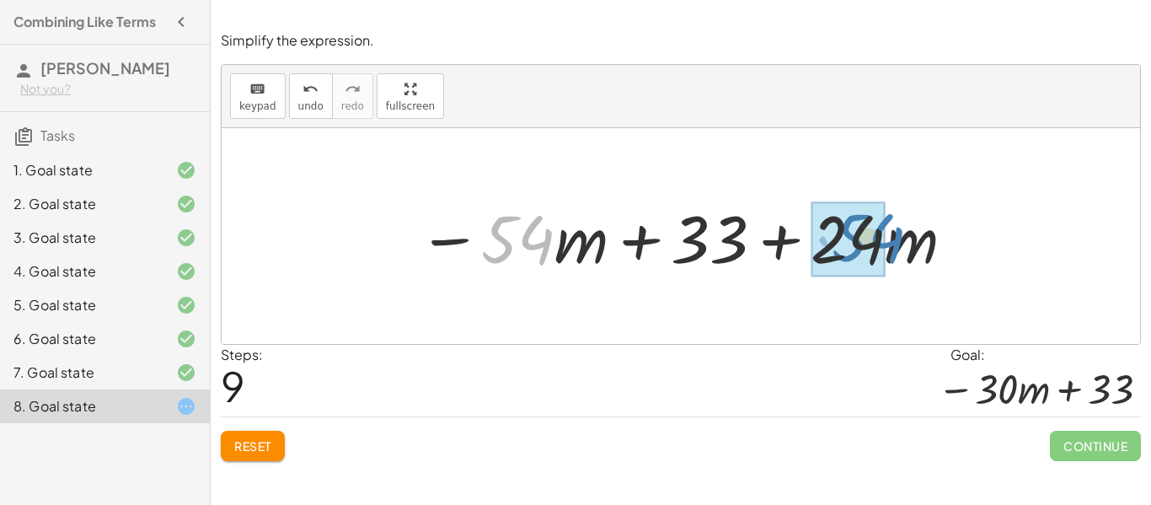
drag, startPoint x: 523, startPoint y: 243, endPoint x: 872, endPoint y: 240, distance: 348.9
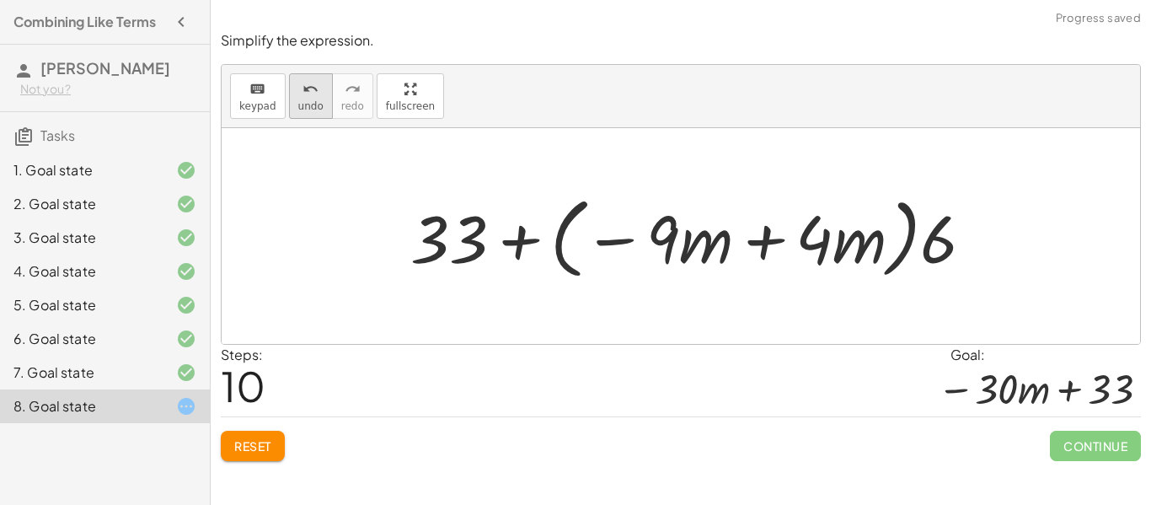
click at [304, 110] on span "undo" at bounding box center [310, 106] width 25 height 12
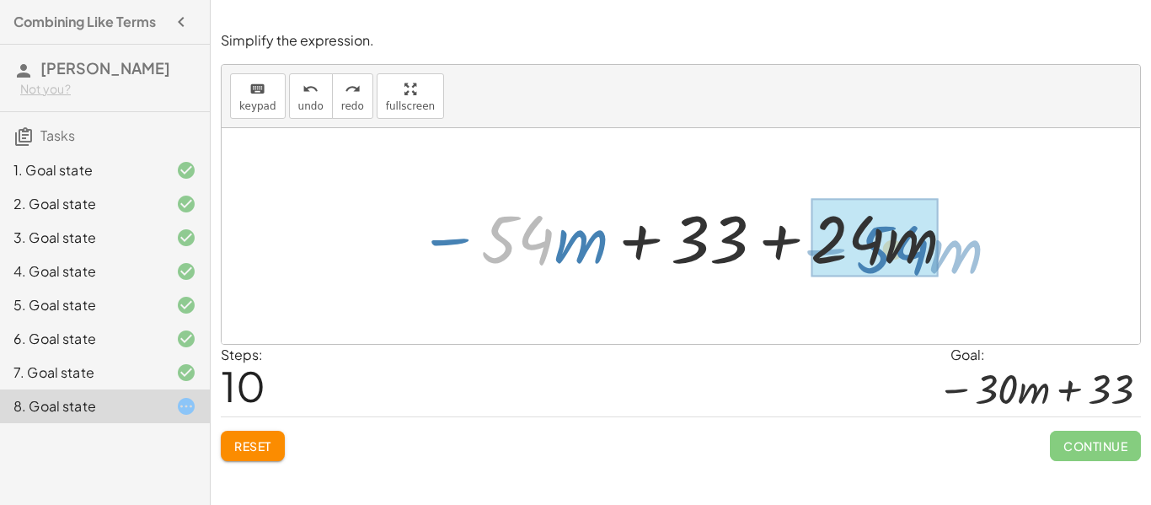
drag, startPoint x: 520, startPoint y: 240, endPoint x: 896, endPoint y: 250, distance: 376.0
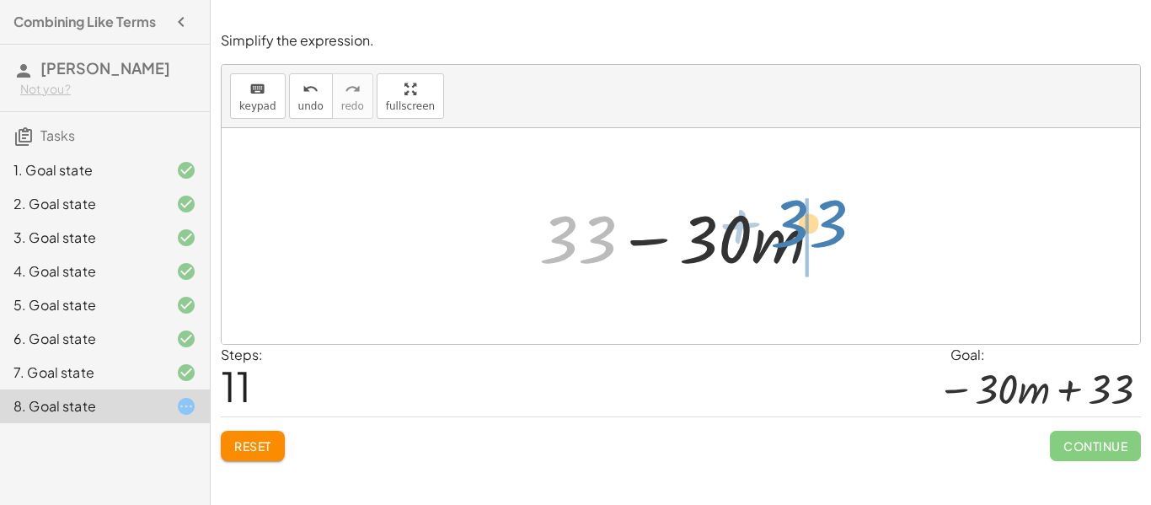
drag, startPoint x: 572, startPoint y: 244, endPoint x: 809, endPoint y: 233, distance: 237.1
click at [809, 233] on div at bounding box center [687, 236] width 312 height 87
